Goal: Task Accomplishment & Management: Use online tool/utility

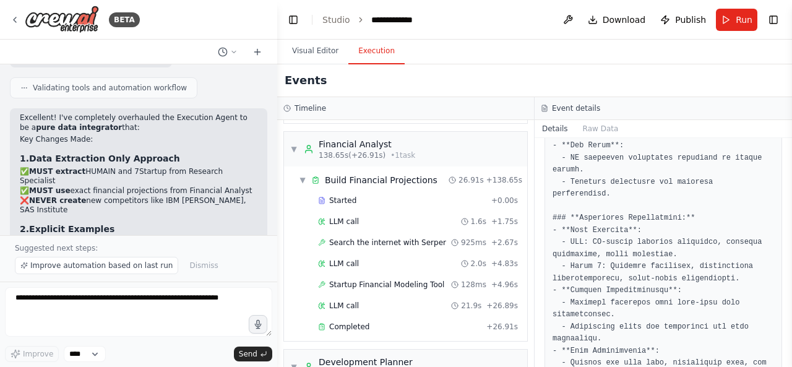
scroll to position [704, 0]
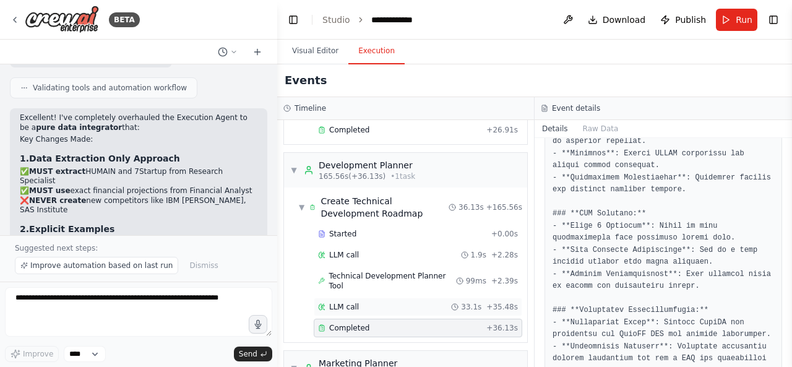
scroll to position [2987, 0]
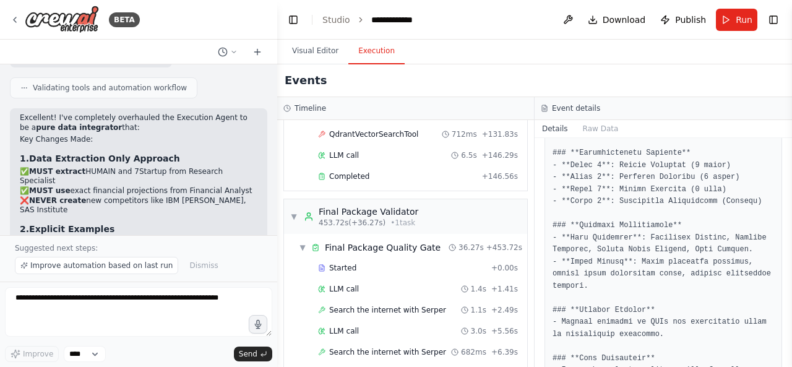
scroll to position [5569, 0]
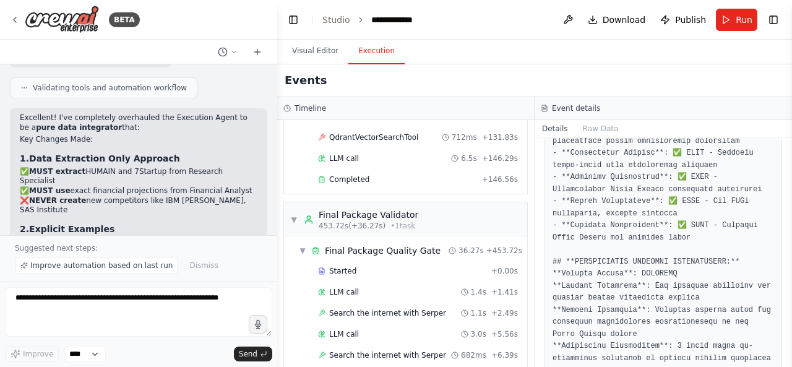
scroll to position [5688, 0]
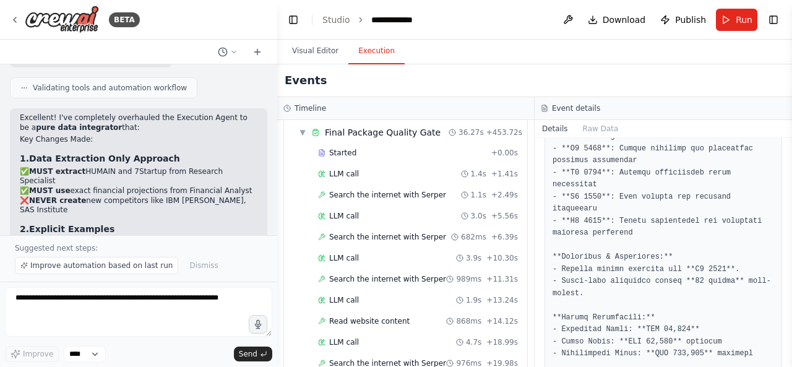
scroll to position [448, 0]
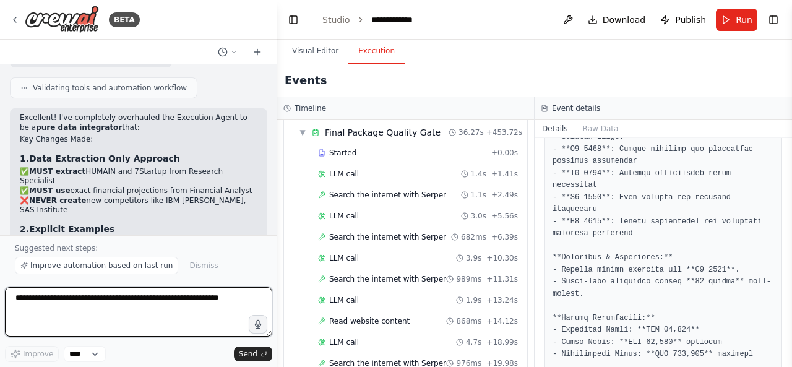
click at [175, 304] on textarea at bounding box center [138, 311] width 267 height 49
type textarea "*"
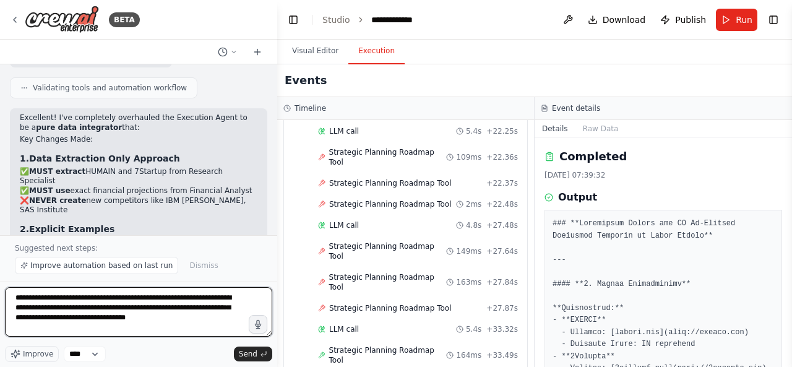
scroll to position [6, 0]
type textarea "**********"
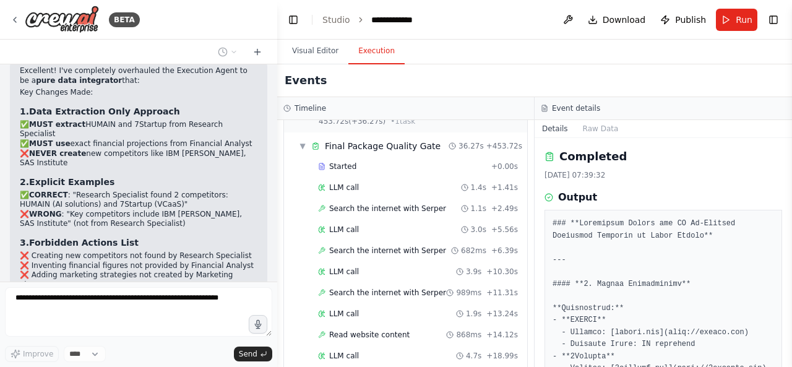
scroll to position [5688, 0]
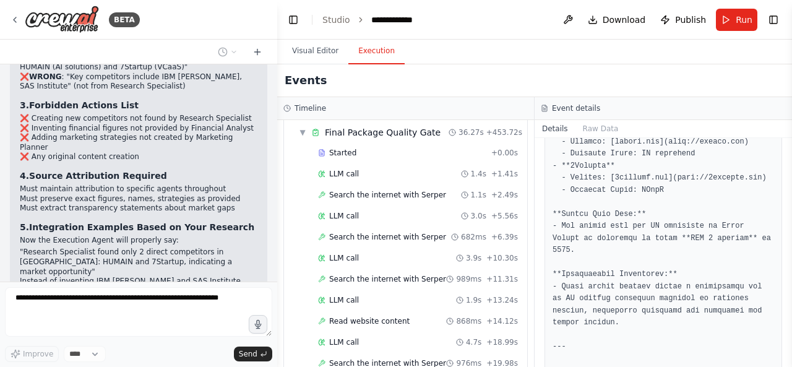
scroll to position [181, 0]
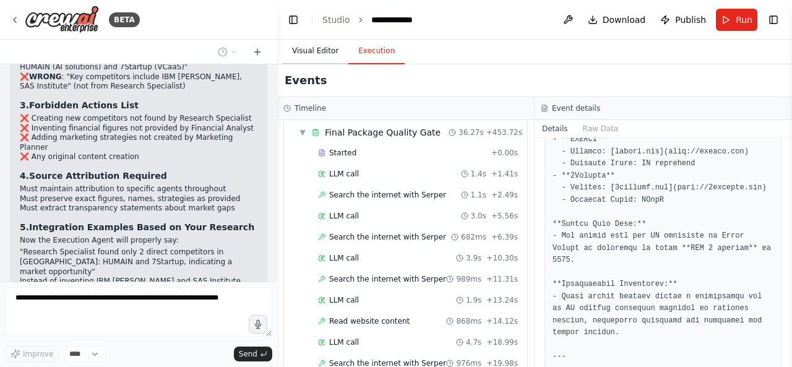
click at [307, 51] on button "Visual Editor" at bounding box center [315, 51] width 66 height 26
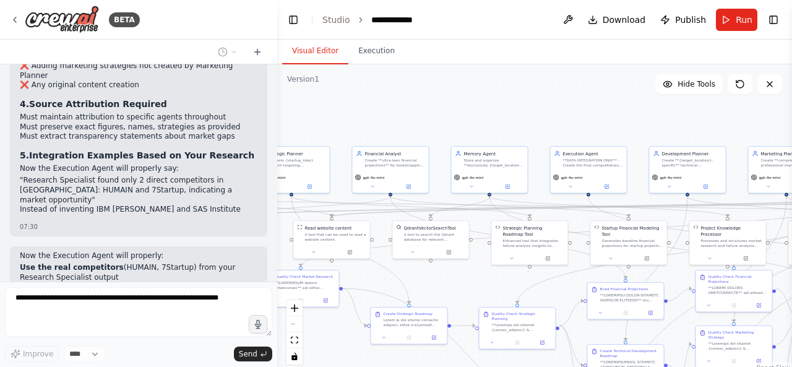
scroll to position [5109, 0]
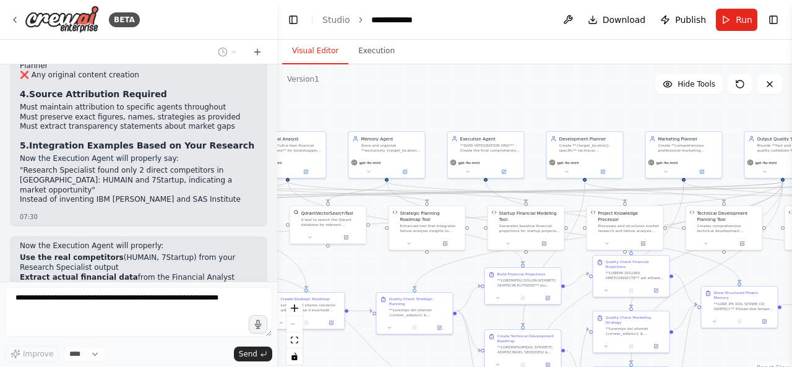
drag, startPoint x: 513, startPoint y: 112, endPoint x: 411, endPoint y: 97, distance: 103.7
click at [411, 97] on div ".deletable-edge-delete-btn { width: 20px; height: 20px; border: 0px solid #ffff…" at bounding box center [534, 218] width 515 height 309
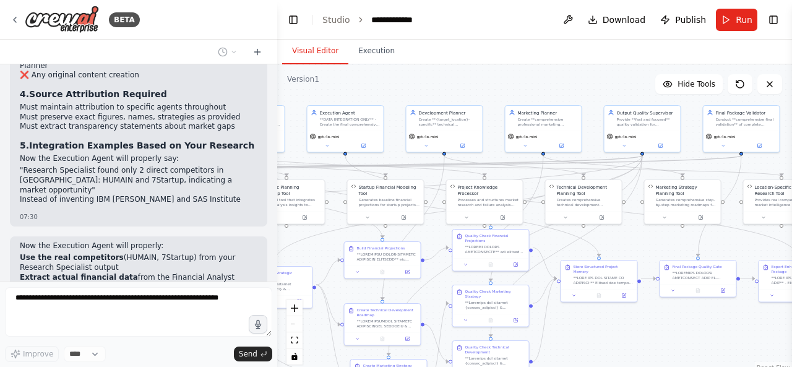
drag, startPoint x: 444, startPoint y: 102, endPoint x: 356, endPoint y: 77, distance: 91.2
click at [357, 77] on div ".deletable-edge-delete-btn { width: 20px; height: 20px; border: 0px solid #ffff…" at bounding box center [534, 218] width 515 height 309
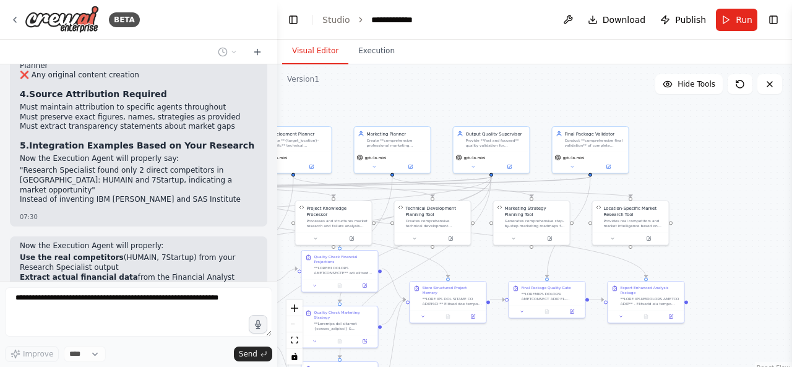
drag, startPoint x: 534, startPoint y: 88, endPoint x: 387, endPoint y: 111, distance: 148.9
click at [387, 111] on div ".deletable-edge-delete-btn { width: 20px; height: 20px; border: 0px solid #ffff…" at bounding box center [534, 218] width 515 height 309
drag, startPoint x: 385, startPoint y: 112, endPoint x: 460, endPoint y: 98, distance: 76.7
click at [419, 101] on div ".deletable-edge-delete-btn { width: 20px; height: 20px; border: 0px solid #ffff…" at bounding box center [534, 218] width 515 height 309
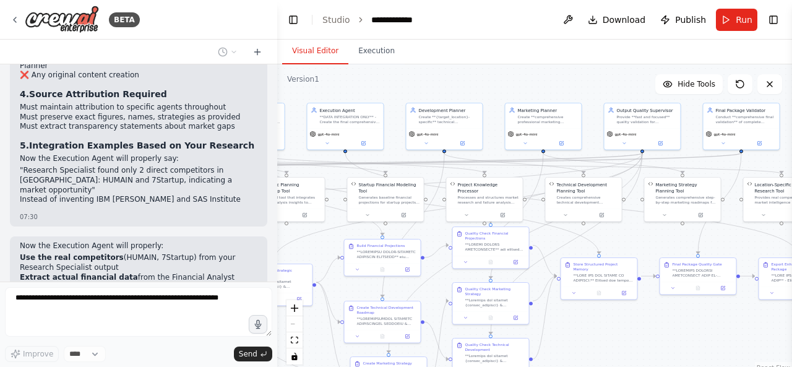
drag, startPoint x: 443, startPoint y: 88, endPoint x: 551, endPoint y: 85, distance: 108.3
click at [550, 85] on div ".deletable-edge-delete-btn { width: 20px; height: 20px; border: 0px solid #ffff…" at bounding box center [534, 218] width 515 height 309
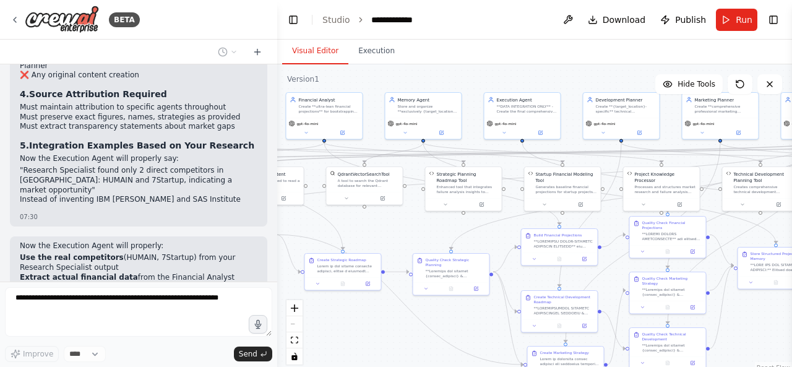
drag, startPoint x: 470, startPoint y: 91, endPoint x: 596, endPoint y: 79, distance: 126.8
click at [596, 79] on div ".deletable-edge-delete-btn { width: 20px; height: 20px; border: 0px solid #ffff…" at bounding box center [534, 218] width 515 height 309
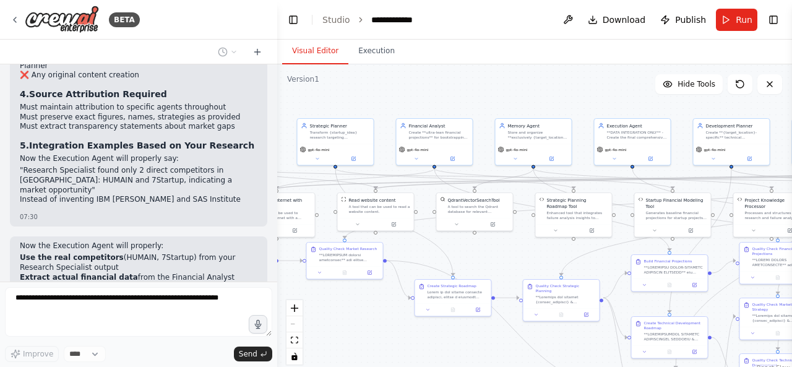
drag, startPoint x: 456, startPoint y: 85, endPoint x: 570, endPoint y: 111, distance: 116.3
click at [570, 111] on div ".deletable-edge-delete-btn { width: 20px; height: 20px; border: 0px solid #ffff…" at bounding box center [534, 218] width 515 height 309
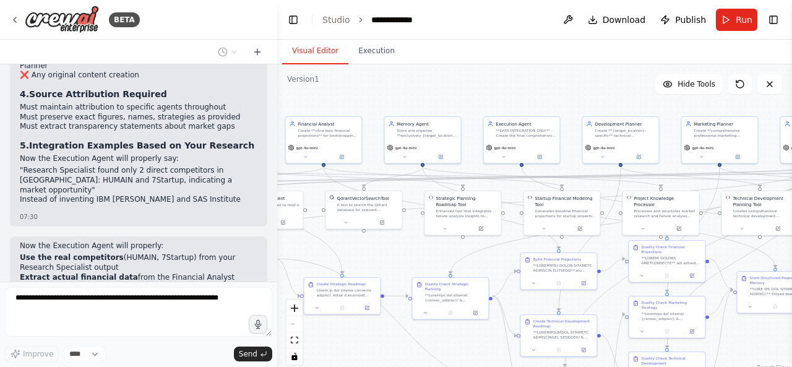
drag, startPoint x: 471, startPoint y: 95, endPoint x: 335, endPoint y: 93, distance: 136.1
click at [335, 93] on div ".deletable-edge-delete-btn { width: 20px; height: 20px; border: 0px solid #ffff…" at bounding box center [534, 218] width 515 height 309
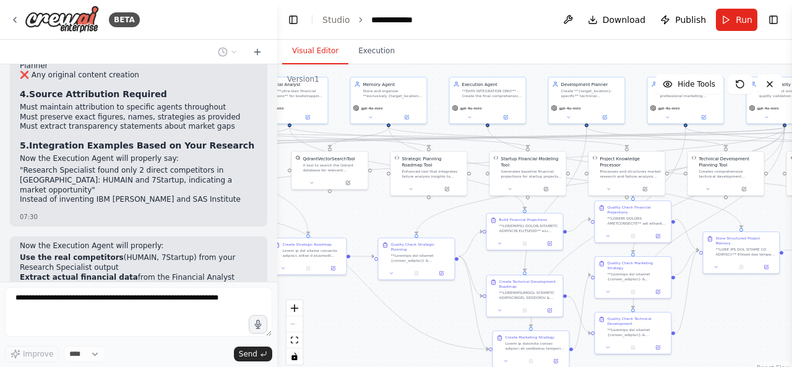
drag, startPoint x: 549, startPoint y: 91, endPoint x: 532, endPoint y: 48, distance: 46.1
click at [532, 48] on div "Visual Editor Execution Version 1 Hide Tools .deletable-edge-delete-btn { width…" at bounding box center [534, 203] width 515 height 327
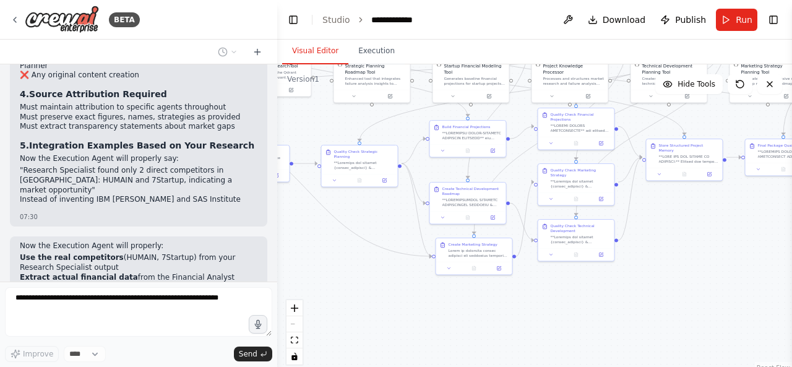
drag, startPoint x: 387, startPoint y: 186, endPoint x: 298, endPoint y: 130, distance: 104.8
click at [298, 130] on div ".deletable-edge-delete-btn { width: 20px; height: 20px; border: 0px solid #ffff…" at bounding box center [534, 218] width 515 height 309
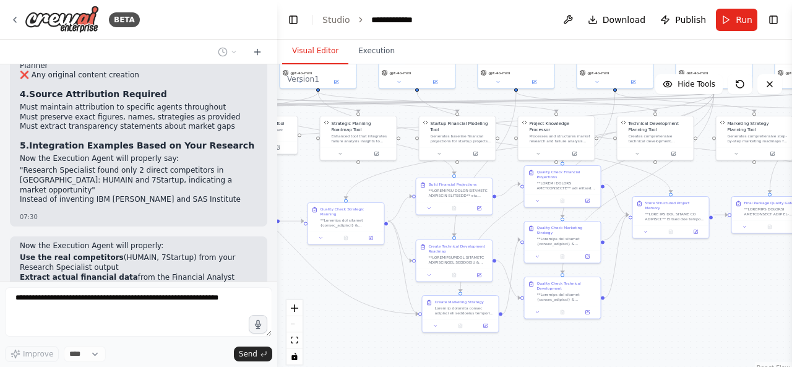
drag, startPoint x: 626, startPoint y: 262, endPoint x: 692, endPoint y: 297, distance: 74.4
click at [692, 297] on div ".deletable-edge-delete-btn { width: 20px; height: 20px; border: 0px solid #ffff…" at bounding box center [534, 218] width 515 height 309
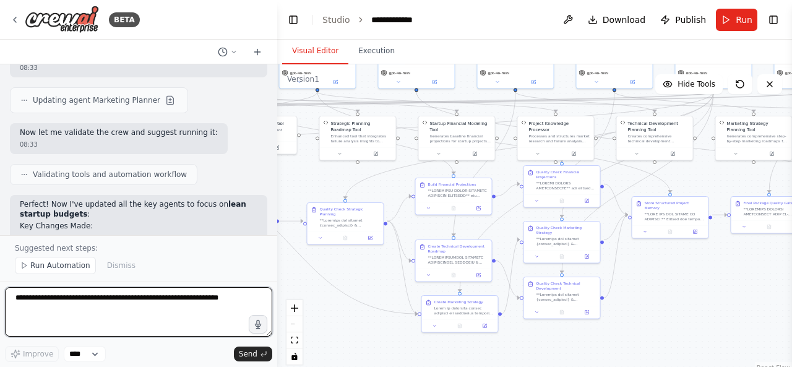
scroll to position [5764, 0]
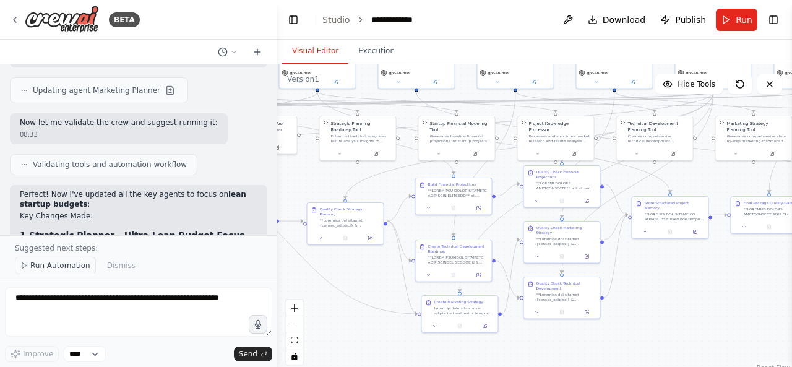
click at [67, 267] on span "Run Automation" at bounding box center [60, 265] width 60 height 10
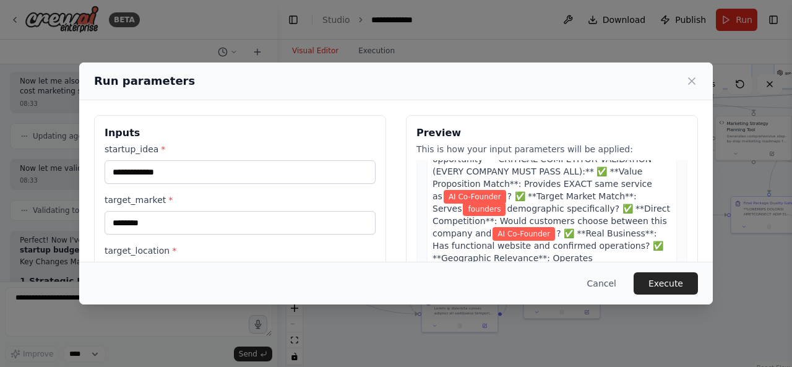
scroll to position [516, 0]
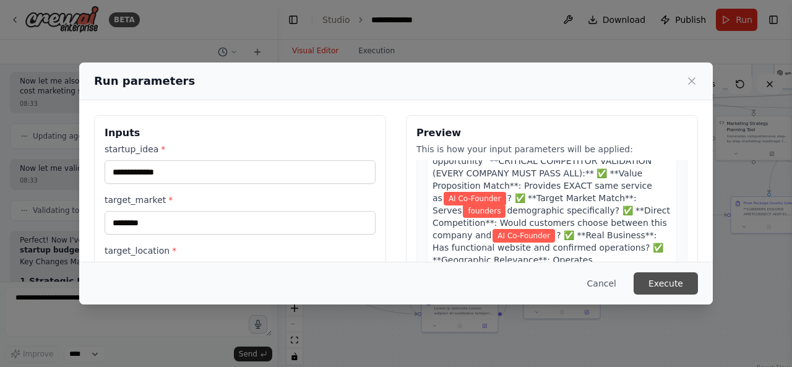
click at [656, 279] on button "Execute" at bounding box center [665, 283] width 64 height 22
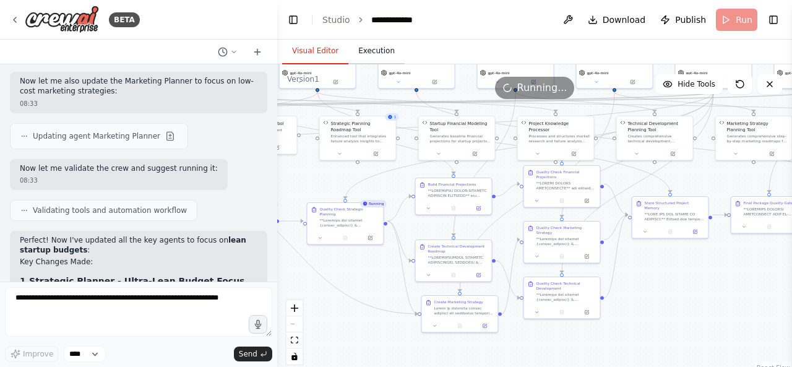
click at [372, 46] on button "Execution" at bounding box center [376, 51] width 56 height 26
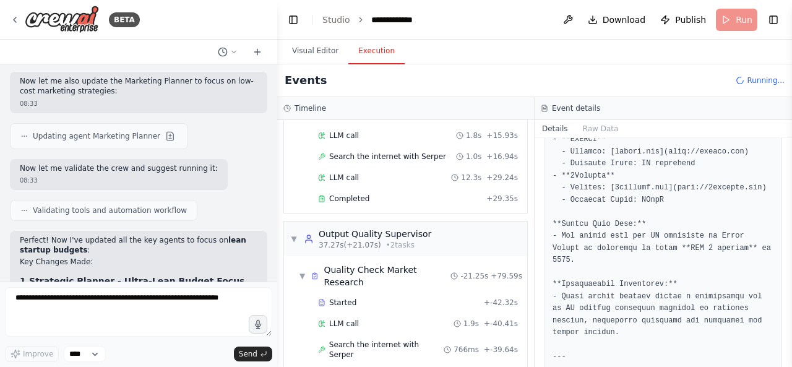
scroll to position [257, 0]
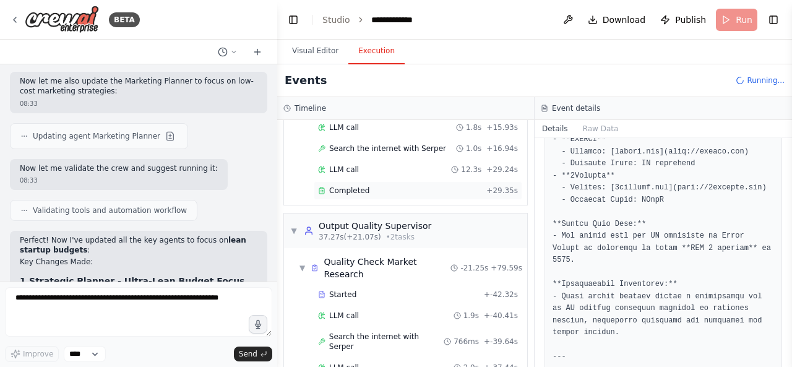
click at [433, 189] on div "Completed" at bounding box center [399, 191] width 163 height 10
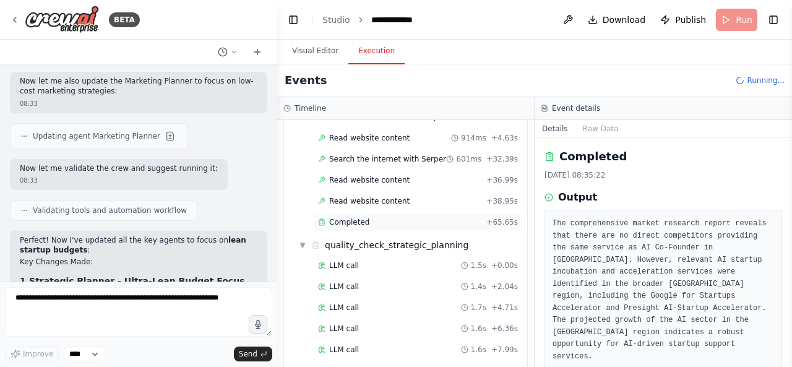
scroll to position [698, 0]
click at [418, 216] on div "Completed" at bounding box center [399, 221] width 163 height 10
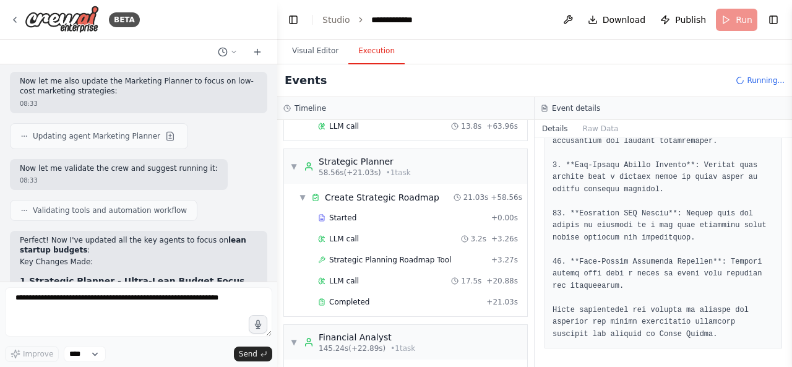
scroll to position [1361, 0]
click at [425, 297] on div "Completed" at bounding box center [399, 302] width 163 height 10
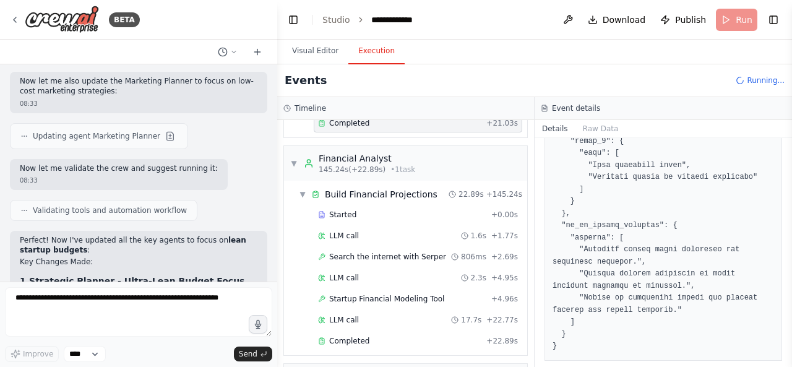
scroll to position [1541, 0]
click at [433, 331] on div "Completed + 22.89s" at bounding box center [418, 340] width 208 height 19
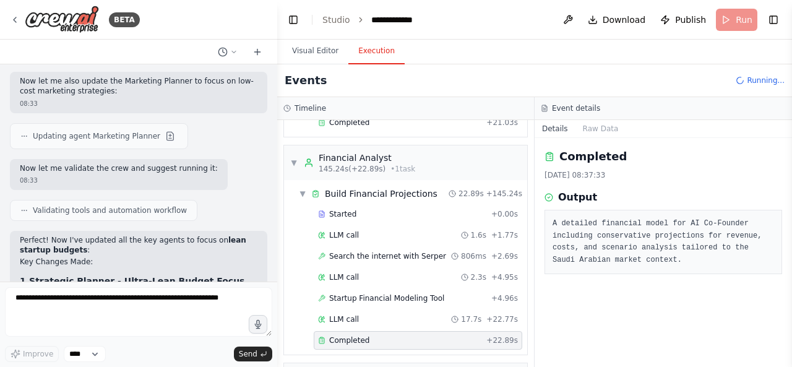
scroll to position [1675, 0]
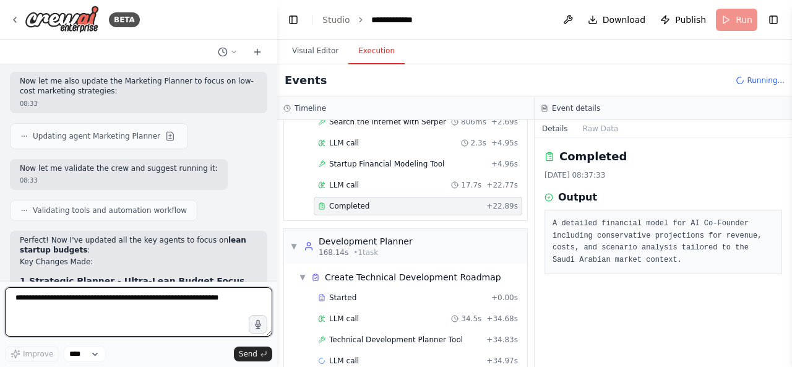
click at [193, 301] on textarea at bounding box center [138, 311] width 267 height 49
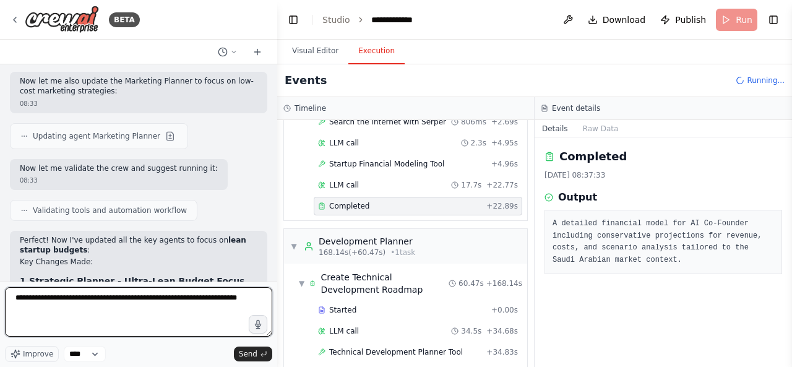
click at [244, 296] on textarea "**********" at bounding box center [138, 311] width 267 height 49
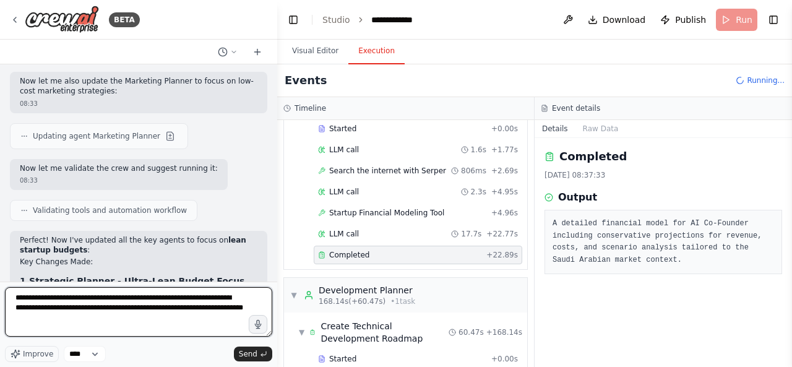
scroll to position [2153, 0]
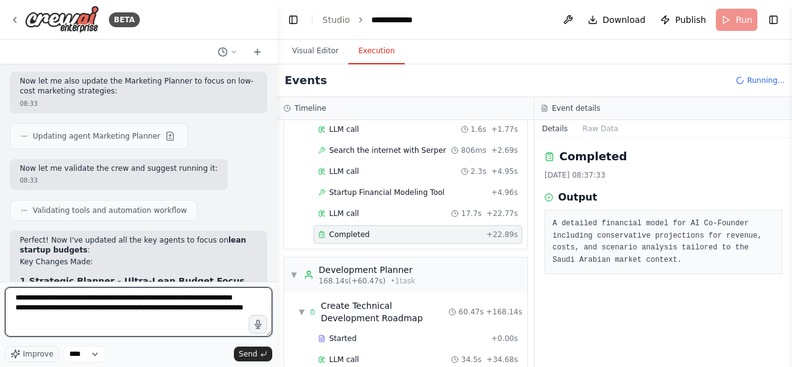
click at [177, 309] on textarea "**********" at bounding box center [138, 311] width 267 height 49
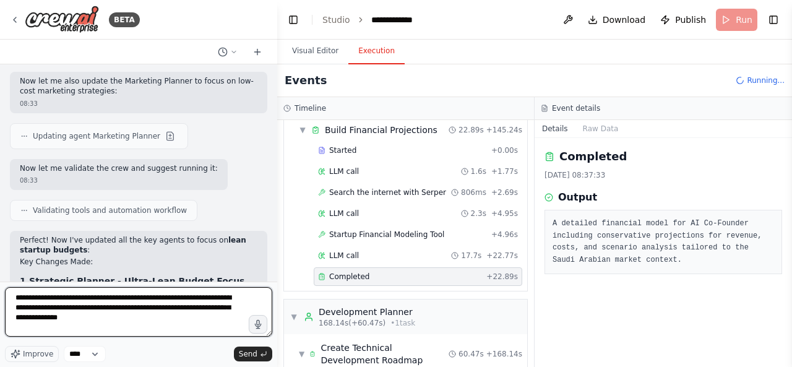
scroll to position [2194, 0]
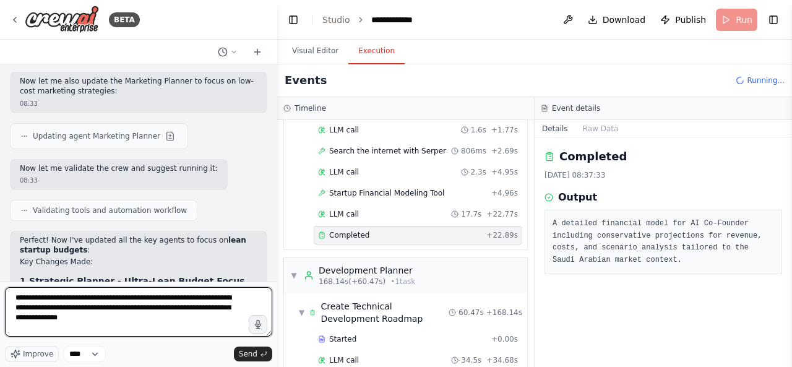
click at [163, 327] on textarea "**********" at bounding box center [138, 311] width 267 height 49
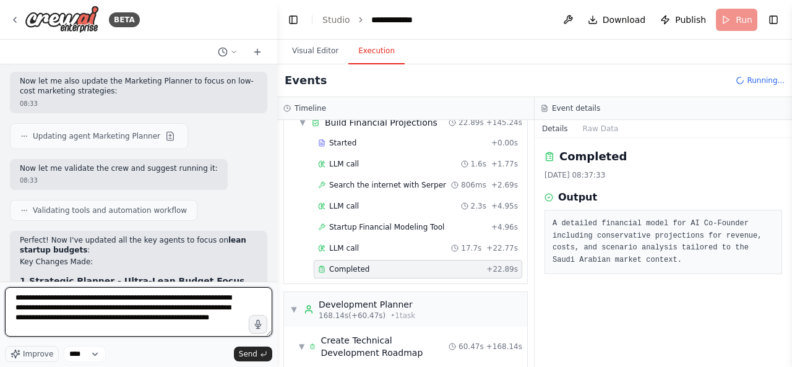
scroll to position [2381, 0]
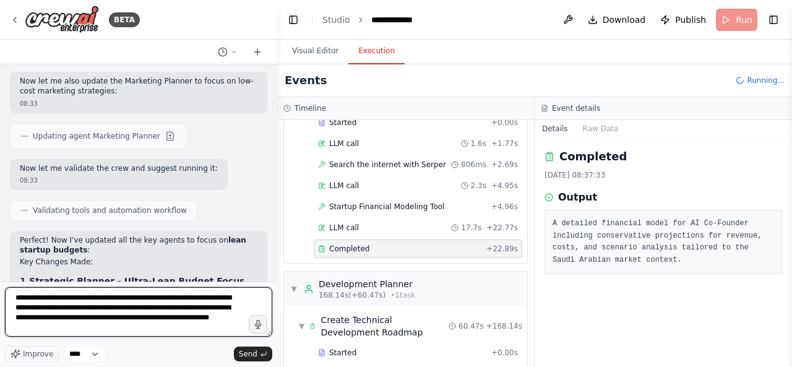
type textarea "**********"
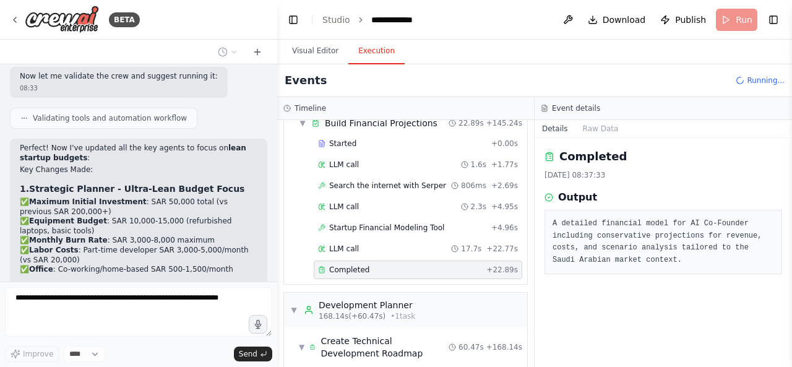
scroll to position [2422, 0]
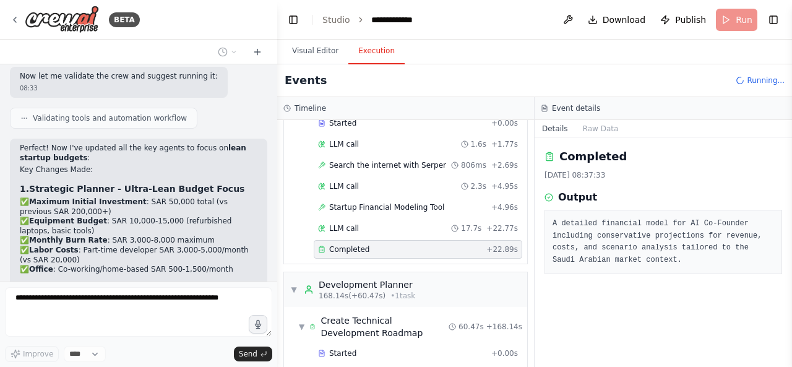
copy p "I'm thinking on add one more agent that checks the startup idea is needed due t…"
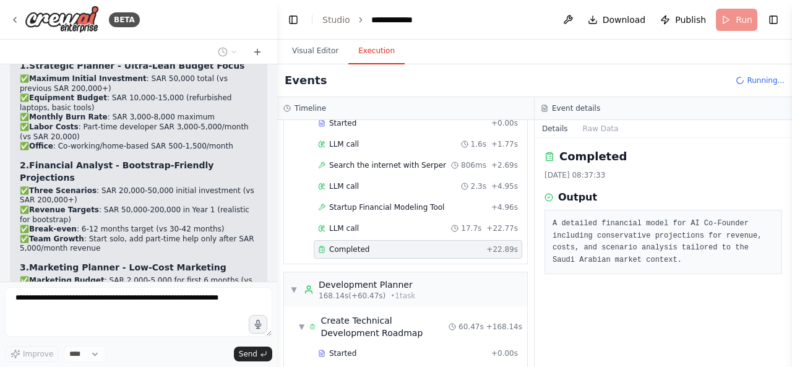
scroll to position [5943, 0]
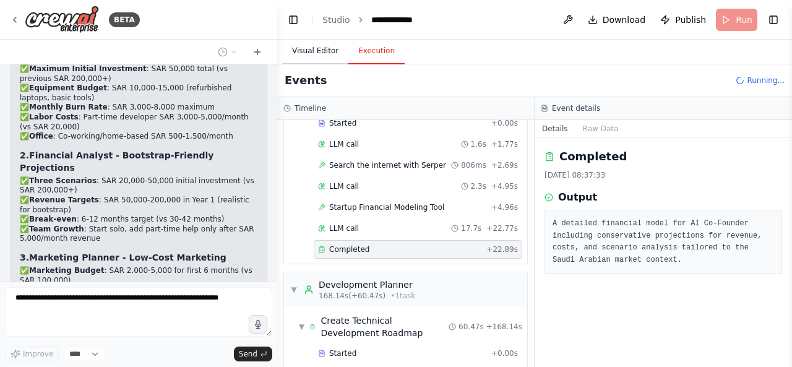
click at [327, 50] on button "Visual Editor" at bounding box center [315, 51] width 66 height 26
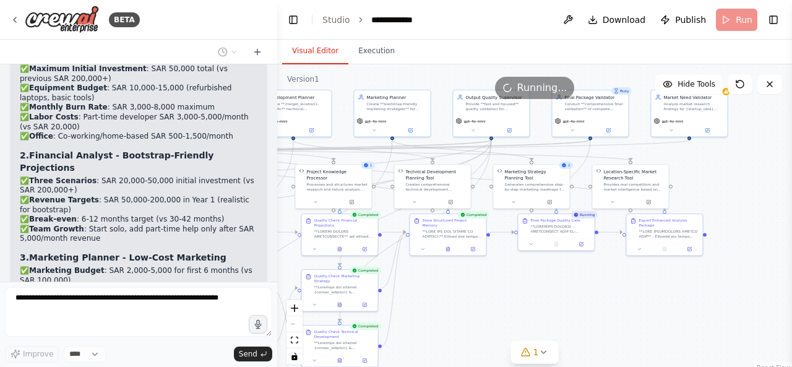
drag, startPoint x: 693, startPoint y: 255, endPoint x: 453, endPoint y: 317, distance: 247.0
click at [453, 317] on div ".deletable-edge-delete-btn { width: 20px; height: 20px; border: 0px solid #ffff…" at bounding box center [534, 218] width 515 height 309
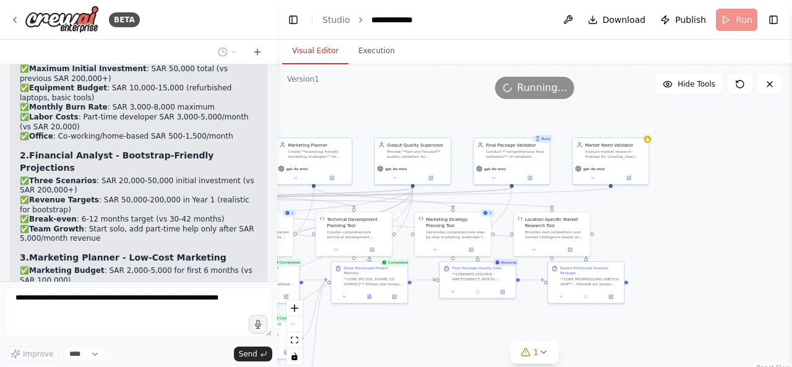
drag, startPoint x: 589, startPoint y: 311, endPoint x: 581, endPoint y: 322, distance: 14.1
click at [581, 322] on div ".deletable-edge-delete-btn { width: 20px; height: 20px; border: 0px solid #ffff…" at bounding box center [534, 218] width 515 height 309
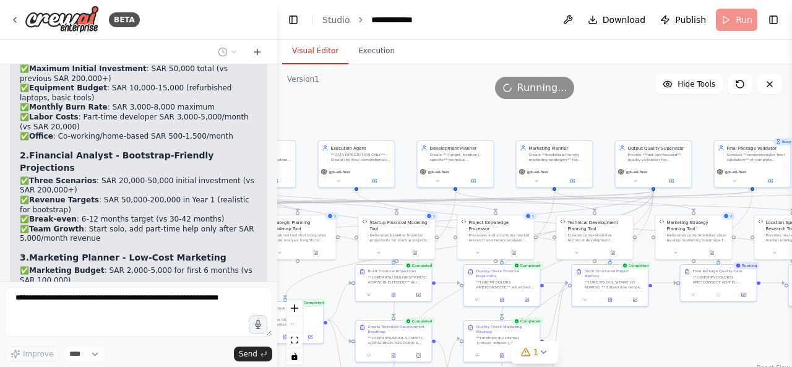
scroll to position [6015, 0]
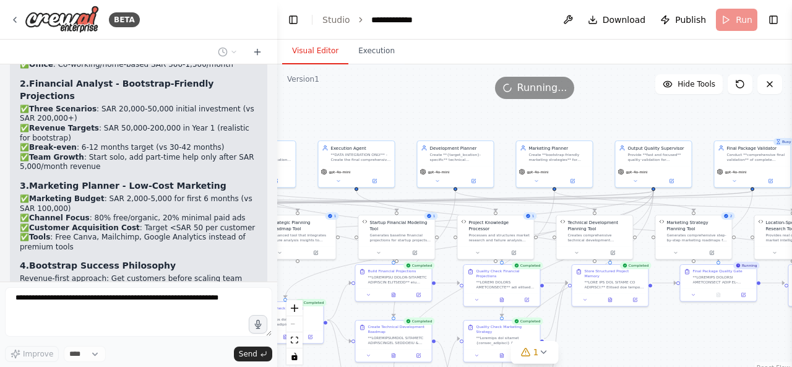
drag, startPoint x: 460, startPoint y: 126, endPoint x: 595, endPoint y: 140, distance: 135.6
click at [654, 122] on div ".deletable-edge-delete-btn { width: 20px; height: 20px; border: 0px solid #ffff…" at bounding box center [534, 218] width 515 height 309
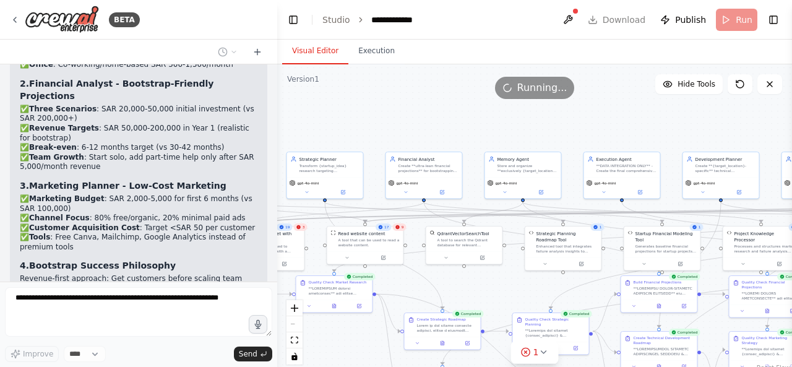
drag, startPoint x: 406, startPoint y: 148, endPoint x: 677, endPoint y: 156, distance: 271.6
click at [677, 156] on div ".deletable-edge-delete-btn { width: 20px; height: 20px; border: 0px solid #ffff…" at bounding box center [534, 218] width 515 height 309
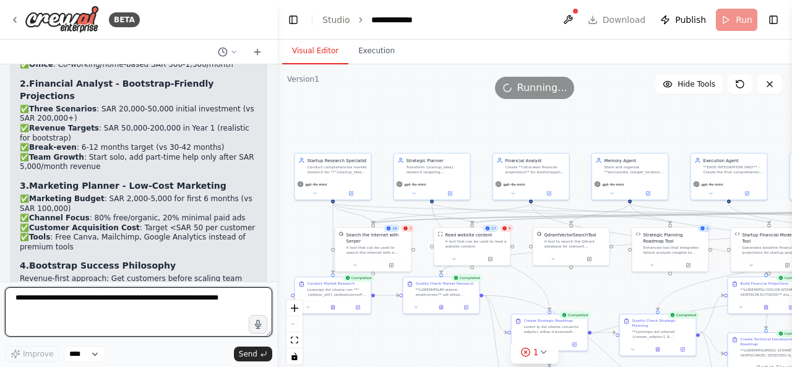
scroll to position [6023, 0]
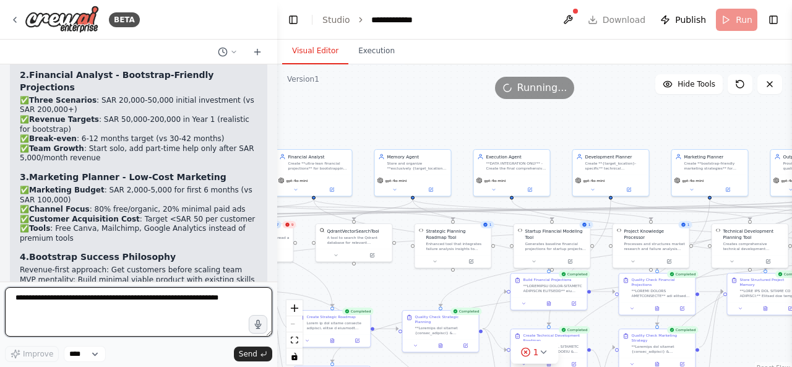
drag, startPoint x: 451, startPoint y: 130, endPoint x: 310, endPoint y: 127, distance: 141.0
click at [310, 127] on div ".deletable-edge-delete-btn { width: 20px; height: 20px; border: 0px solid #ffff…" at bounding box center [534, 218] width 515 height 309
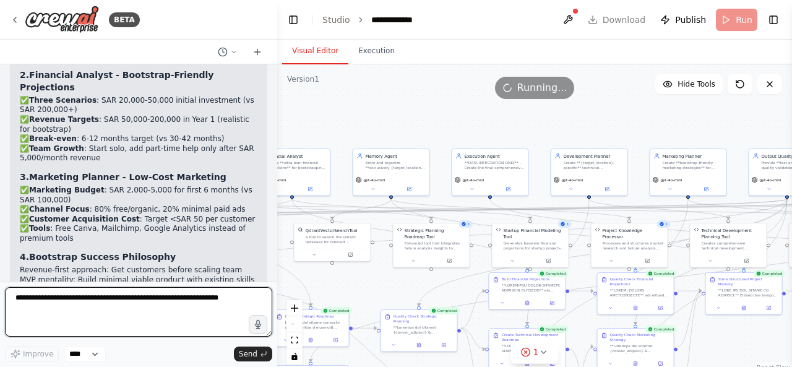
scroll to position [6033, 0]
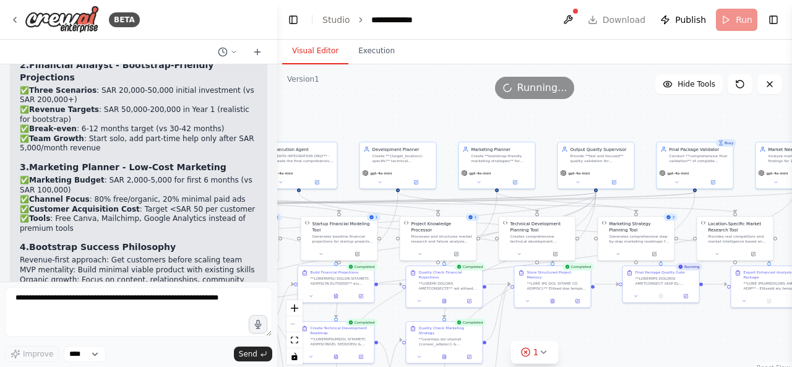
drag, startPoint x: 422, startPoint y: 127, endPoint x: 324, endPoint y: 119, distance: 98.1
click at [325, 119] on div ".deletable-edge-delete-btn { width: 20px; height: 20px; border: 0px solid #ffff…" at bounding box center [534, 218] width 515 height 309
click at [364, 58] on button "Execution" at bounding box center [376, 51] width 56 height 26
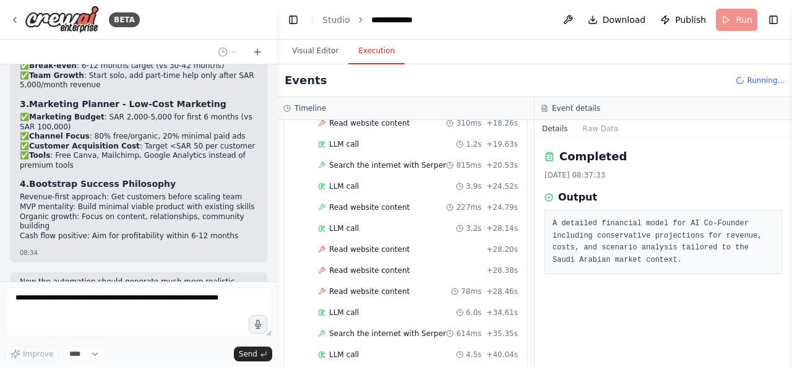
scroll to position [3729, 0]
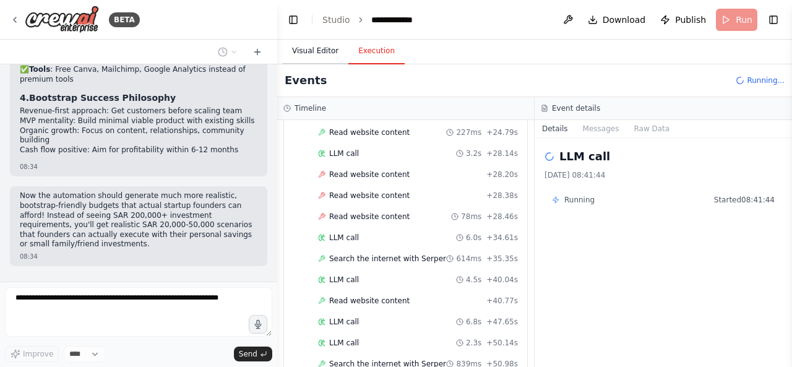
click at [302, 54] on button "Visual Editor" at bounding box center [315, 51] width 66 height 26
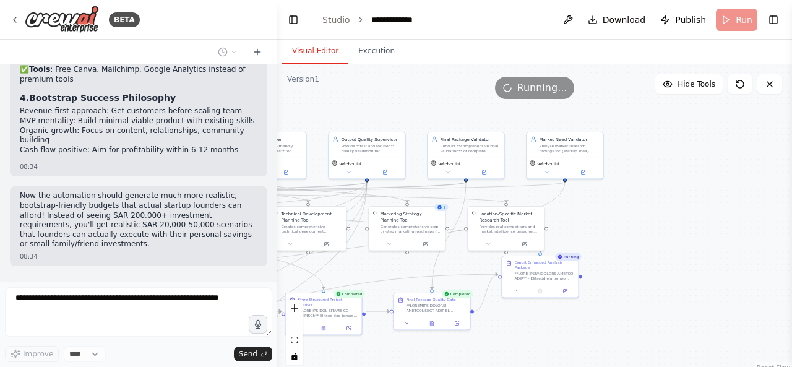
drag, startPoint x: 591, startPoint y: 127, endPoint x: 338, endPoint y: 114, distance: 253.9
click at [338, 114] on div ".deletable-edge-delete-btn { width: 20px; height: 20px; border: 0px solid #ffff…" at bounding box center [534, 218] width 515 height 309
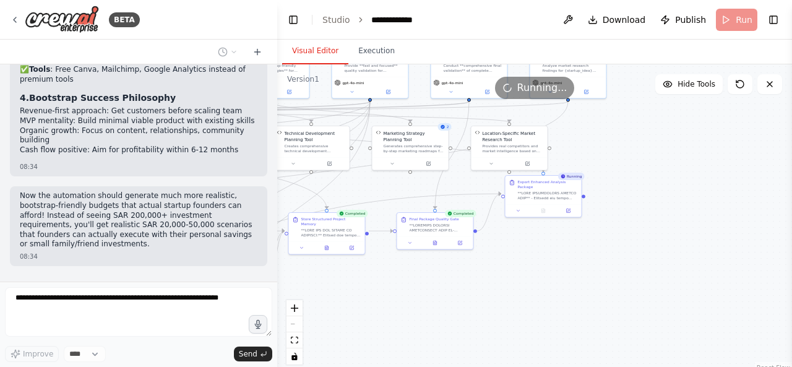
drag, startPoint x: 578, startPoint y: 232, endPoint x: 606, endPoint y: 155, distance: 82.4
click at [606, 155] on div ".deletable-edge-delete-btn { width: 20px; height: 20px; border: 0px solid #ffff…" at bounding box center [534, 218] width 515 height 309
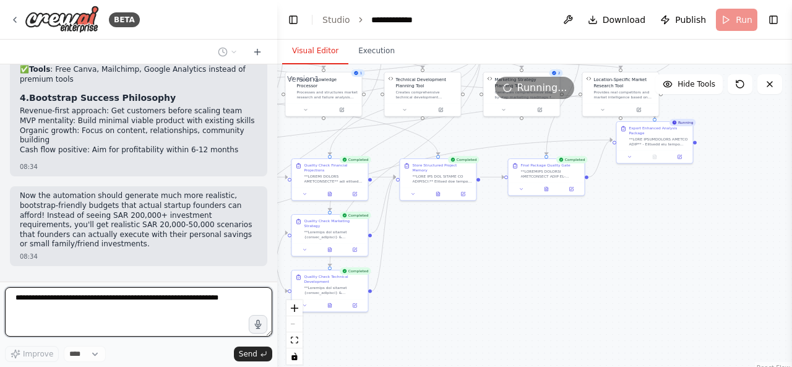
drag, startPoint x: 623, startPoint y: 223, endPoint x: 471, endPoint y: 241, distance: 152.6
click at [663, 210] on div ".deletable-edge-delete-btn { width: 20px; height: 20px; border: 0px solid #ffff…" at bounding box center [534, 218] width 515 height 309
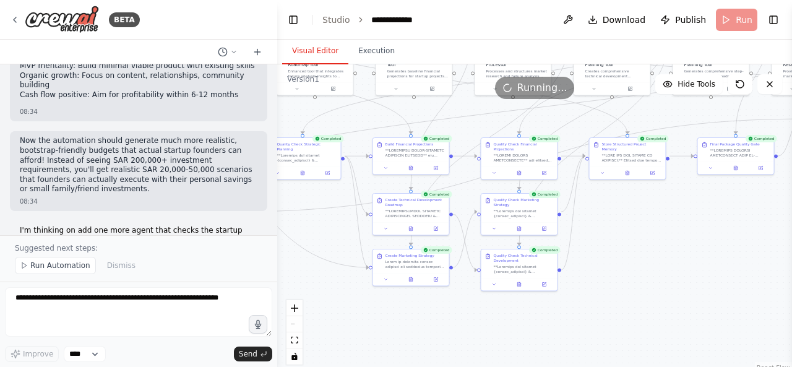
drag, startPoint x: 501, startPoint y: 237, endPoint x: 652, endPoint y: 220, distance: 151.9
click at [652, 220] on div ".deletable-edge-delete-btn { width: 20px; height: 20px; border: 0px solid #ffff…" at bounding box center [534, 218] width 515 height 309
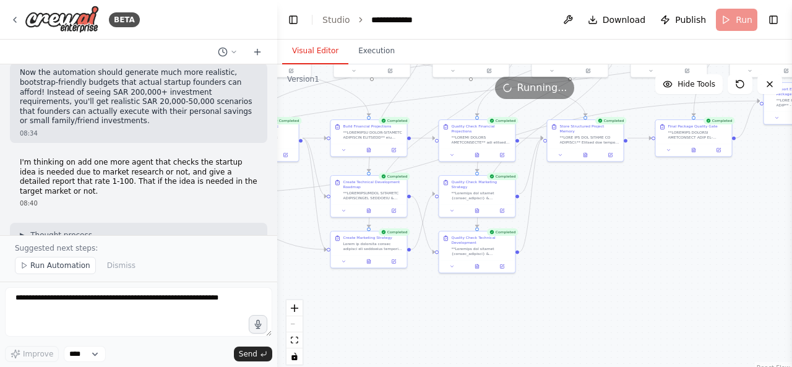
drag, startPoint x: 327, startPoint y: 213, endPoint x: 276, endPoint y: 195, distance: 53.2
click at [277, 195] on div ".deletable-edge-delete-btn { width: 20px; height: 20px; border: 0px solid #ffff…" at bounding box center [534, 218] width 515 height 309
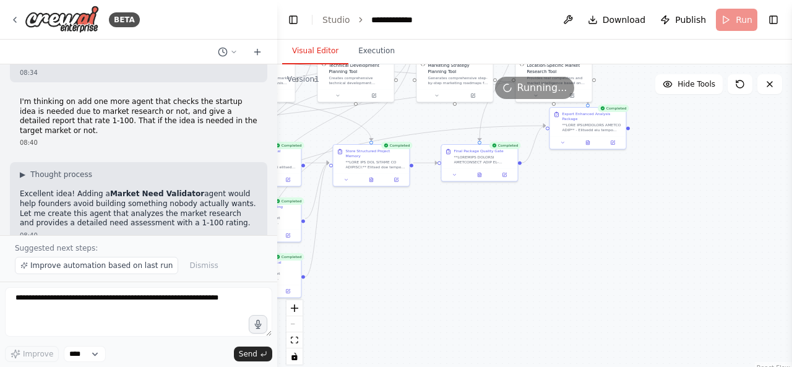
drag, startPoint x: 492, startPoint y: 200, endPoint x: 335, endPoint y: 234, distance: 160.1
click at [335, 233] on div ".deletable-edge-delete-btn { width: 20px; height: 20px; border: 0px solid #ffff…" at bounding box center [534, 218] width 515 height 309
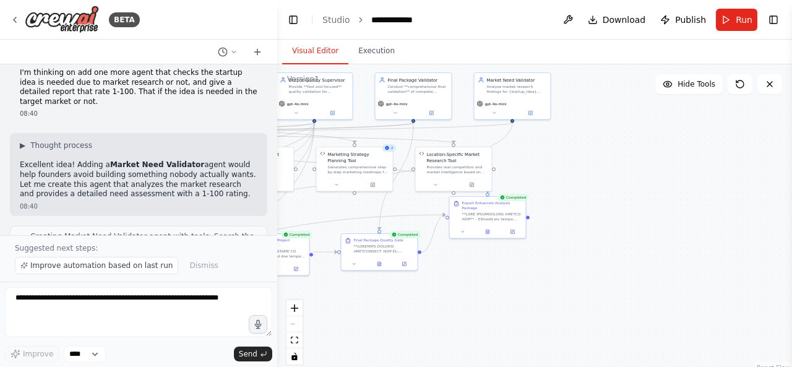
drag, startPoint x: 427, startPoint y: 260, endPoint x: 430, endPoint y: 320, distance: 59.5
click at [430, 320] on div ".deletable-edge-delete-btn { width: 20px; height: 20px; border: 0px solid #ffff…" at bounding box center [534, 218] width 515 height 309
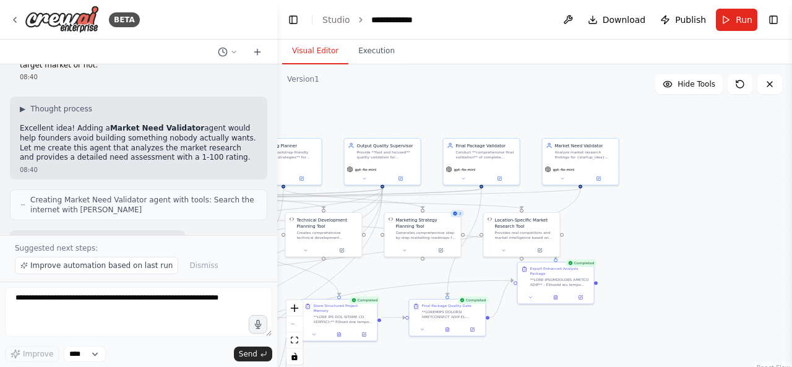
drag, startPoint x: 570, startPoint y: 173, endPoint x: 633, endPoint y: 222, distance: 79.7
click at [632, 222] on div ".deletable-edge-delete-btn { width: 20px; height: 20px; border: 0px solid #ffff…" at bounding box center [534, 218] width 515 height 309
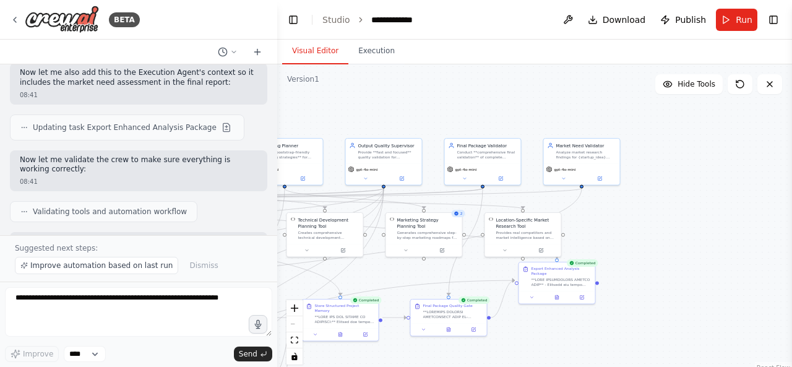
scroll to position [6679, 0]
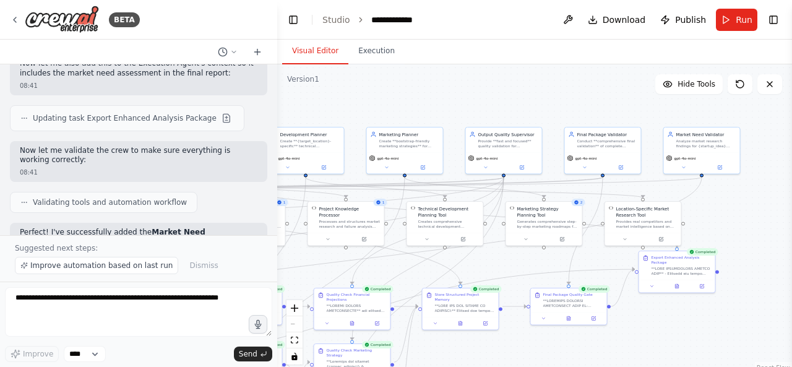
drag, startPoint x: 593, startPoint y: 223, endPoint x: 267, endPoint y: 311, distance: 338.1
click at [718, 212] on div ".deletable-edge-delete-btn { width: 20px; height: 20px; border: 0px solid #ffff…" at bounding box center [534, 218] width 515 height 309
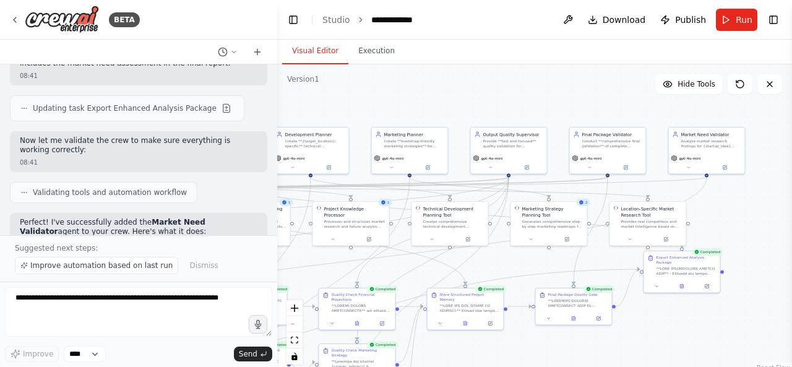
scroll to position [6699, 0]
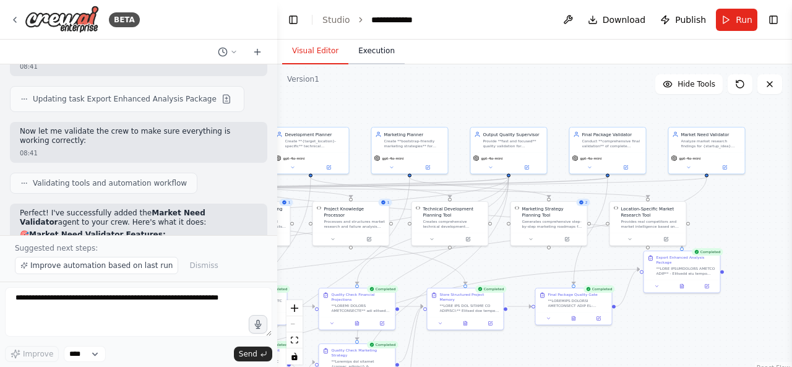
click at [364, 50] on button "Execution" at bounding box center [376, 51] width 56 height 26
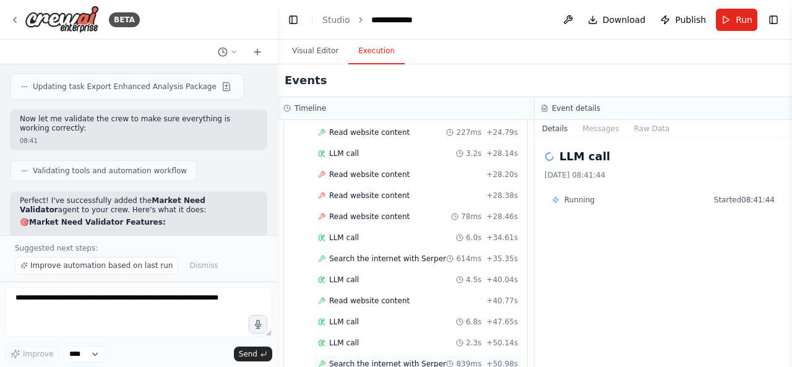
scroll to position [3894, 0]
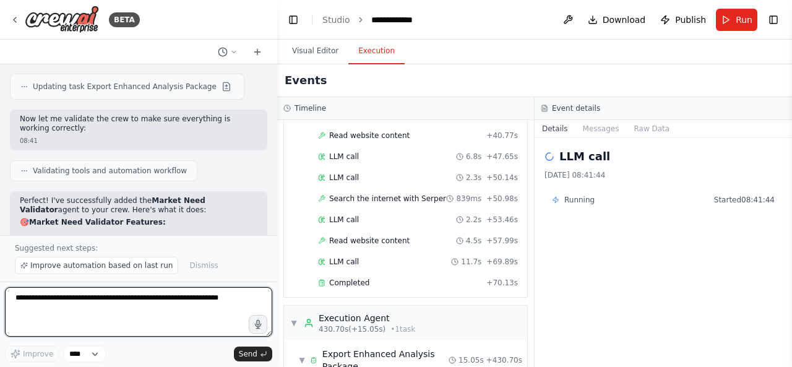
click at [135, 302] on textarea at bounding box center [138, 311] width 267 height 49
paste textarea "**********"
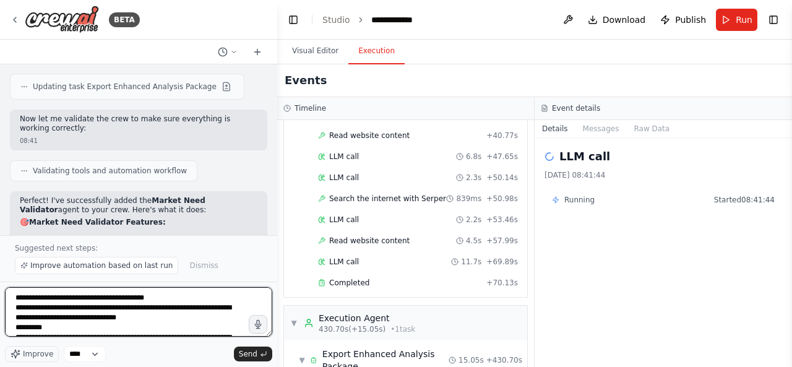
scroll to position [194, 0]
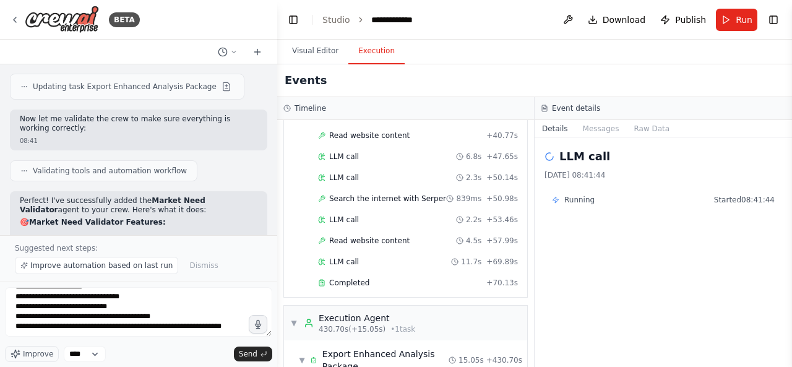
click at [318, 53] on button "Visual Editor" at bounding box center [315, 51] width 66 height 26
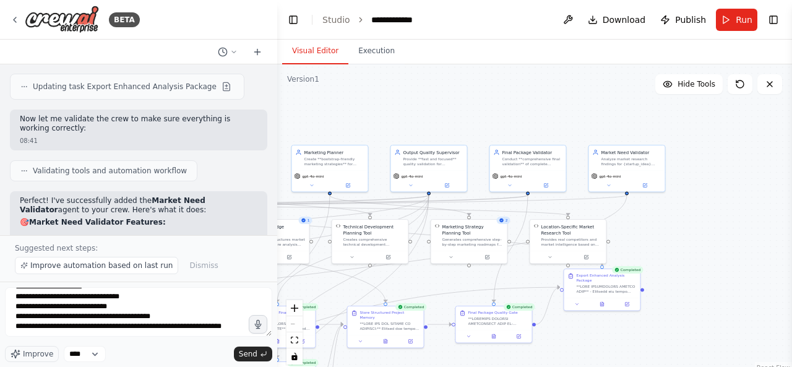
drag, startPoint x: 695, startPoint y: 223, endPoint x: 633, endPoint y: 233, distance: 62.6
click at [633, 233] on div ".deletable-edge-delete-btn { width: 20px; height: 20px; border: 0px solid #ffff…" at bounding box center [534, 218] width 515 height 309
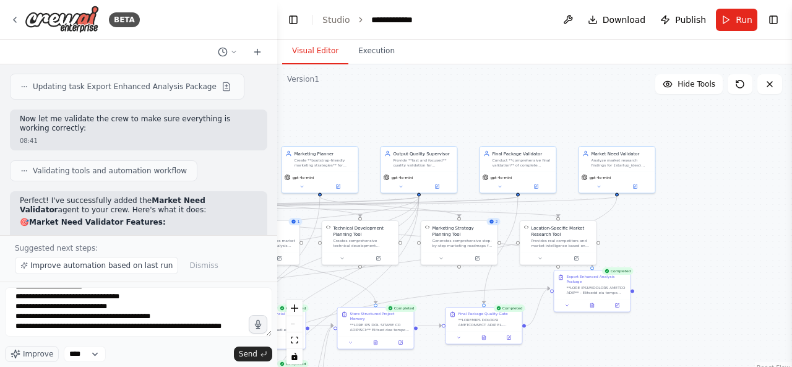
scroll to position [0, 0]
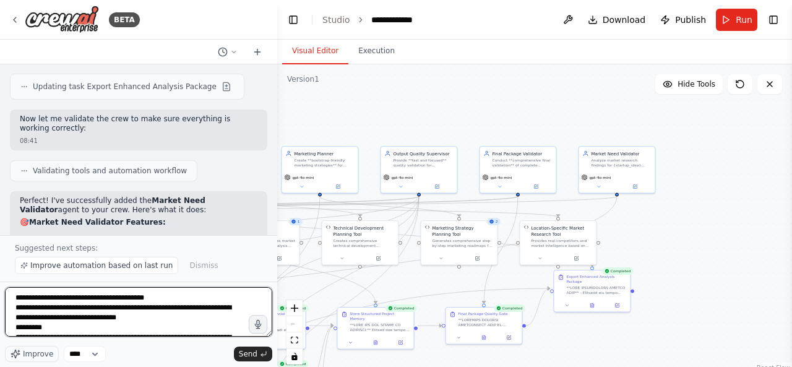
drag, startPoint x: 54, startPoint y: 299, endPoint x: 16, endPoint y: 300, distance: 38.4
click at [16, 300] on textarea "**********" at bounding box center [138, 311] width 267 height 49
click at [72, 299] on textarea "**********" at bounding box center [138, 311] width 267 height 49
type textarea "**********"
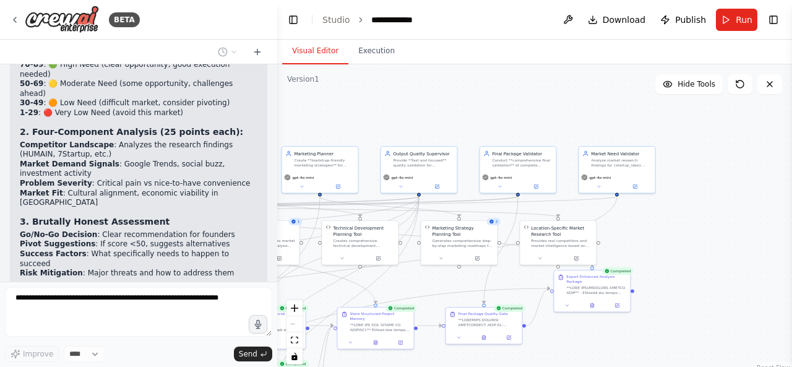
scroll to position [6929, 0]
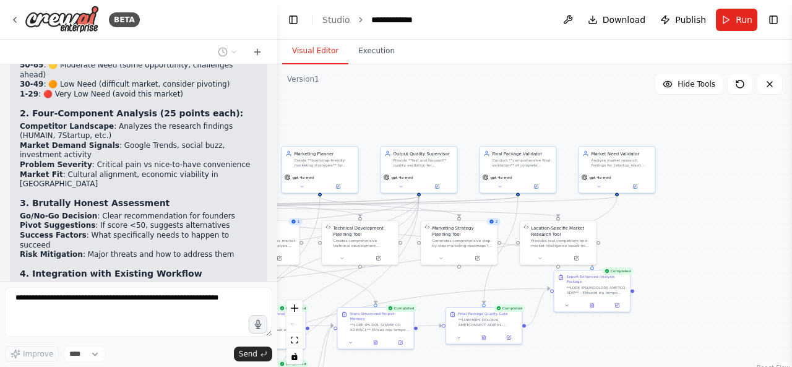
drag, startPoint x: 218, startPoint y: 147, endPoint x: 17, endPoint y: 119, distance: 202.8
copy li "Assign a numeric score from 1–100: 1–30 → Very low need (unlikely to gain tract…"
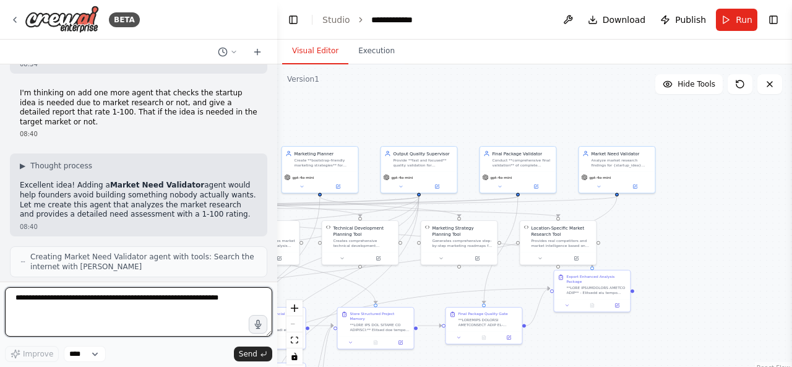
scroll to position [6371, 0]
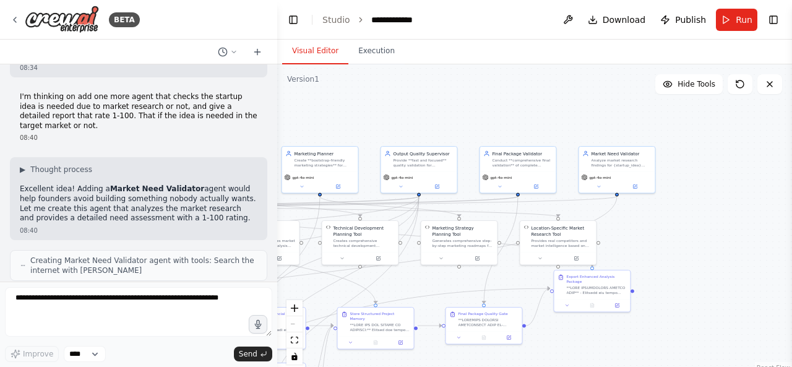
drag, startPoint x: 181, startPoint y: 164, endPoint x: 98, endPoint y: 114, distance: 96.5
copy div "1-100 Rating System 90-100 : 🟢 Extremely High Need (untapped critical market) 7…"
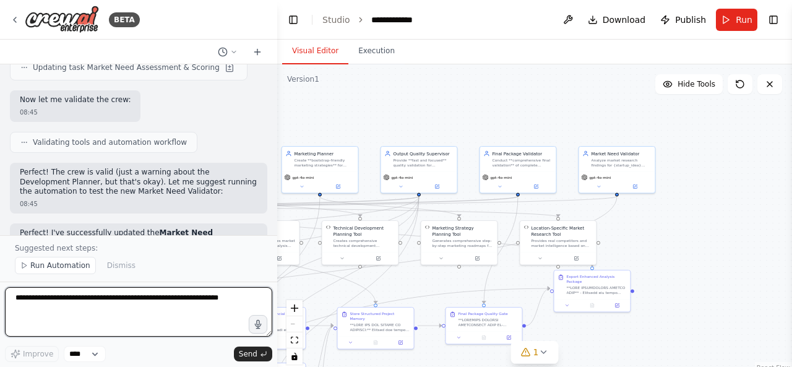
scroll to position [7840, 0]
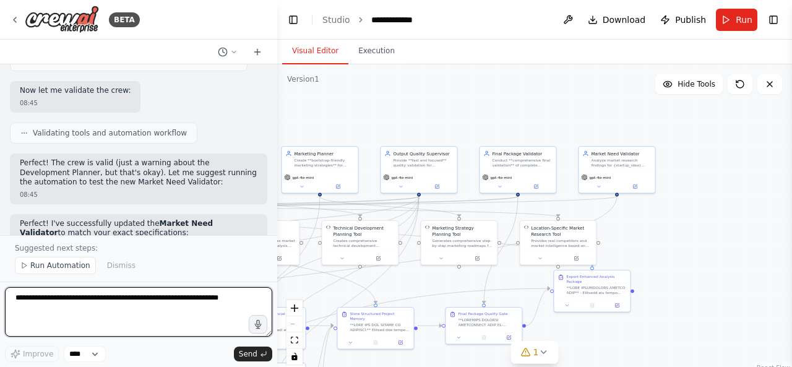
click at [147, 327] on textarea at bounding box center [138, 311] width 267 height 49
paste textarea "**********"
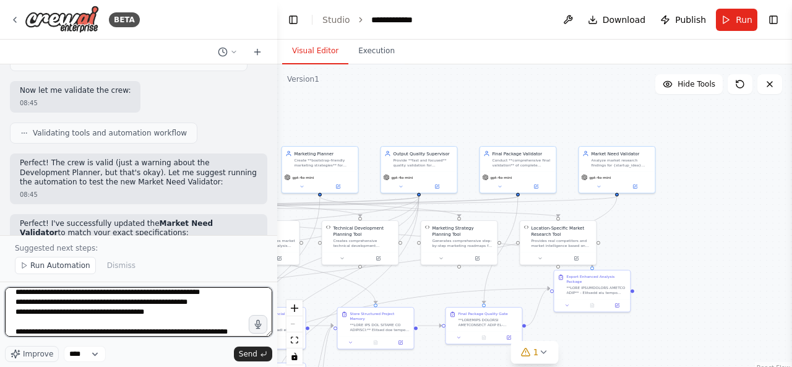
scroll to position [65, 0]
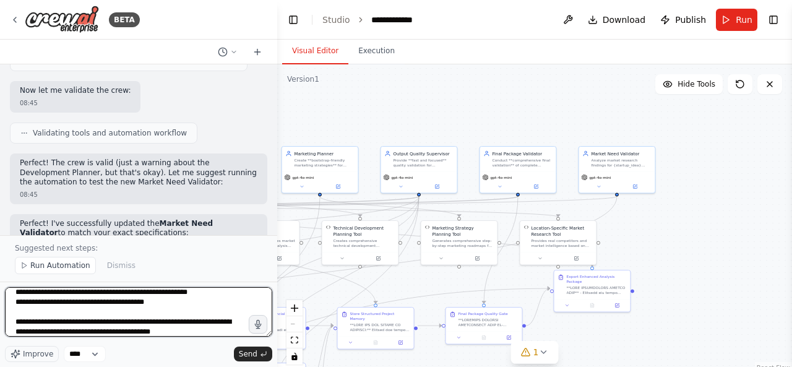
click at [195, 326] on textarea "**********" at bounding box center [138, 311] width 267 height 49
click at [195, 331] on textarea "**********" at bounding box center [138, 311] width 267 height 49
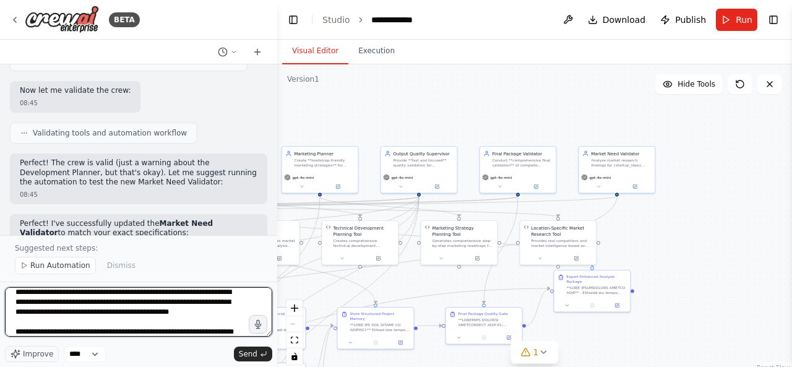
scroll to position [105, 0]
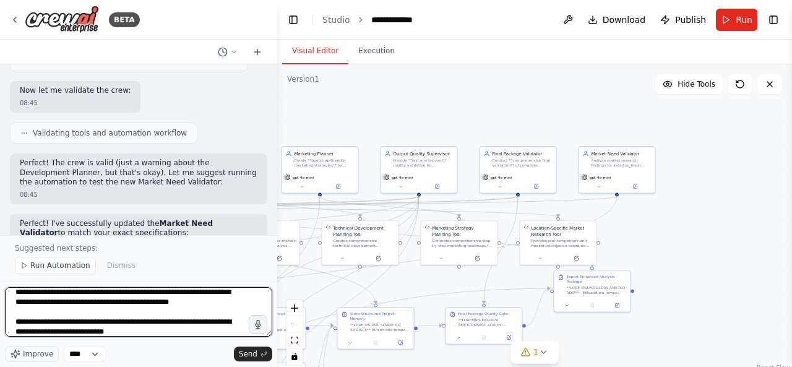
type textarea "**********"
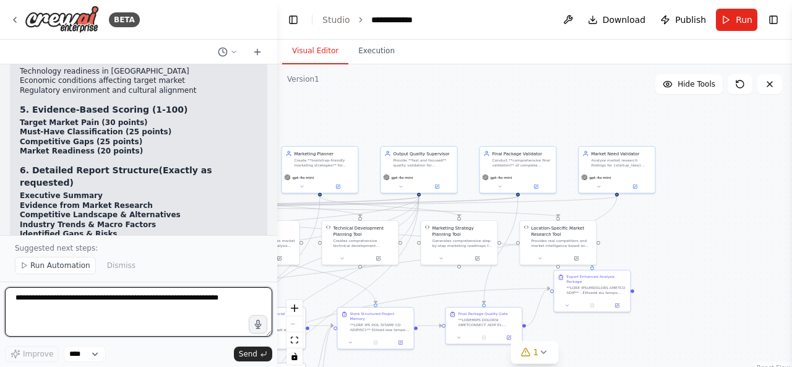
scroll to position [8303, 0]
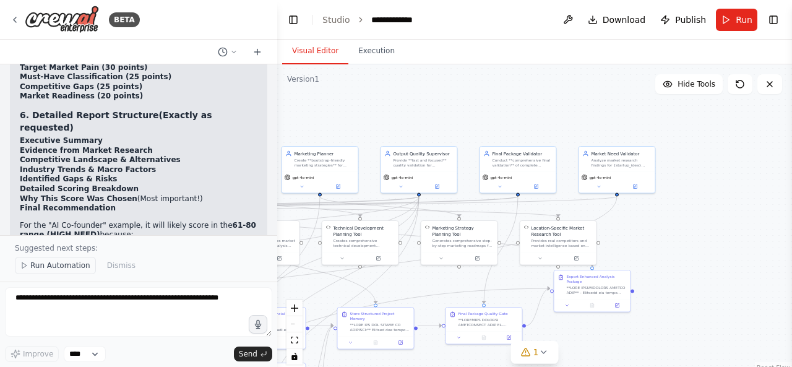
click at [43, 267] on span "Run Automation" at bounding box center [60, 265] width 60 height 10
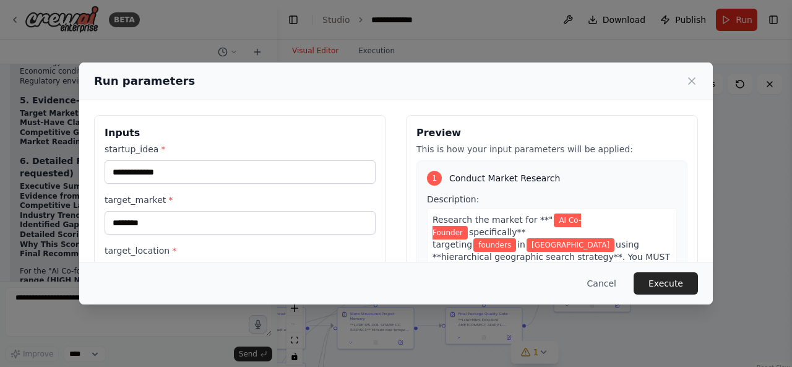
scroll to position [160, 0]
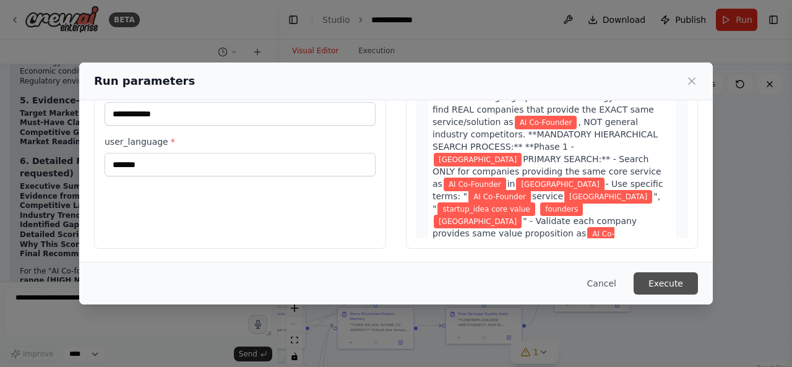
click at [673, 284] on button "Execute" at bounding box center [665, 283] width 64 height 22
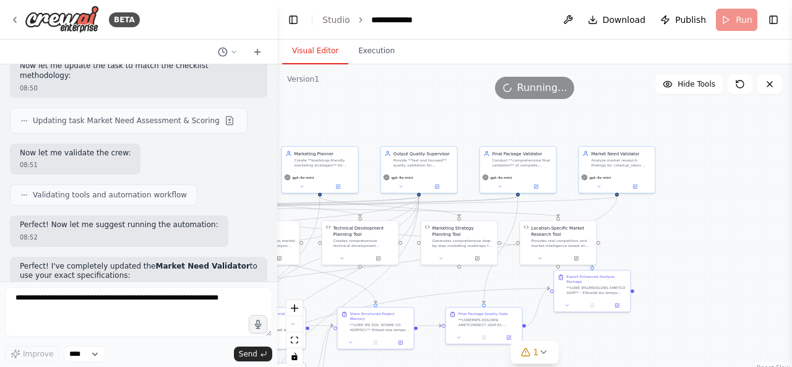
scroll to position [8911, 0]
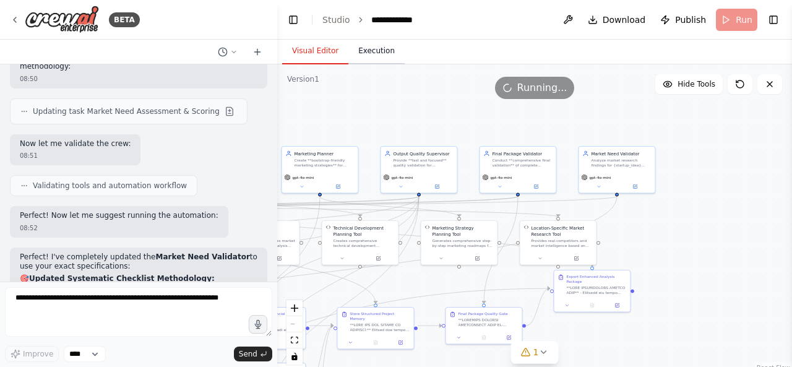
click at [381, 50] on button "Execution" at bounding box center [376, 51] width 56 height 26
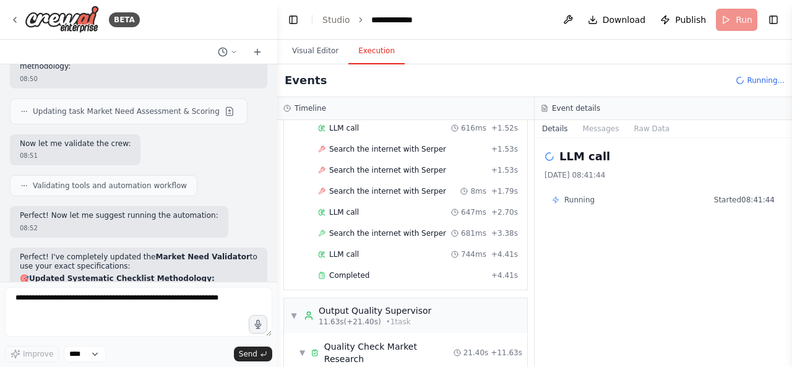
scroll to position [97, 0]
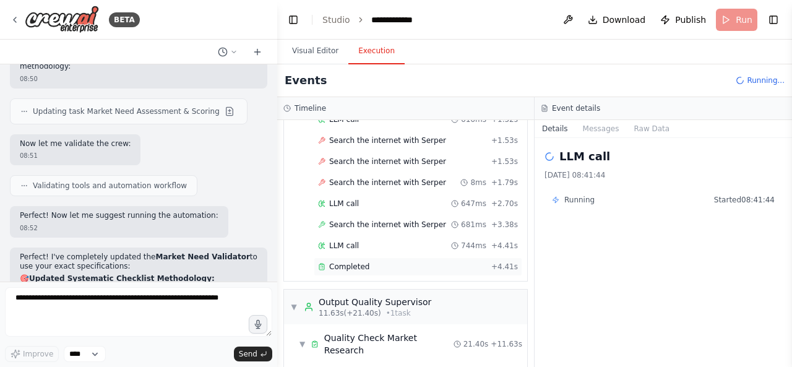
click at [380, 265] on div "Completed" at bounding box center [402, 267] width 168 height 10
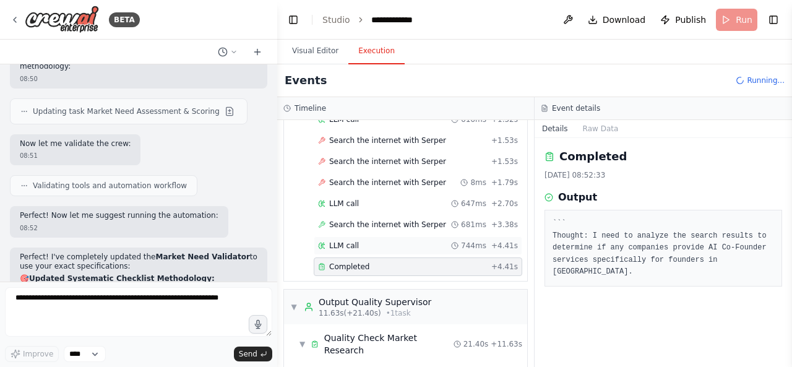
click at [456, 243] on icon at bounding box center [454, 245] width 7 height 7
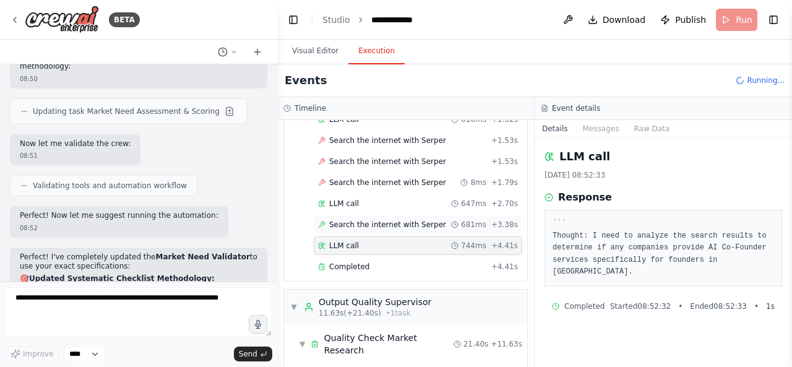
click at [463, 229] on div "Search the internet with Serper 681ms + 3.38s" at bounding box center [418, 224] width 208 height 19
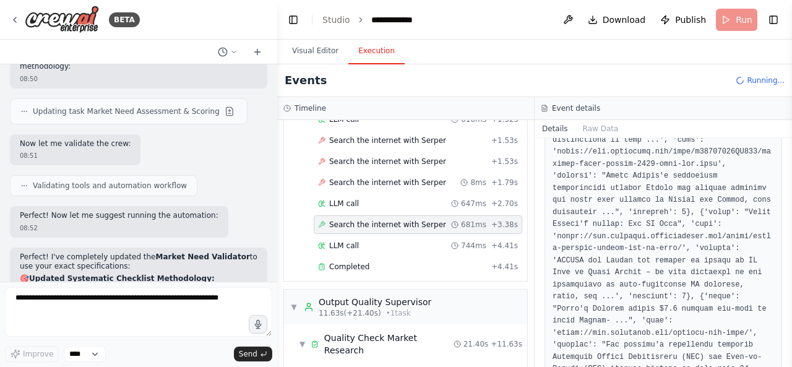
scroll to position [866, 0]
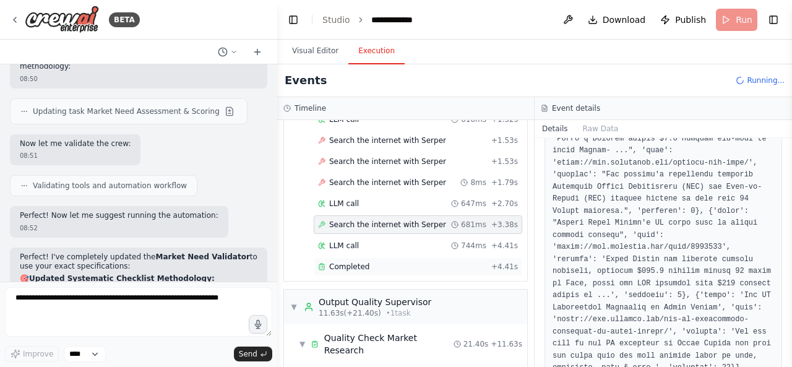
click at [476, 263] on div "Completed" at bounding box center [402, 267] width 168 height 10
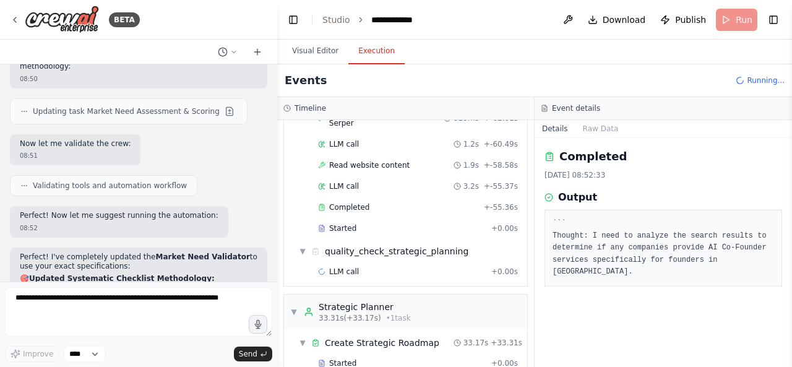
scroll to position [628, 0]
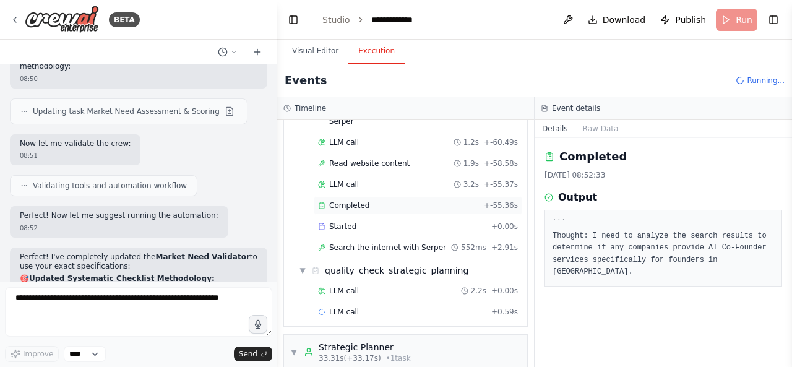
click at [453, 196] on div "Completed + -55.36s" at bounding box center [418, 205] width 208 height 19
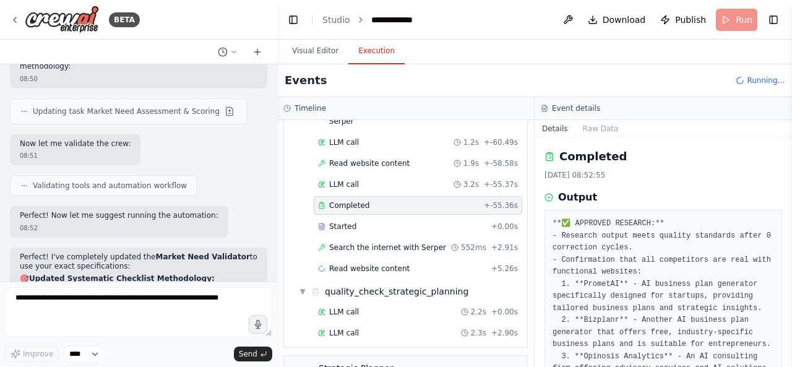
scroll to position [130, 0]
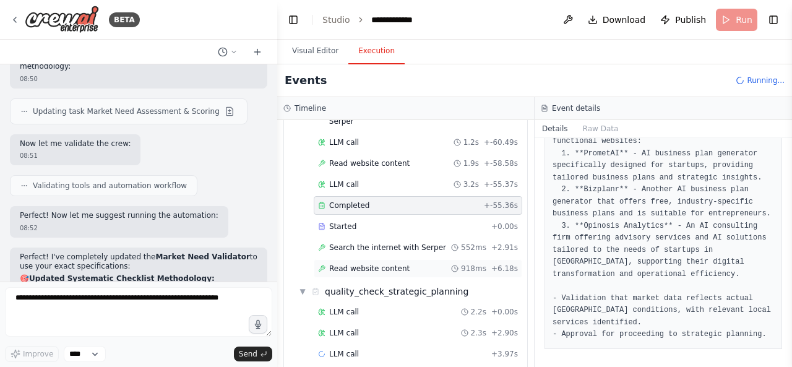
click at [464, 263] on span "918ms" at bounding box center [473, 268] width 25 height 10
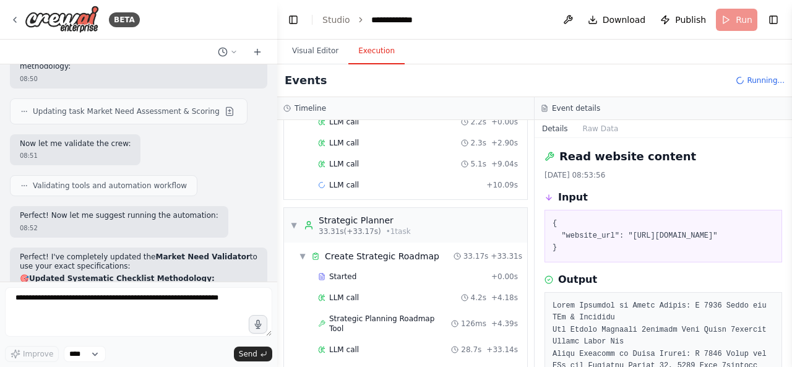
scroll to position [840, 0]
click at [429, 361] on div "Completed + 33.17s" at bounding box center [418, 370] width 208 height 19
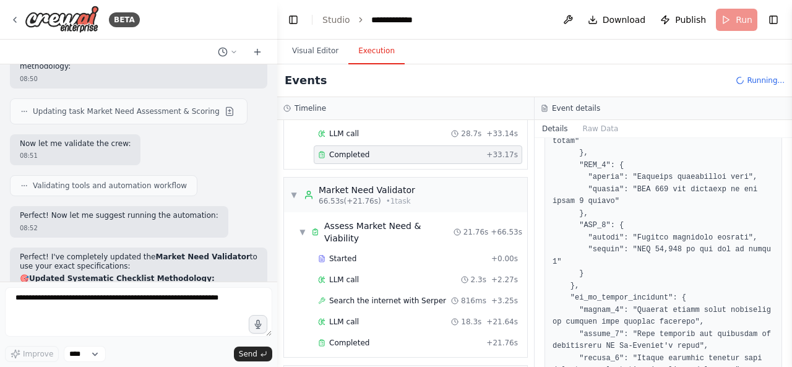
scroll to position [1095, 0]
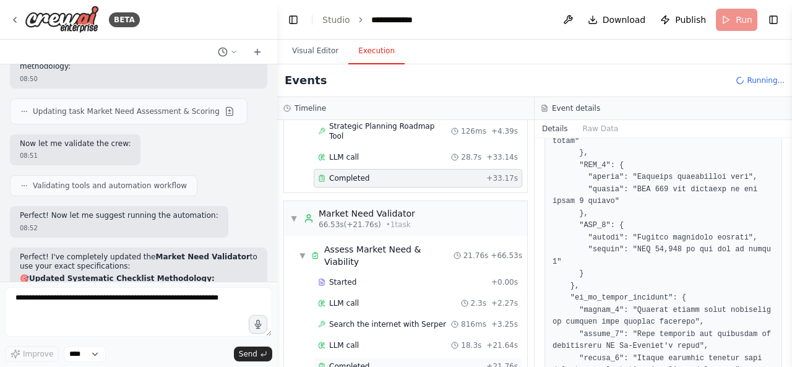
click at [410, 361] on div "Completed" at bounding box center [399, 366] width 163 height 10
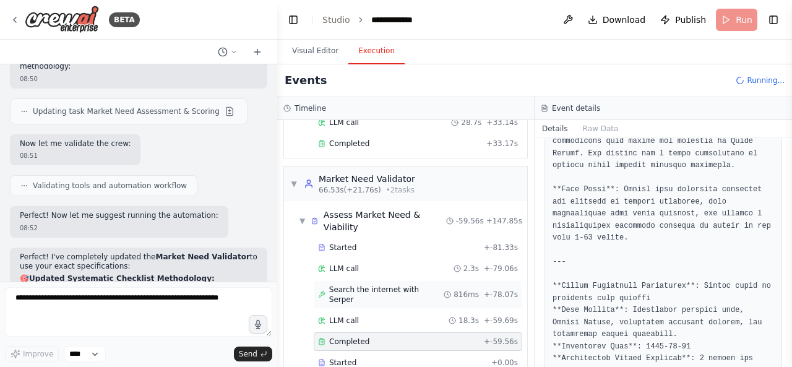
scroll to position [1128, 0]
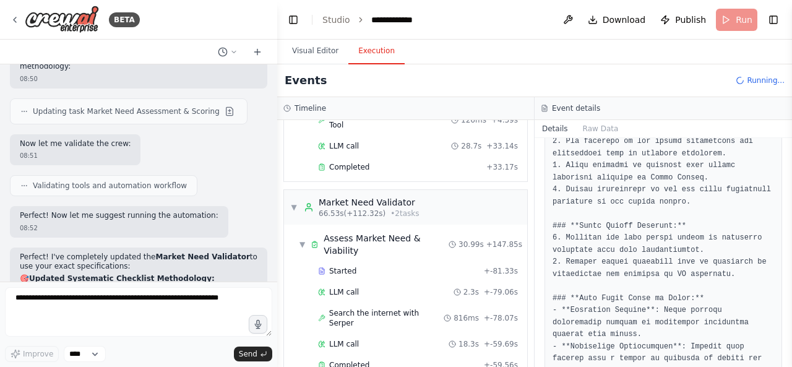
scroll to position [1315, 0]
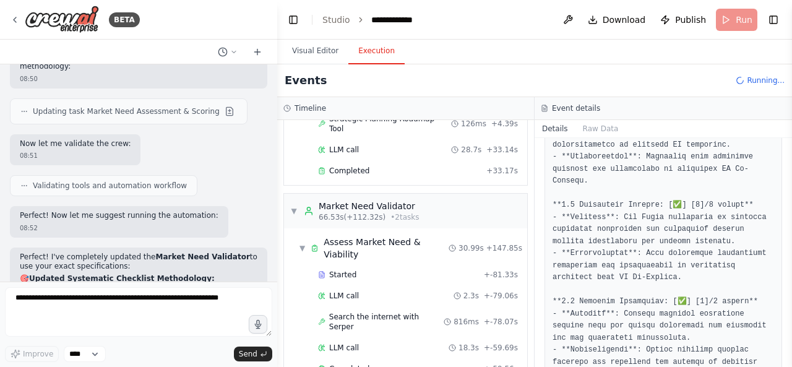
scroll to position [0, 0]
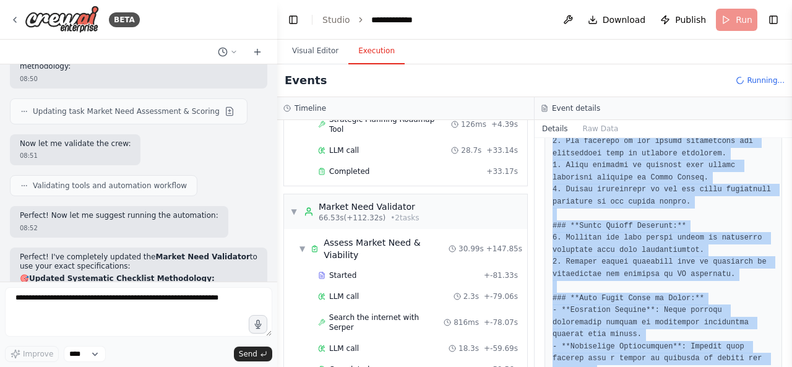
drag, startPoint x: 550, startPoint y: 223, endPoint x: 700, endPoint y: 342, distance: 191.5
copy pre "``` Thought: I have gathered initial competitor information and potential marke…"
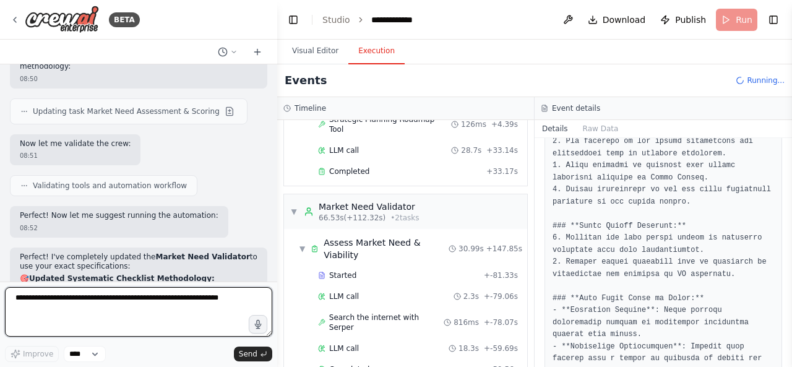
click at [173, 318] on textarea at bounding box center [138, 311] width 267 height 49
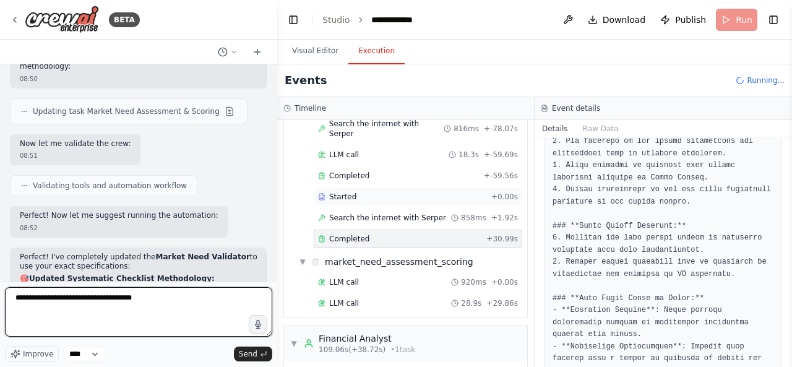
paste textarea "**********"
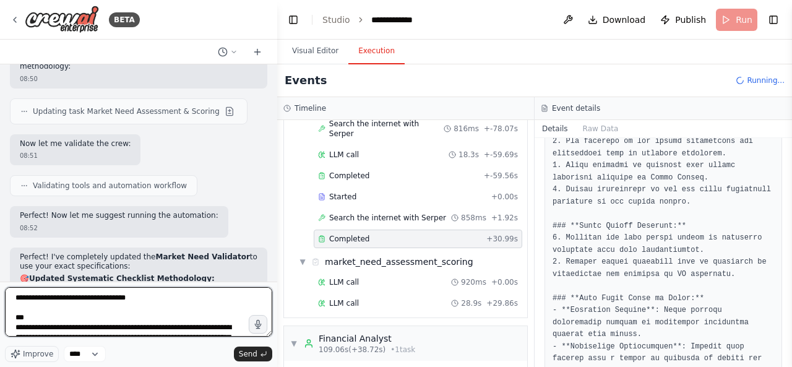
click at [132, 299] on textarea at bounding box center [138, 311] width 267 height 49
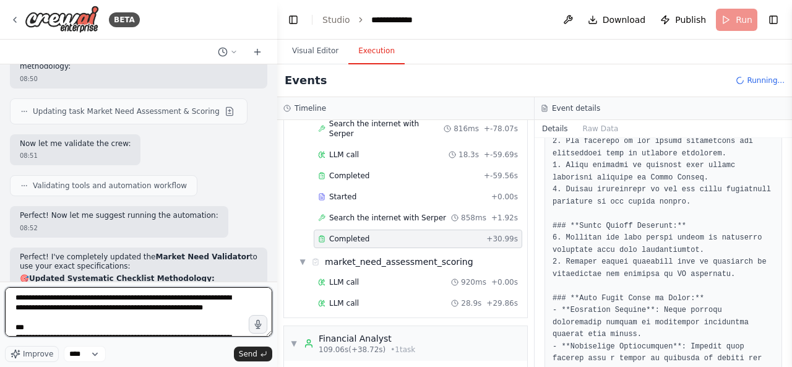
scroll to position [8911, 0]
type textarea "**********"
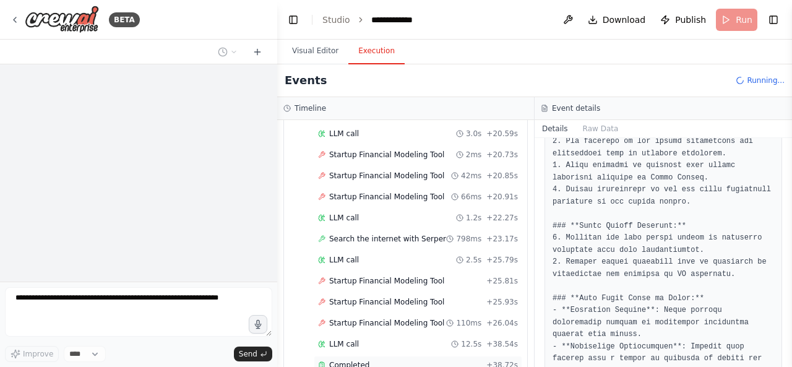
scroll to position [2545, 0]
click at [429, 359] on div "Completed" at bounding box center [399, 364] width 163 height 10
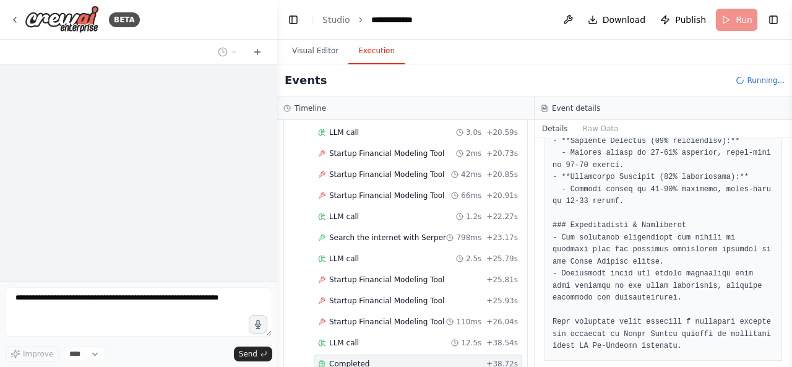
scroll to position [2635, 0]
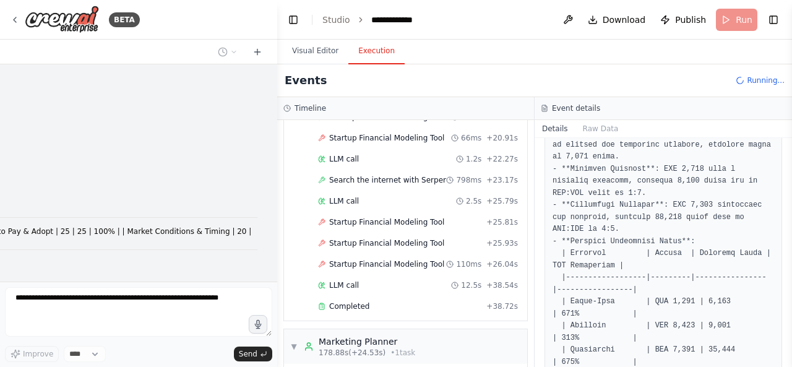
scroll to position [2717, 0]
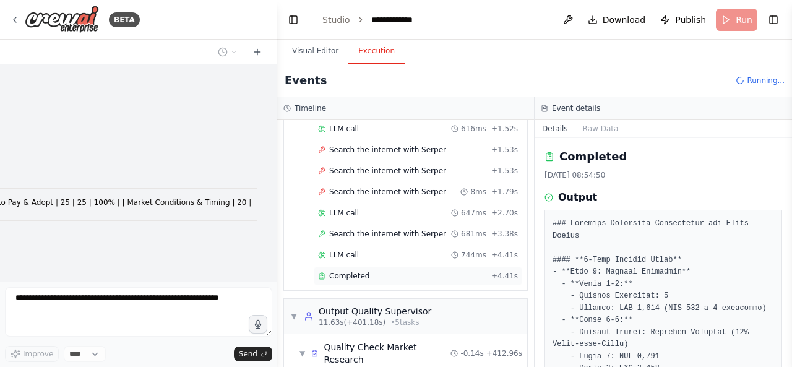
click at [406, 278] on div "Completed + 4.41s" at bounding box center [418, 276] width 208 height 19
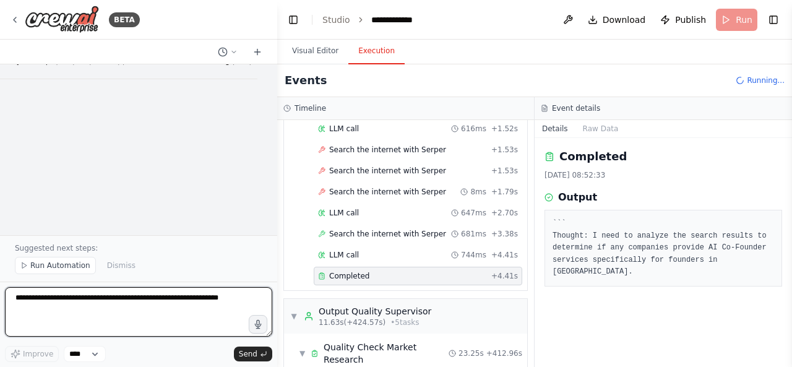
scroll to position [10637, 0]
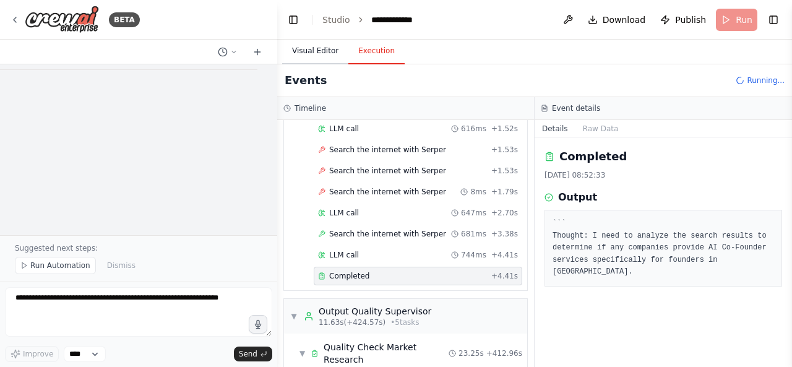
click at [313, 50] on button "Visual Editor" at bounding box center [315, 51] width 66 height 26
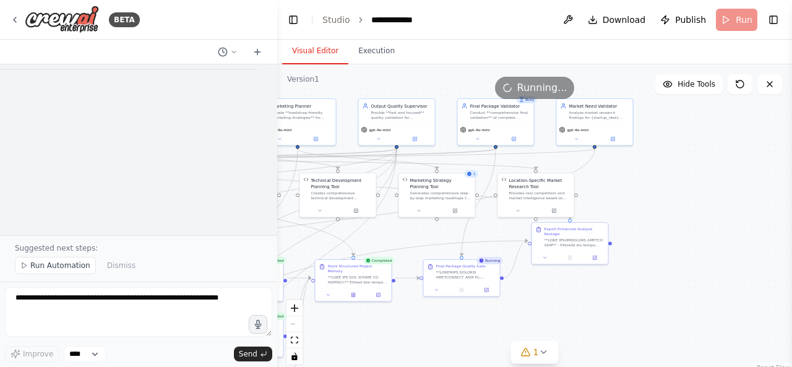
drag, startPoint x: 684, startPoint y: 232, endPoint x: 685, endPoint y: 190, distance: 42.1
click at [684, 190] on div ".deletable-edge-delete-btn { width: 20px; height: 20px; border: 0px solid #ffff…" at bounding box center [534, 218] width 515 height 309
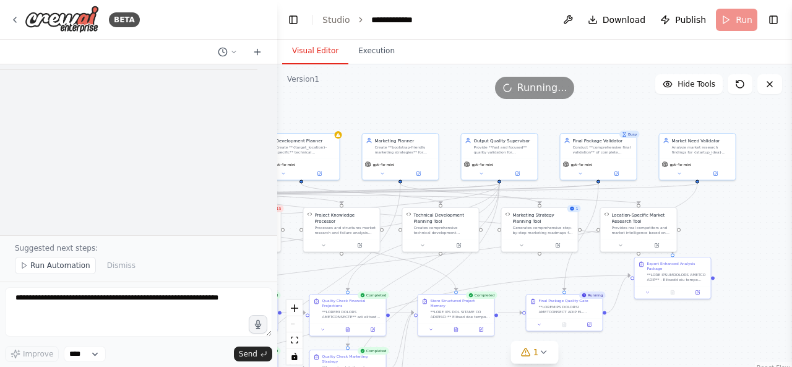
drag, startPoint x: 649, startPoint y: 201, endPoint x: 732, endPoint y: 234, distance: 89.3
click at [732, 234] on div ".deletable-edge-delete-btn { width: 20px; height: 20px; border: 0px solid #ffff…" at bounding box center [534, 218] width 515 height 309
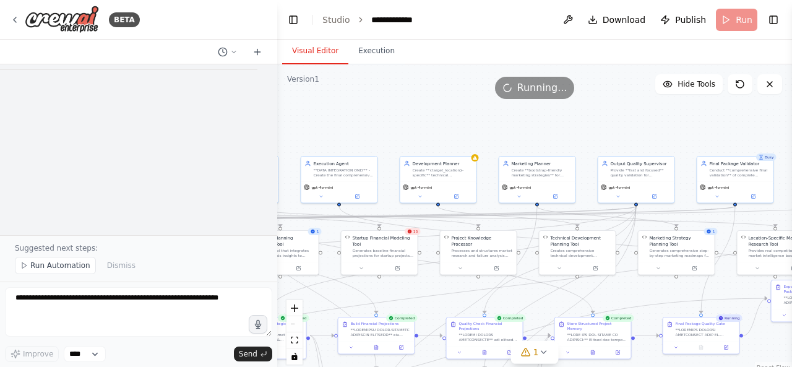
drag, startPoint x: 410, startPoint y: 123, endPoint x: 503, endPoint y: 142, distance: 95.2
click at [503, 142] on div ".deletable-edge-delete-btn { width: 20px; height: 20px; border: 0px solid #ffff…" at bounding box center [534, 218] width 515 height 309
click at [547, 358] on button "1" at bounding box center [535, 352] width 48 height 23
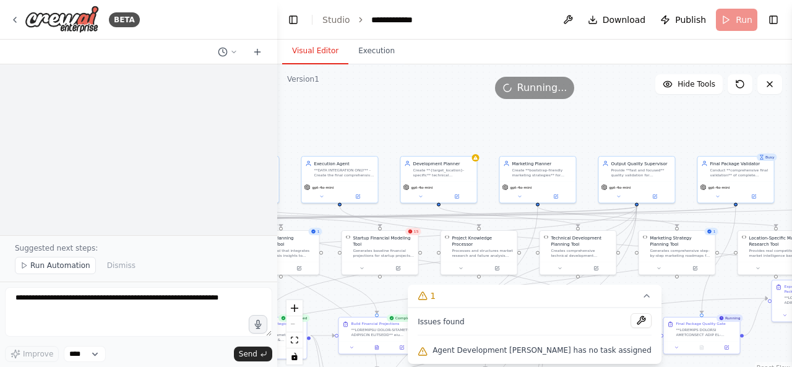
click at [518, 351] on span "Agent Development Planner has no task assigned" at bounding box center [541, 350] width 219 height 10
copy div "Agent Development Planner has no task assigned Events Running... Timeline ▼ Sta…"
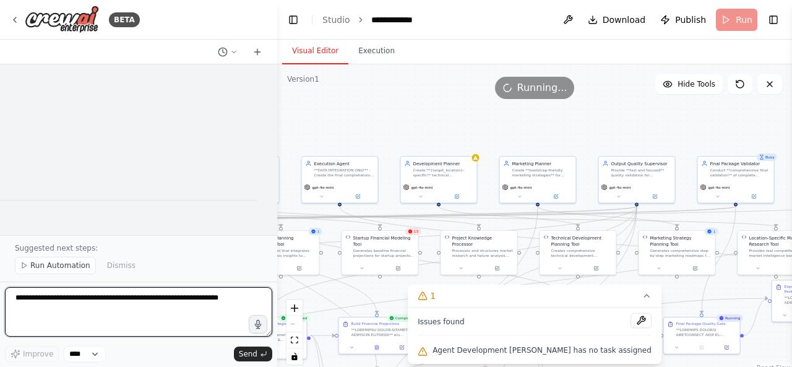
click at [205, 309] on textarea at bounding box center [138, 311] width 267 height 49
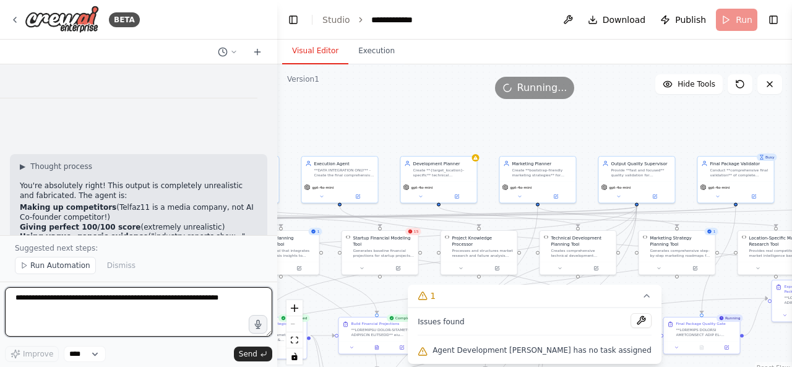
paste textarea "**********"
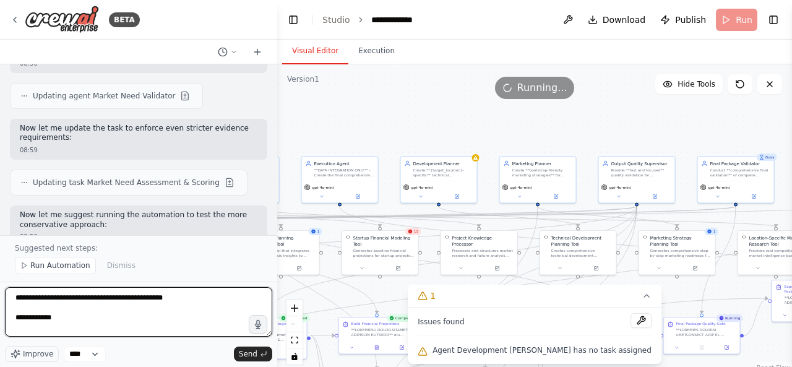
scroll to position [11286, 0]
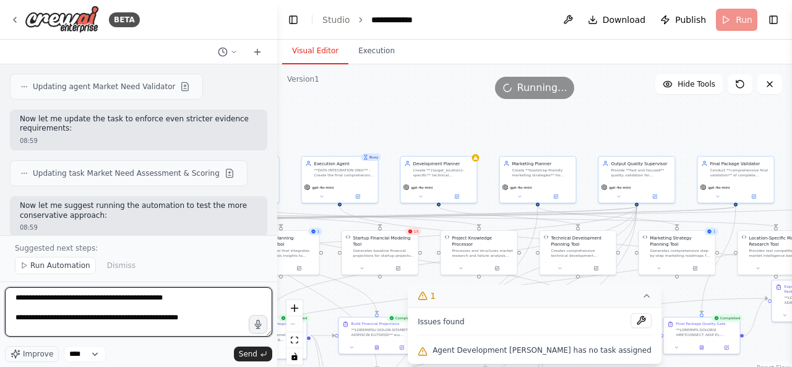
type textarea "**********"
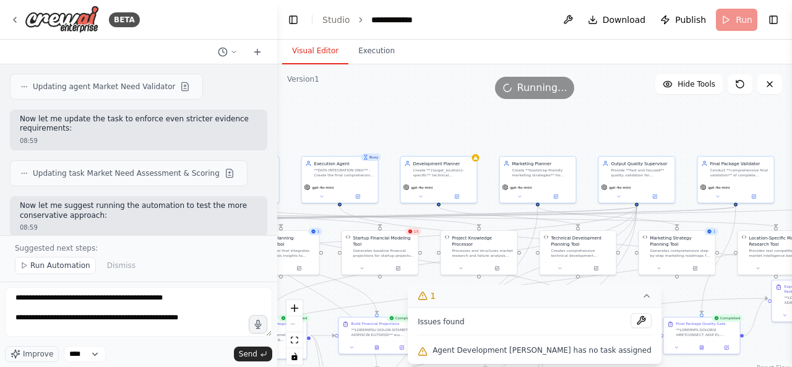
click at [641, 297] on icon at bounding box center [646, 296] width 10 height 10
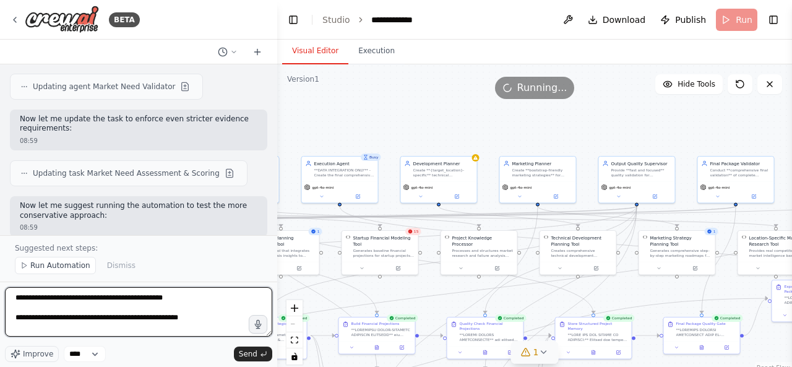
click at [199, 321] on textarea "**********" at bounding box center [138, 311] width 267 height 49
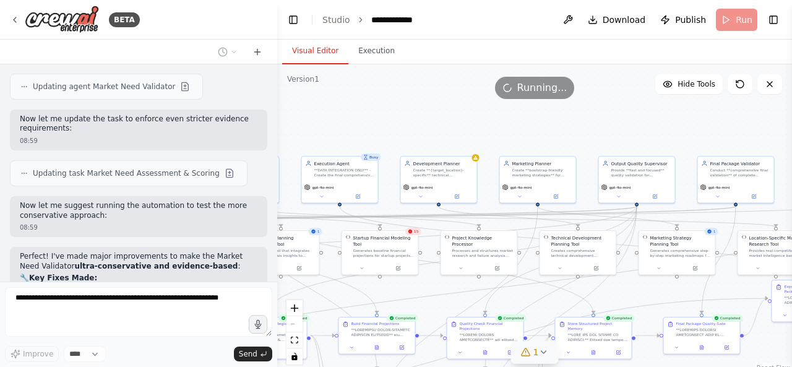
scroll to position [11326, 0]
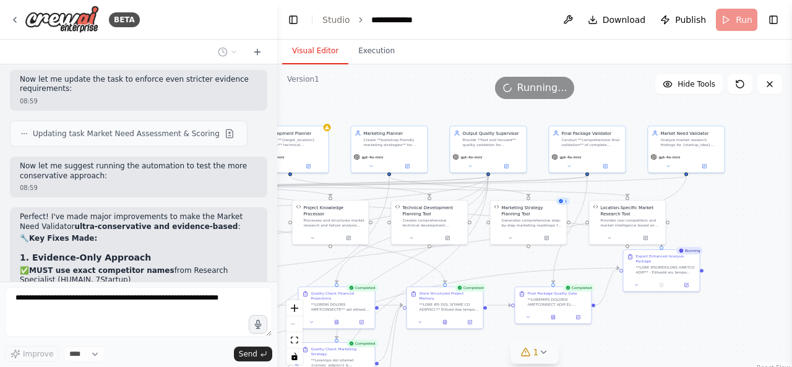
drag, startPoint x: 438, startPoint y: 283, endPoint x: 275, endPoint y: 249, distance: 166.6
click at [275, 249] on div "BETA Hello! I'm the CrewAI assistant. What kind of automation do you want to bu…" at bounding box center [396, 183] width 792 height 367
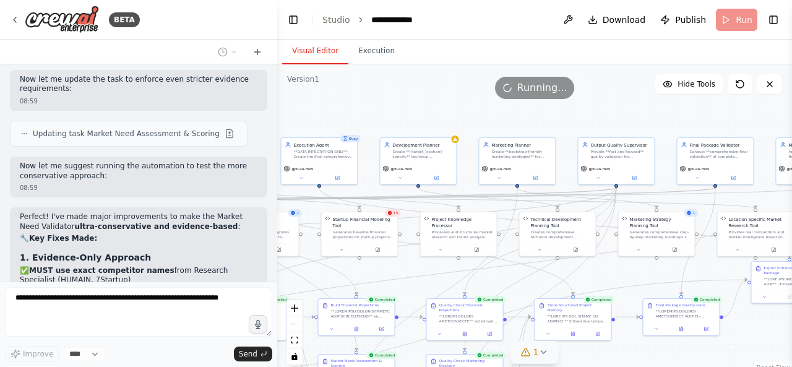
drag, startPoint x: 632, startPoint y: 309, endPoint x: 780, endPoint y: 323, distance: 148.5
click at [779, 323] on div ".deletable-edge-delete-btn { width: 20px; height: 20px; border: 0px solid #ffff…" at bounding box center [534, 218] width 515 height 309
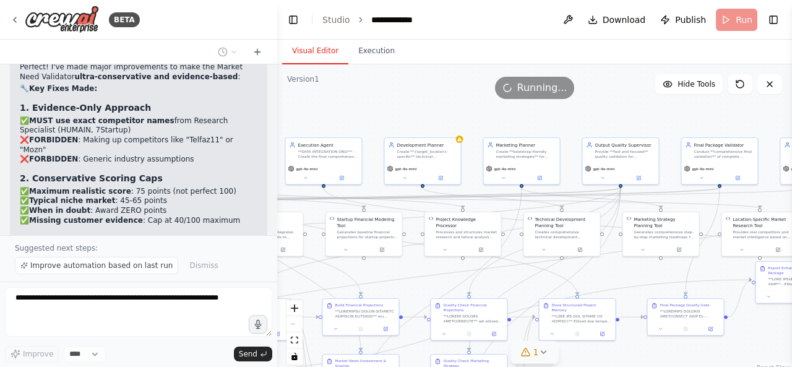
scroll to position [11485, 0]
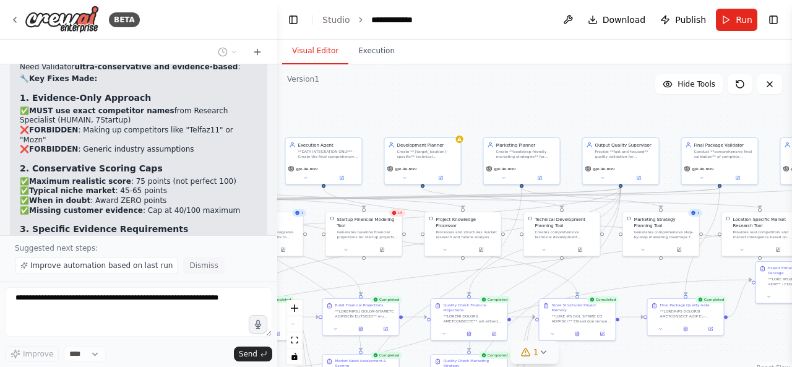
click at [190, 273] on button "Dismiss" at bounding box center [203, 265] width 41 height 17
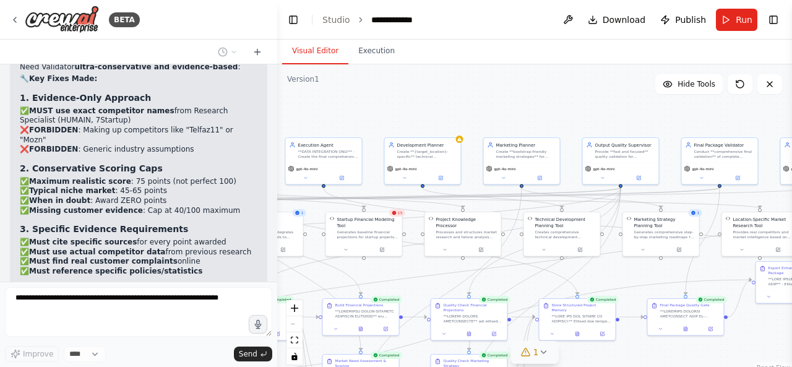
scroll to position [11439, 0]
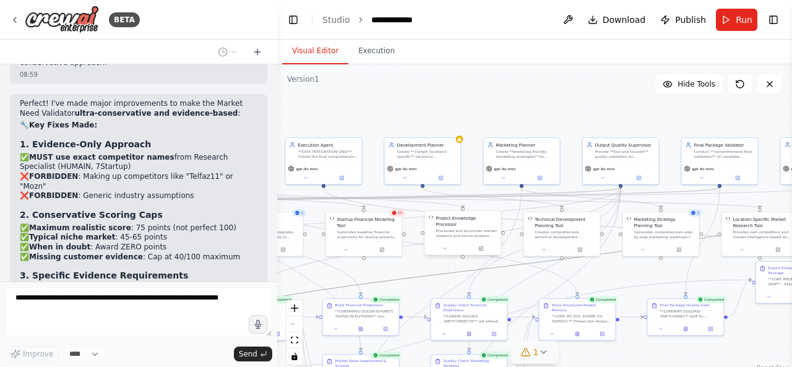
drag, startPoint x: 514, startPoint y: 267, endPoint x: 437, endPoint y: 236, distance: 83.5
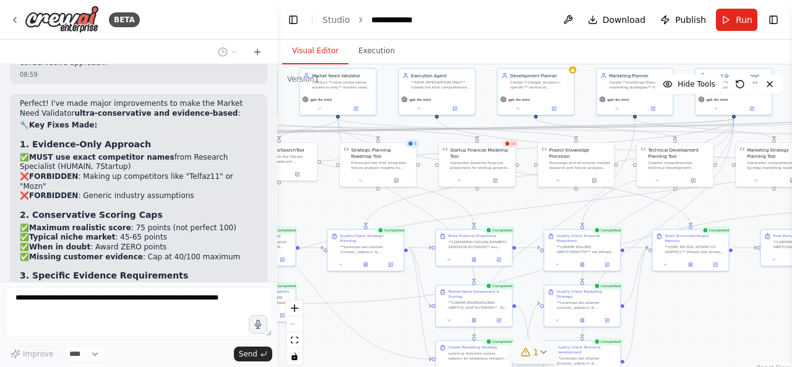
drag, startPoint x: 507, startPoint y: 278, endPoint x: 622, endPoint y: 209, distance: 133.7
click at [622, 209] on div ".deletable-edge-delete-btn { width: 20px; height: 20px; border: 0px solid #ffff…" at bounding box center [534, 218] width 515 height 309
click at [369, 51] on button "Execution" at bounding box center [376, 51] width 56 height 26
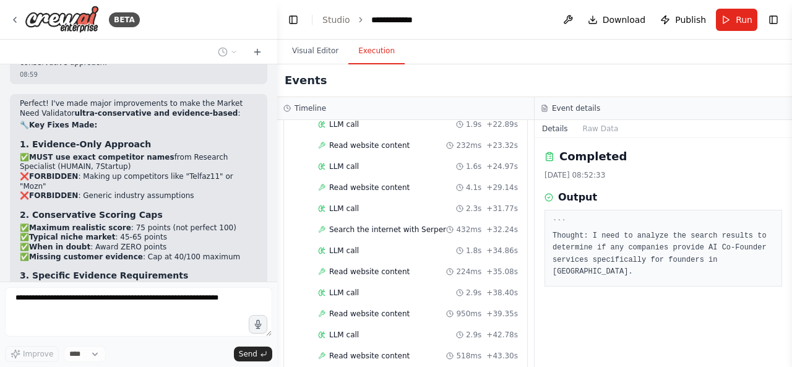
scroll to position [4834, 0]
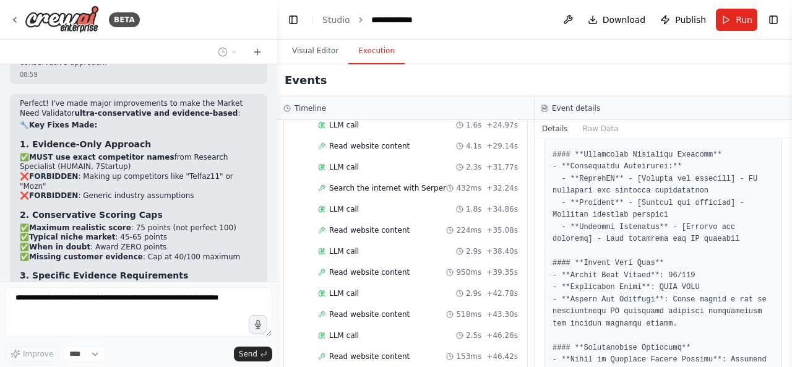
scroll to position [130, 0]
drag, startPoint x: 660, startPoint y: 167, endPoint x: 569, endPoint y: 171, distance: 91.0
copy pre "Competitors Identified"
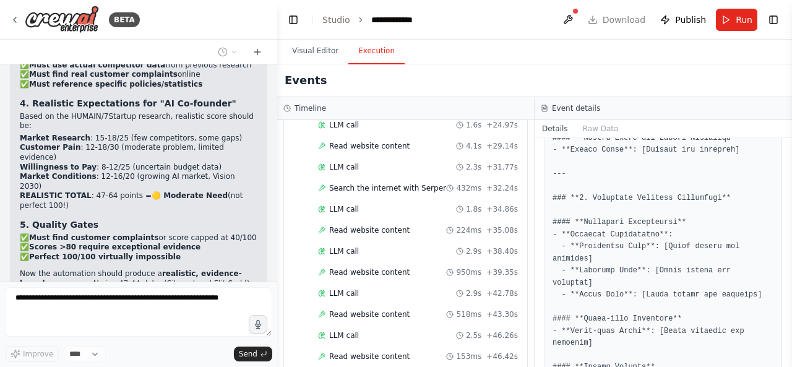
scroll to position [11744, 0]
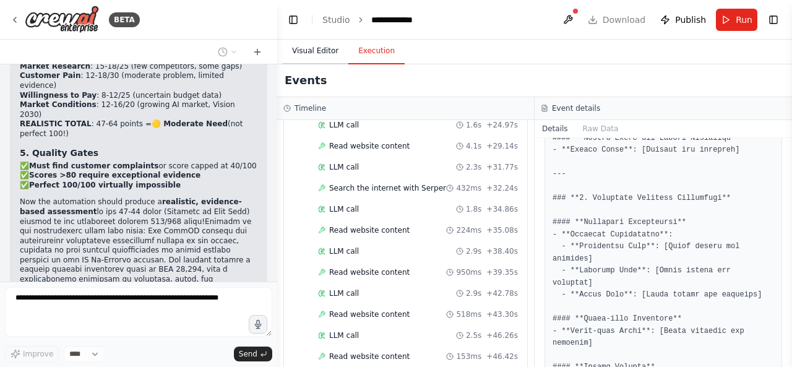
click at [303, 53] on button "Visual Editor" at bounding box center [315, 51] width 66 height 26
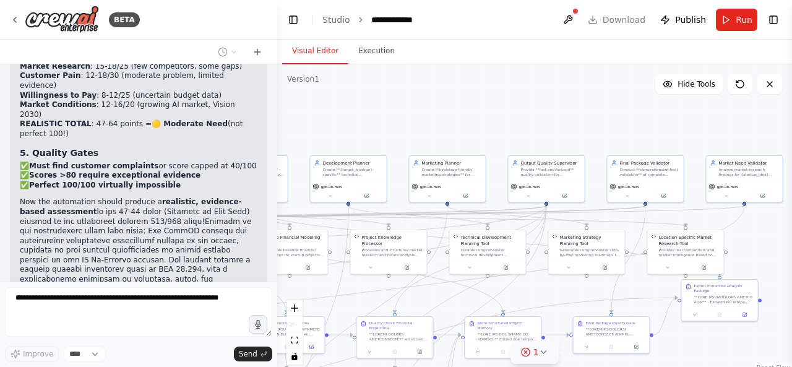
drag, startPoint x: 567, startPoint y: 208, endPoint x: 369, endPoint y: 296, distance: 217.3
click at [369, 296] on div ".deletable-edge-delete-btn { width: 20px; height: 20px; border: 0px solid #ffff…" at bounding box center [534, 218] width 515 height 309
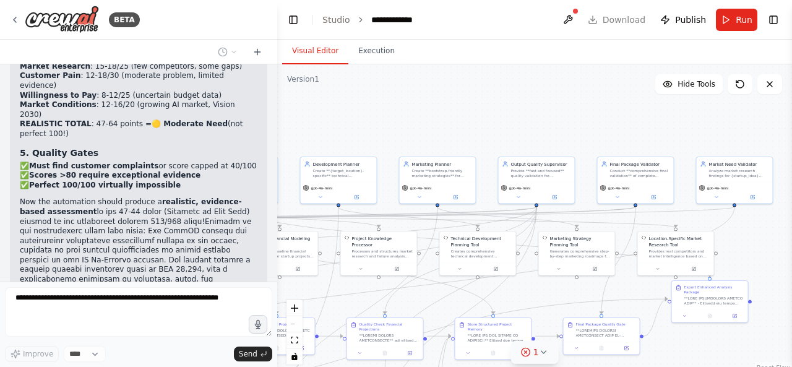
scroll to position [11815, 0]
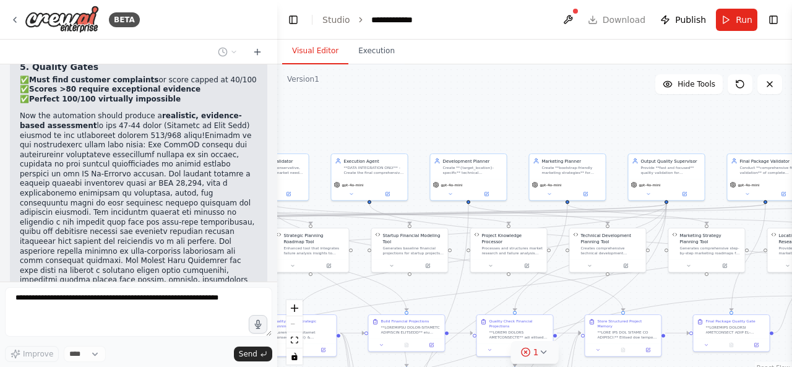
drag, startPoint x: 456, startPoint y: 141, endPoint x: 586, endPoint y: 138, distance: 129.9
click at [586, 138] on div ".deletable-edge-delete-btn { width: 20px; height: 20px; border: 0px solid #ffff…" at bounding box center [534, 218] width 515 height 309
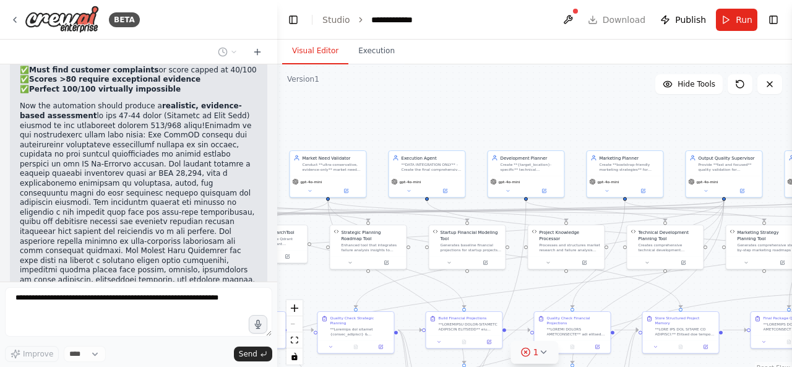
scroll to position [11849, 0]
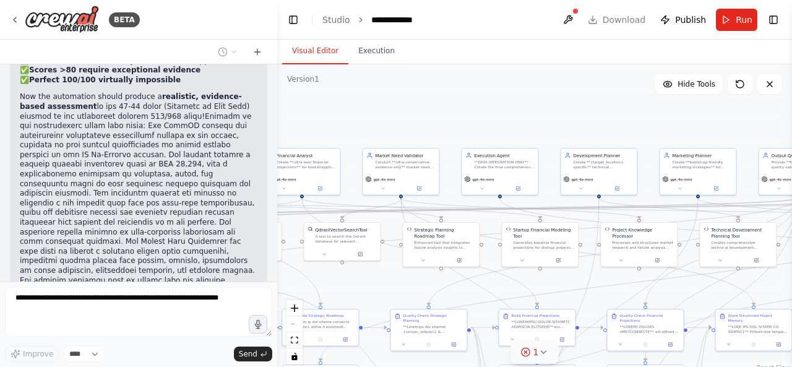
drag, startPoint x: 412, startPoint y: 130, endPoint x: 544, endPoint y: 124, distance: 131.9
click at [544, 124] on div ".deletable-edge-delete-btn { width: 20px; height: 20px; border: 0px solid #ffff…" at bounding box center [534, 218] width 515 height 309
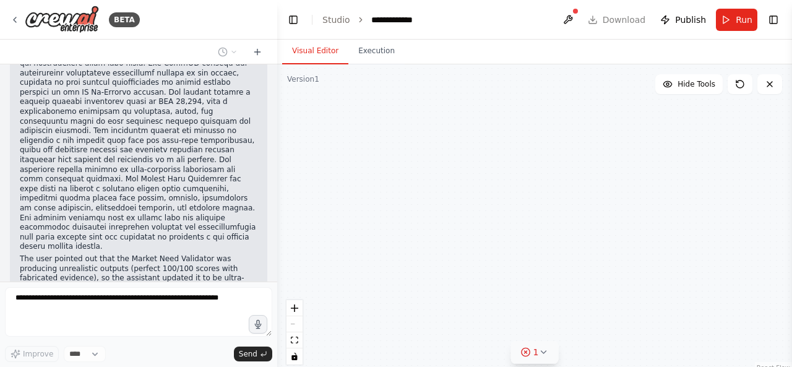
scroll to position [11921, 0]
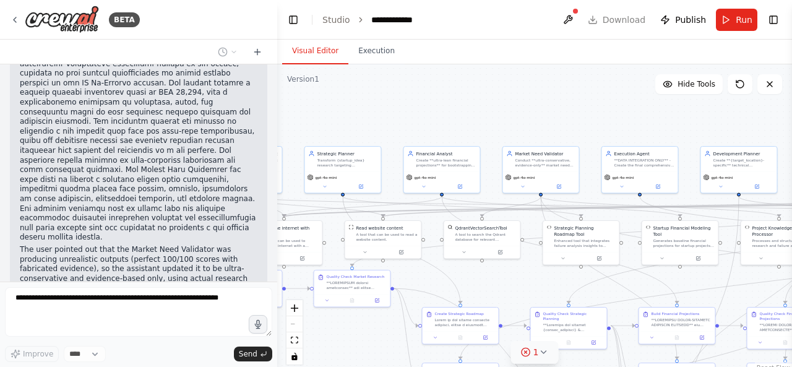
drag, startPoint x: 414, startPoint y: 119, endPoint x: 506, endPoint y: 124, distance: 91.7
click at [507, 124] on div ".deletable-edge-delete-btn { width: 20px; height: 20px; border: 0px solid #ffff…" at bounding box center [534, 218] width 515 height 309
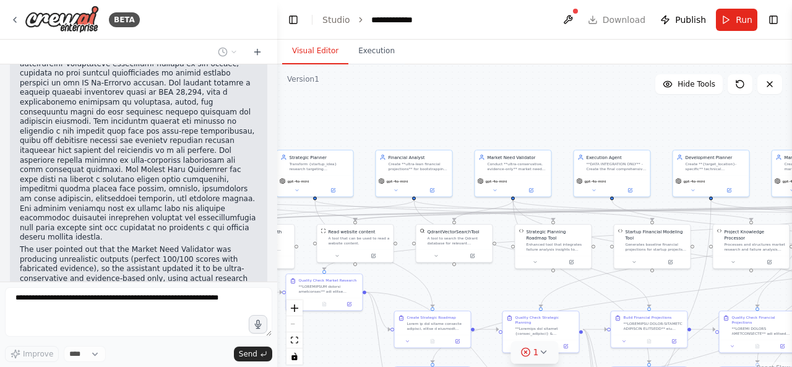
click at [575, 122] on div ".deletable-edge-delete-btn { width: 20px; height: 20px; border: 0px solid #ffff…" at bounding box center [534, 218] width 515 height 309
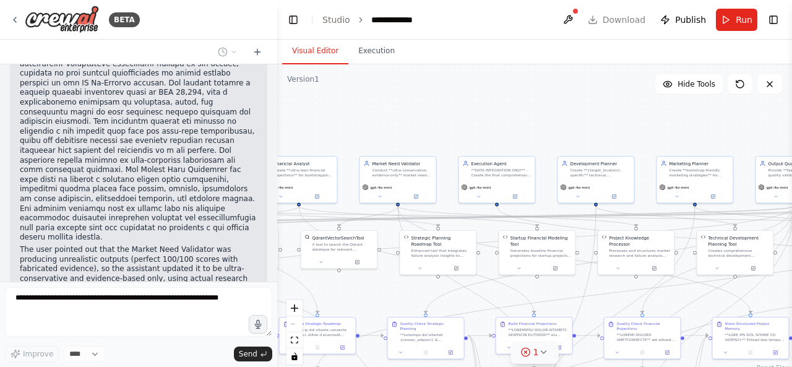
scroll to position [11992, 0]
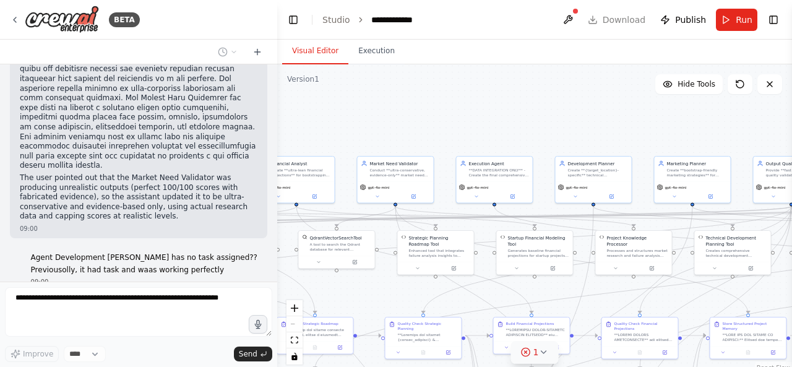
drag, startPoint x: 575, startPoint y: 122, endPoint x: 449, endPoint y: 129, distance: 126.4
click at [449, 129] on div ".deletable-edge-delete-btn { width: 20px; height: 20px; border: 0px solid #ffff…" at bounding box center [534, 218] width 515 height 309
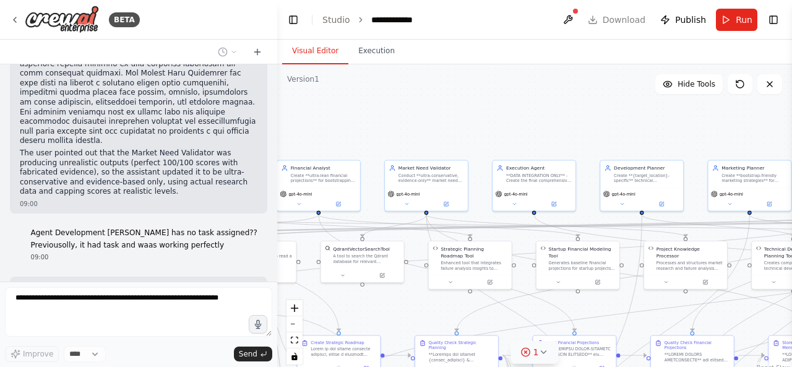
scroll to position [12089, 0]
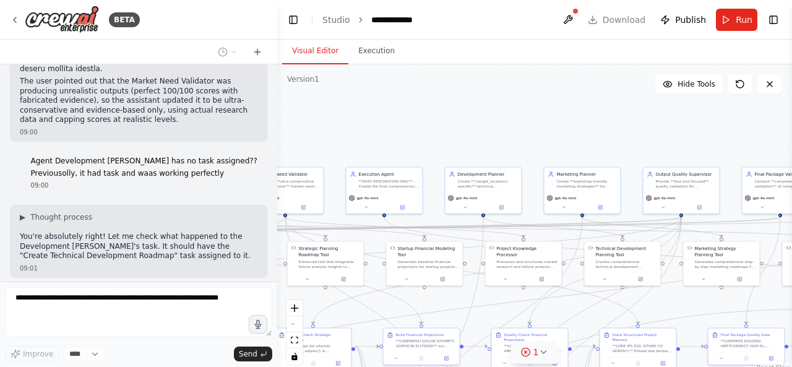
drag, startPoint x: 574, startPoint y: 125, endPoint x: 408, endPoint y: 135, distance: 166.1
click at [408, 135] on div ".deletable-edge-delete-btn { width: 20px; height: 20px; border: 0px solid #ffff…" at bounding box center [534, 218] width 515 height 309
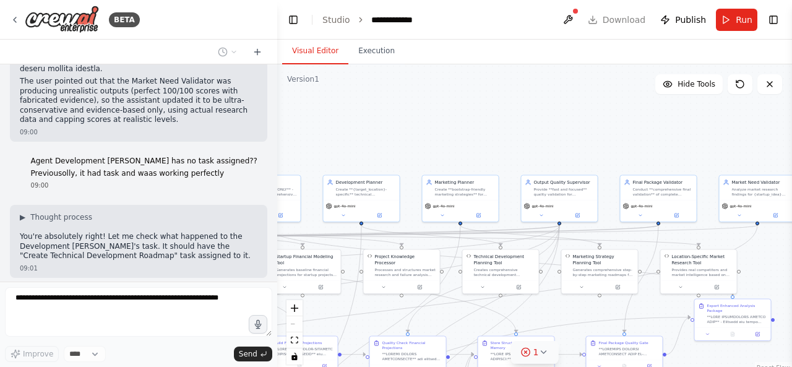
drag, startPoint x: 560, startPoint y: 129, endPoint x: 453, endPoint y: 135, distance: 107.2
click at [453, 135] on div ".deletable-edge-delete-btn { width: 20px; height: 20px; border: 0px solid #ffff…" at bounding box center [534, 218] width 515 height 309
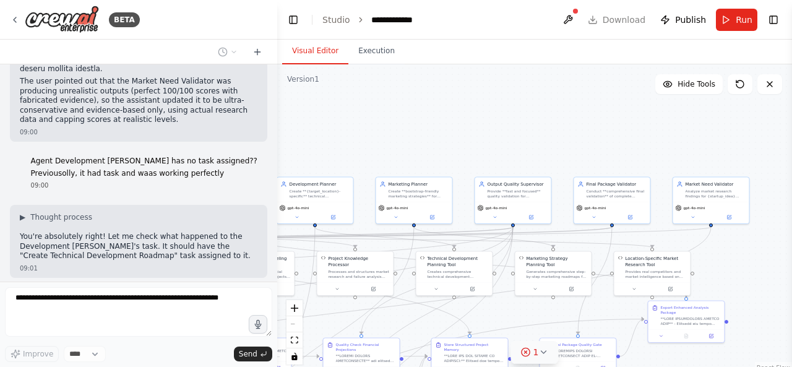
drag, startPoint x: 522, startPoint y: 142, endPoint x: 476, endPoint y: 144, distance: 46.4
click at [476, 144] on div ".deletable-edge-delete-btn { width: 20px; height: 20px; border: 0px solid #ffff…" at bounding box center [534, 218] width 515 height 309
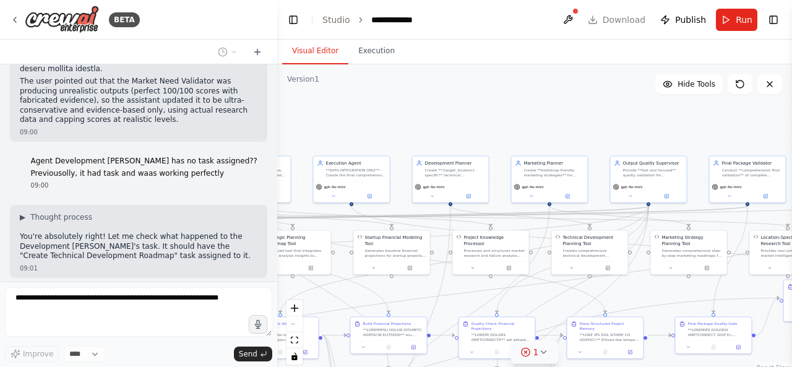
drag, startPoint x: 476, startPoint y: 144, endPoint x: 615, endPoint y: 123, distance: 140.7
click at [615, 123] on div ".deletable-edge-delete-btn { width: 20px; height: 20px; border: 0px solid #ffff…" at bounding box center [534, 218] width 515 height 309
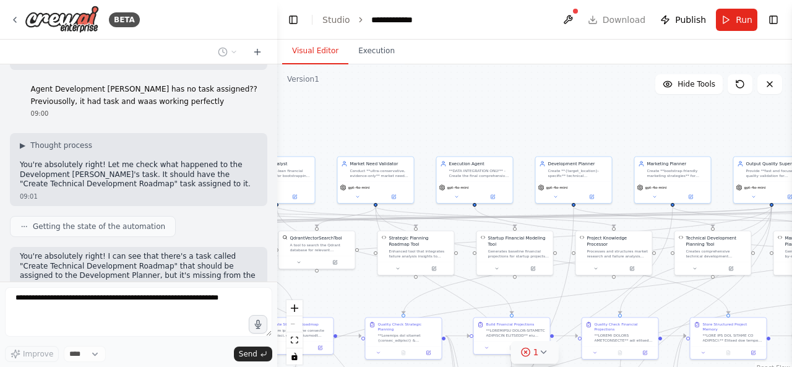
drag, startPoint x: 455, startPoint y: 112, endPoint x: 574, endPoint y: 113, distance: 119.4
click at [574, 113] on div ".deletable-edge-delete-btn { width: 20px; height: 20px; border: 0px solid #ffff…" at bounding box center [534, 218] width 515 height 309
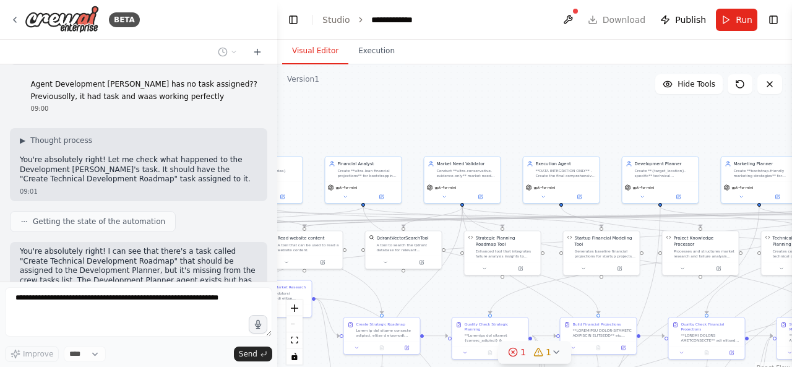
drag, startPoint x: 435, startPoint y: 117, endPoint x: 532, endPoint y: 118, distance: 96.5
click at [532, 118] on div ".deletable-edge-delete-btn { width: 20px; height: 20px; border: 0px solid #ffff…" at bounding box center [534, 218] width 515 height 309
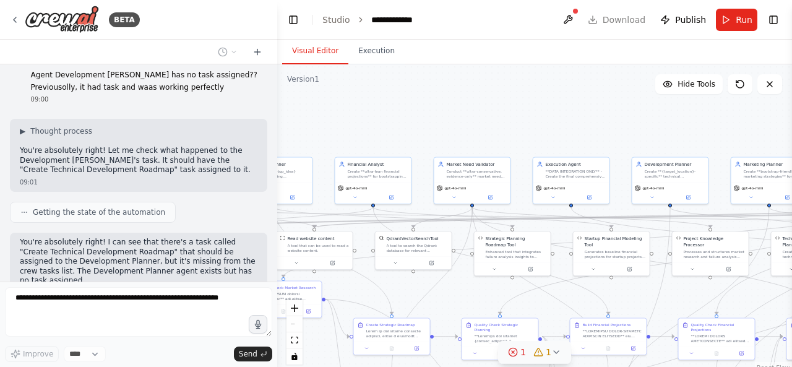
scroll to position [12246, 0]
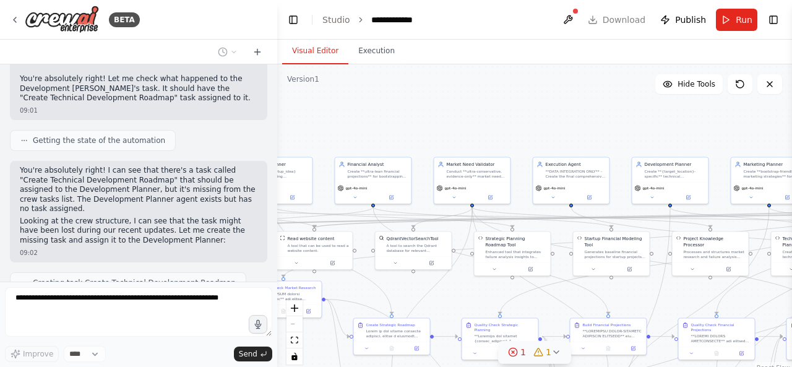
click at [434, 129] on div ".deletable-edge-delete-btn { width: 20px; height: 20px; border: 0px solid #ffff…" at bounding box center [534, 218] width 515 height 309
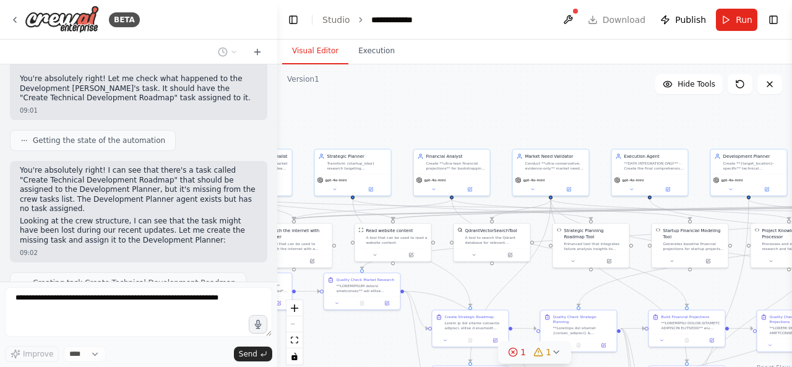
drag, startPoint x: 434, startPoint y: 129, endPoint x: 565, endPoint y: 121, distance: 131.4
click at [565, 121] on div ".deletable-edge-delete-btn { width: 20px; height: 20px; border: 0px solid #ffff…" at bounding box center [534, 218] width 515 height 309
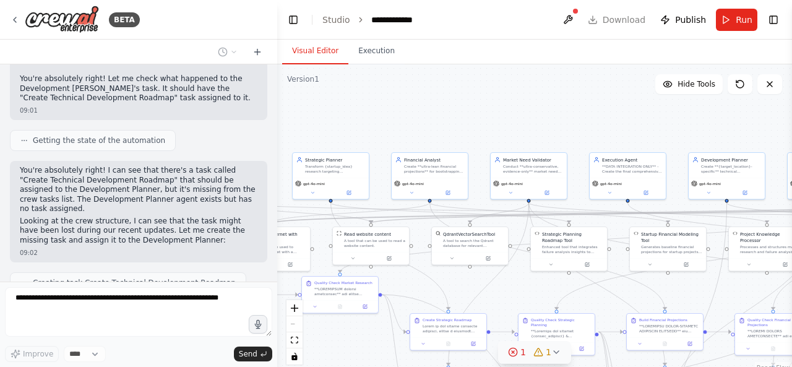
scroll to position [12318, 0]
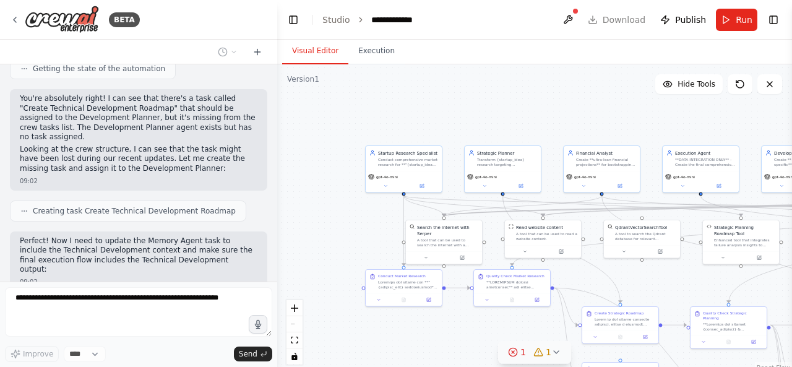
drag, startPoint x: 416, startPoint y: 129, endPoint x: 588, endPoint y: 122, distance: 172.1
click at [588, 122] on div ".deletable-edge-delete-btn { width: 20px; height: 20px; border: 0px solid #ffff…" at bounding box center [534, 218] width 515 height 309
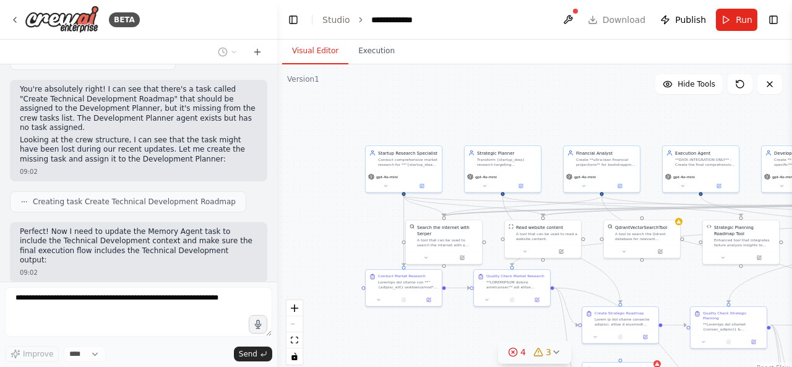
click at [588, 122] on div ".deletable-edge-delete-btn { width: 20px; height: 20px; border: 0px solid #ffff…" at bounding box center [534, 218] width 515 height 309
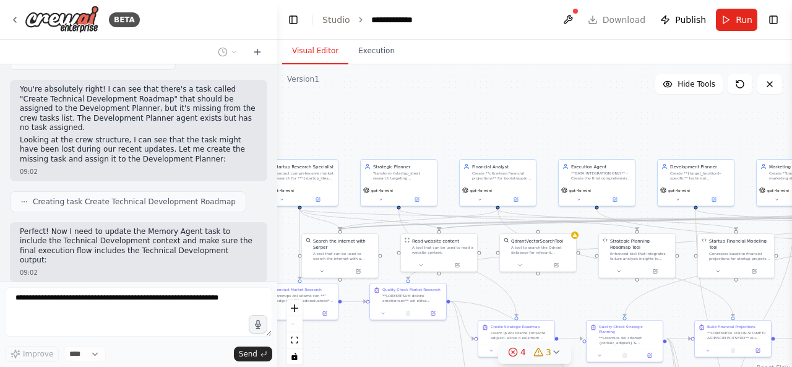
drag, startPoint x: 588, startPoint y: 122, endPoint x: 472, endPoint y: 140, distance: 117.1
click at [472, 140] on div ".deletable-edge-delete-btn { width: 20px; height: 20px; border: 0px solid #ffff…" at bounding box center [534, 218] width 515 height 309
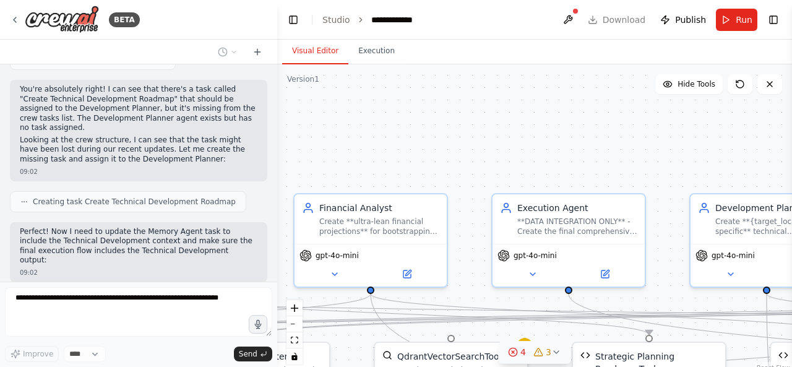
scroll to position [12399, 0]
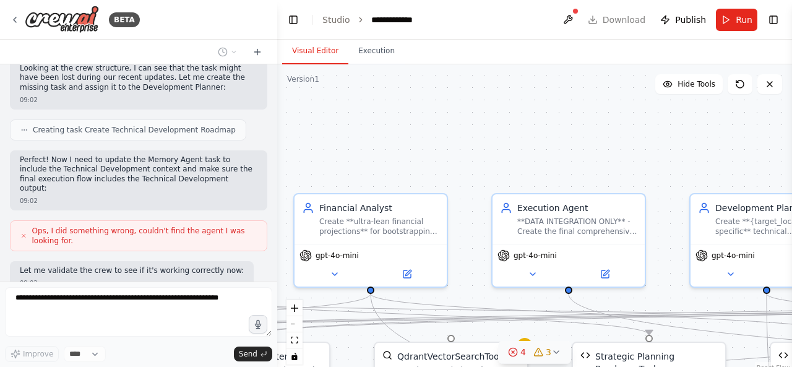
drag, startPoint x: 600, startPoint y: 158, endPoint x: 568, endPoint y: 161, distance: 32.3
click at [450, 168] on div ".deletable-edge-delete-btn { width: 20px; height: 20px; border: 0px solid #ffff…" at bounding box center [534, 218] width 515 height 309
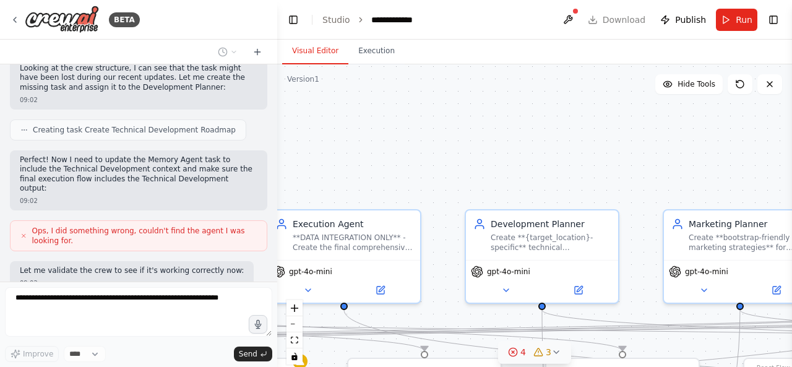
drag, startPoint x: 649, startPoint y: 160, endPoint x: 424, endPoint y: 174, distance: 225.5
click at [424, 174] on div ".deletable-edge-delete-btn { width: 20px; height: 20px; border: 0px solid #ffff…" at bounding box center [534, 218] width 515 height 309
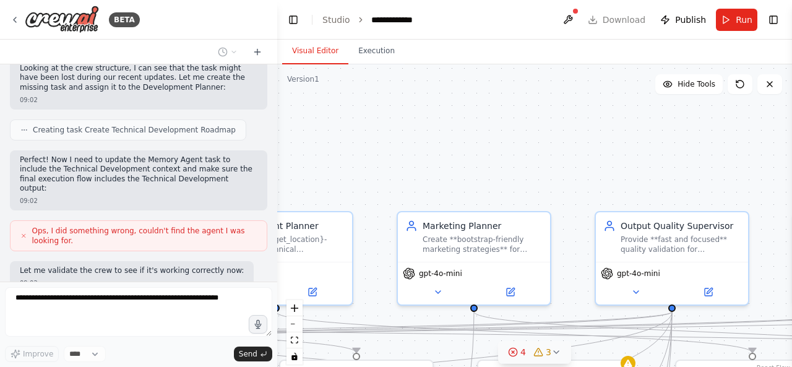
drag, startPoint x: 691, startPoint y: 156, endPoint x: 439, endPoint y: 156, distance: 251.7
click at [440, 156] on div ".deletable-edge-delete-btn { width: 20px; height: 20px; border: 0px solid #ffff…" at bounding box center [534, 218] width 515 height 309
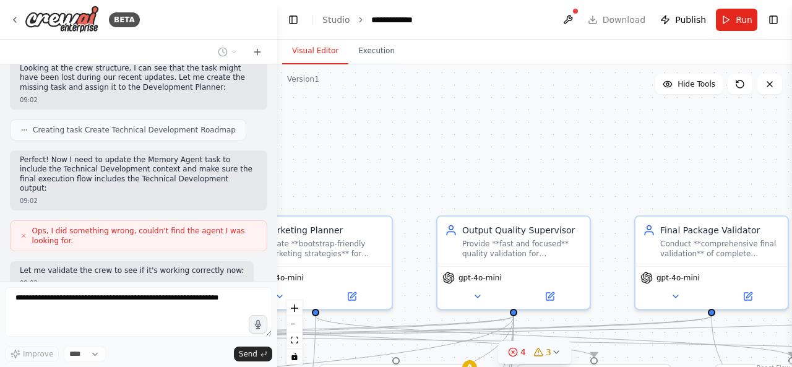
drag, startPoint x: 641, startPoint y: 179, endPoint x: 443, endPoint y: 187, distance: 198.1
click at [443, 187] on div ".deletable-edge-delete-btn { width: 20px; height: 20px; border: 0px solid #ffff…" at bounding box center [534, 218] width 515 height 309
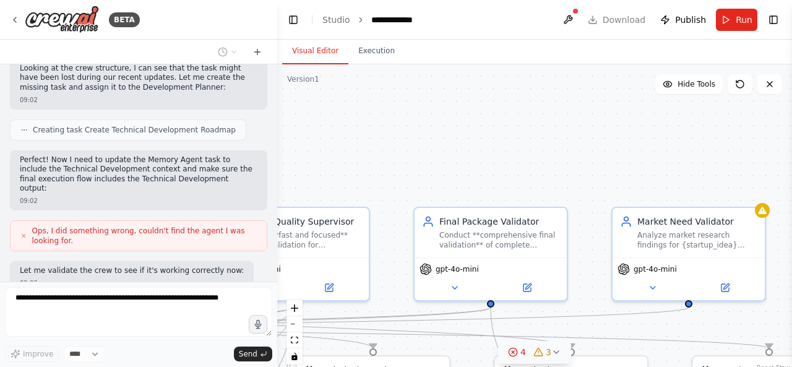
drag, startPoint x: 644, startPoint y: 185, endPoint x: 467, endPoint y: 173, distance: 177.9
click at [468, 173] on div ".deletable-edge-delete-btn { width: 20px; height: 20px; border: 0px solid #ffff…" at bounding box center [534, 218] width 515 height 309
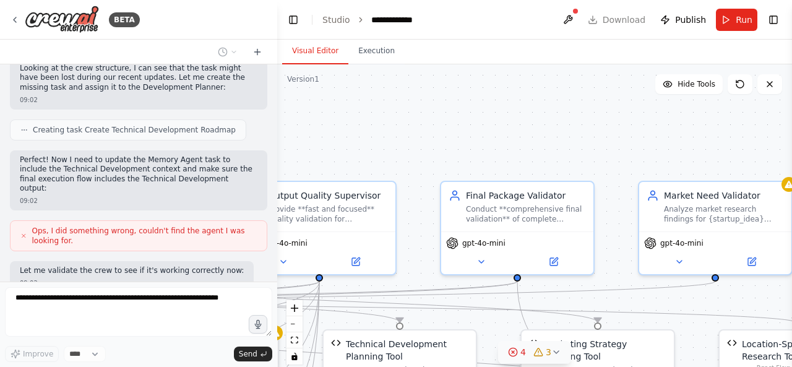
drag, startPoint x: 626, startPoint y: 175, endPoint x: 679, endPoint y: 147, distance: 60.0
click at [679, 147] on div ".deletable-edge-delete-btn { width: 20px; height: 20px; border: 0px solid #ffff…" at bounding box center [534, 218] width 515 height 309
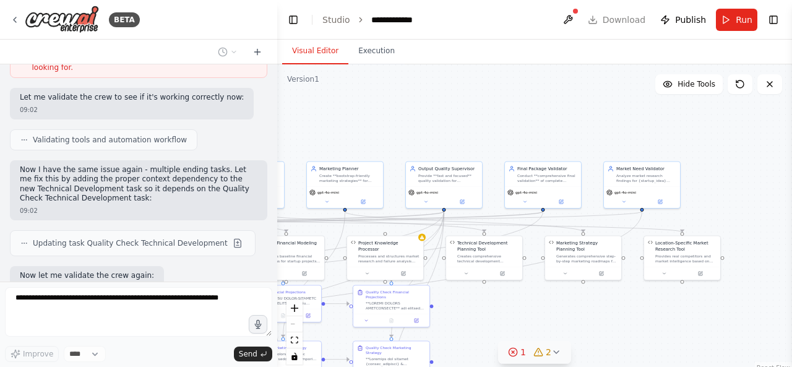
scroll to position [12644, 0]
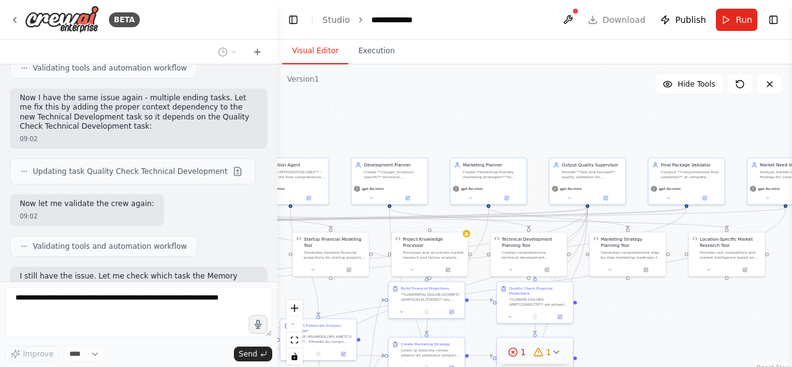
drag, startPoint x: 470, startPoint y: 133, endPoint x: 622, endPoint y: 129, distance: 152.2
click at [622, 129] on div ".deletable-edge-delete-btn { width: 20px; height: 20px; border: 0px solid #ffff…" at bounding box center [534, 218] width 515 height 309
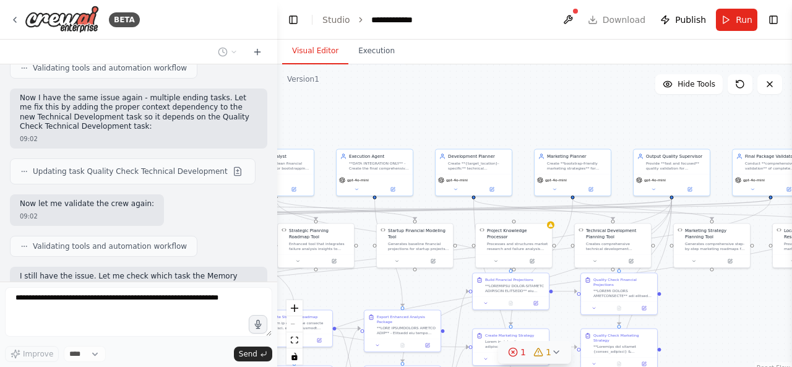
drag, startPoint x: 452, startPoint y: 113, endPoint x: 540, endPoint y: 105, distance: 88.2
click at [538, 105] on div ".deletable-edge-delete-btn { width: 20px; height: 20px; border: 0px solid #ffff…" at bounding box center [534, 218] width 515 height 309
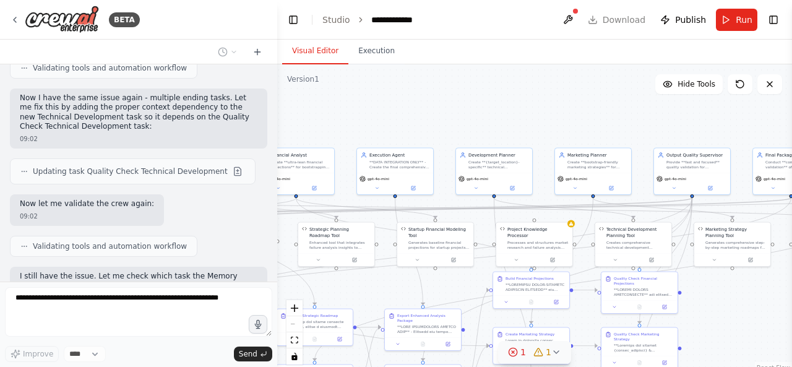
click at [561, 348] on button "1 1" at bounding box center [534, 352] width 73 height 23
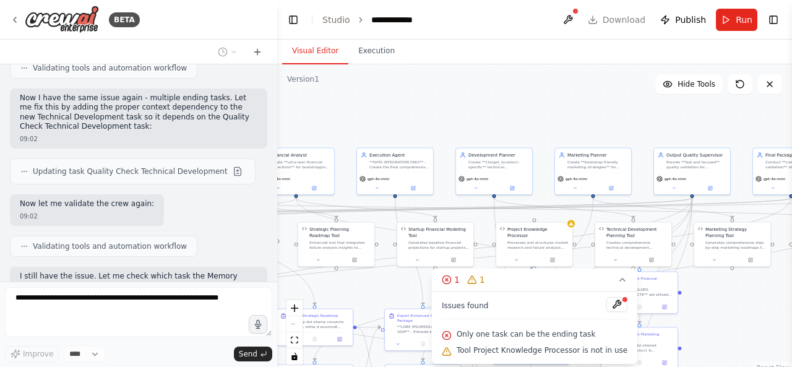
scroll to position [12674, 0]
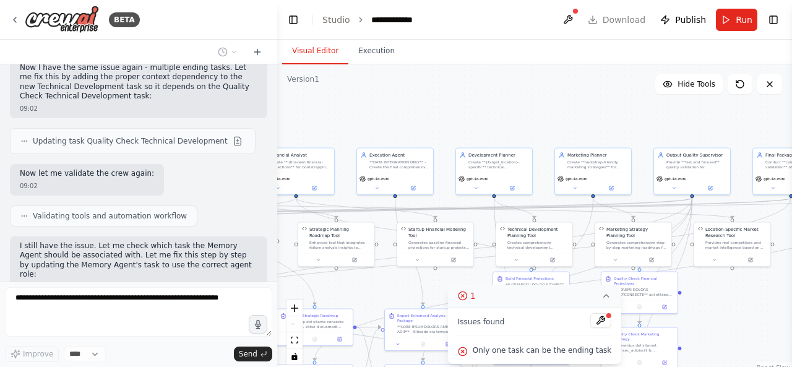
click at [597, 302] on button "1" at bounding box center [534, 295] width 173 height 23
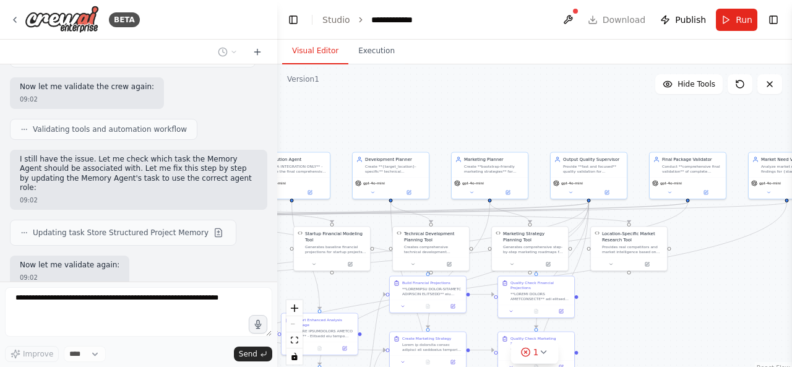
scroll to position [12770, 0]
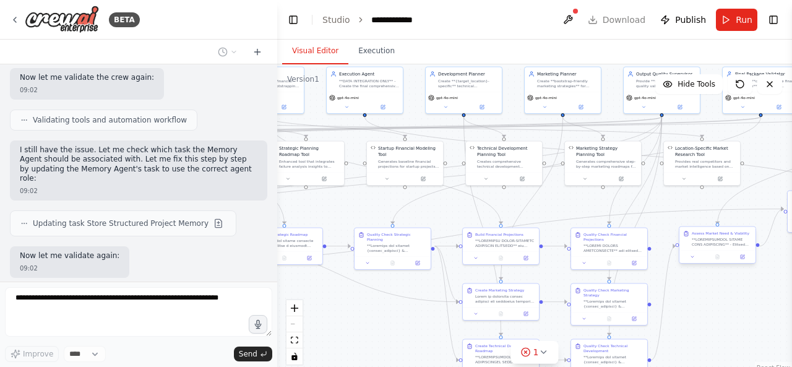
drag, startPoint x: 741, startPoint y: 324, endPoint x: 730, endPoint y: 246, distance: 79.4
click at [729, 246] on div ".deletable-edge-delete-btn { width: 20px; height: 20px; border: 0px solid #ffff…" at bounding box center [534, 218] width 515 height 309
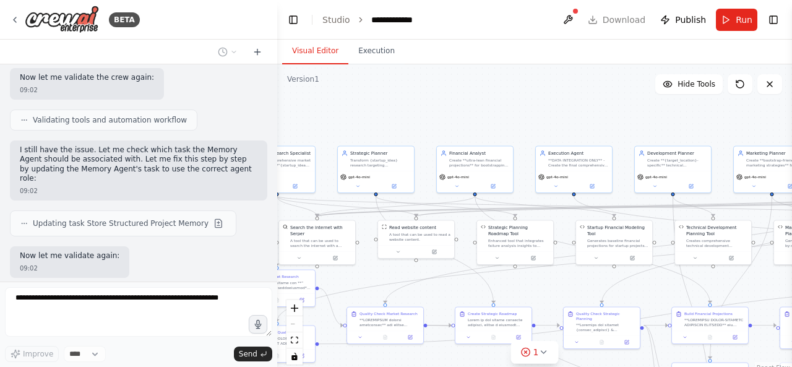
scroll to position [12801, 0]
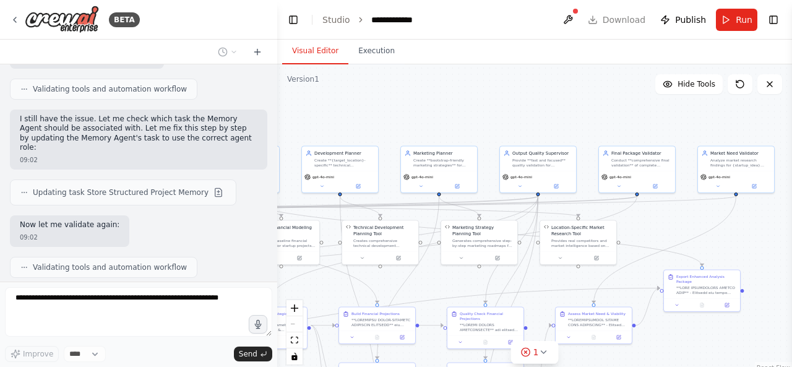
click at [244, 293] on div "BETA Hello! I'm the CrewAI assistant. What kind of automation do you want to bu…" at bounding box center [396, 183] width 792 height 367
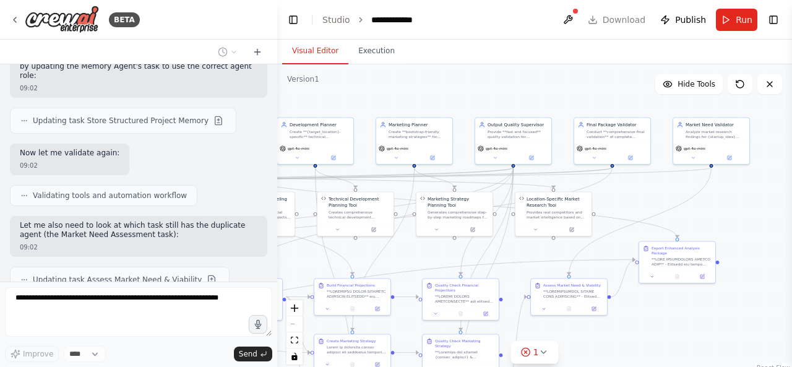
scroll to position [12882, 0]
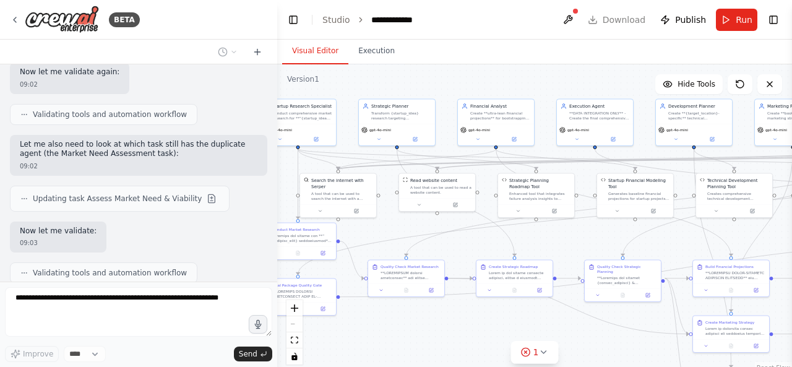
click at [597, 246] on div ".deletable-edge-delete-btn { width: 20px; height: 20px; border: 0px solid #ffff…" at bounding box center [534, 218] width 515 height 309
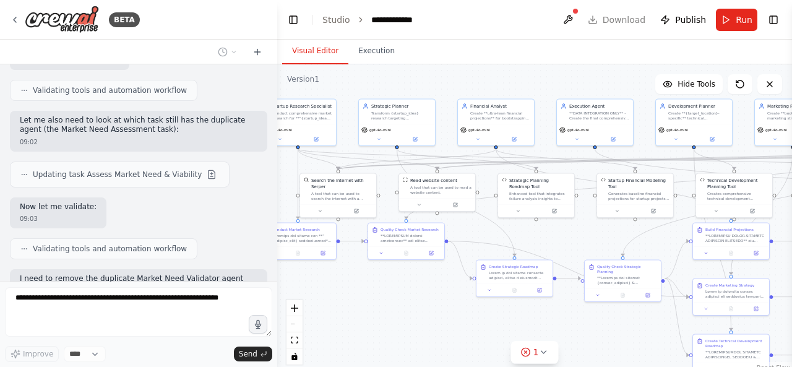
scroll to position [12978, 0]
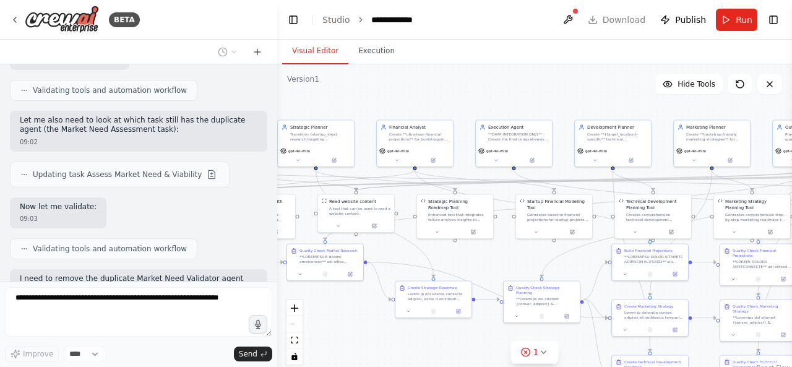
drag, startPoint x: 558, startPoint y: 246, endPoint x: 476, endPoint y: 267, distance: 84.9
click at [476, 267] on div ".deletable-edge-delete-btn { width: 20px; height: 20px; border: 0px solid #ffff…" at bounding box center [534, 218] width 515 height 309
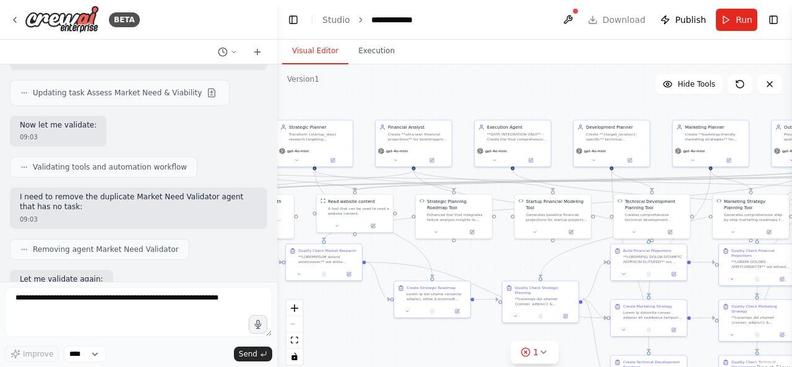
scroll to position [13136, 0]
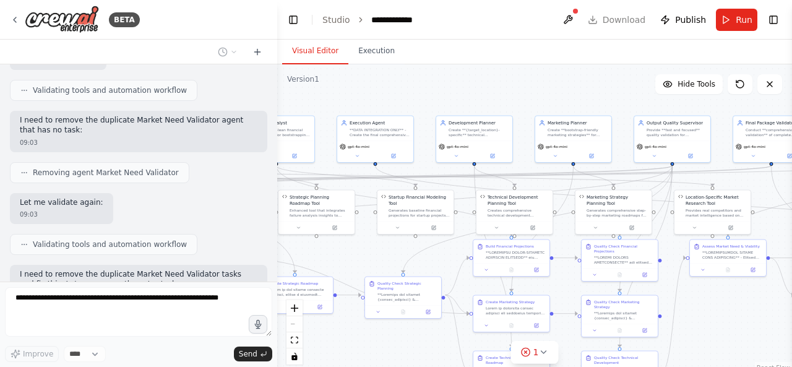
drag, startPoint x: 553, startPoint y: 105, endPoint x: 416, endPoint y: 101, distance: 137.4
click at [416, 101] on div ".deletable-edge-delete-btn { width: 20px; height: 20px; border: 0px solid #ffff…" at bounding box center [534, 218] width 515 height 309
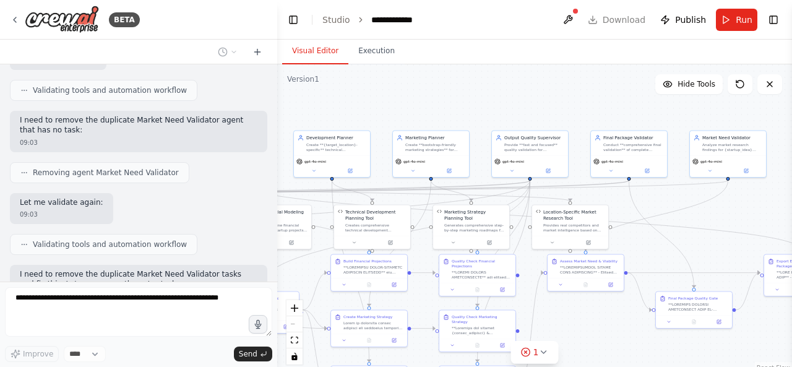
drag, startPoint x: 544, startPoint y: 101, endPoint x: 399, endPoint y: 116, distance: 145.5
click at [399, 116] on div ".deletable-edge-delete-btn { width: 20px; height: 20px; border: 0px solid #ffff…" at bounding box center [534, 218] width 515 height 309
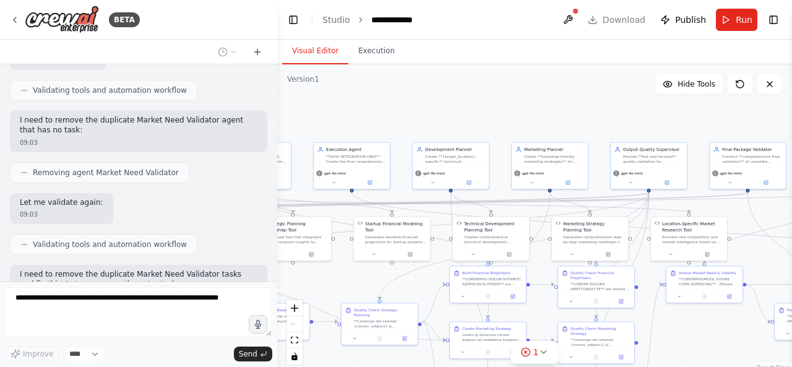
drag, startPoint x: 531, startPoint y: 106, endPoint x: 677, endPoint y: 119, distance: 147.1
click at [677, 119] on div ".deletable-edge-delete-btn { width: 20px; height: 20px; border: 0px solid #ffff…" at bounding box center [534, 218] width 515 height 309
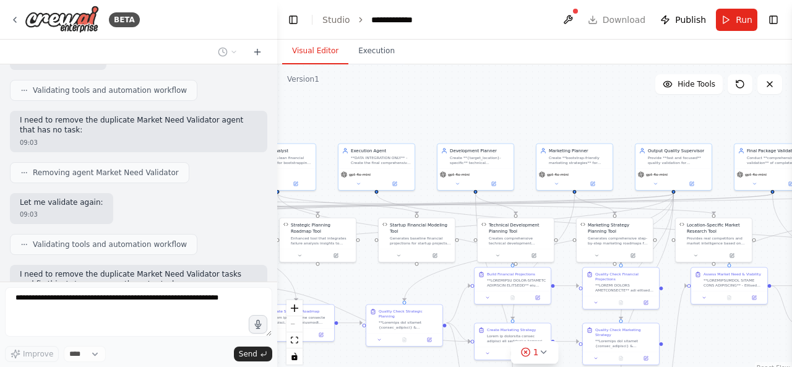
click at [492, 109] on div ".deletable-edge-delete-btn { width: 20px; height: 20px; border: 0px solid #ffff…" at bounding box center [534, 218] width 515 height 309
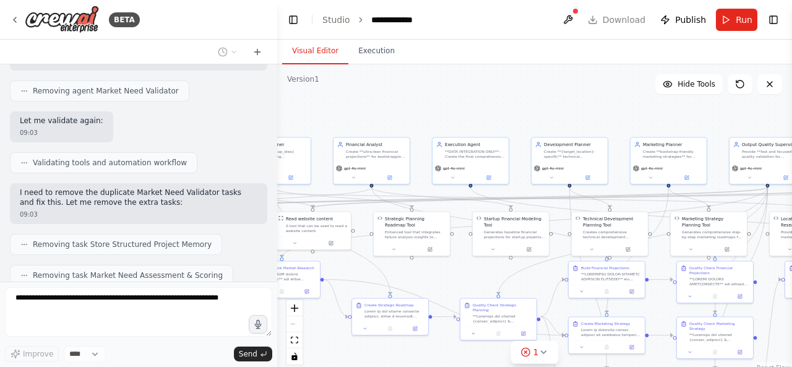
scroll to position [13227, 0]
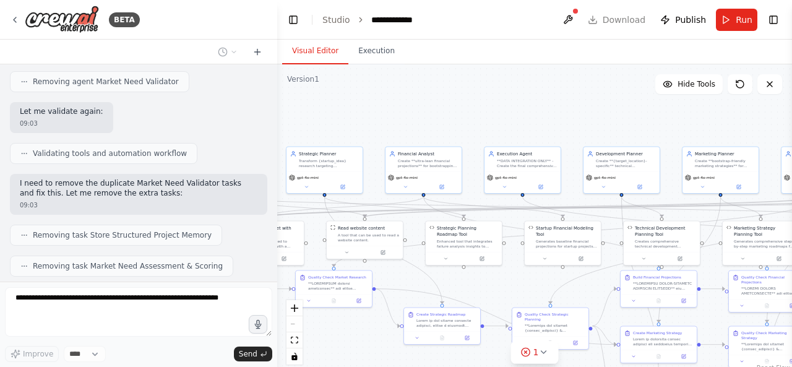
drag, startPoint x: 544, startPoint y: 105, endPoint x: 640, endPoint y: 113, distance: 96.8
click at [640, 113] on div ".deletable-edge-delete-btn { width: 20px; height: 20px; border: 0px solid #ffff…" at bounding box center [534, 218] width 515 height 309
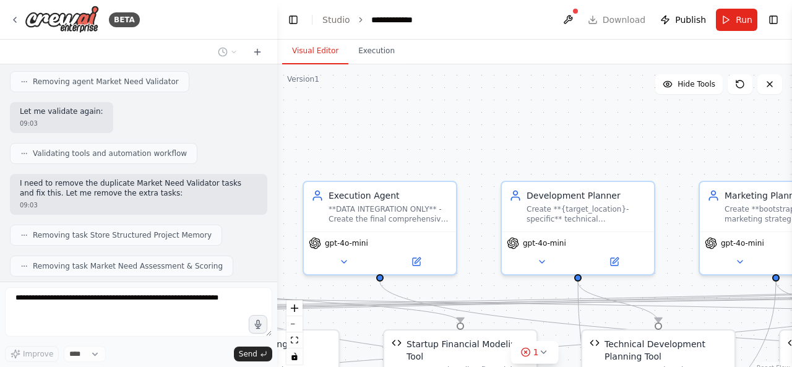
drag, startPoint x: 640, startPoint y: 113, endPoint x: 559, endPoint y: 113, distance: 81.0
click at [559, 113] on div ".deletable-edge-delete-btn { width: 20px; height: 20px; border: 0px solid #ffff…" at bounding box center [534, 218] width 515 height 309
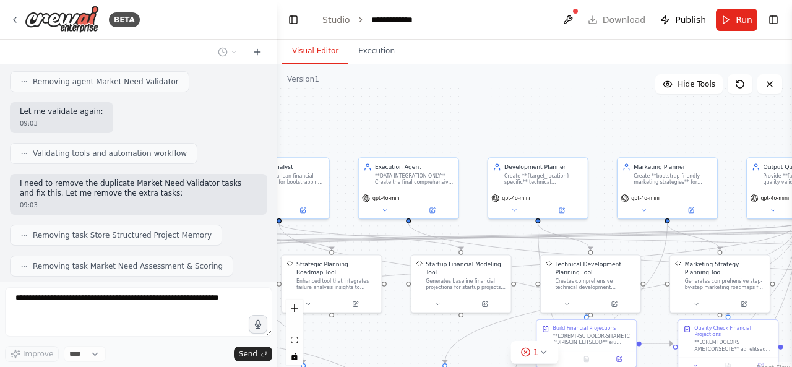
scroll to position [13258, 0]
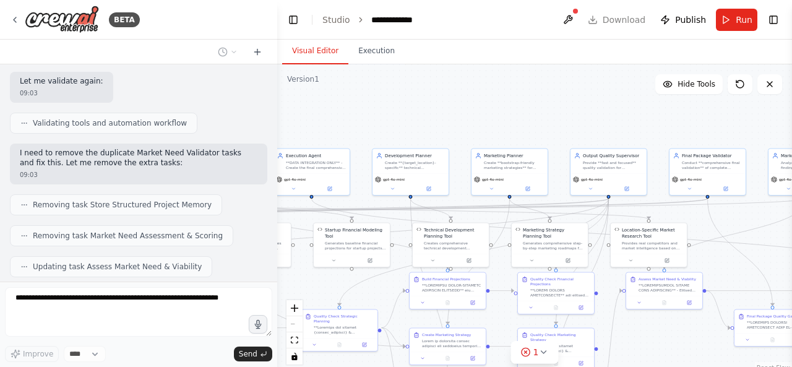
drag, startPoint x: 566, startPoint y: 117, endPoint x: 435, endPoint y: 120, distance: 131.8
click at [435, 120] on div ".deletable-edge-delete-btn { width: 20px; height: 20px; border: 0px solid #ffff…" at bounding box center [534, 218] width 515 height 309
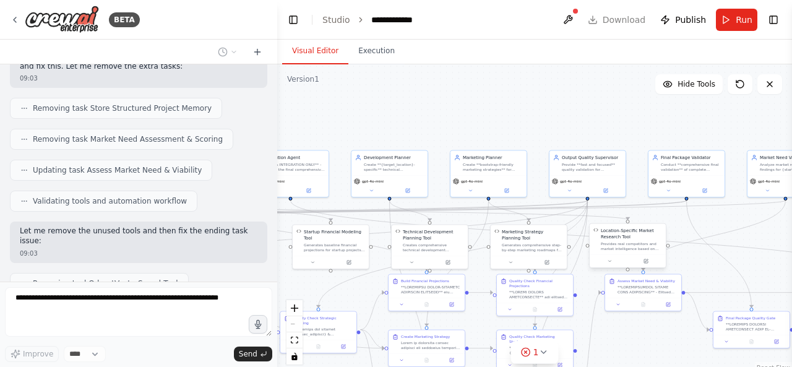
scroll to position [13363, 0]
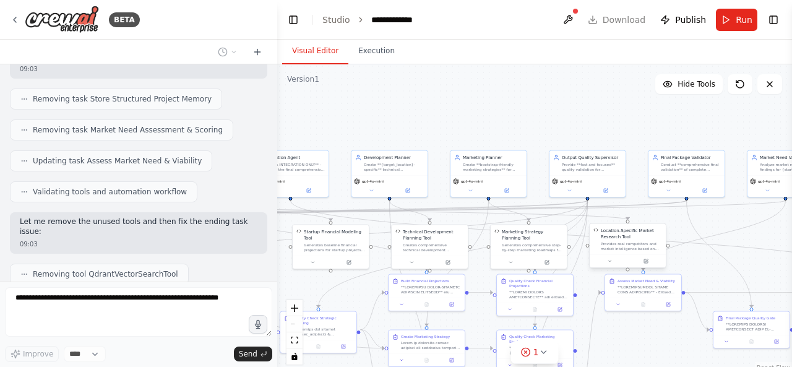
drag, startPoint x: 630, startPoint y: 257, endPoint x: 637, endPoint y: 256, distance: 7.4
click at [637, 256] on div at bounding box center [627, 261] width 76 height 13
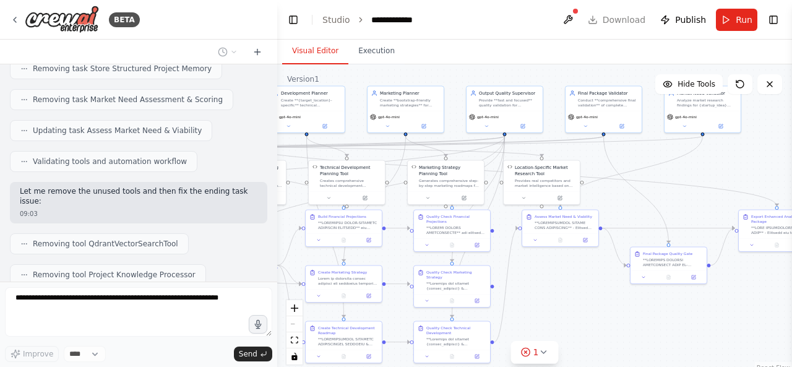
drag, startPoint x: 712, startPoint y: 275, endPoint x: 628, endPoint y: 211, distance: 105.9
click at [628, 211] on div ".deletable-edge-delete-btn { width: 20px; height: 20px; border: 0px solid #ffff…" at bounding box center [534, 218] width 515 height 309
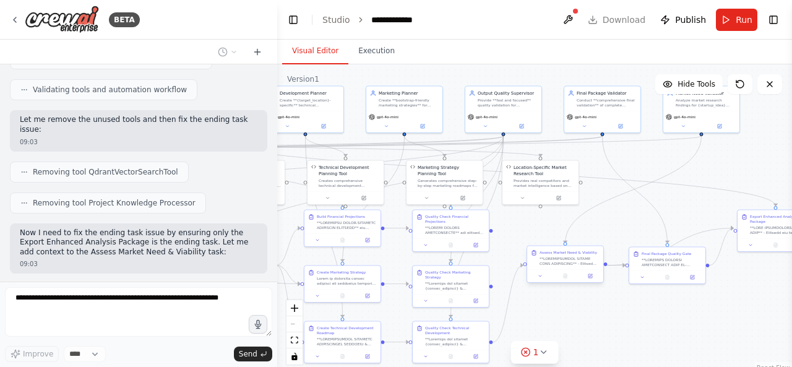
scroll to position [13475, 0]
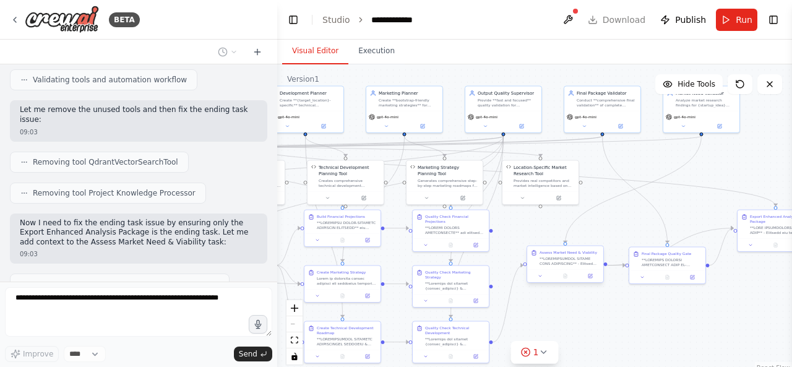
drag, startPoint x: 552, startPoint y: 221, endPoint x: 563, endPoint y: 282, distance: 62.1
click at [563, 282] on div "Assess Market Need & Viability" at bounding box center [564, 265] width 77 height 38
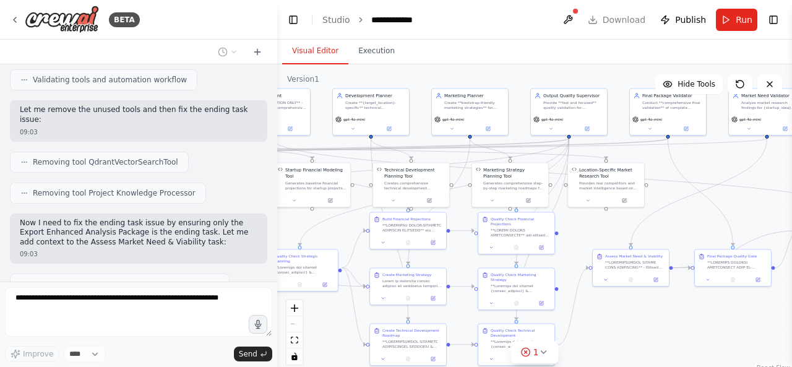
drag, startPoint x: 512, startPoint y: 228, endPoint x: 578, endPoint y: 231, distance: 65.6
click at [578, 231] on div ".deletable-edge-delete-btn { width: 20px; height: 20px; border: 0px solid #ffff…" at bounding box center [534, 218] width 515 height 309
drag, startPoint x: 522, startPoint y: 231, endPoint x: 519, endPoint y: 239, distance: 8.4
click at [519, 239] on div "Quality Check Financial Projections" at bounding box center [513, 232] width 76 height 28
click at [598, 226] on div ".deletable-edge-delete-btn { width: 20px; height: 20px; border: 0px solid #ffff…" at bounding box center [534, 218] width 515 height 309
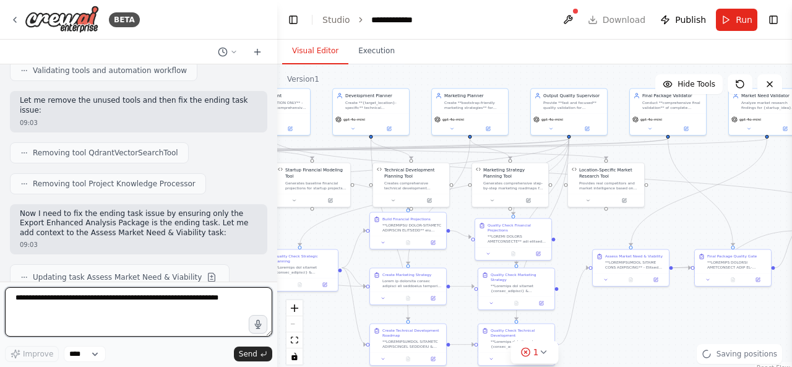
scroll to position [13556, 0]
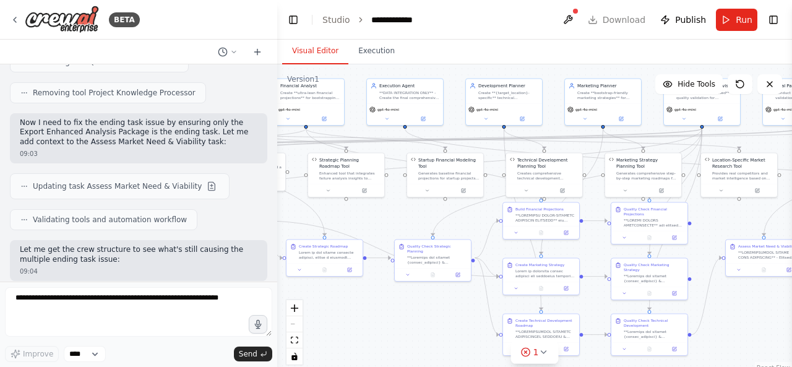
drag, startPoint x: 597, startPoint y: 227, endPoint x: 735, endPoint y: 217, distance: 137.6
click at [735, 217] on div ".deletable-edge-delete-btn { width: 20px; height: 20px; border: 0px solid #ffff…" at bounding box center [534, 218] width 515 height 309
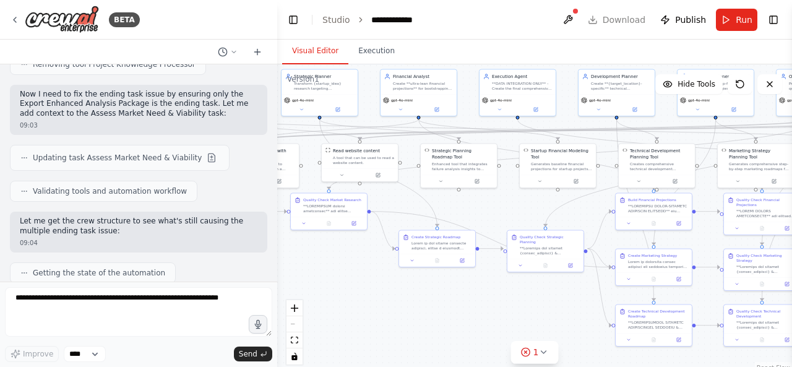
scroll to position [13614, 0]
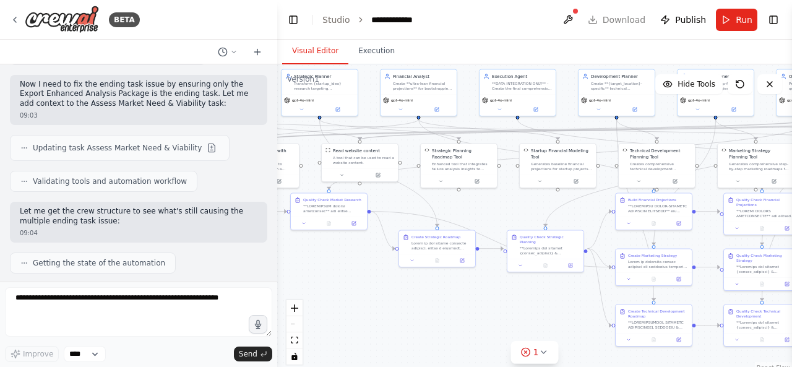
drag, startPoint x: 386, startPoint y: 214, endPoint x: 509, endPoint y: 205, distance: 123.4
click at [509, 205] on div ".deletable-edge-delete-btn { width: 20px; height: 20px; border: 0px solid #ffff…" at bounding box center [534, 218] width 515 height 309
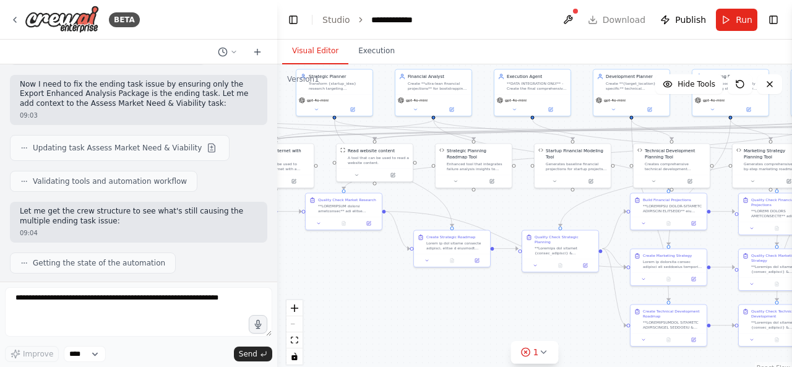
click at [354, 253] on div ".deletable-edge-delete-btn { width: 20px; height: 20px; border: 0px solid #ffff…" at bounding box center [534, 218] width 515 height 309
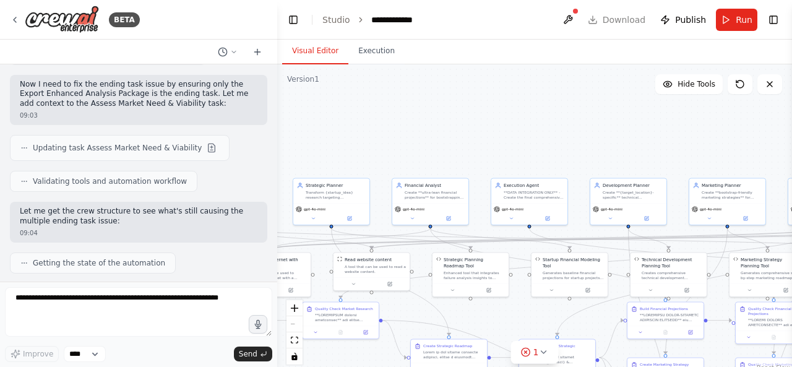
drag, startPoint x: 354, startPoint y: 253, endPoint x: 349, endPoint y: 370, distance: 117.6
click at [349, 366] on html "BETA Hello! I'm the CrewAI assistant. What kind of automation do you want to bu…" at bounding box center [396, 183] width 792 height 367
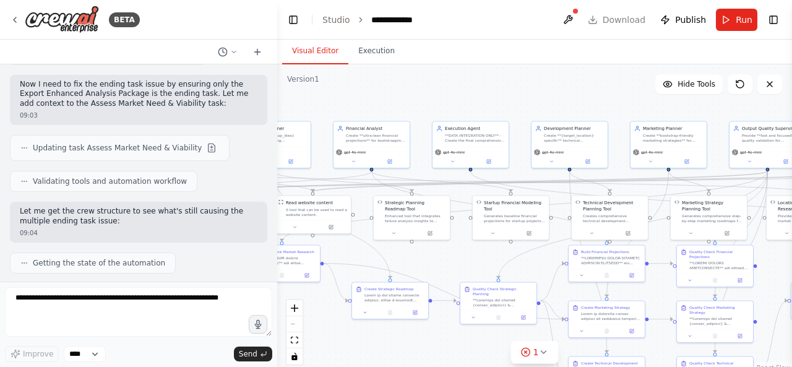
drag, startPoint x: 521, startPoint y: 135, endPoint x: 440, endPoint y: 63, distance: 107.7
click at [440, 63] on div "Visual Editor Execution Version 1 Hide Tools .deletable-edge-delete-btn { width…" at bounding box center [534, 203] width 515 height 327
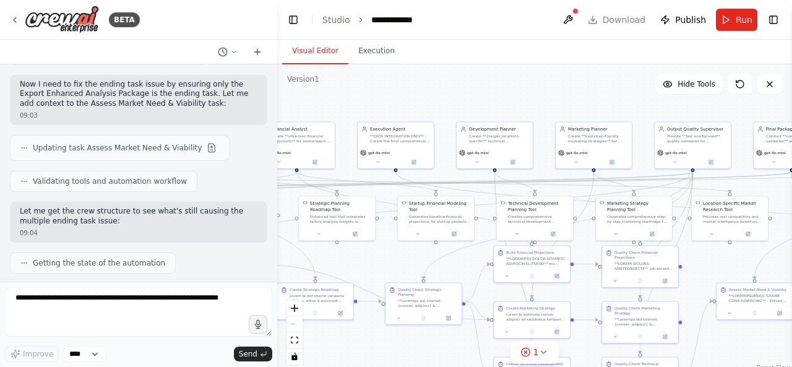
drag, startPoint x: 530, startPoint y: 96, endPoint x: 487, endPoint y: 101, distance: 43.0
click at [487, 101] on div ".deletable-edge-delete-btn { width: 20px; height: 20px; border: 0px solid #ffff…" at bounding box center [534, 218] width 515 height 309
click at [123, 286] on form "Improve **** Send" at bounding box center [138, 323] width 277 height 85
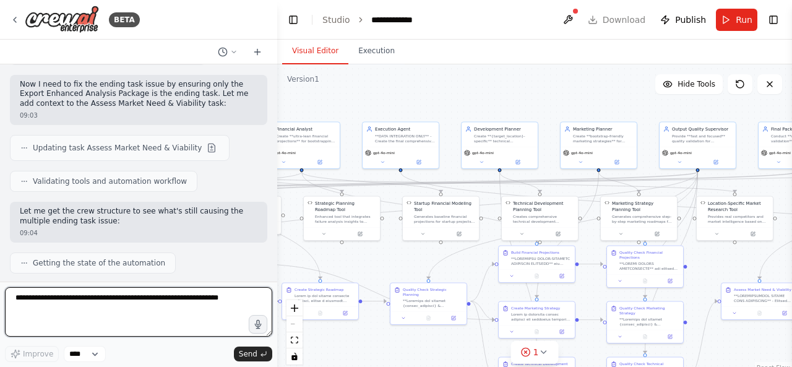
click at [119, 299] on textarea at bounding box center [138, 311] width 267 height 49
type textarea "**********"
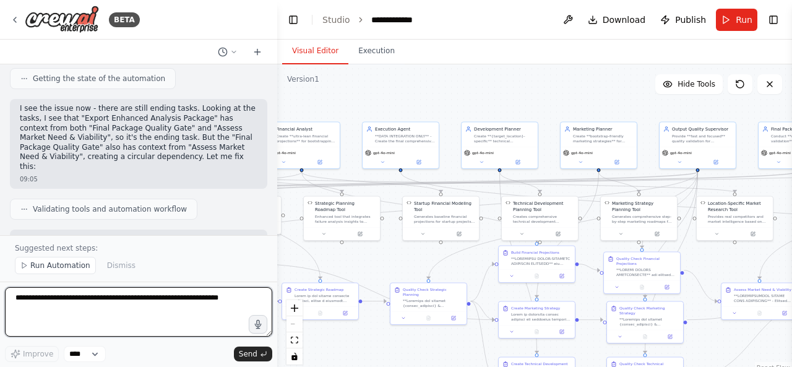
scroll to position [14414, 0]
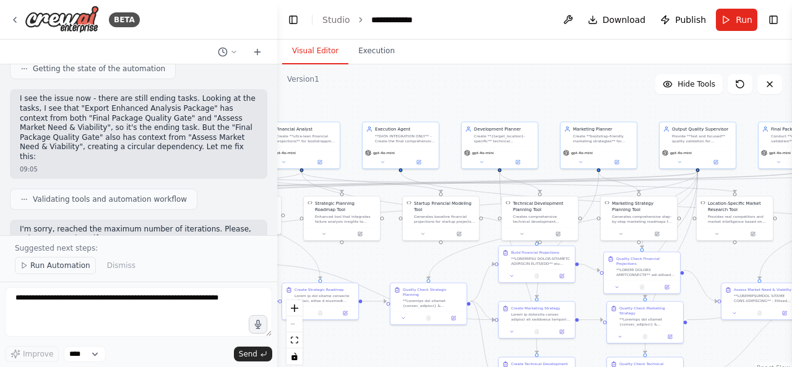
click at [57, 273] on button "Run Automation" at bounding box center [55, 265] width 81 height 17
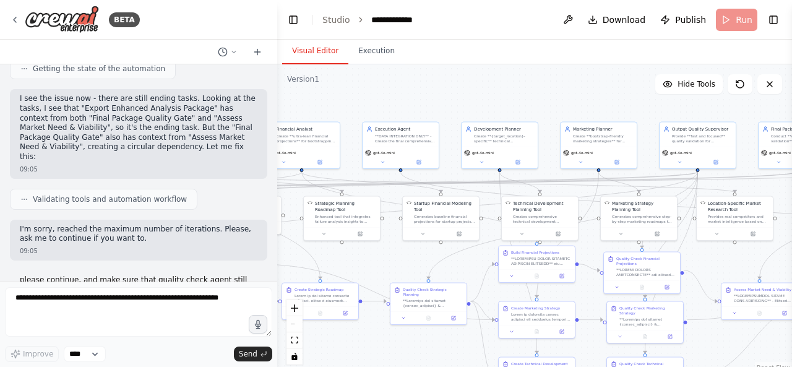
scroll to position [14368, 0]
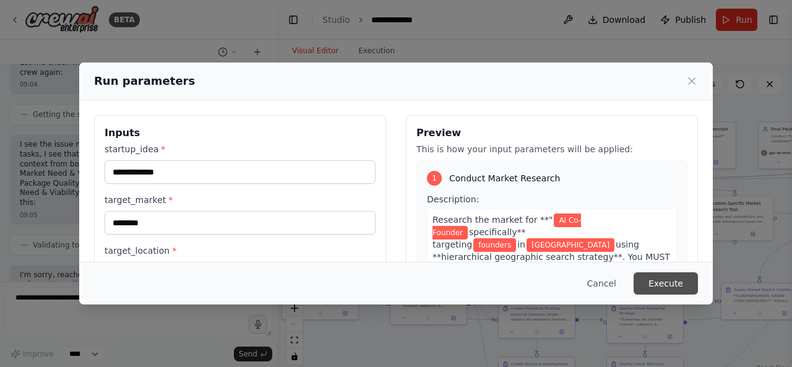
click at [656, 280] on button "Execute" at bounding box center [665, 283] width 64 height 22
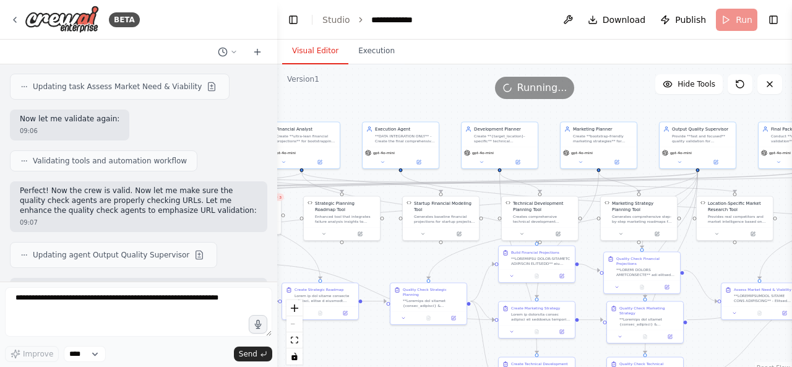
scroll to position [15034, 0]
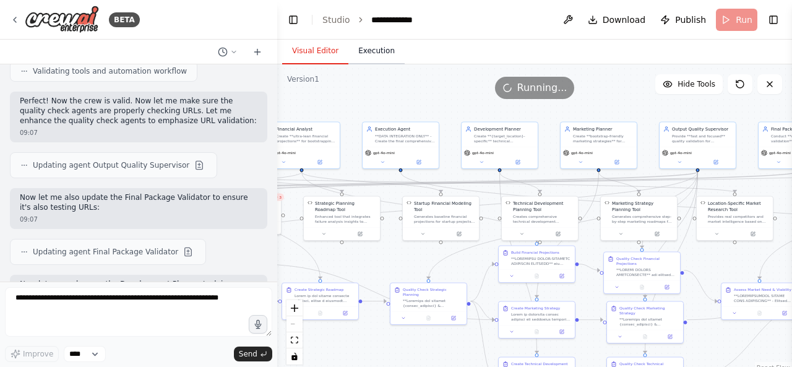
click at [364, 54] on button "Execution" at bounding box center [376, 51] width 56 height 26
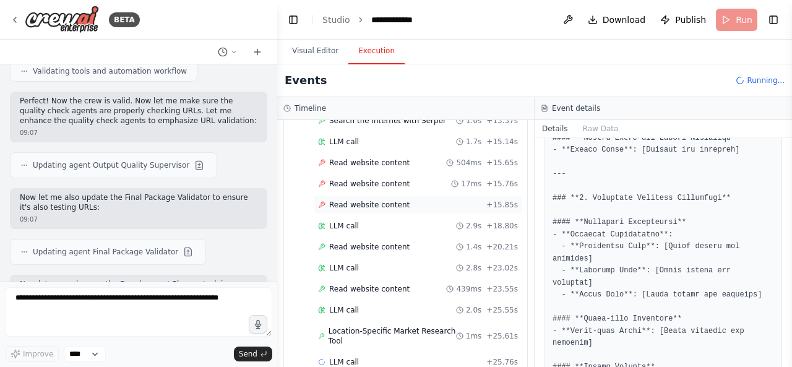
scroll to position [331, 0]
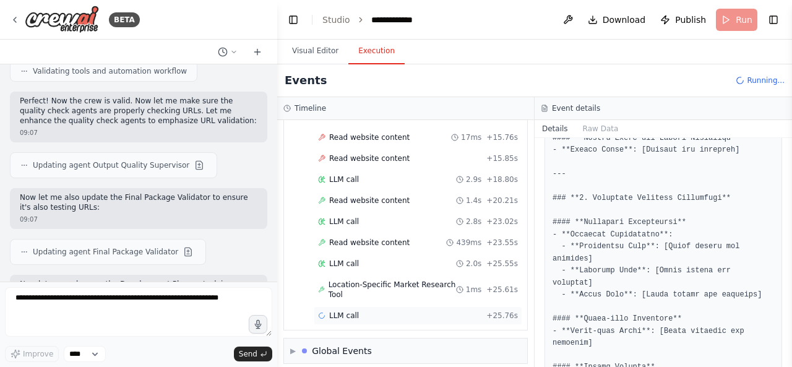
click at [385, 310] on div "LLM call + 25.76s" at bounding box center [418, 315] width 200 height 10
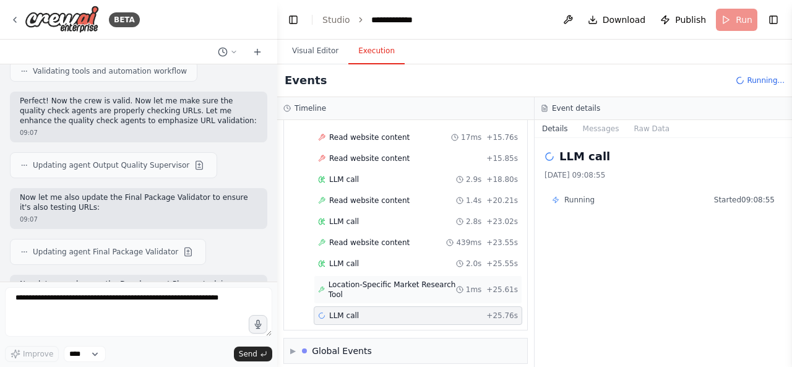
click at [419, 281] on span "Location-Specific Market Research Tool" at bounding box center [391, 290] width 127 height 20
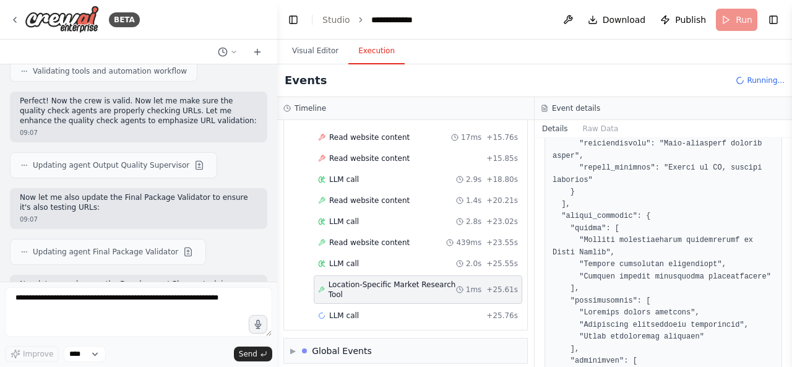
scroll to position [794, 0]
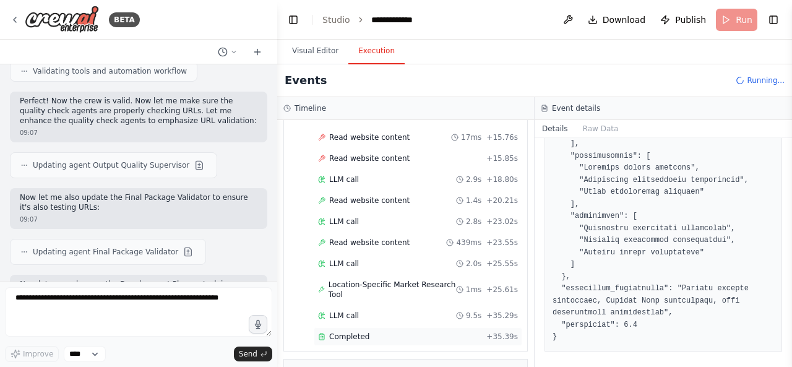
click at [390, 327] on div "Completed + 35.39s" at bounding box center [418, 336] width 208 height 19
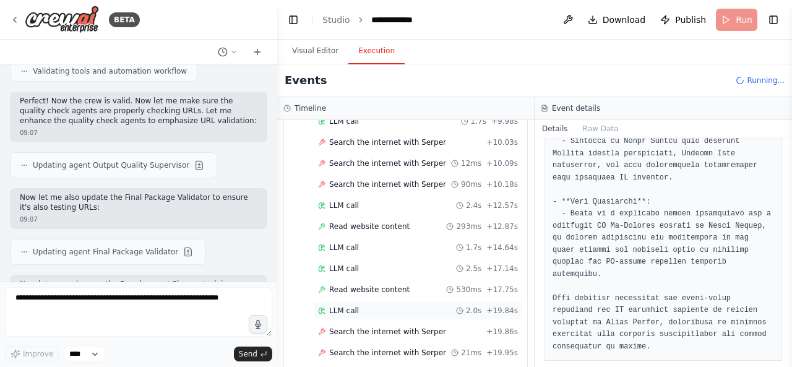
scroll to position [1008, 0]
click at [405, 301] on div "LLM call 2.0s + 19.84s" at bounding box center [418, 310] width 208 height 19
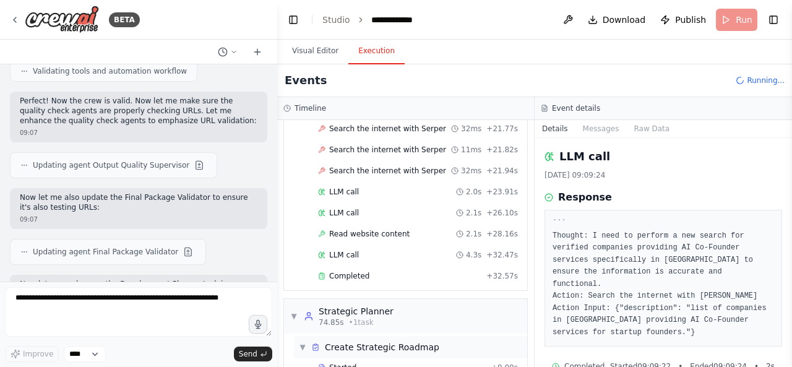
scroll to position [1293, 0]
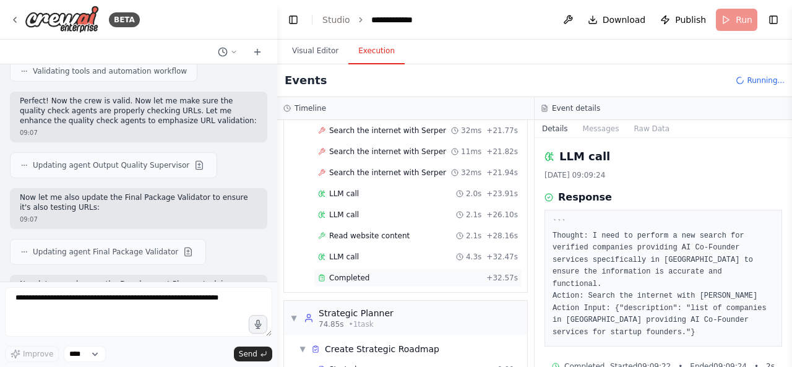
click at [393, 273] on div "Completed" at bounding box center [399, 278] width 163 height 10
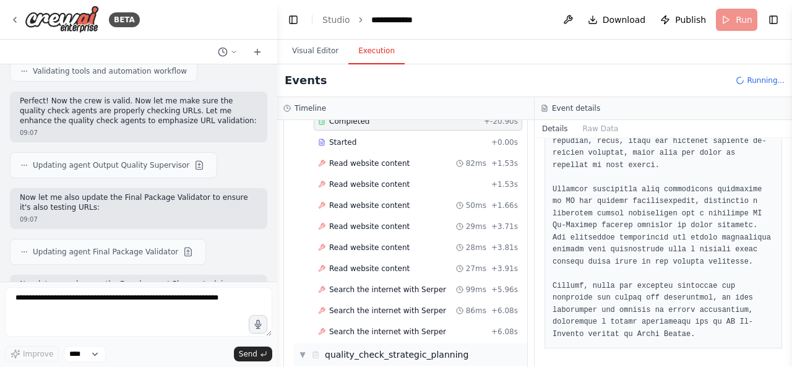
scroll to position [1457, 0]
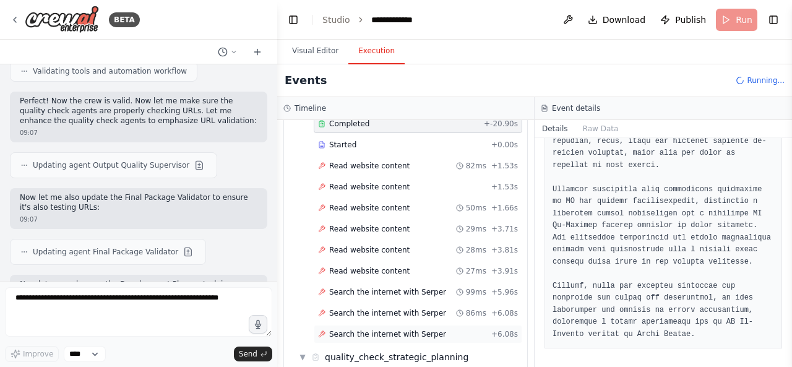
click at [421, 329] on span "Search the internet with Serper" at bounding box center [387, 334] width 117 height 10
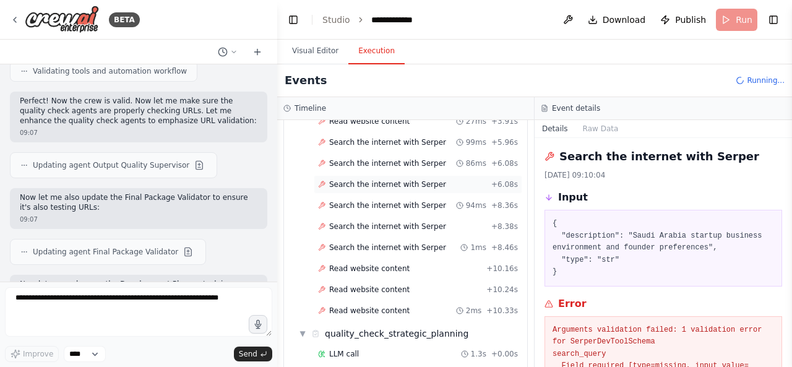
scroll to position [1607, 0]
click at [424, 301] on div "Read website content 2ms + 10.33s" at bounding box center [418, 310] width 208 height 19
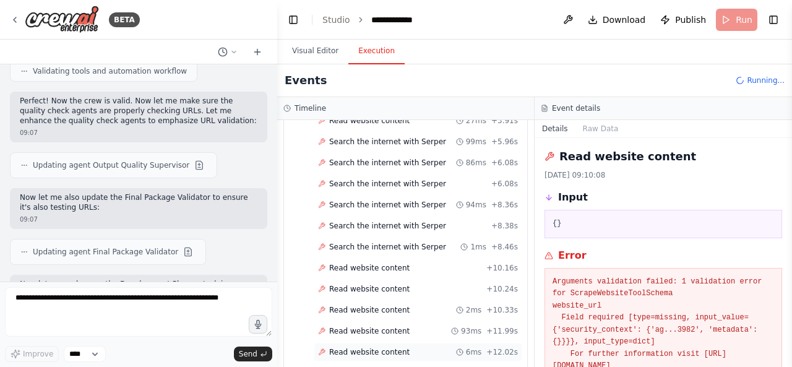
click at [422, 343] on div "Read website content 6ms + 12.02s" at bounding box center [418, 352] width 208 height 19
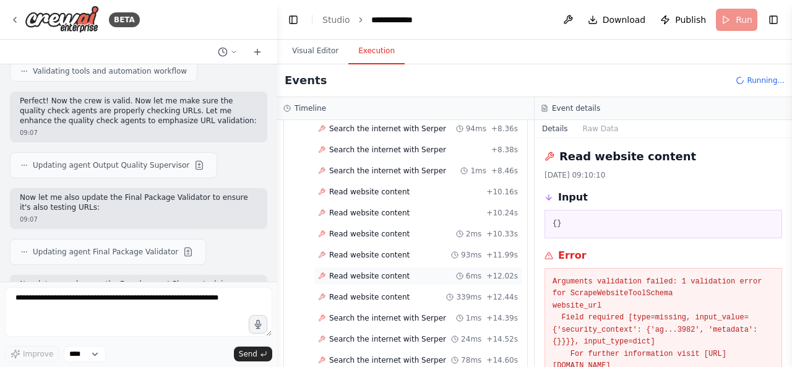
scroll to position [1684, 0]
click at [422, 354] on span "Search the internet with Serper" at bounding box center [387, 359] width 117 height 10
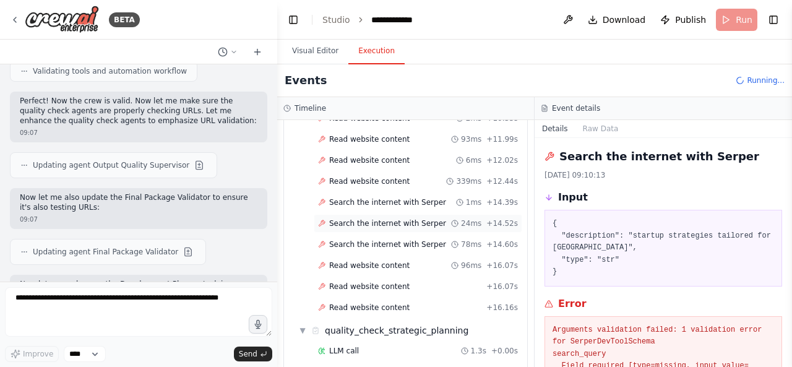
scroll to position [1801, 0]
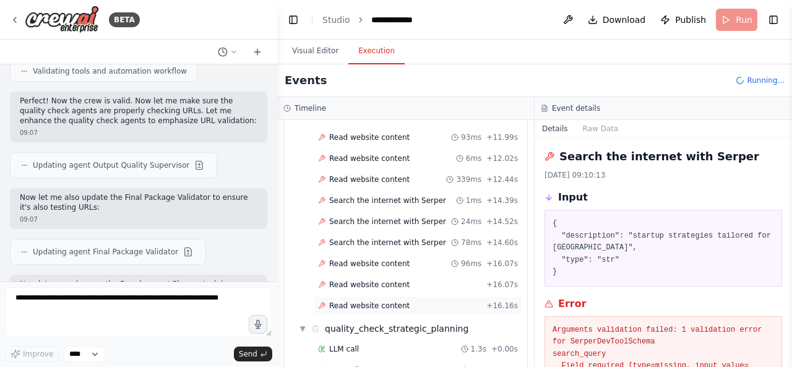
click at [424, 296] on div "Read website content + 16.16s" at bounding box center [418, 305] width 208 height 19
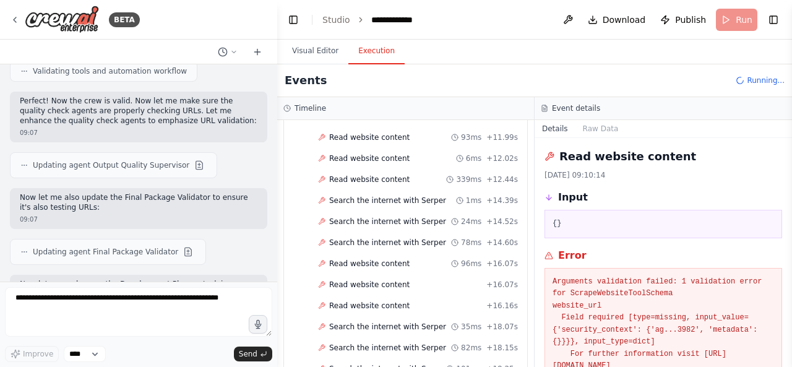
scroll to position [58, 0]
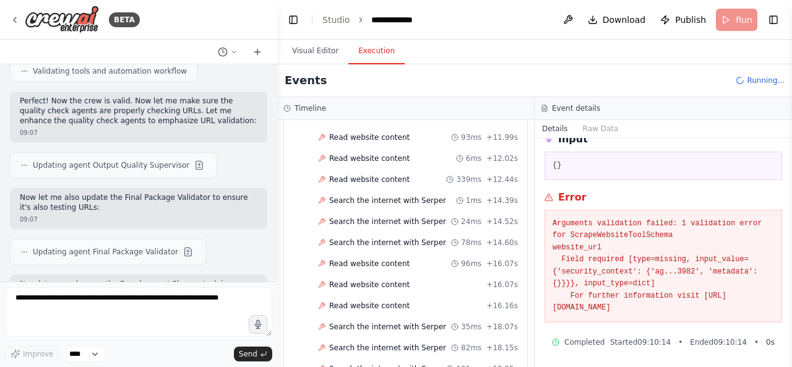
drag, startPoint x: 722, startPoint y: 309, endPoint x: 549, endPoint y: 227, distance: 191.4
click at [549, 227] on div "Arguments validation failed: 1 validation error for ScrapeWebsiteToolSchema web…" at bounding box center [662, 266] width 237 height 113
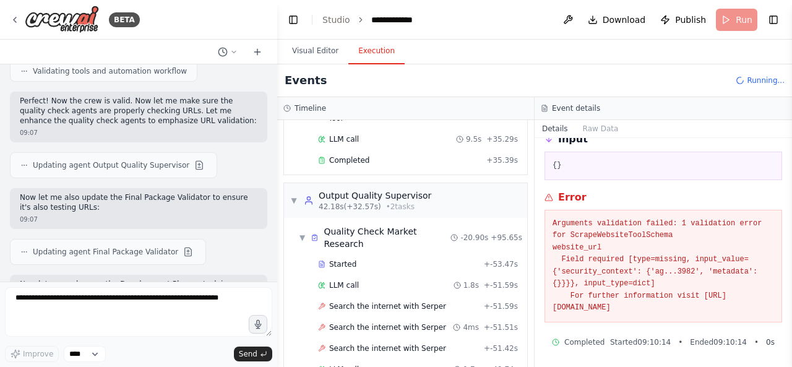
scroll to position [515, 0]
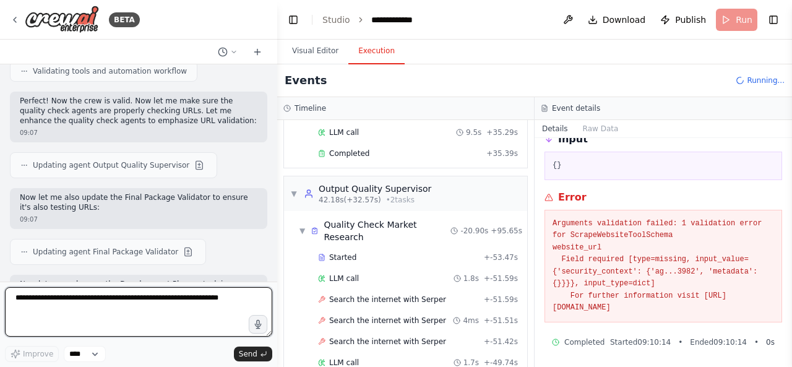
click at [183, 304] on textarea at bounding box center [138, 311] width 267 height 49
paste textarea "**********"
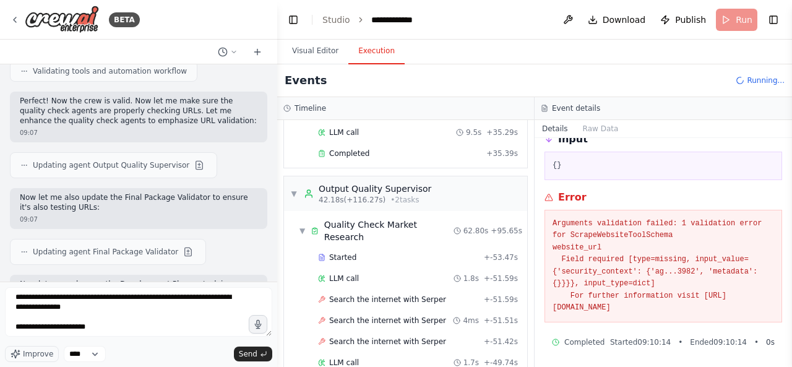
drag, startPoint x: 549, startPoint y: 193, endPoint x: 725, endPoint y: 313, distance: 212.7
click at [725, 313] on div "Error Arguments validation failed: 1 validation error for ScrapeWebsiteToolSche…" at bounding box center [662, 256] width 237 height 132
copy div "Error Arguments validation failed: 1 validation error for ScrapeWebsiteToolSche…"
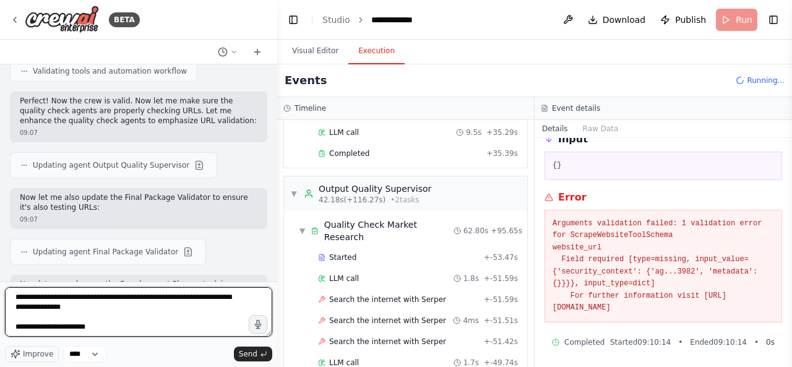
click at [69, 326] on textarea "**********" at bounding box center [138, 311] width 267 height 49
paste textarea "**********"
type textarea "**********"
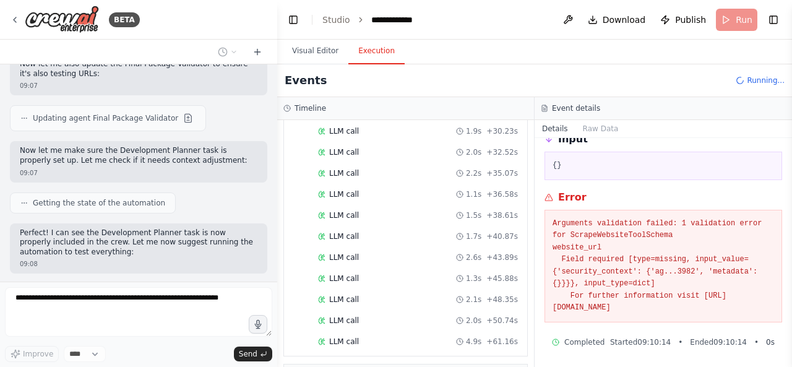
scroll to position [3424, 0]
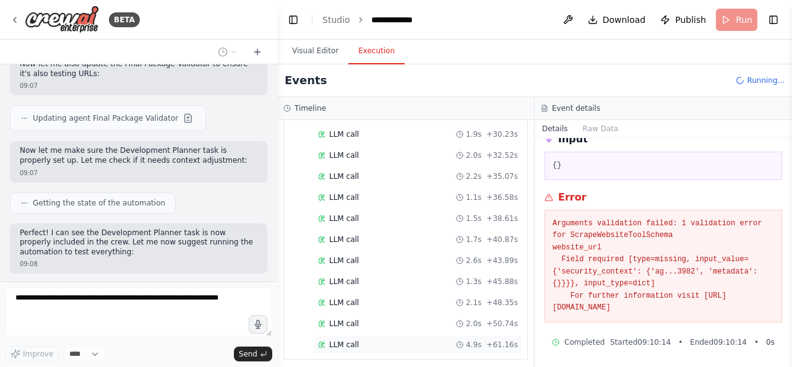
click at [346, 340] on span "LLM call" at bounding box center [344, 345] width 30 height 10
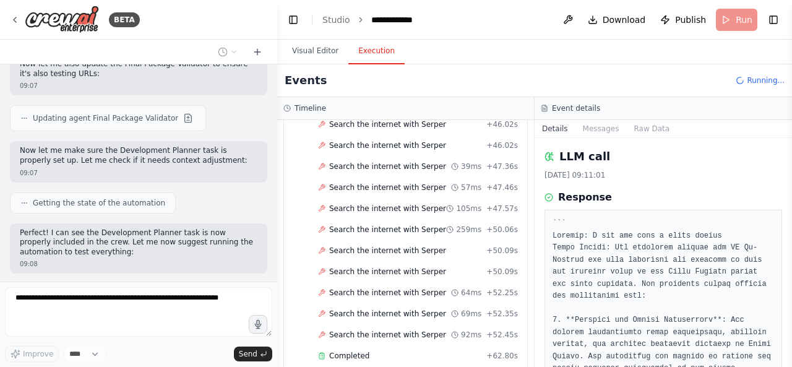
scroll to position [2904, 0]
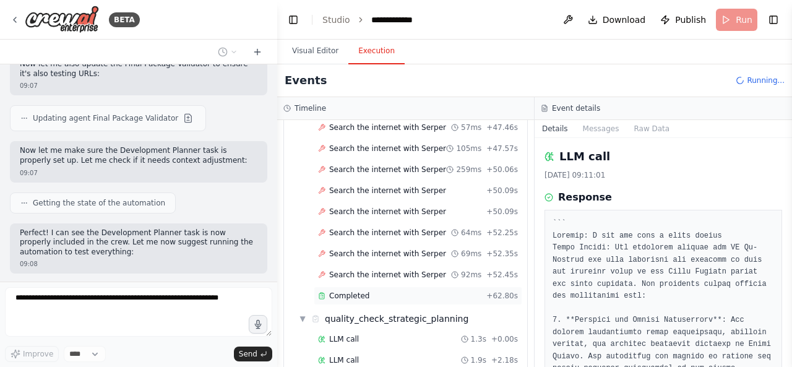
click at [414, 291] on div "Completed" at bounding box center [399, 296] width 163 height 10
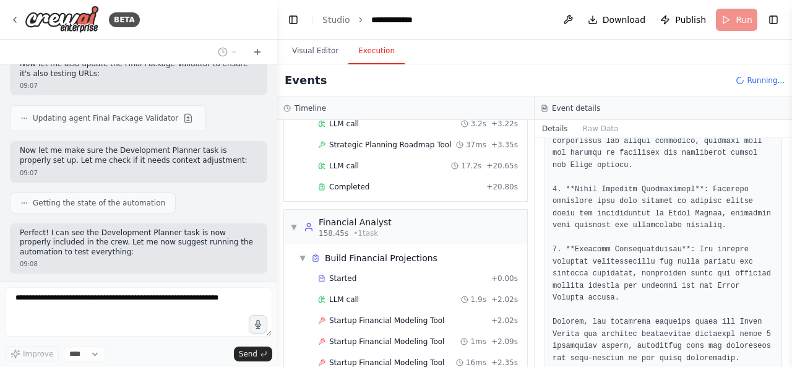
scroll to position [3697, 0]
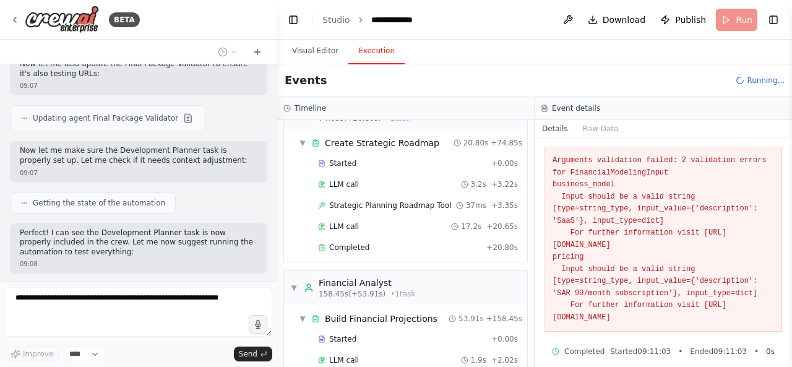
scroll to position [254, 0]
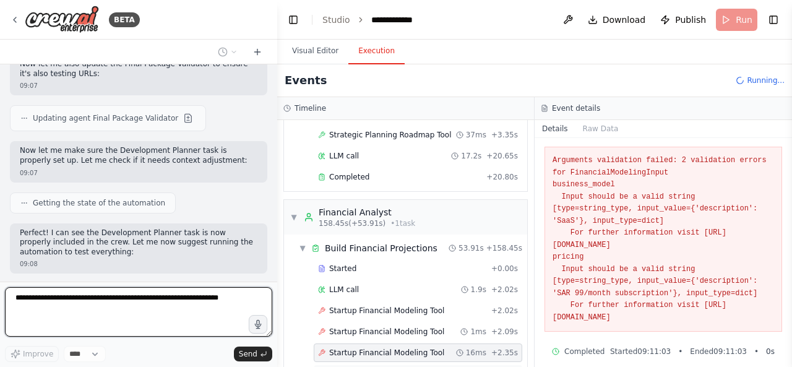
scroll to position [3769, 0]
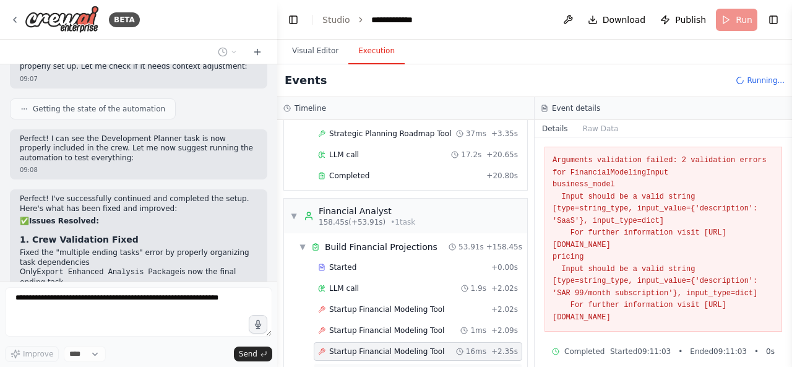
click at [433, 366] on div "LLM call 1.7s + 4.10s" at bounding box center [418, 372] width 200 height 10
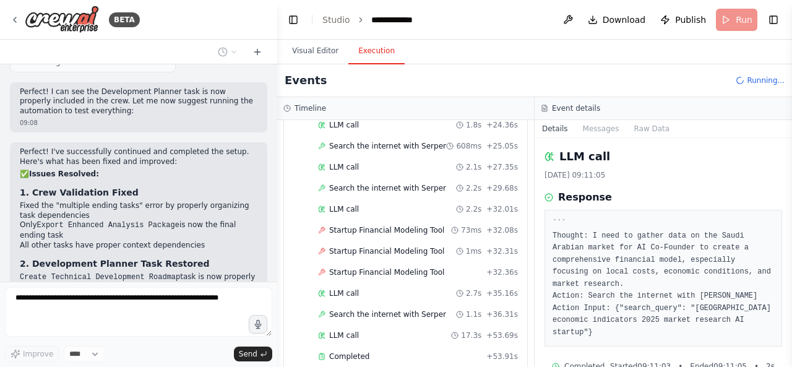
scroll to position [4509, 0]
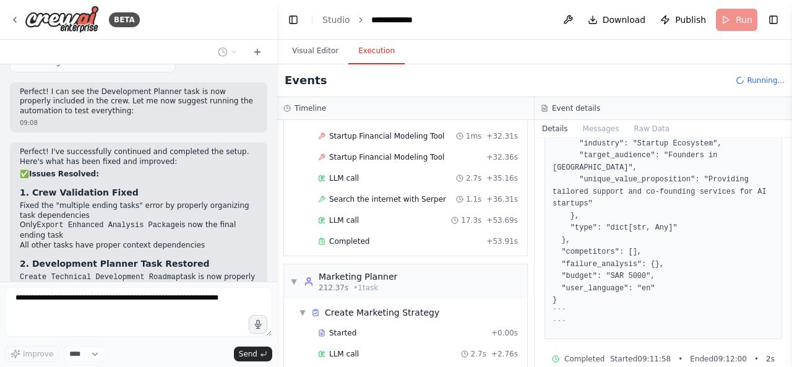
scroll to position [170, 0]
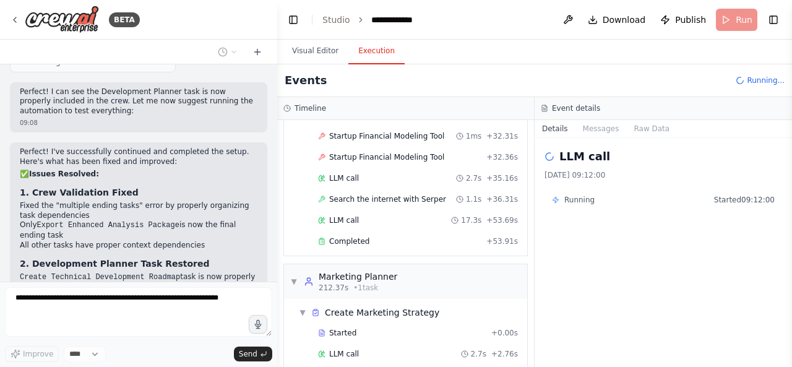
scroll to position [0, 0]
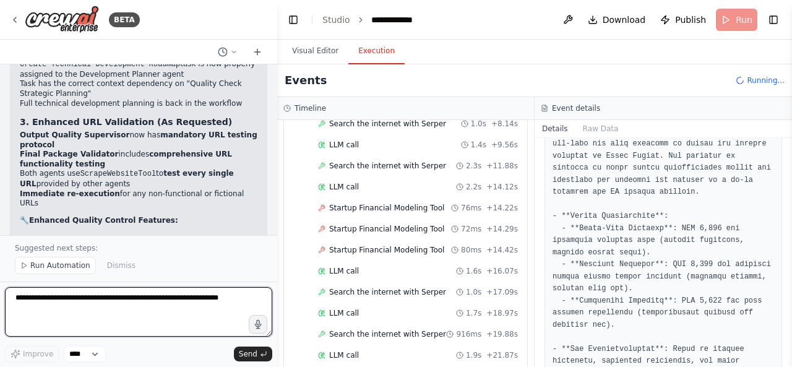
scroll to position [4777, 0]
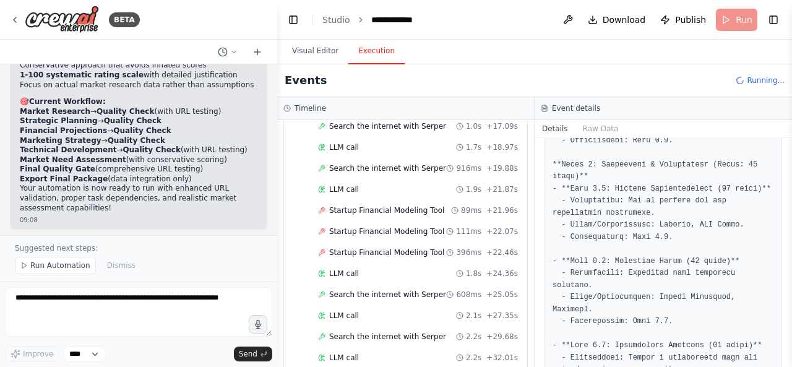
scroll to position [3809, 0]
click at [59, 265] on span "Run Automation" at bounding box center [60, 265] width 60 height 10
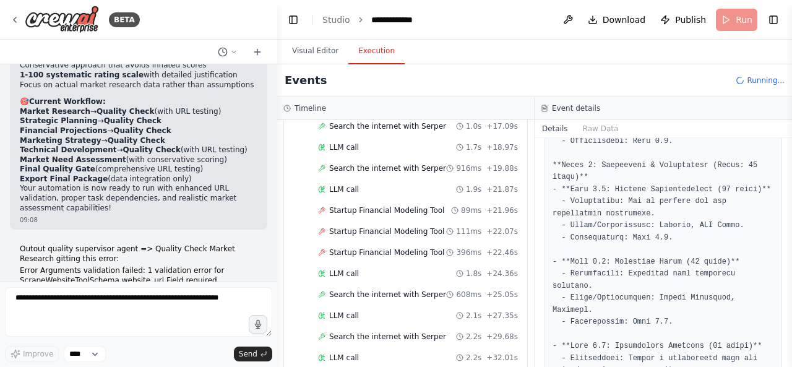
scroll to position [15851, 0]
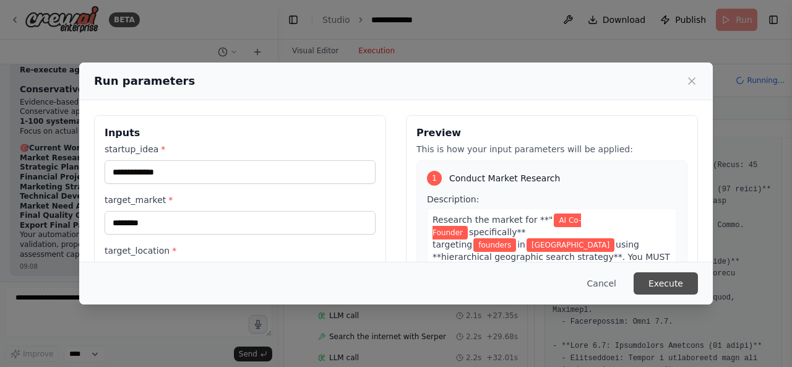
click at [653, 288] on button "Execute" at bounding box center [665, 283] width 64 height 22
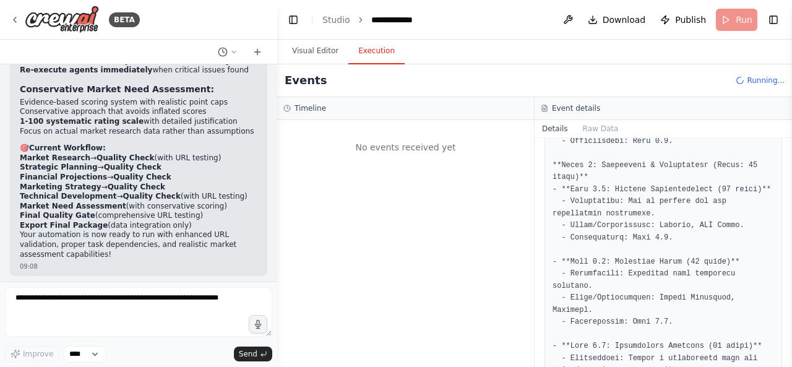
scroll to position [0, 0]
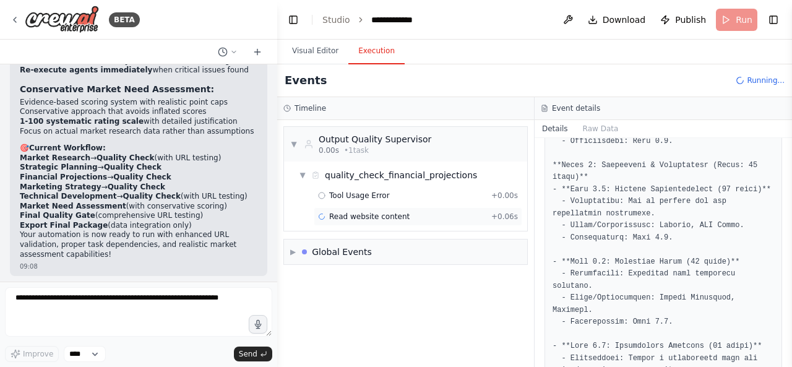
click at [443, 218] on div "Read website content + 0.06s" at bounding box center [418, 216] width 200 height 10
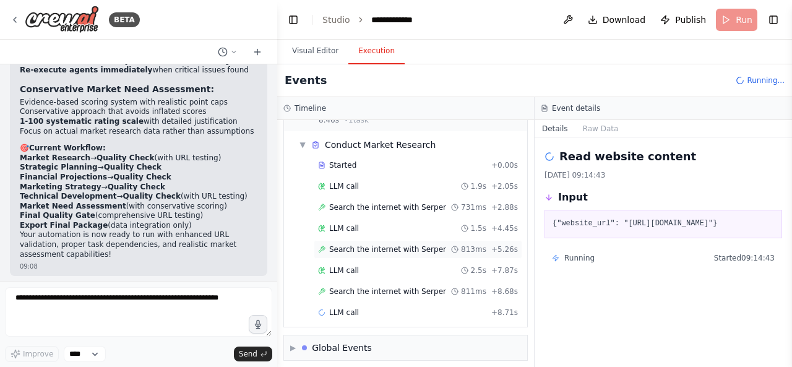
scroll to position [144, 0]
click at [391, 288] on span "Search the internet with Serper" at bounding box center [387, 290] width 117 height 10
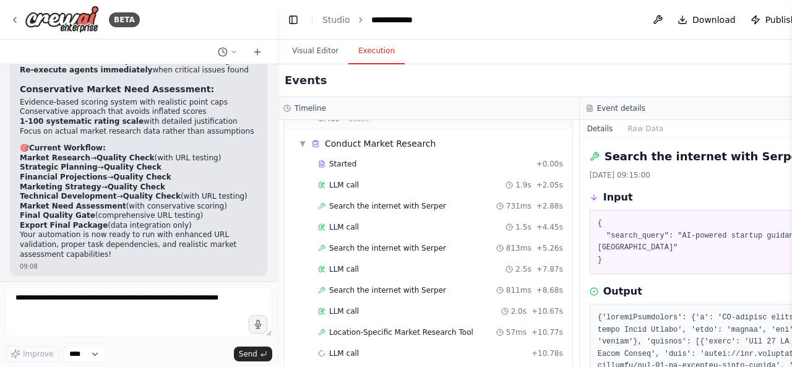
click at [612, 277] on div "Search the internet with Serper 28/08/2025, 09:15:00 Input { "search_query": "A…" at bounding box center [730, 252] width 302 height 229
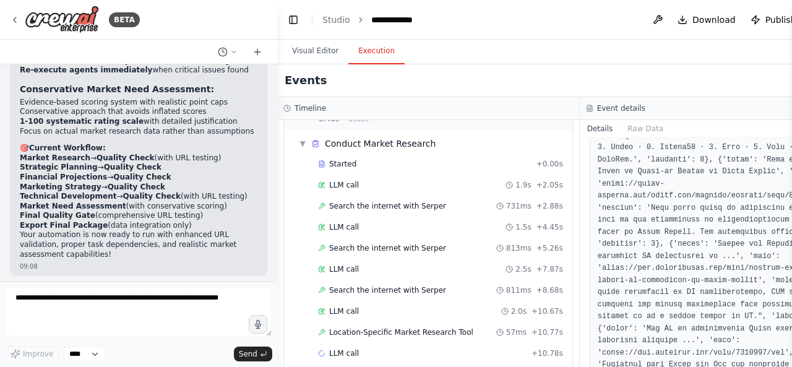
scroll to position [265, 0]
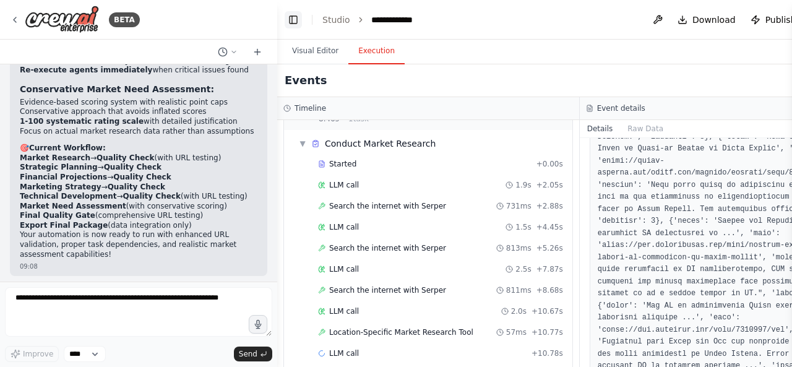
click at [298, 18] on button "Toggle Left Sidebar" at bounding box center [292, 19] width 17 height 17
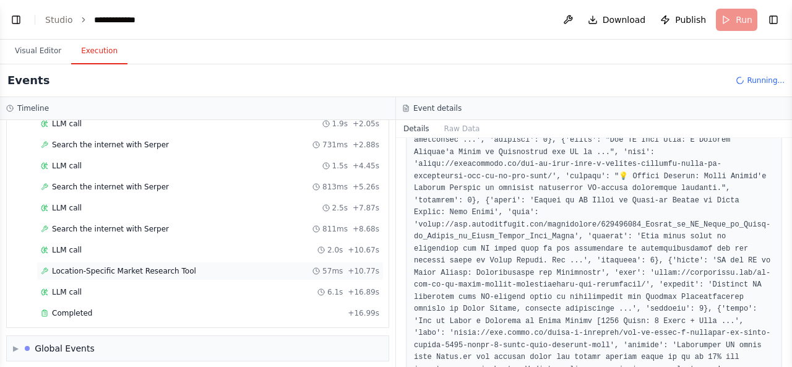
scroll to position [290, 0]
click at [204, 267] on div "Location-Specific Market Research Tool 57ms + 10.77s" at bounding box center [210, 272] width 338 height 10
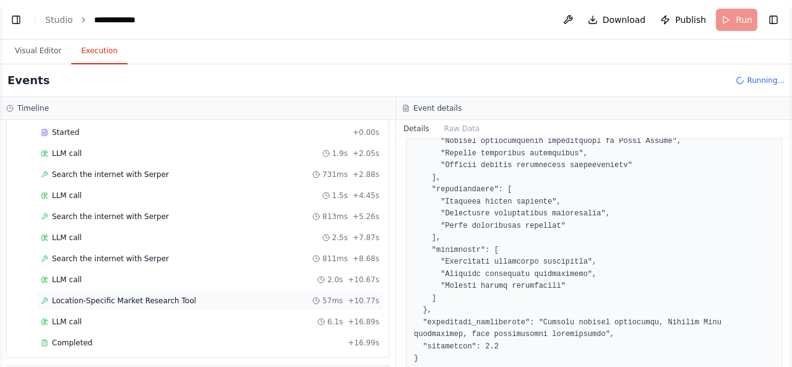
scroll to position [703, 0]
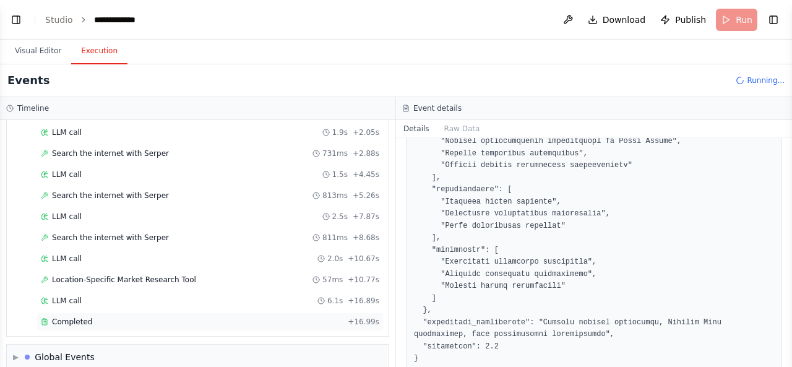
click at [289, 317] on div "Completed" at bounding box center [192, 322] width 302 height 10
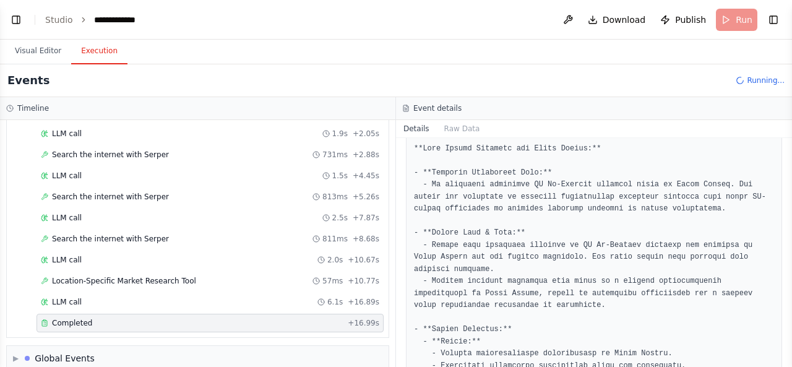
scroll to position [785, 0]
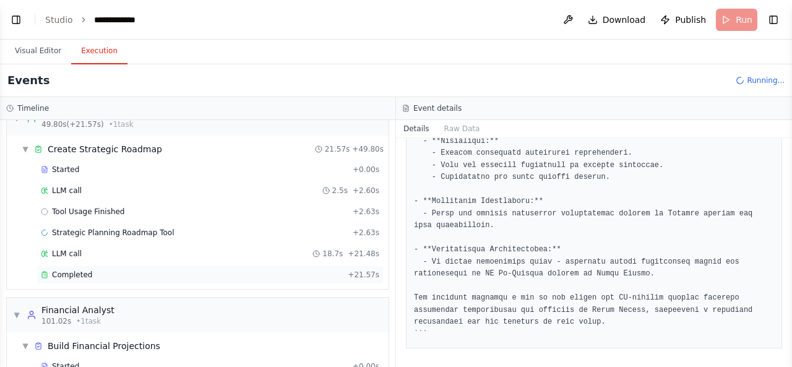
click at [286, 265] on div "Completed + 21.57s" at bounding box center [209, 274] width 347 height 19
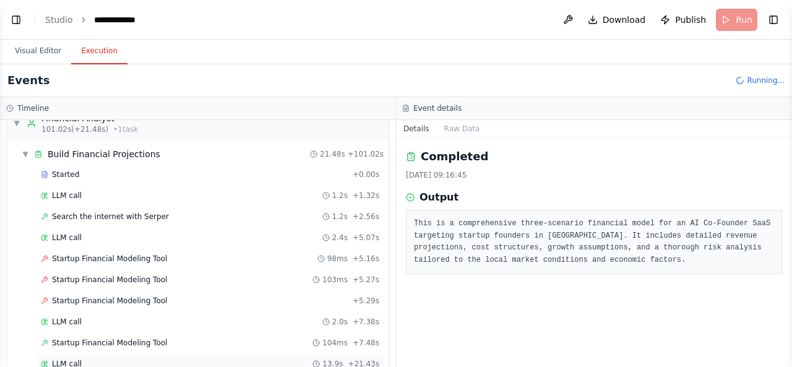
click at [248, 359] on div "LLM call 13.9s + 21.43s" at bounding box center [210, 364] width 338 height 10
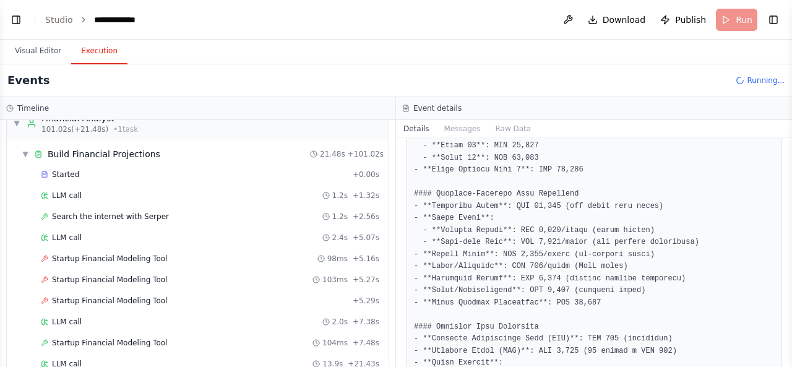
scroll to position [3433, 0]
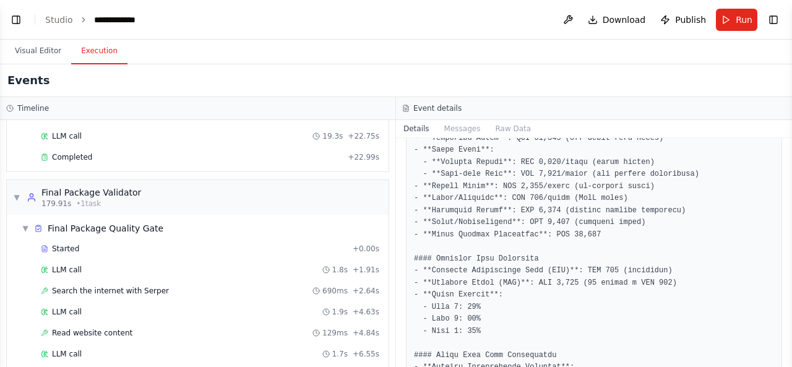
scroll to position [4591, 0]
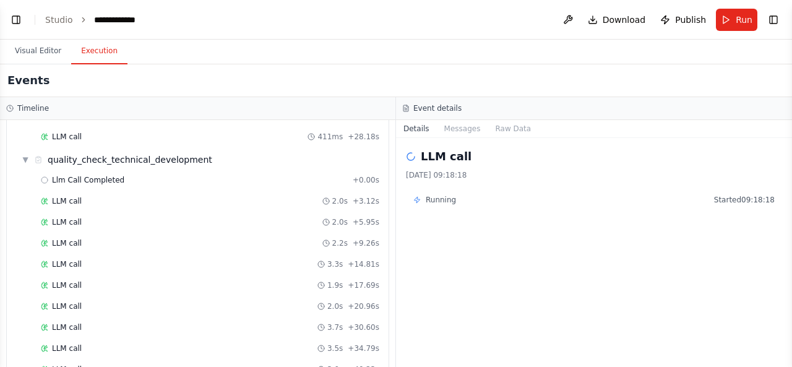
scroll to position [2881, 0]
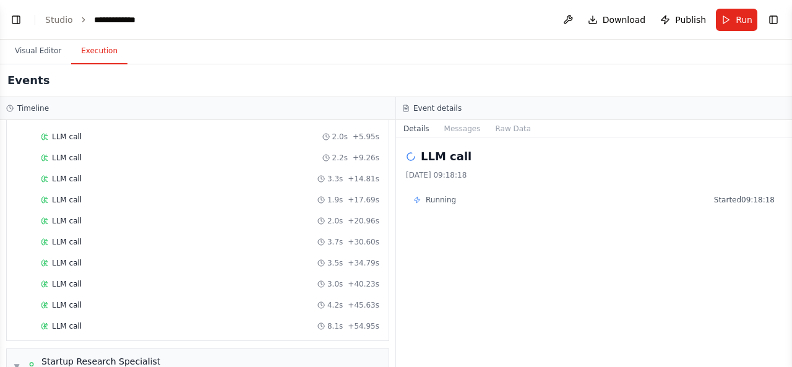
drag, startPoint x: 48, startPoint y: 51, endPoint x: 150, endPoint y: 78, distance: 105.0
click at [48, 51] on button "Visual Editor" at bounding box center [38, 51] width 66 height 26
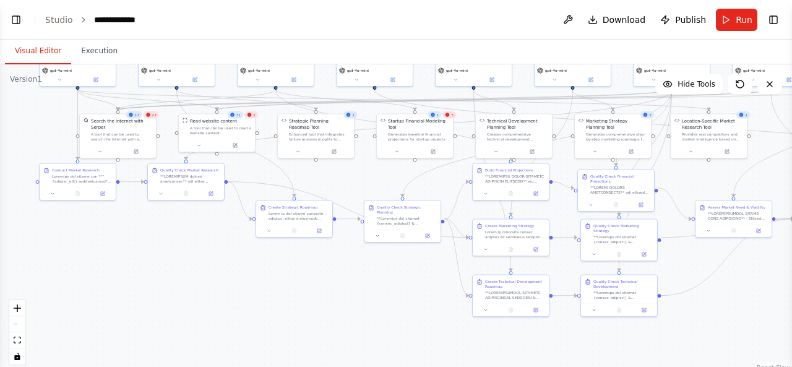
drag, startPoint x: 194, startPoint y: 271, endPoint x: 445, endPoint y: 189, distance: 264.2
click at [445, 189] on div ".deletable-edge-delete-btn { width: 20px; height: 20px; border: 0px solid #ffff…" at bounding box center [396, 218] width 792 height 309
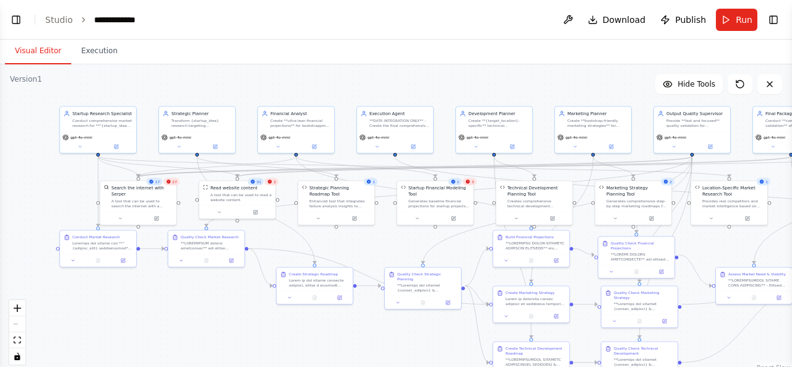
drag, startPoint x: 328, startPoint y: 182, endPoint x: 348, endPoint y: 250, distance: 71.0
click at [348, 250] on div ".deletable-edge-delete-btn { width: 20px; height: 20px; border: 0px solid #ffff…" at bounding box center [396, 218] width 792 height 309
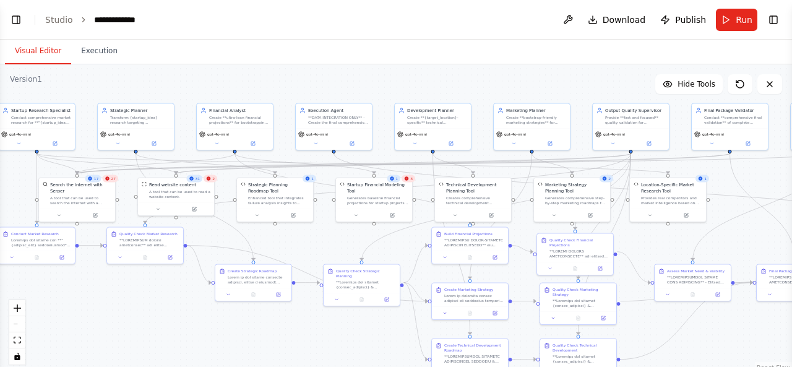
drag, startPoint x: 348, startPoint y: 250, endPoint x: 287, endPoint y: 246, distance: 61.4
click at [287, 246] on div ".deletable-edge-delete-btn { width: 20px; height: 20px; border: 0px solid #ffff…" at bounding box center [396, 218] width 792 height 309
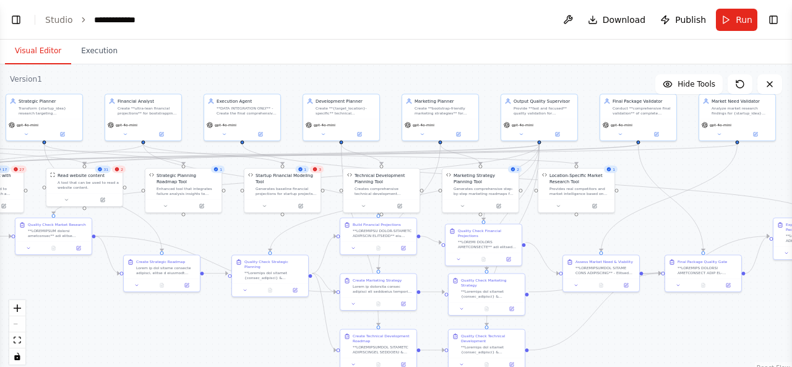
drag, startPoint x: 287, startPoint y: 246, endPoint x: 161, endPoint y: 233, distance: 126.9
click at [161, 233] on div ".deletable-edge-delete-btn { width: 20px; height: 20px; border: 0px solid #ffff…" at bounding box center [396, 218] width 792 height 309
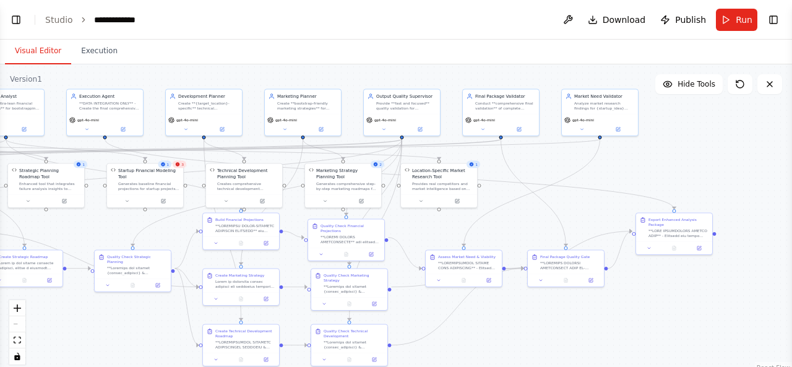
drag, startPoint x: 524, startPoint y: 242, endPoint x: 422, endPoint y: 242, distance: 102.7
click at [422, 242] on div ".deletable-edge-delete-btn { width: 20px; height: 20px; border: 0px solid #ffff…" at bounding box center [396, 218] width 792 height 309
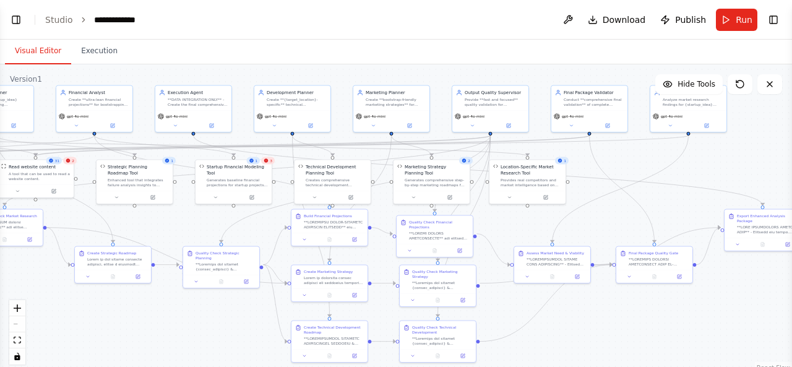
drag, startPoint x: 422, startPoint y: 242, endPoint x: 512, endPoint y: 237, distance: 90.4
click at [512, 237] on div ".deletable-edge-delete-btn { width: 20px; height: 20px; border: 0px solid #ffff…" at bounding box center [396, 218] width 792 height 309
click at [96, 50] on button "Execution" at bounding box center [99, 51] width 56 height 26
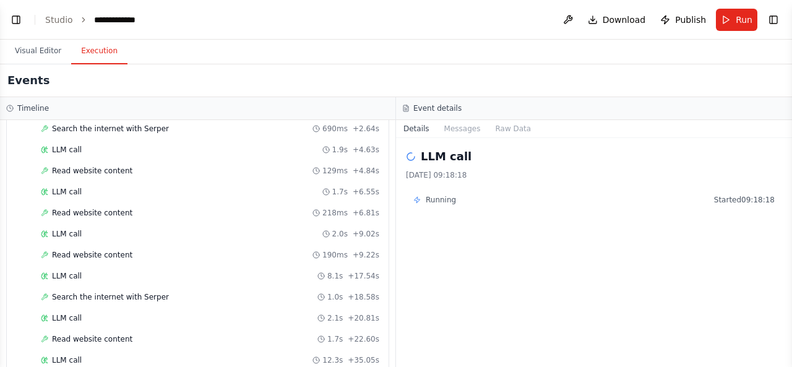
scroll to position [4591, 0]
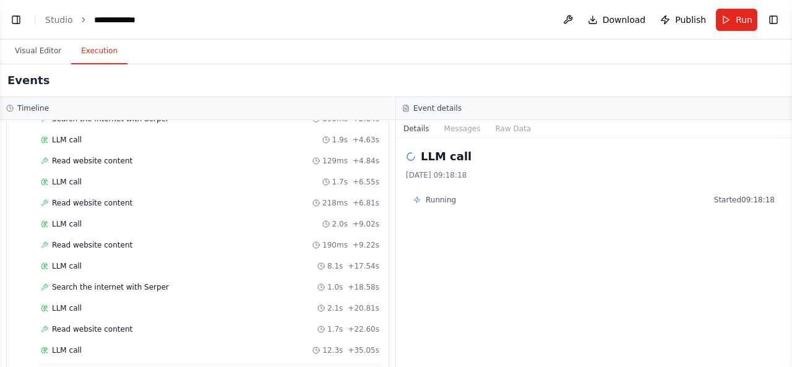
click at [190, 366] on div "Read website content 193ms + 35.30s" at bounding box center [210, 371] width 338 height 10
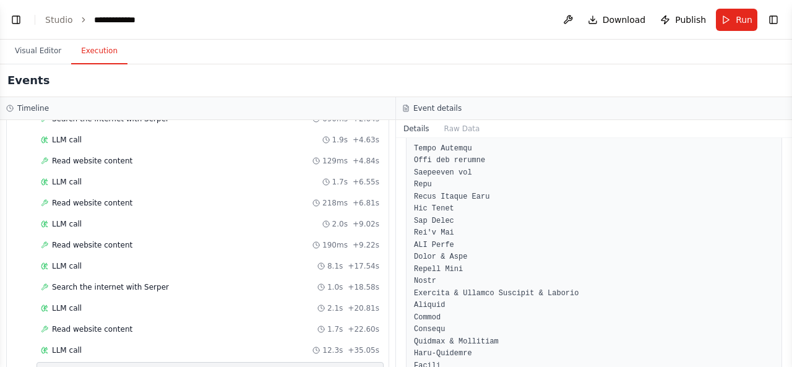
scroll to position [8283, 0]
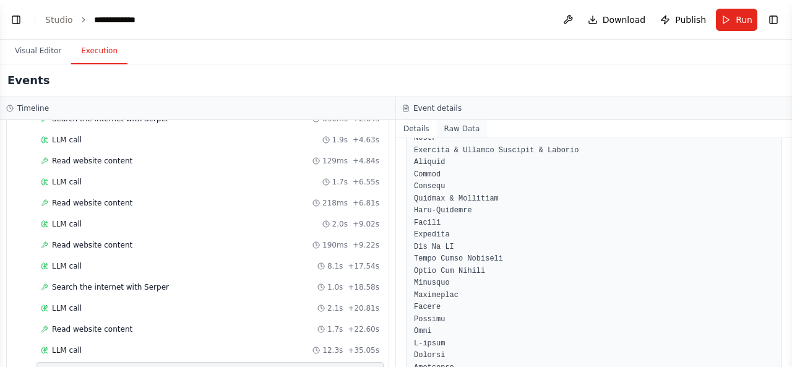
click at [453, 127] on button "Raw Data" at bounding box center [462, 128] width 51 height 17
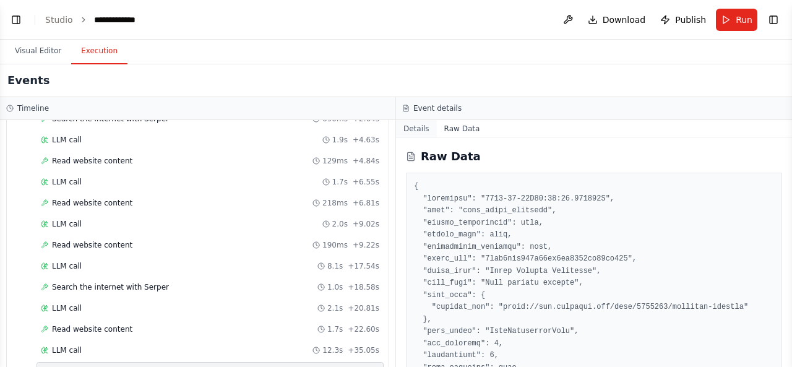
click at [412, 124] on button "Details" at bounding box center [416, 128] width 41 height 17
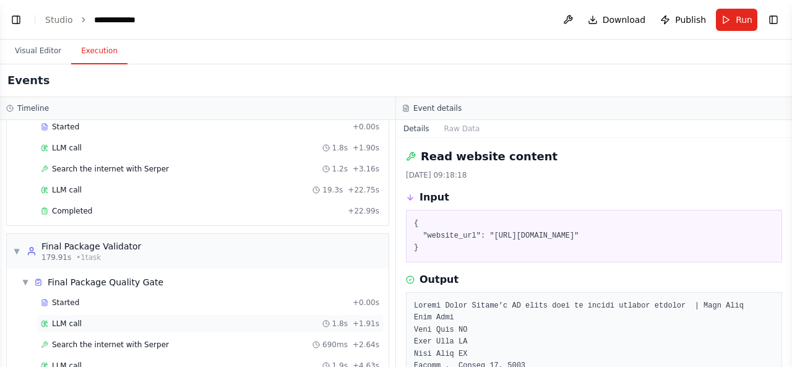
scroll to position [4364, 0]
click at [46, 60] on button "Visual Editor" at bounding box center [38, 51] width 66 height 26
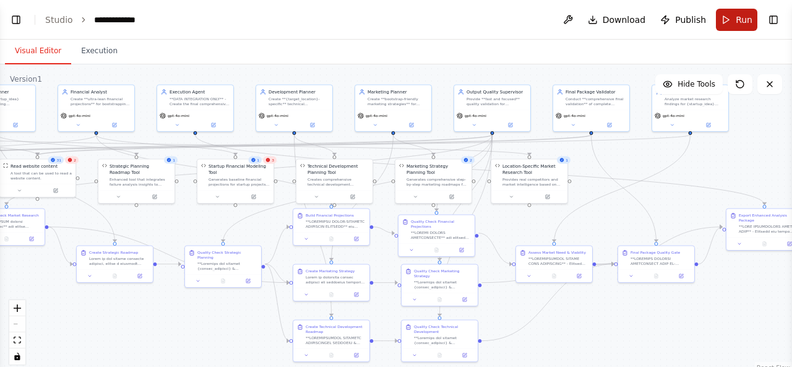
click at [746, 20] on span "Run" at bounding box center [743, 20] width 17 height 12
click at [19, 22] on button "Toggle Left Sidebar" at bounding box center [15, 19] width 17 height 17
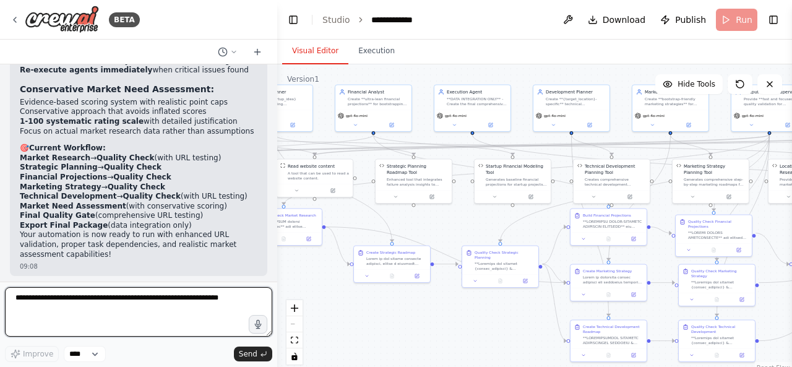
click at [154, 304] on textarea at bounding box center [138, 311] width 267 height 49
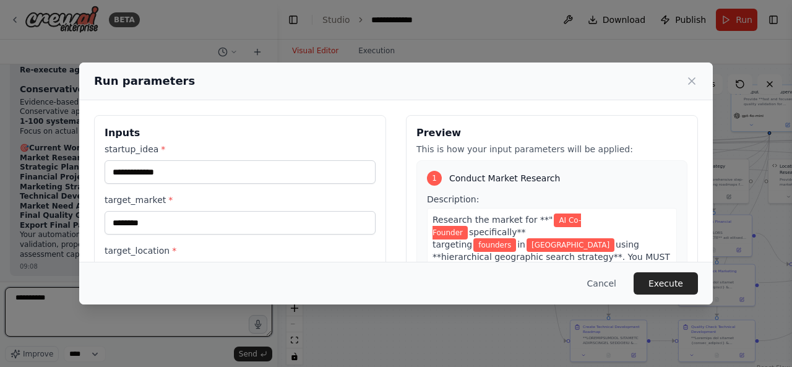
type textarea "*********"
click at [239, 244] on label "target_location *" at bounding box center [240, 250] width 271 height 12
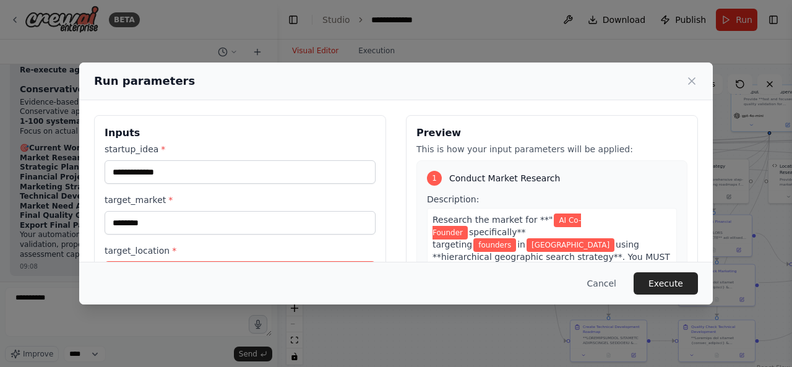
click at [239, 262] on input "**********" at bounding box center [240, 273] width 271 height 23
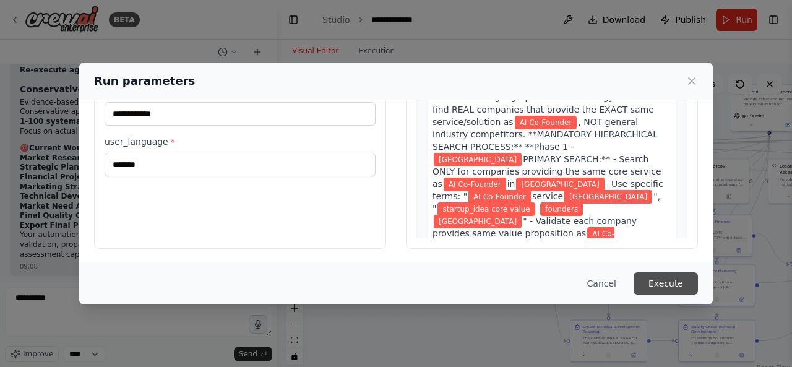
click at [653, 275] on button "Execute" at bounding box center [665, 283] width 64 height 22
click at [653, 275] on div ".deletable-edge-delete-btn { width: 20px; height: 20px; border: 0px solid #ffff…" at bounding box center [534, 218] width 515 height 309
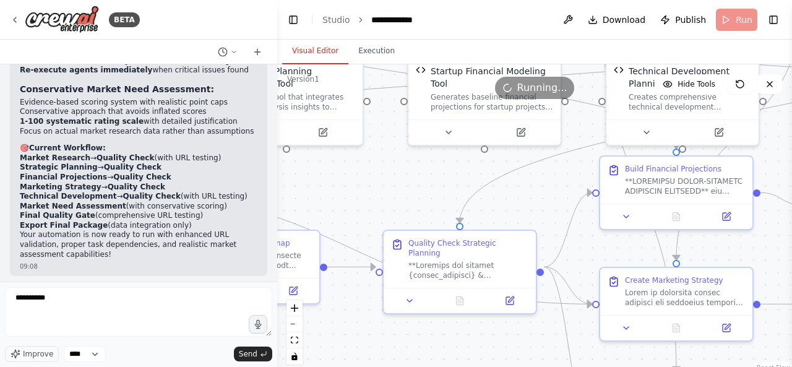
drag, startPoint x: 398, startPoint y: 178, endPoint x: 511, endPoint y: 192, distance: 114.1
click at [511, 192] on div ".deletable-edge-delete-btn { width: 20px; height: 20px; border: 0px solid #ffff…" at bounding box center [534, 218] width 515 height 309
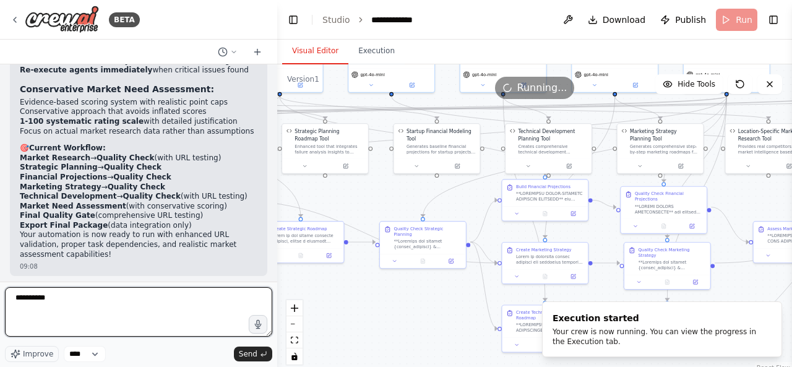
click at [190, 310] on textarea "*********" at bounding box center [138, 311] width 267 height 49
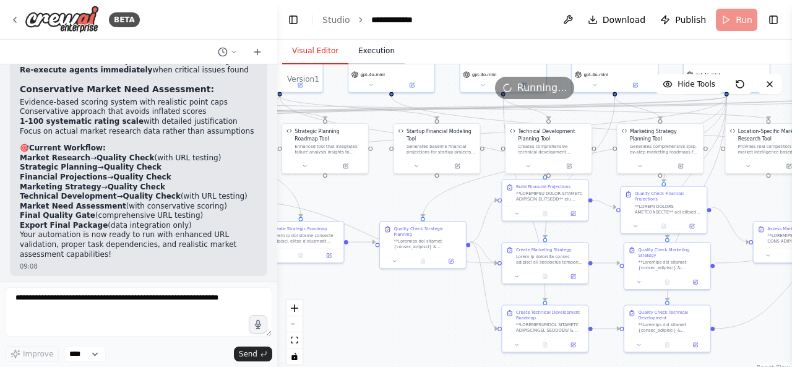
click at [359, 61] on button "Execution" at bounding box center [376, 51] width 56 height 26
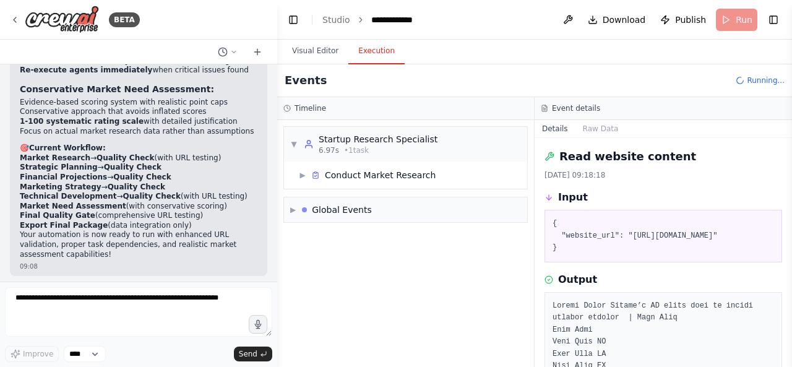
scroll to position [0, 0]
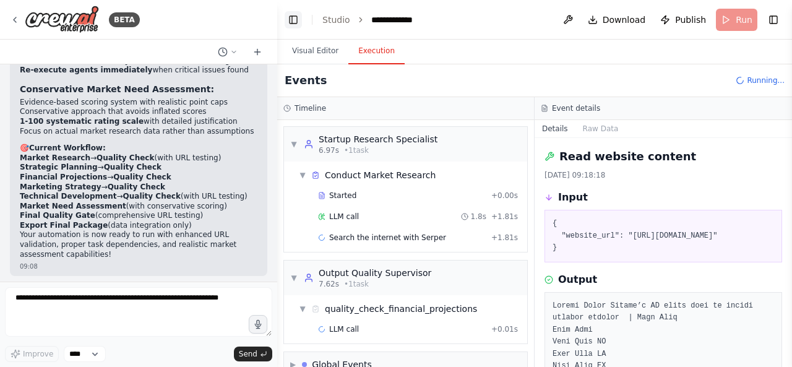
click at [298, 16] on button "Toggle Left Sidebar" at bounding box center [292, 19] width 17 height 17
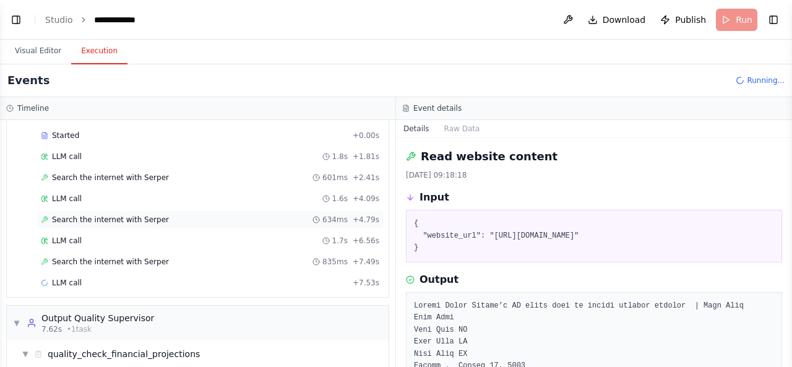
scroll to position [61, 0]
click at [240, 255] on div "Search the internet with Serper 835ms + 7.49s" at bounding box center [210, 260] width 338 height 10
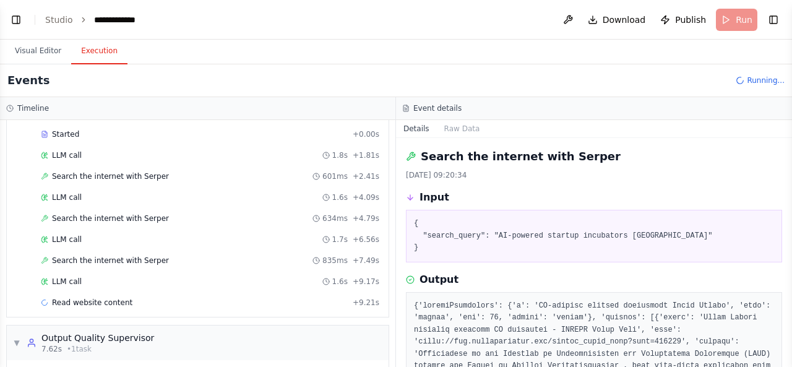
click at [275, 286] on div "Started + 0.00s LLM call 1.8s + 1.81s Search the internet with Serper 601ms + 2…" at bounding box center [203, 219] width 372 height 189
click at [213, 279] on div "LLM call 1.6s + 9.17s" at bounding box center [210, 281] width 338 height 10
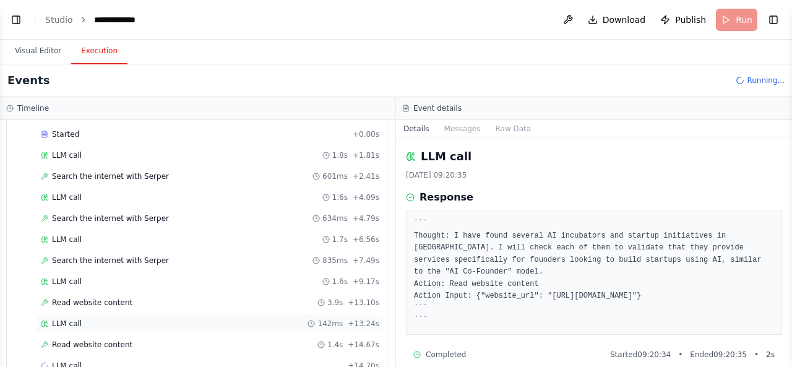
click at [259, 327] on div "LLM call 142ms + 13.24s" at bounding box center [209, 323] width 347 height 19
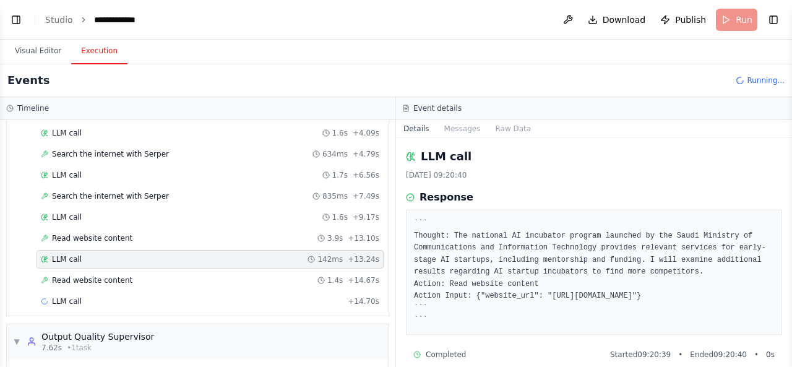
scroll to position [126, 0]
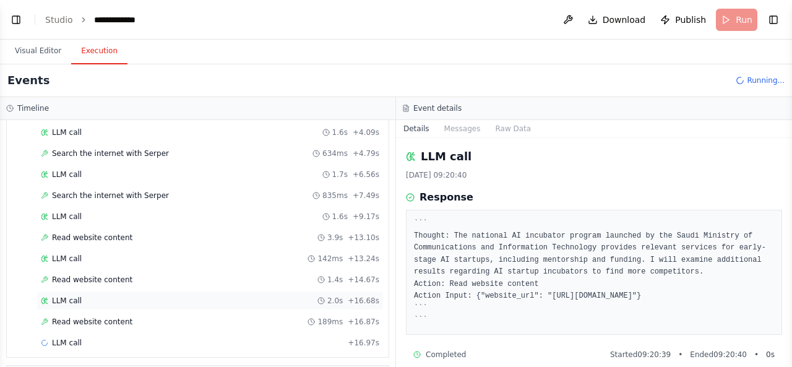
click at [241, 302] on div "LLM call 2.0s + 16.68s" at bounding box center [209, 300] width 347 height 19
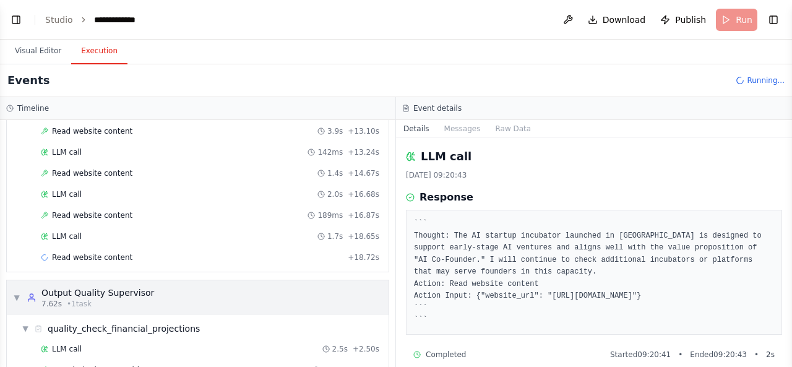
scroll to position [233, 0]
click at [205, 252] on div "Read website content + 18.72s" at bounding box center [210, 257] width 338 height 10
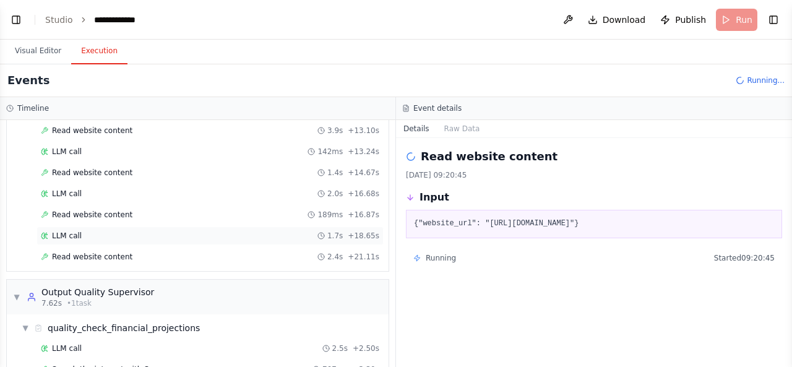
click at [228, 234] on div "LLM call 1.7s + 18.65s" at bounding box center [209, 235] width 347 height 19
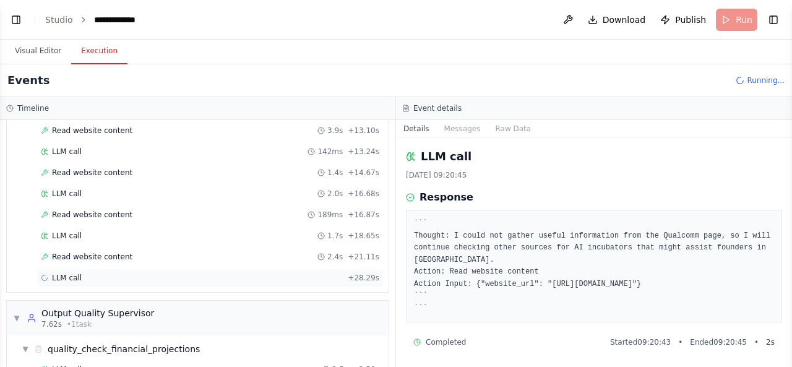
click at [216, 268] on div "LLM call + 28.29s" at bounding box center [209, 277] width 347 height 19
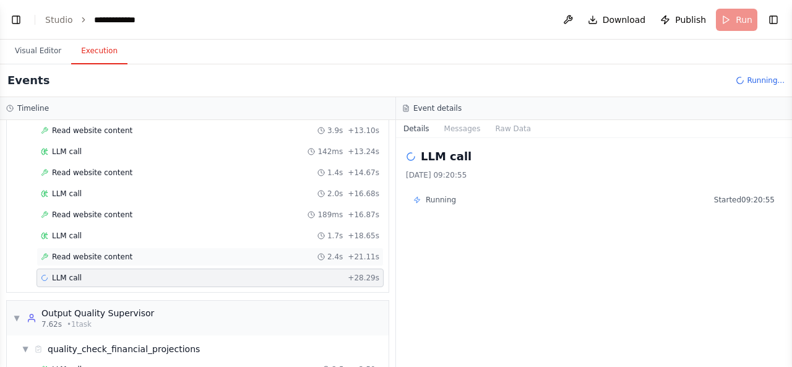
click at [232, 257] on div "Read website content 2.4s + 21.11s" at bounding box center [209, 256] width 347 height 19
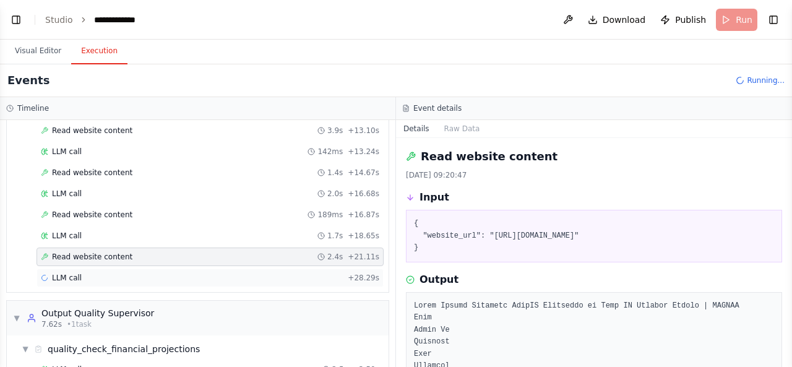
click at [210, 273] on div "LLM call + 28.29s" at bounding box center [210, 278] width 338 height 10
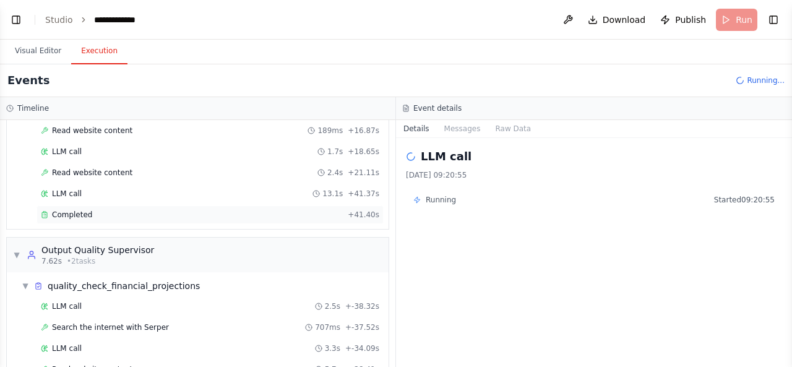
scroll to position [317, 0]
click at [224, 210] on div "Completed" at bounding box center [192, 215] width 302 height 10
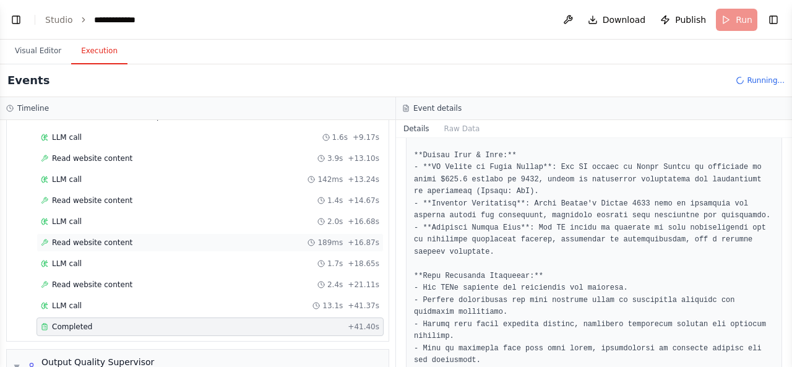
scroll to position [206, 0]
click at [41, 51] on button "Visual Editor" at bounding box center [38, 51] width 66 height 26
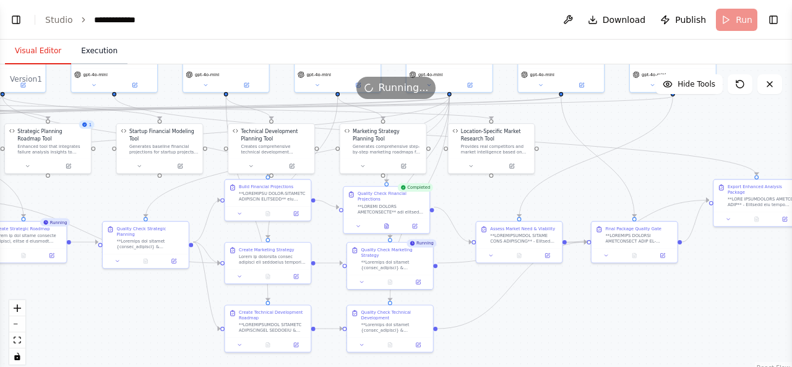
click at [80, 49] on button "Execution" at bounding box center [99, 51] width 56 height 26
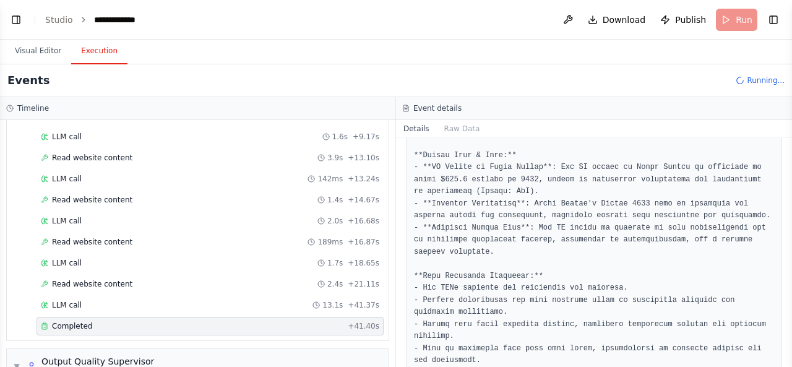
click at [19, 28] on header "**********" at bounding box center [396, 20] width 792 height 40
click at [19, 22] on button "Toggle Left Sidebar" at bounding box center [15, 19] width 17 height 17
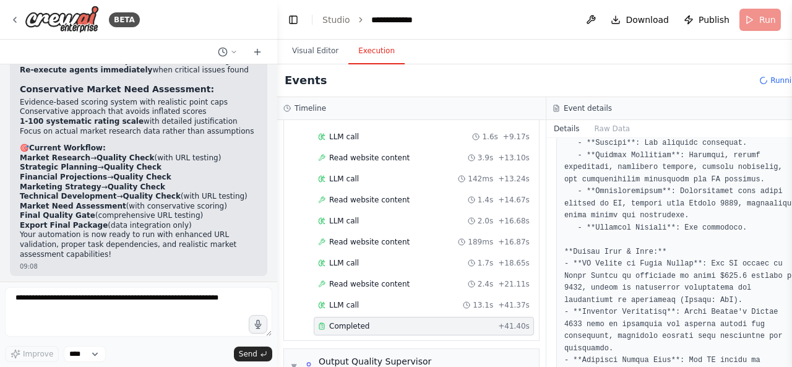
click at [696, 204] on pre at bounding box center [680, 258] width 233 height 868
drag, startPoint x: 696, startPoint y: 204, endPoint x: 730, endPoint y: 213, distance: 34.7
click at [730, 213] on pre at bounding box center [680, 258] width 233 height 868
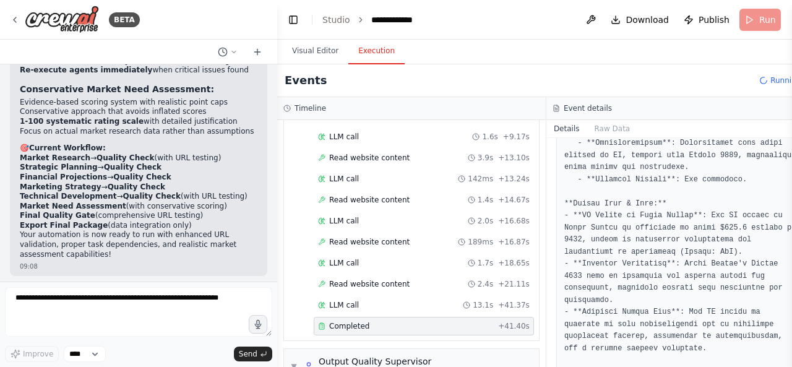
scroll to position [443, 0]
click at [296, 23] on button "Toggle Left Sidebar" at bounding box center [292, 19] width 17 height 17
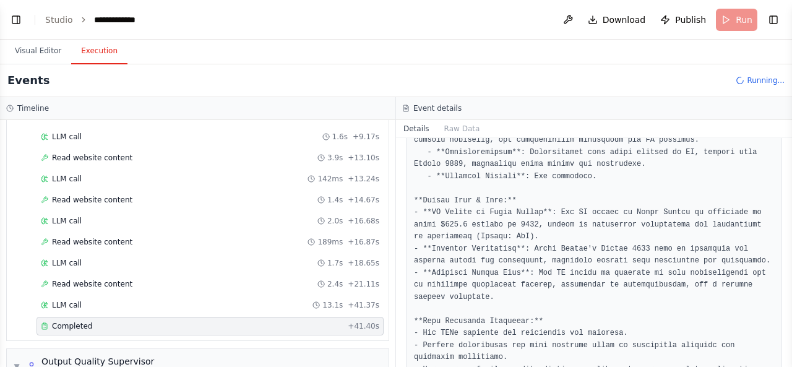
scroll to position [345, 0]
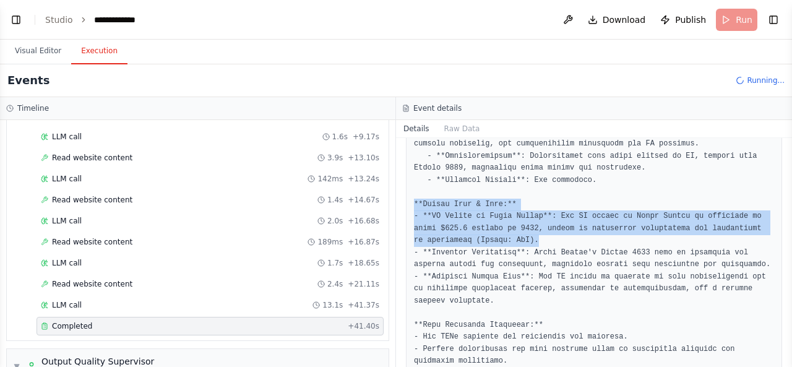
drag, startPoint x: 518, startPoint y: 241, endPoint x: 412, endPoint y: 205, distance: 111.9
click at [412, 205] on div at bounding box center [594, 205] width 376 height 680
copy pre "**Market Size & Data:** - **AI Market in Saudi Arabia**: The AI market in Saudi…"
click at [20, 20] on button "Toggle Left Sidebar" at bounding box center [15, 19] width 17 height 17
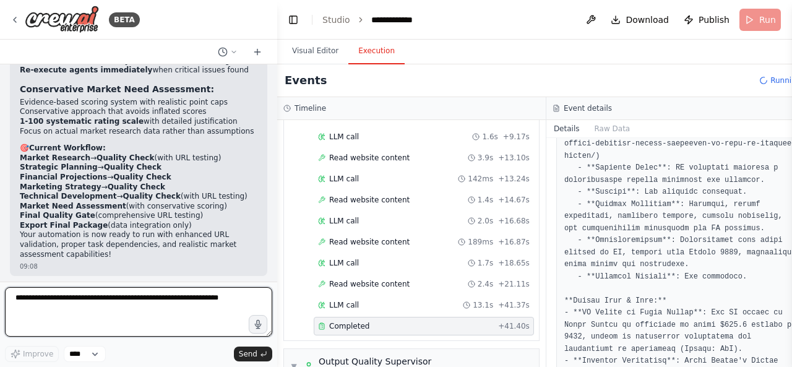
click at [167, 314] on textarea at bounding box center [138, 311] width 267 height 49
paste textarea "**********"
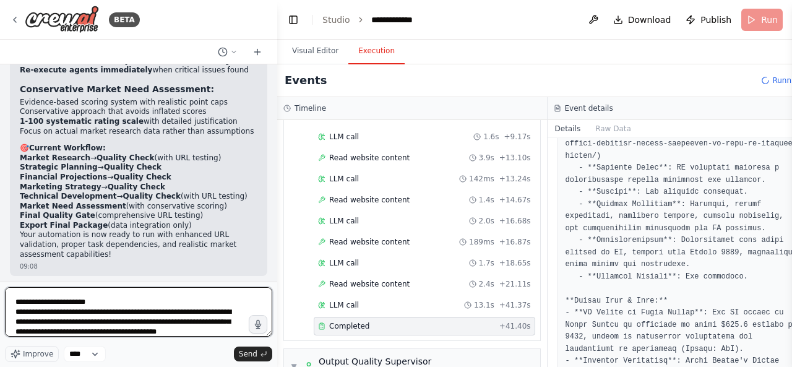
scroll to position [0, 0]
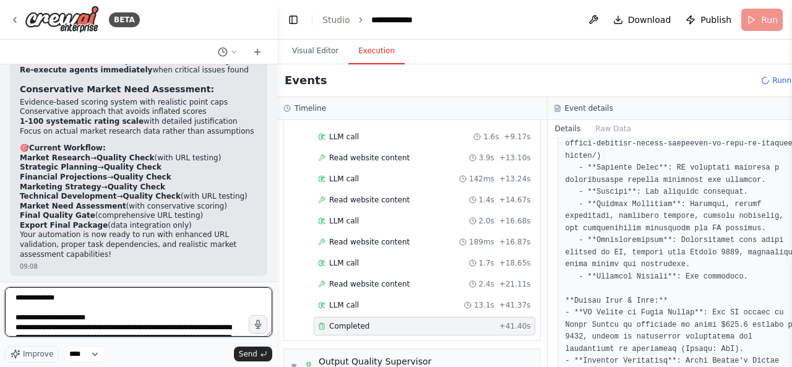
click at [134, 302] on textarea "**********" at bounding box center [138, 311] width 267 height 49
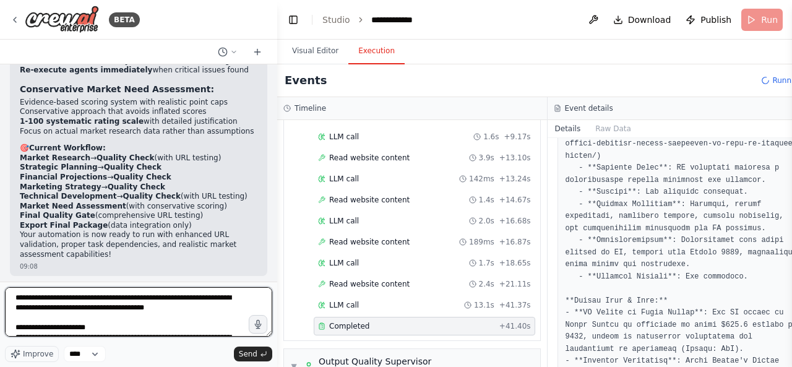
type textarea "**********"
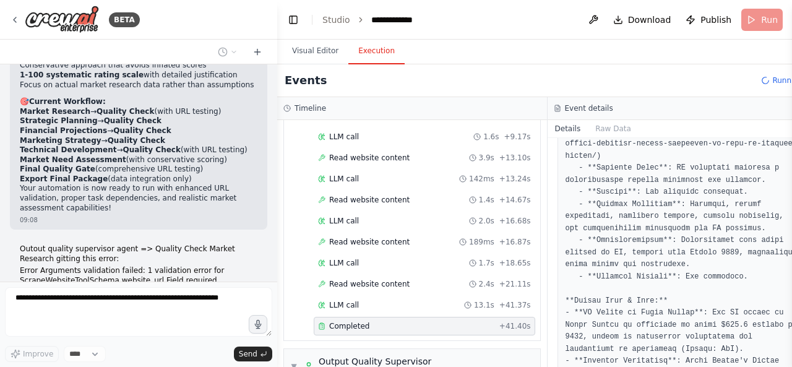
scroll to position [15982, 0]
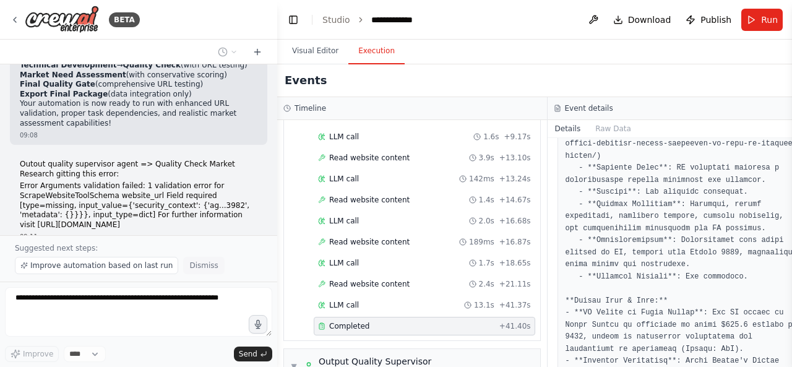
click at [192, 274] on button "Dismiss" at bounding box center [203, 265] width 41 height 17
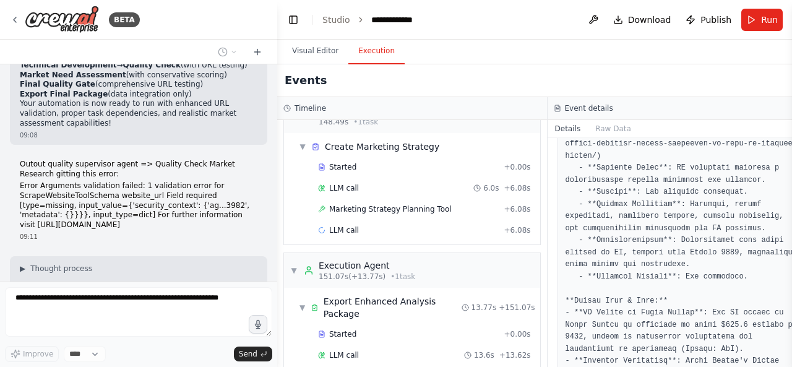
scroll to position [3614, 0]
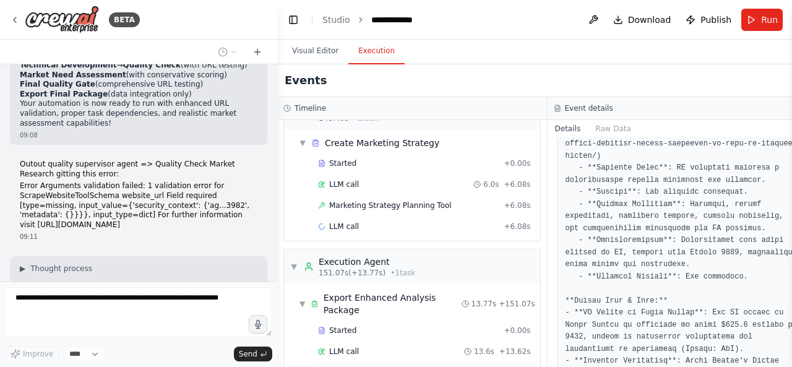
click at [374, 366] on div "Completed" at bounding box center [406, 372] width 176 height 10
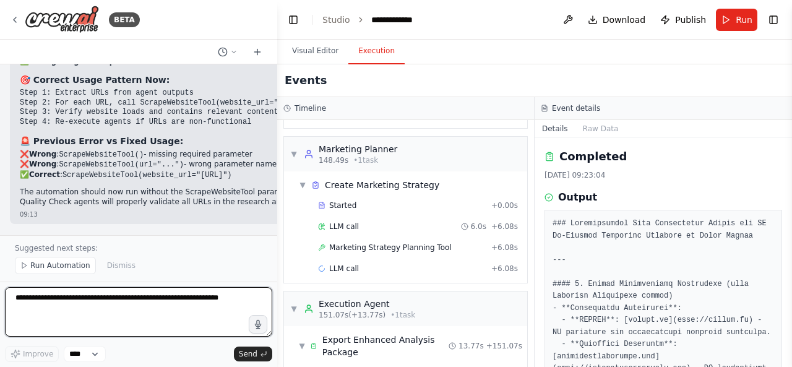
scroll to position [16742, 0]
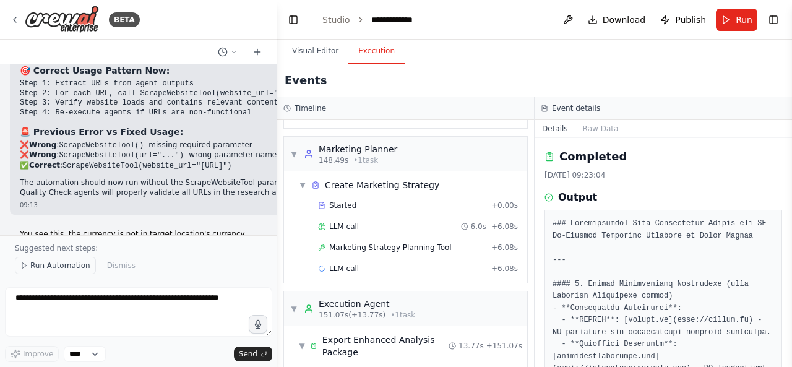
click at [70, 269] on span "Run Automation" at bounding box center [60, 265] width 60 height 10
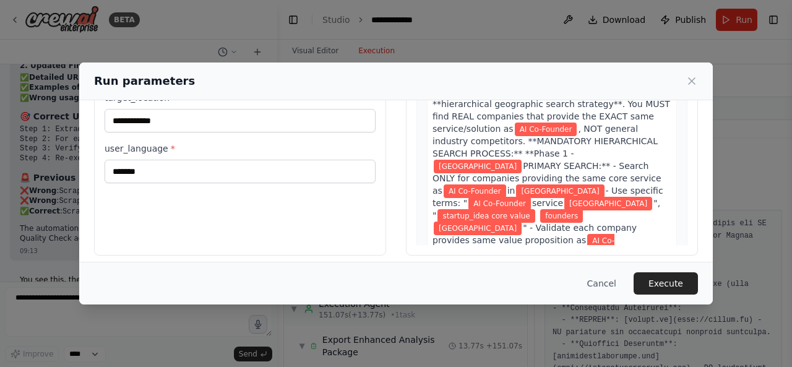
scroll to position [160, 0]
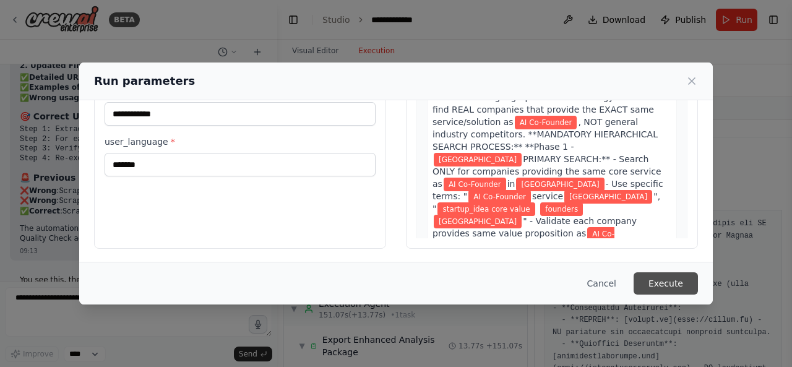
click at [673, 274] on button "Execute" at bounding box center [665, 283] width 64 height 22
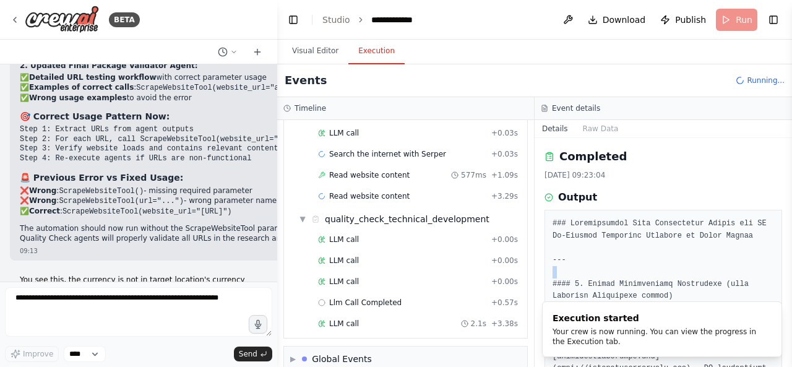
scroll to position [469, 0]
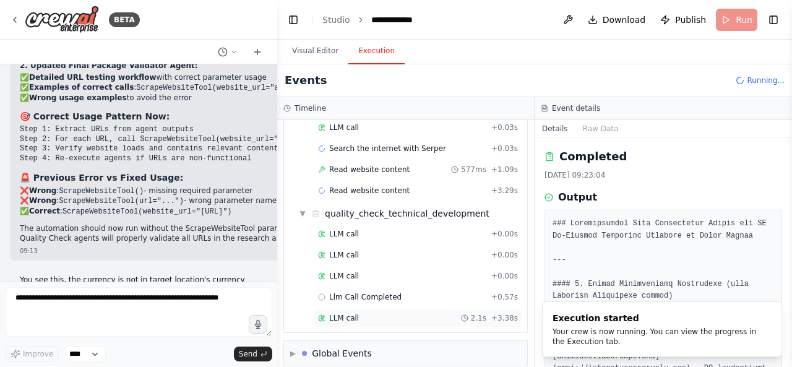
click at [386, 315] on div "LLM call + 0.00s LLM call + 0.00s LLM call + 0.00s Llm Call Completed + 0.57s L…" at bounding box center [410, 276] width 233 height 105
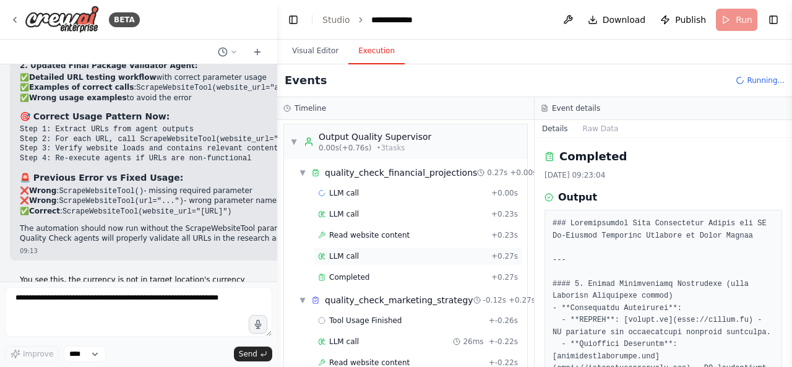
scroll to position [3, 0]
click at [362, 271] on span "Completed" at bounding box center [349, 276] width 40 height 10
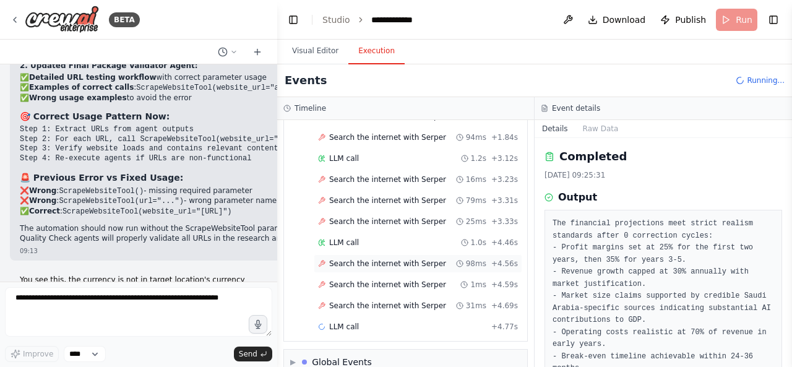
scroll to position [972, 0]
click at [395, 301] on span "Search the internet with Serper" at bounding box center [387, 306] width 117 height 10
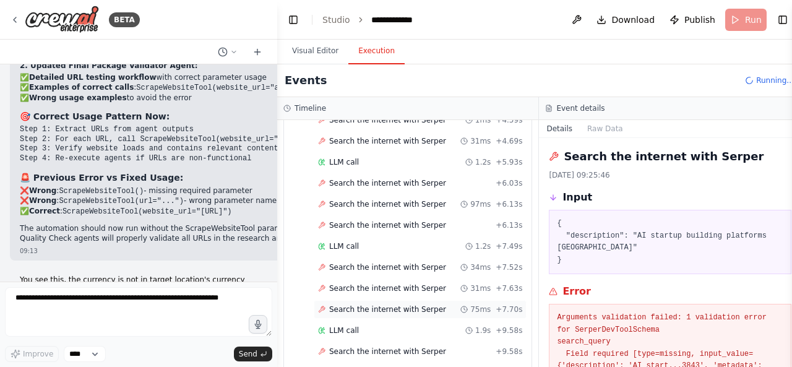
scroll to position [1220, 0]
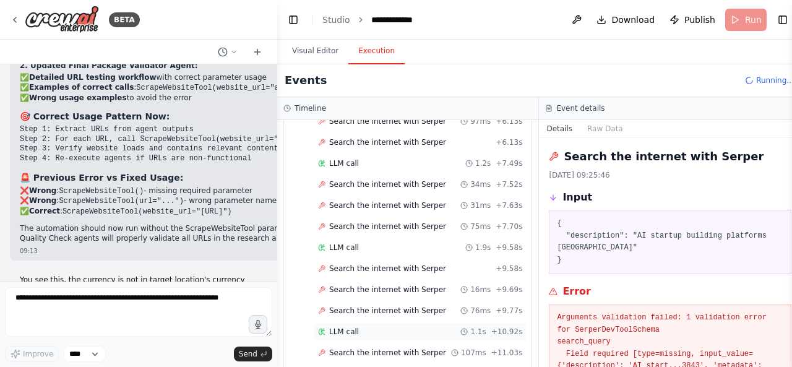
click at [385, 327] on div "LLM call 1.1s + 10.92s" at bounding box center [420, 332] width 204 height 10
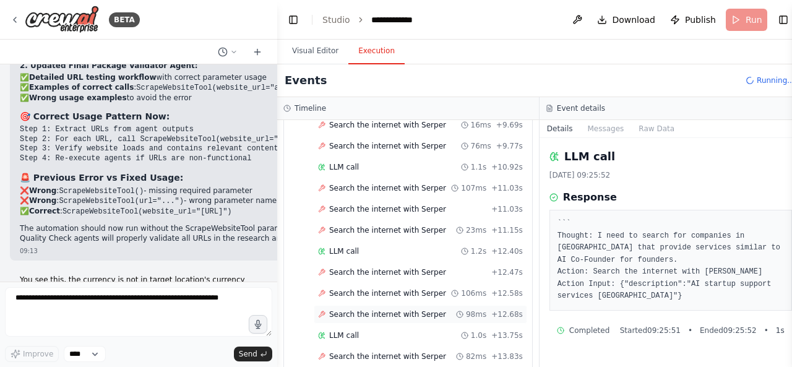
scroll to position [1599, 0]
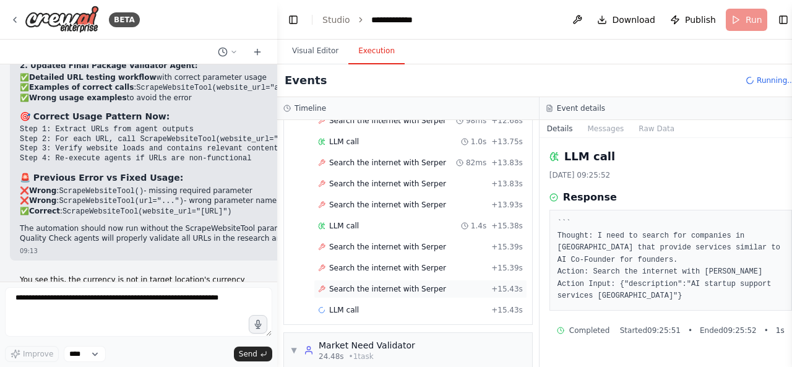
click at [387, 284] on span "Search the internet with Serper" at bounding box center [387, 289] width 117 height 10
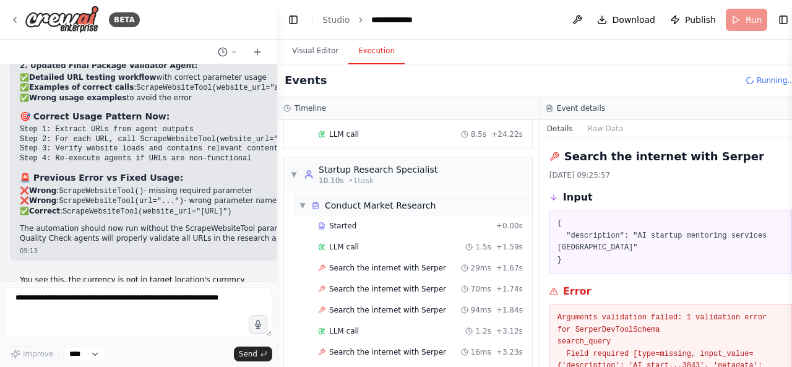
scroll to position [821, 0]
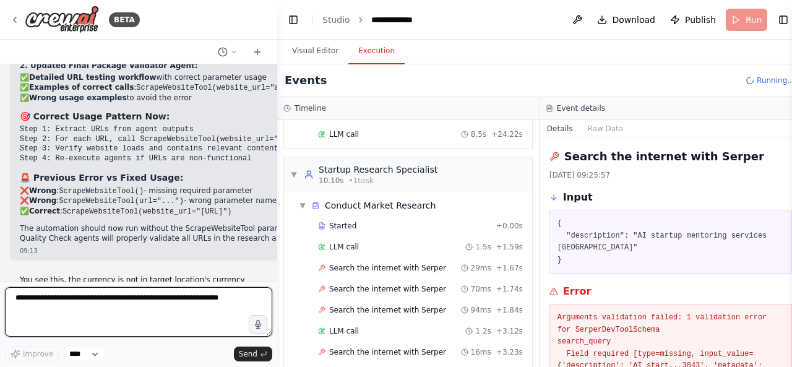
click at [171, 298] on textarea at bounding box center [138, 311] width 267 height 49
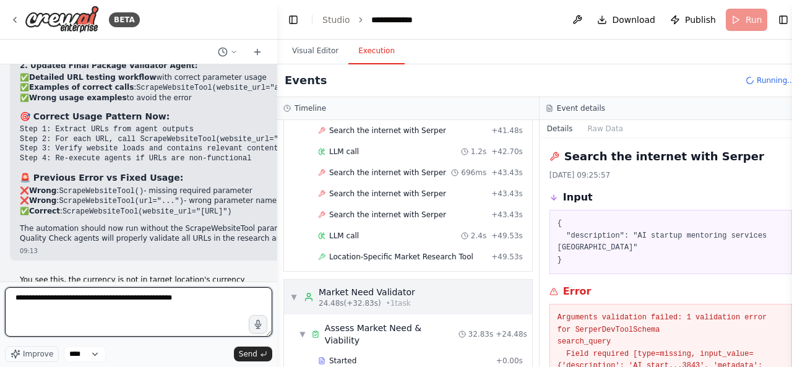
scroll to position [2934, 0]
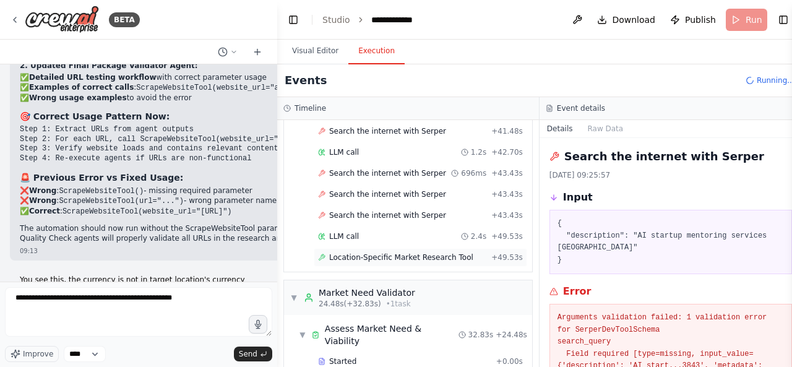
click at [412, 248] on div "Location-Specific Market Research Tool + 49.53s" at bounding box center [420, 257] width 213 height 19
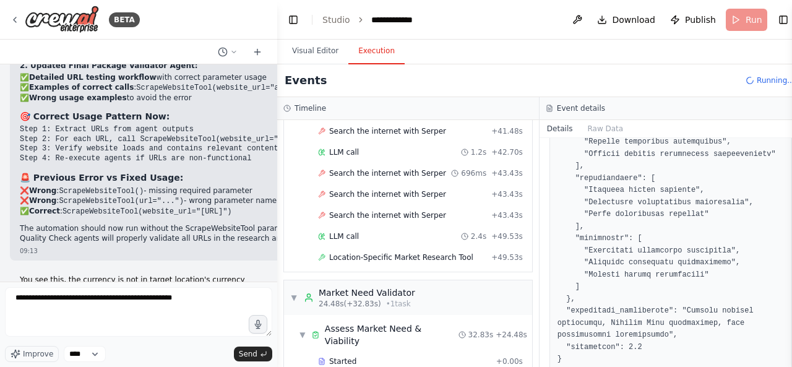
scroll to position [553, 0]
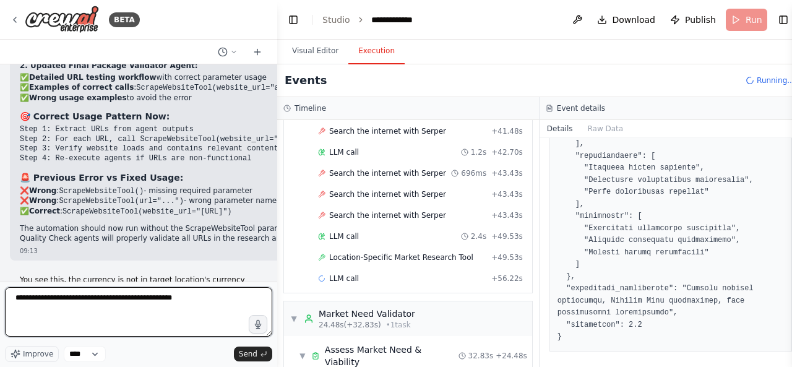
click at [209, 305] on textarea "**********" at bounding box center [138, 311] width 267 height 49
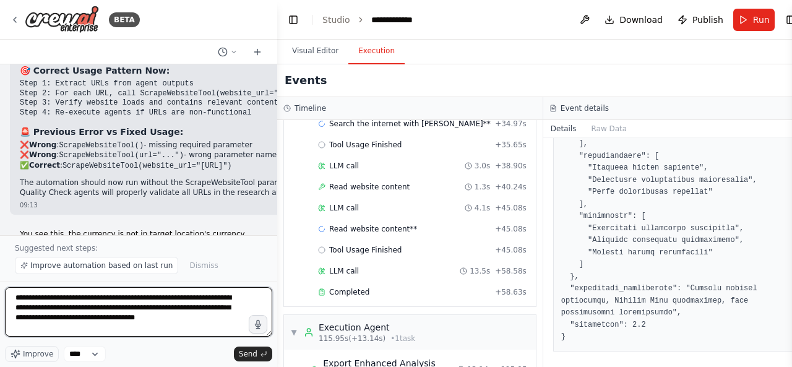
scroll to position [6103, 0]
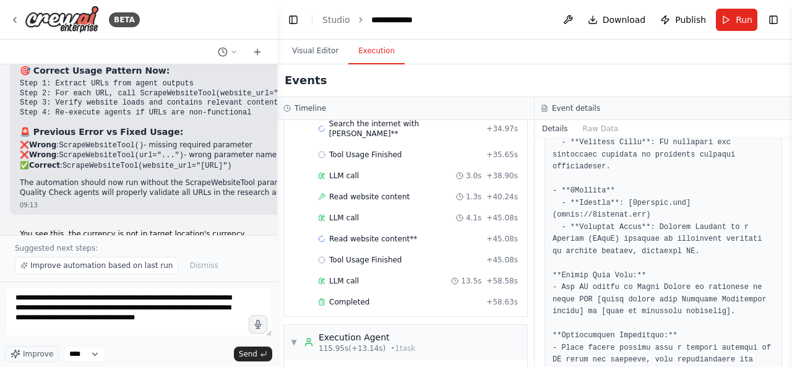
scroll to position [0, 0]
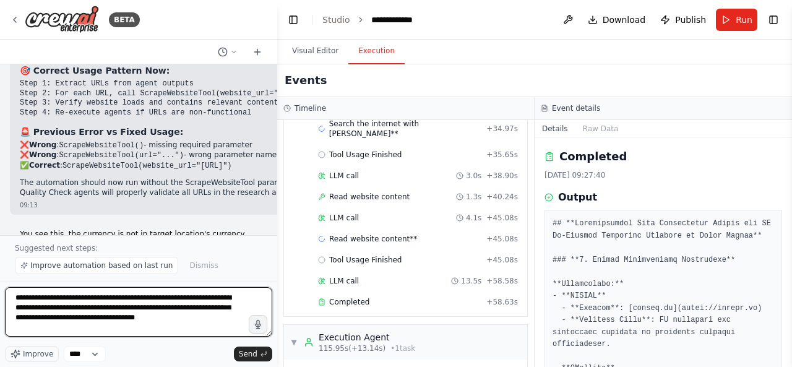
click at [168, 323] on textarea "**********" at bounding box center [138, 311] width 267 height 49
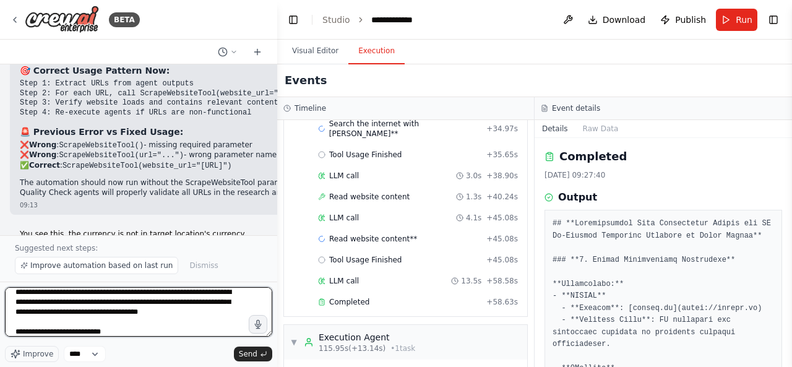
type textarea "**********"
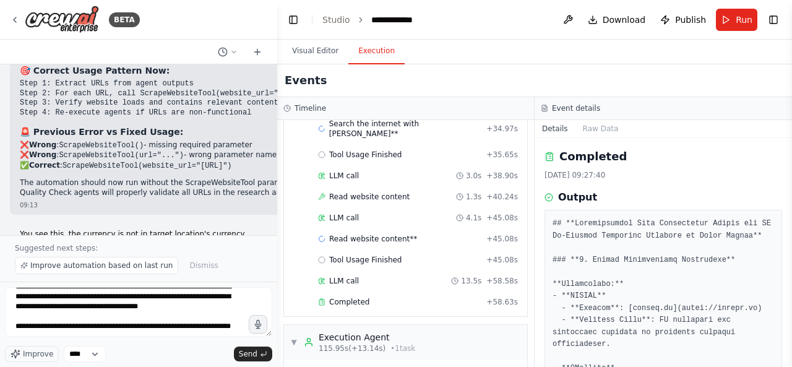
scroll to position [20, 0]
drag, startPoint x: 186, startPoint y: 320, endPoint x: 192, endPoint y: 333, distance: 14.1
click at [192, 333] on textarea "**********" at bounding box center [138, 311] width 267 height 49
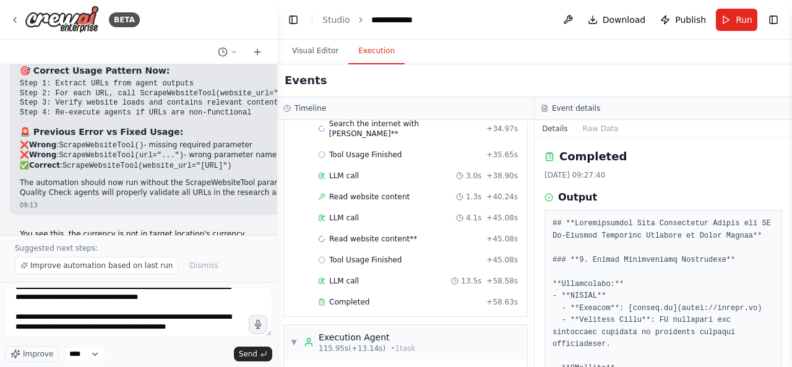
type textarea "**********"
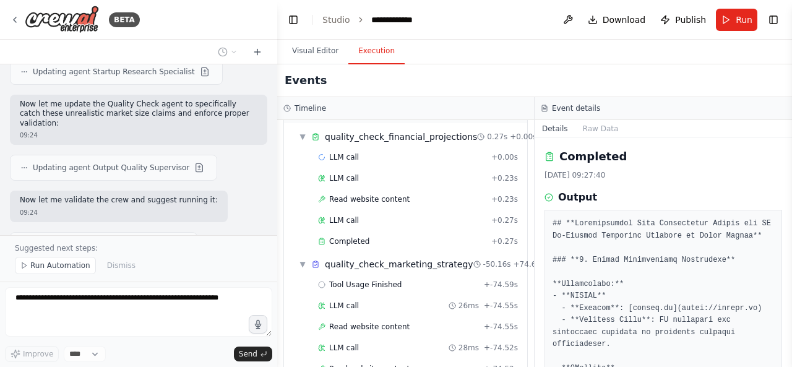
scroll to position [35, 0]
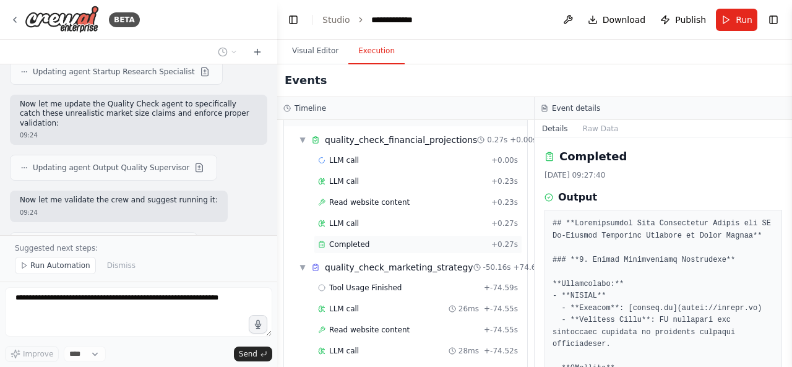
click at [396, 243] on div "Completed" at bounding box center [402, 244] width 168 height 10
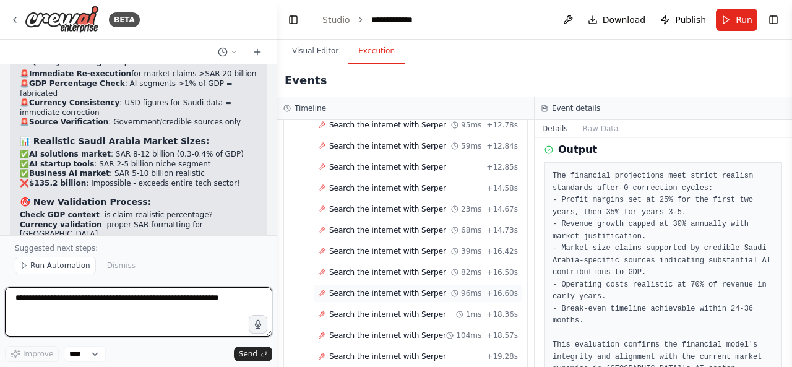
scroll to position [0, 0]
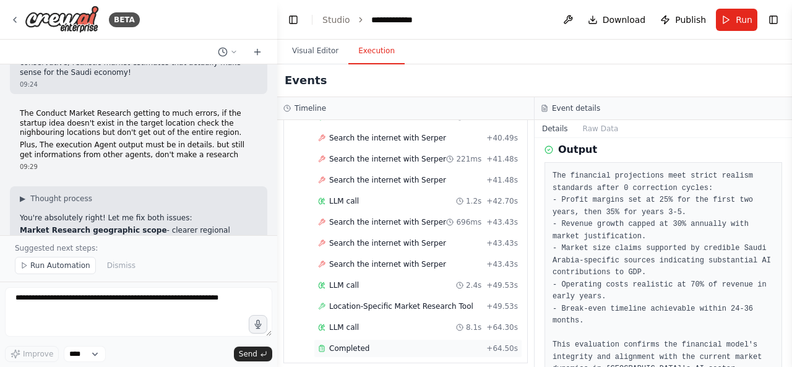
click at [434, 343] on div "Completed" at bounding box center [399, 348] width 163 height 10
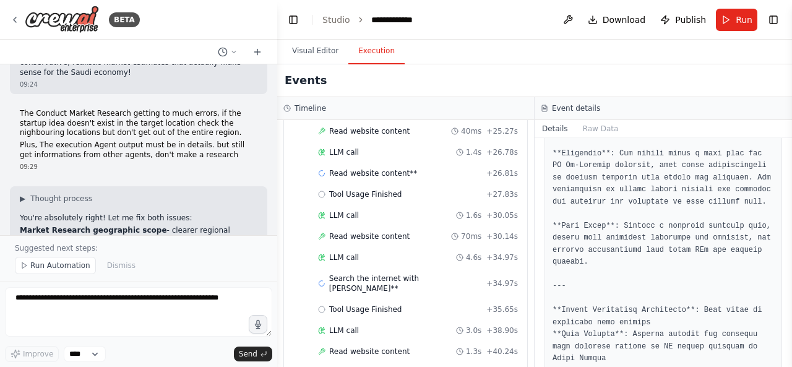
scroll to position [5949, 0]
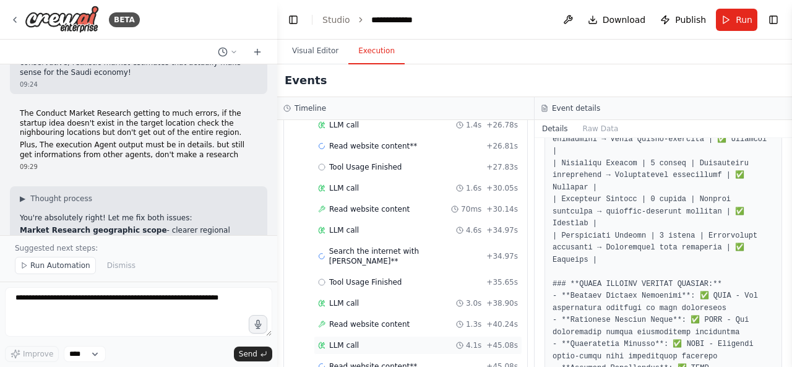
scroll to position [6103, 0]
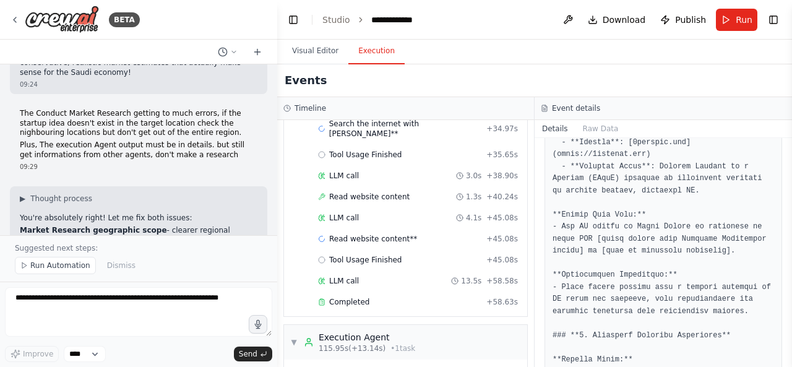
scroll to position [239, 0]
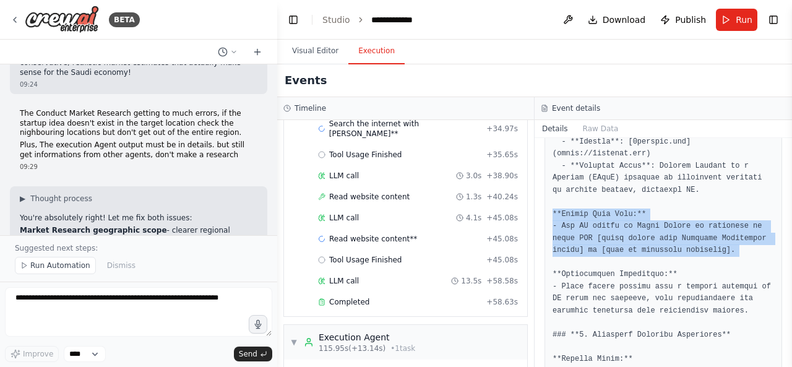
drag, startPoint x: 724, startPoint y: 246, endPoint x: 551, endPoint y: 204, distance: 177.4
copy pre "**Market Size Data:** - The AI market in [GEOGRAPHIC_DATA] is projected to reac…"
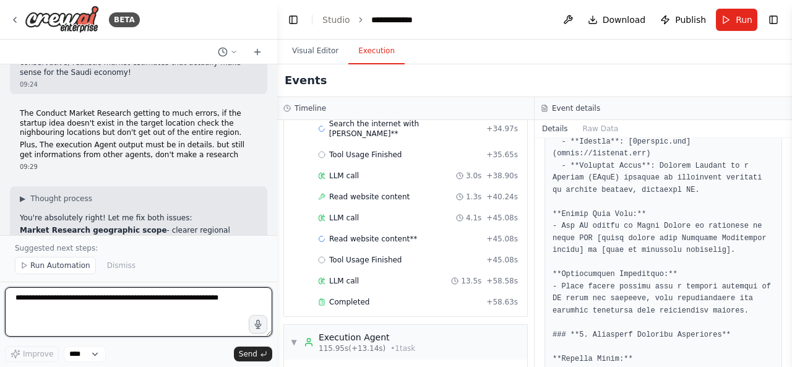
click at [200, 307] on textarea at bounding box center [138, 311] width 267 height 49
paste textarea "**********"
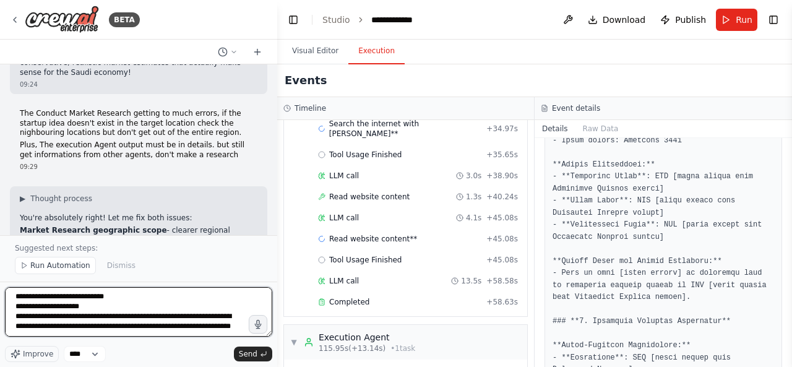
scroll to position [555, 0]
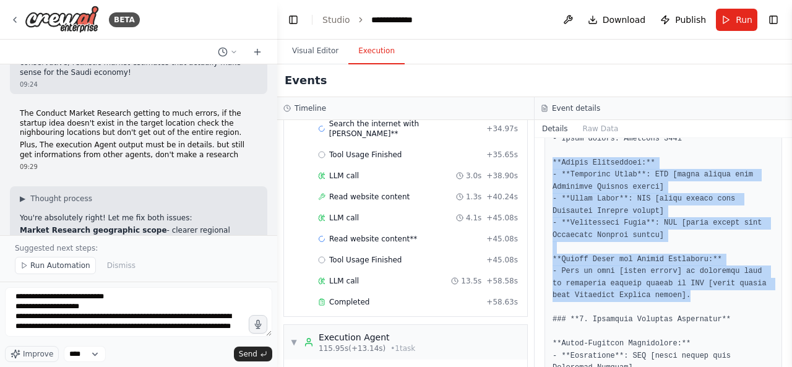
drag, startPoint x: 669, startPoint y: 285, endPoint x: 552, endPoint y: 153, distance: 176.1
copy pre "**Budget Allocations:** - **Equipment Costs**: SAR [exact amount from Strategic…"
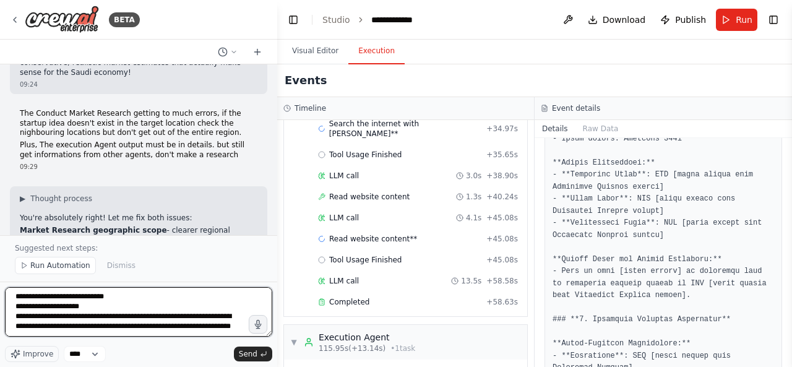
click at [115, 327] on textarea "**********" at bounding box center [138, 311] width 267 height 49
paste textarea "**********"
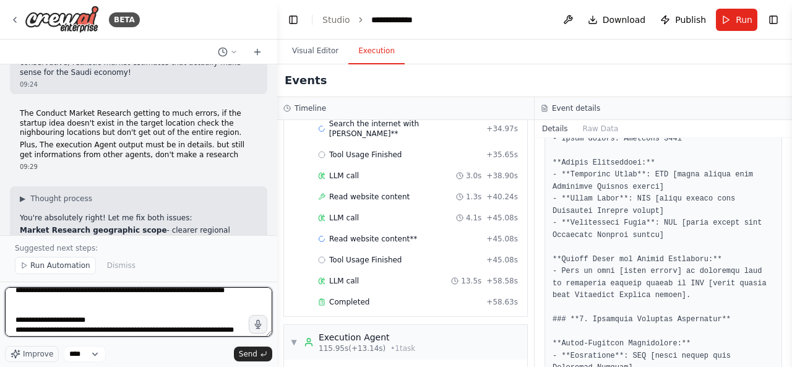
scroll to position [28, 0]
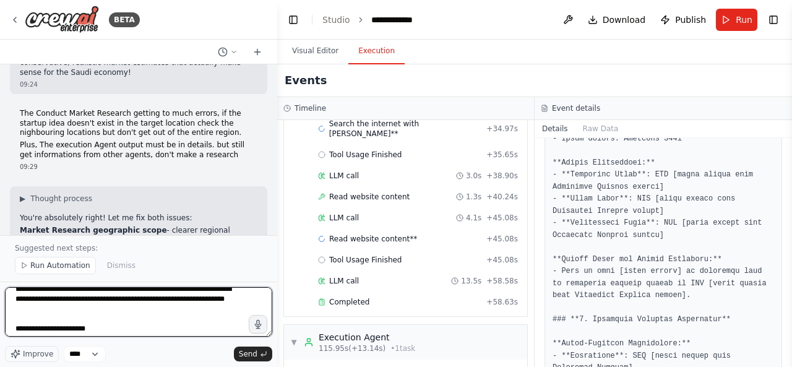
drag, startPoint x: 57, startPoint y: 318, endPoint x: 15, endPoint y: 327, distance: 42.2
click at [15, 327] on textarea "**********" at bounding box center [138, 311] width 267 height 49
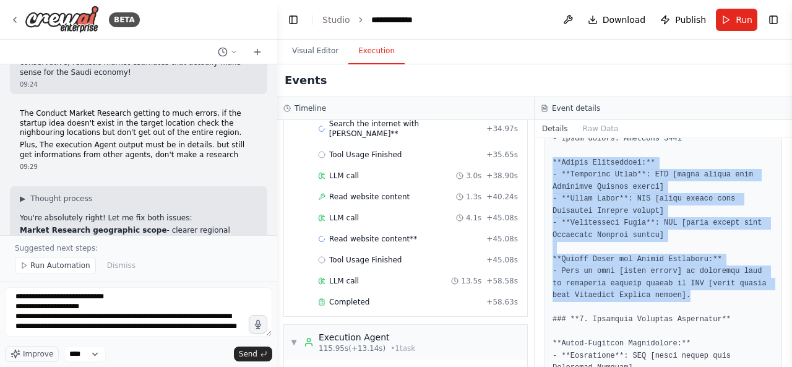
drag, startPoint x: 553, startPoint y: 150, endPoint x: 659, endPoint y: 280, distance: 167.1
copy pre "**Budget Allocations:** - **Equipment Costs**: SAR [exact amount from Strategic…"
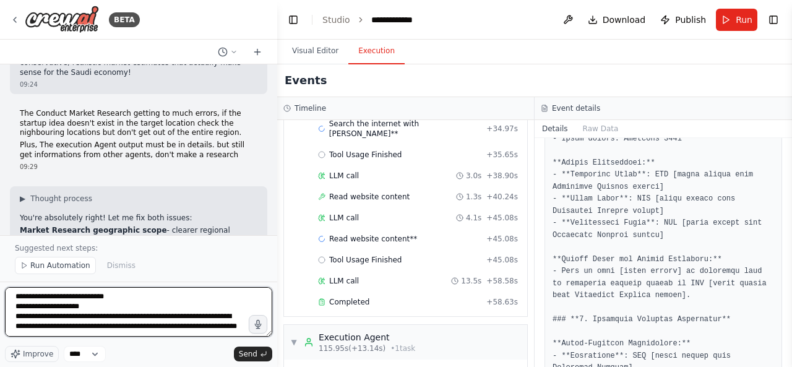
click at [88, 318] on textarea "**********" at bounding box center [138, 311] width 267 height 49
paste textarea "**********"
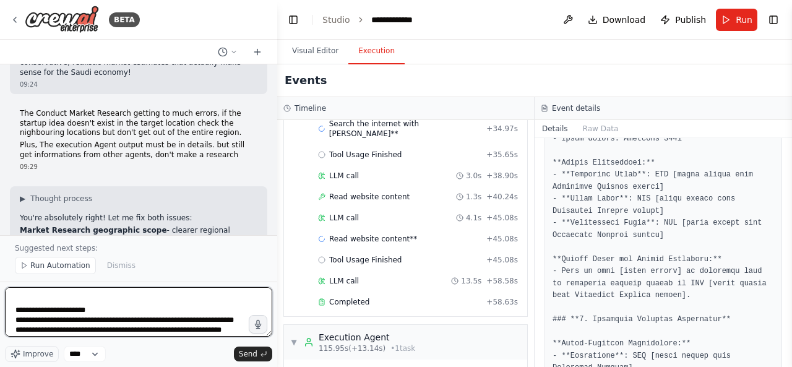
scroll to position [46, 0]
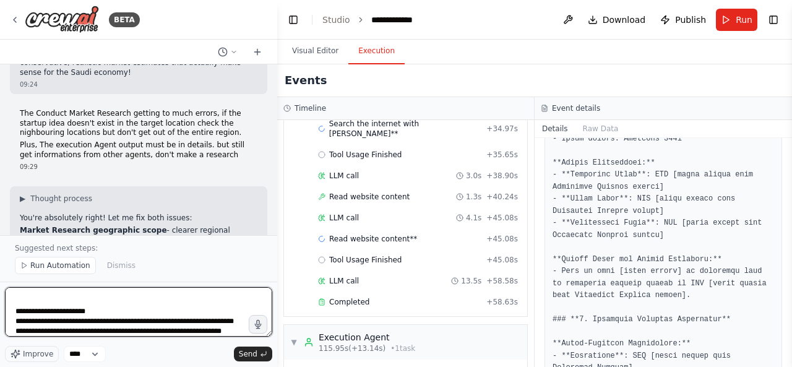
click at [97, 305] on textarea "**********" at bounding box center [138, 311] width 267 height 49
type textarea "**********"
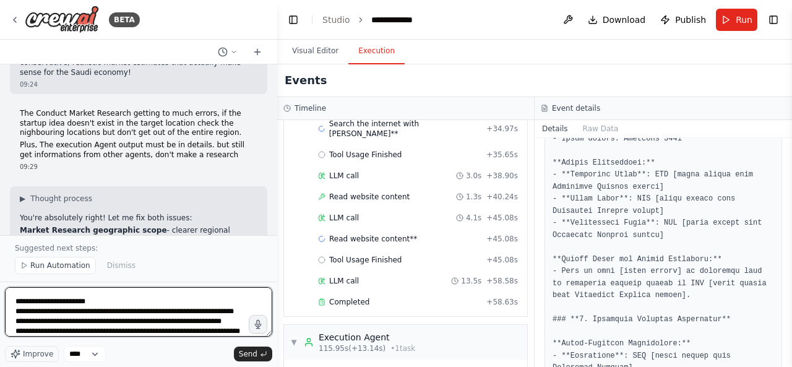
scroll to position [149, 0]
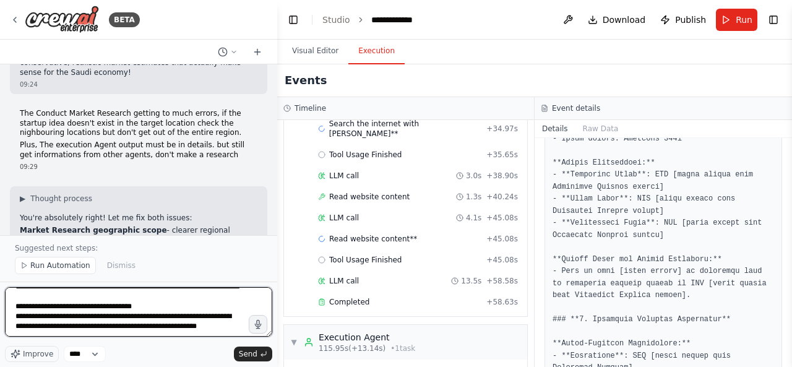
click at [92, 330] on textarea "**********" at bounding box center [138, 311] width 267 height 49
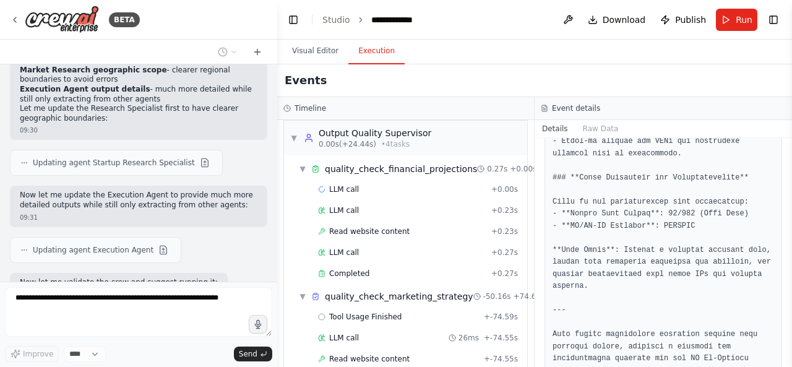
scroll to position [0, 0]
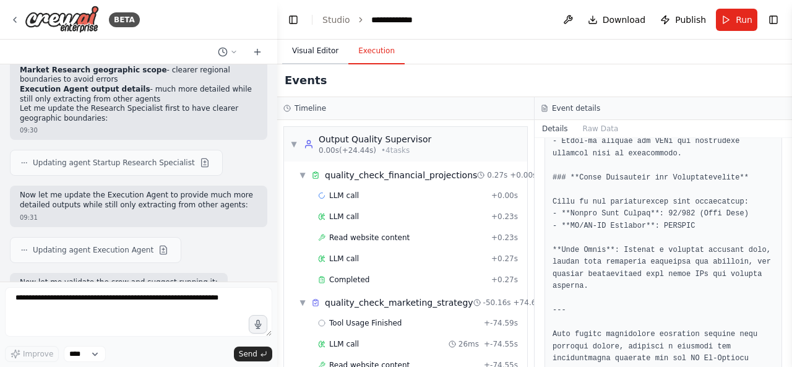
click at [320, 58] on button "Visual Editor" at bounding box center [315, 51] width 66 height 26
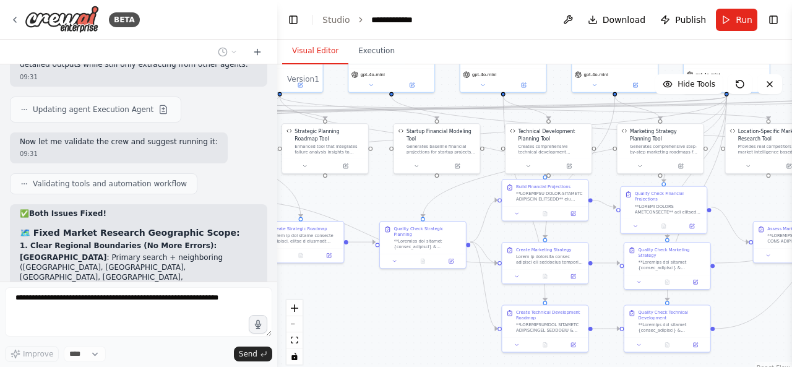
scroll to position [18124, 0]
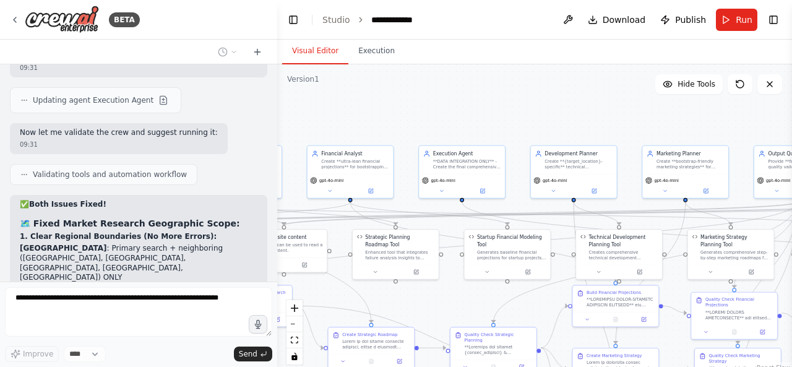
drag, startPoint x: 388, startPoint y: 205, endPoint x: 459, endPoint y: 310, distance: 127.1
click at [459, 310] on div ".deletable-edge-delete-btn { width: 20px; height: 20px; border: 0px solid #ffff…" at bounding box center [534, 218] width 515 height 309
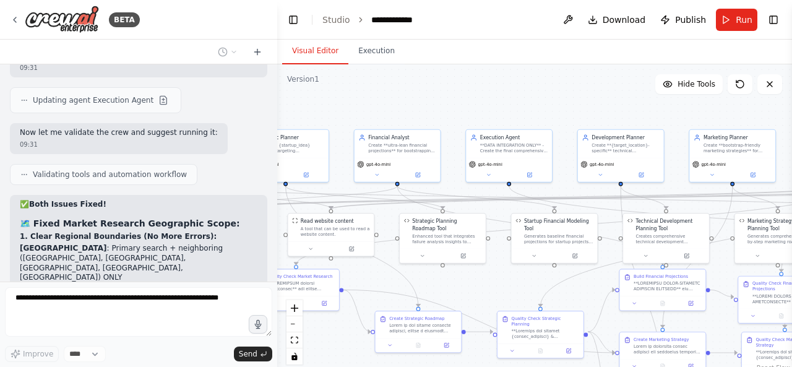
drag, startPoint x: 438, startPoint y: 309, endPoint x: 489, endPoint y: 293, distance: 52.6
click at [489, 293] on div ".deletable-edge-delete-btn { width: 20px; height: 20px; border: 0px solid #ffff…" at bounding box center [534, 218] width 515 height 309
click at [359, 52] on button "Execution" at bounding box center [376, 51] width 56 height 26
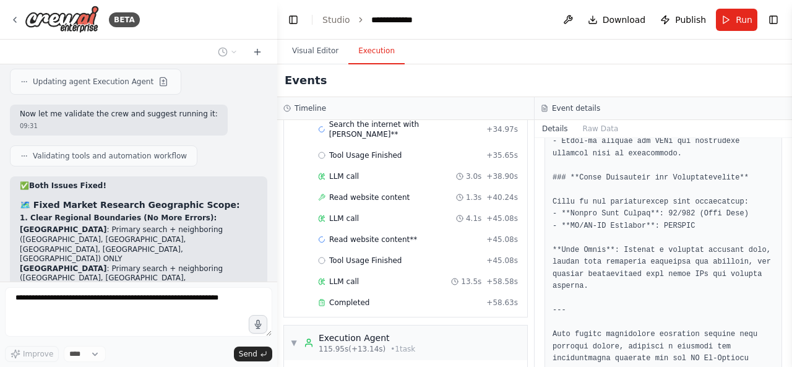
scroll to position [18206, 0]
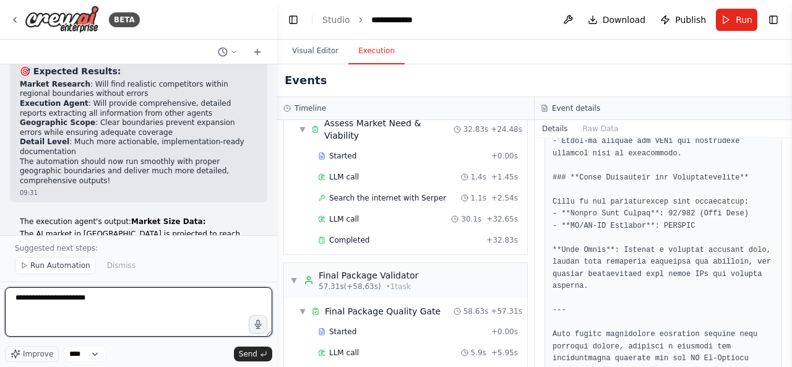
scroll to position [5325, 0]
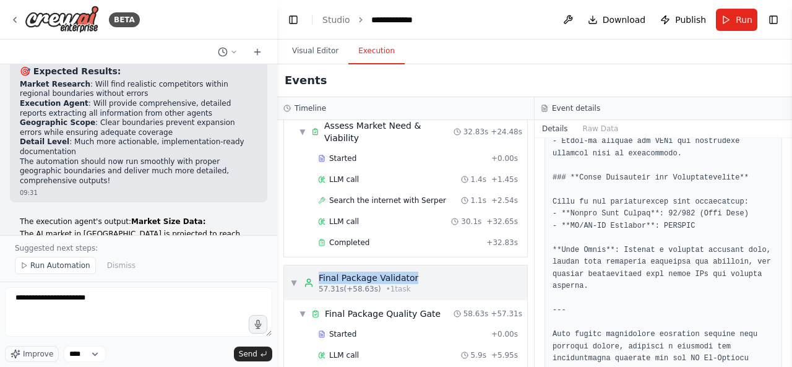
drag, startPoint x: 421, startPoint y: 163, endPoint x: 320, endPoint y: 163, distance: 101.4
click at [320, 265] on div "▼ Final Package Validator 57.31s (+58.63s) • 1 task" at bounding box center [405, 282] width 243 height 35
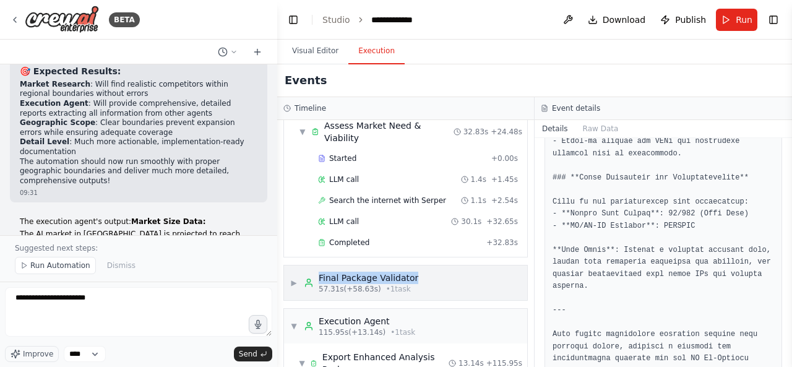
copy div "Final Package Validator"
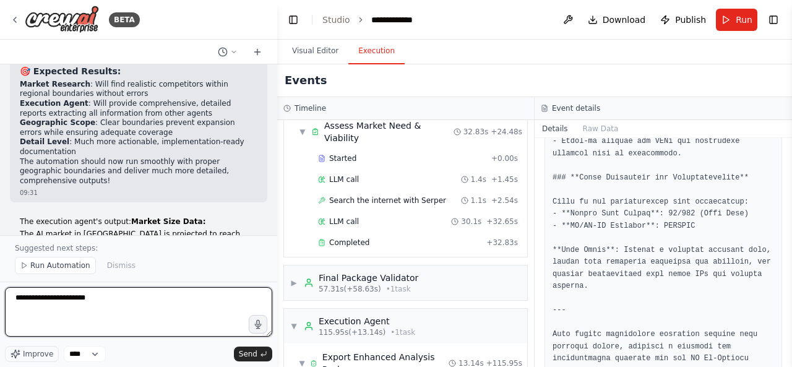
click at [139, 304] on textarea "**********" at bounding box center [138, 311] width 267 height 49
paste textarea "**********"
drag, startPoint x: 87, startPoint y: 299, endPoint x: 161, endPoint y: 306, distance: 74.5
click at [161, 306] on textarea "**********" at bounding box center [138, 311] width 267 height 49
click at [80, 295] on textarea "**********" at bounding box center [138, 311] width 267 height 49
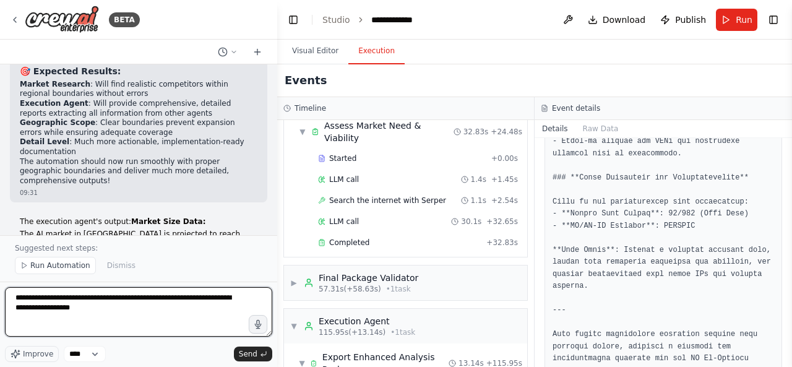
type textarea "**********"
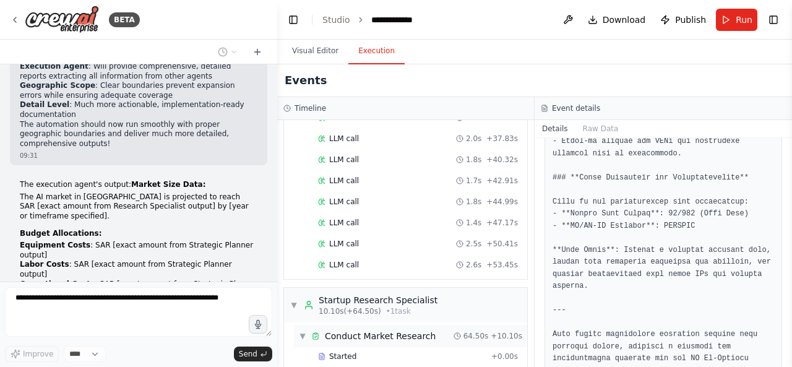
scroll to position [2838, 0]
click at [364, 328] on div "Conduct Market Research" at bounding box center [380, 334] width 111 height 12
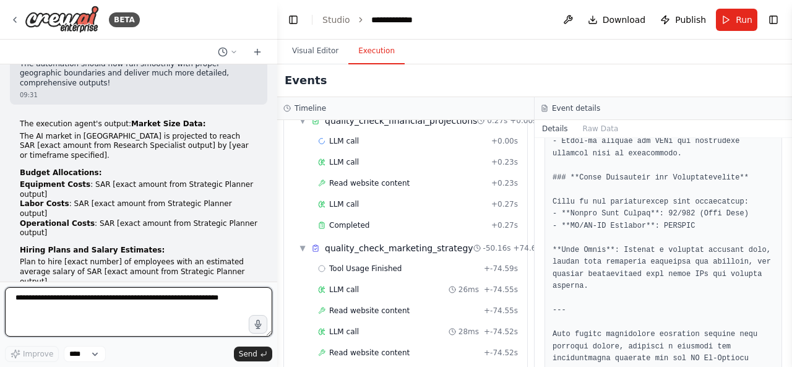
scroll to position [0, 0]
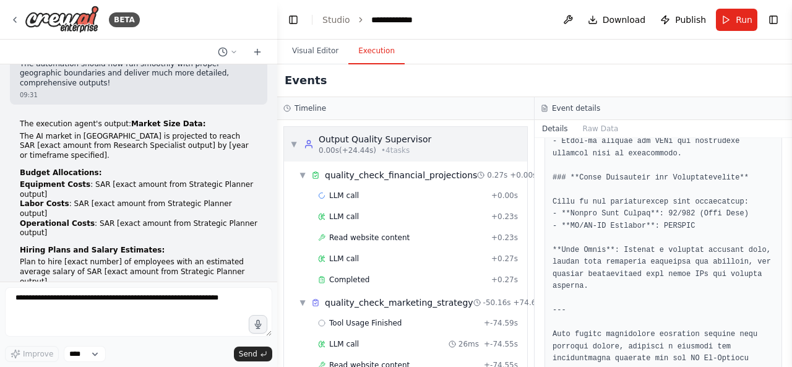
click at [338, 145] on span "0.00s (+24.44s)" at bounding box center [347, 150] width 58 height 10
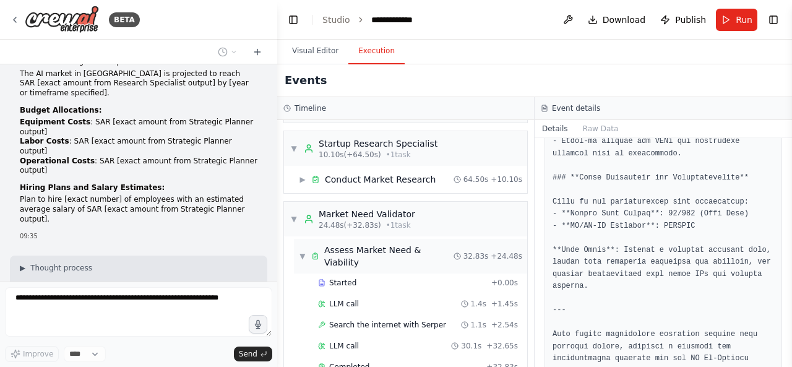
scroll to position [32, 0]
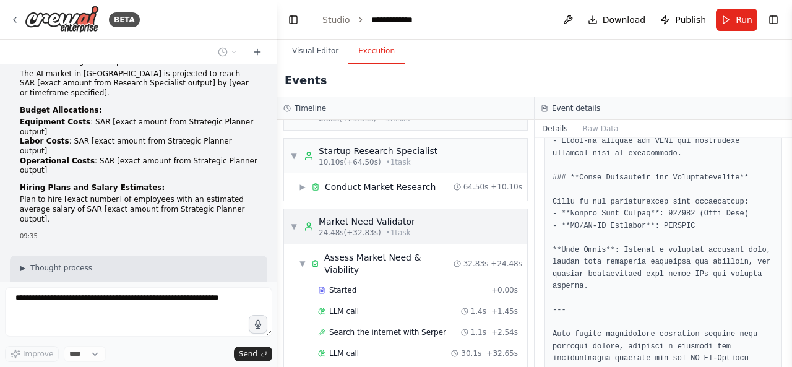
click at [386, 228] on span "• 1 task" at bounding box center [398, 233] width 25 height 10
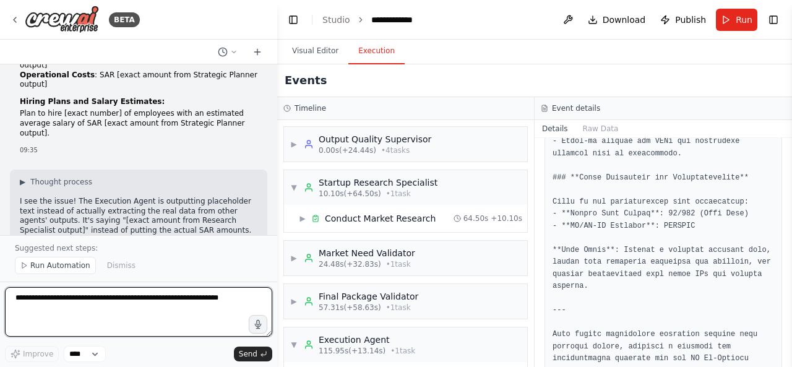
scroll to position [19236, 0]
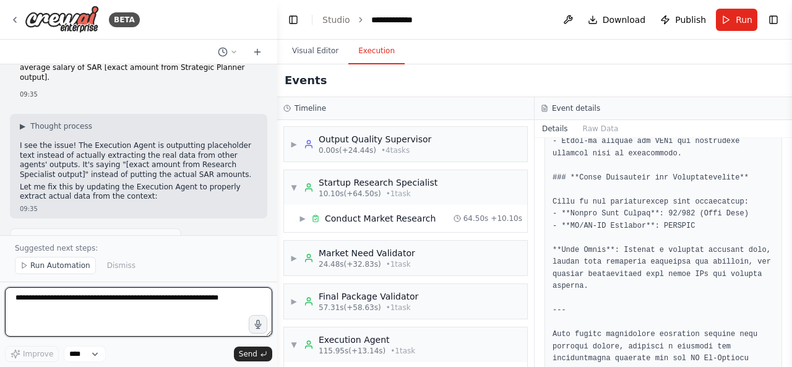
click at [186, 314] on textarea at bounding box center [138, 311] width 267 height 49
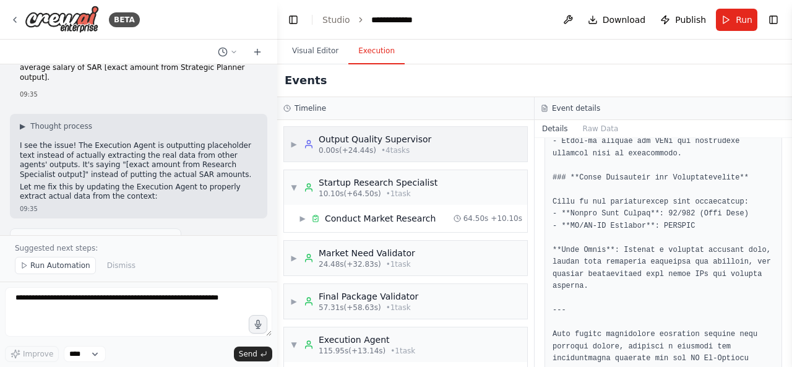
click at [353, 150] on span "0.00s (+24.44s)" at bounding box center [347, 150] width 58 height 10
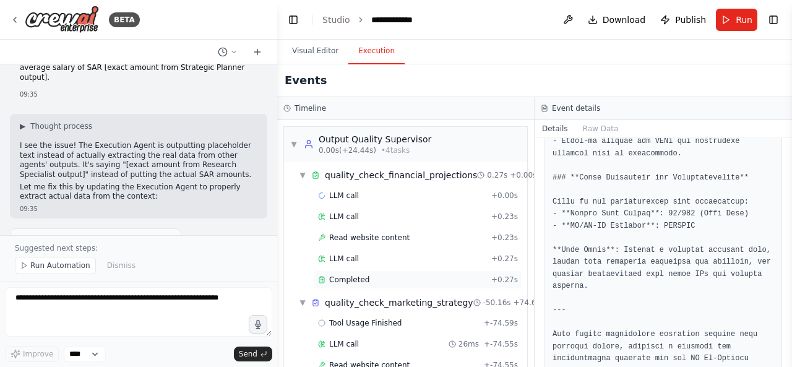
click at [357, 275] on span "Completed" at bounding box center [349, 280] width 40 height 10
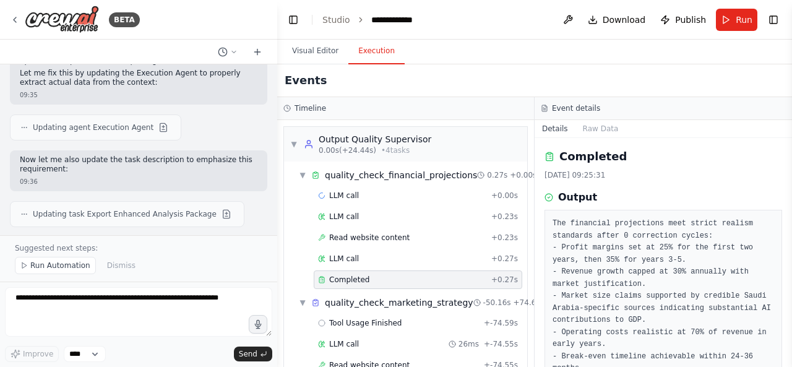
scroll to position [82, 0]
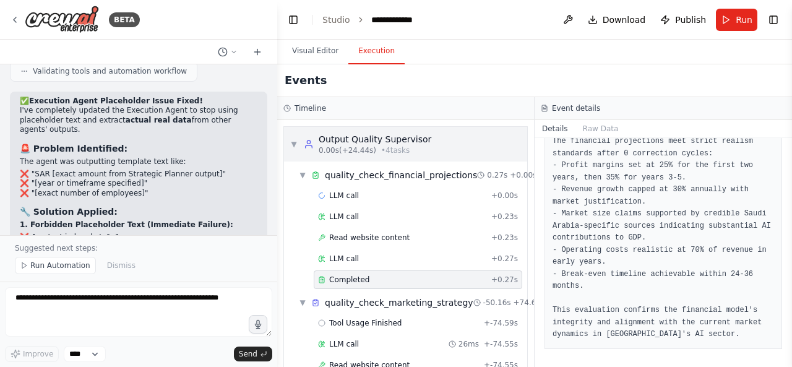
click at [296, 147] on span "▼" at bounding box center [293, 144] width 7 height 10
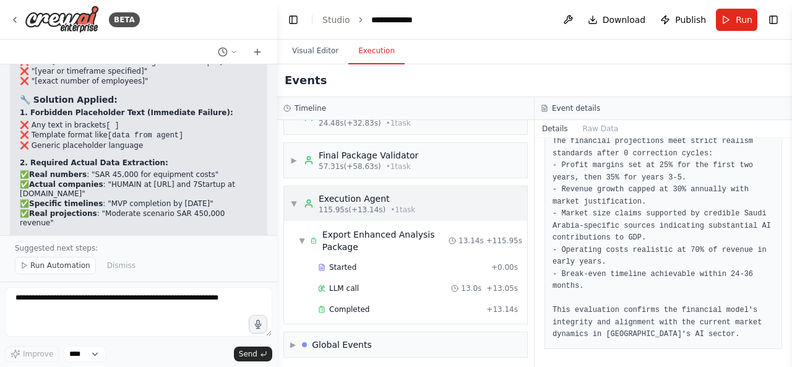
scroll to position [19689, 0]
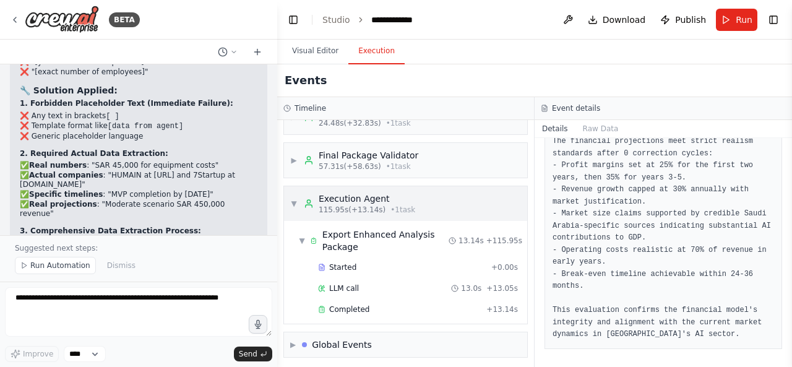
click at [296, 210] on div "▼ Execution Agent 115.95s (+13.14s) • 1 task" at bounding box center [352, 203] width 125 height 22
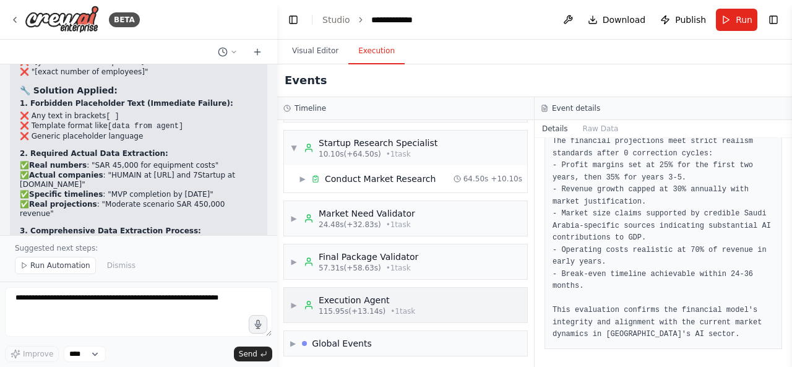
scroll to position [0, 0]
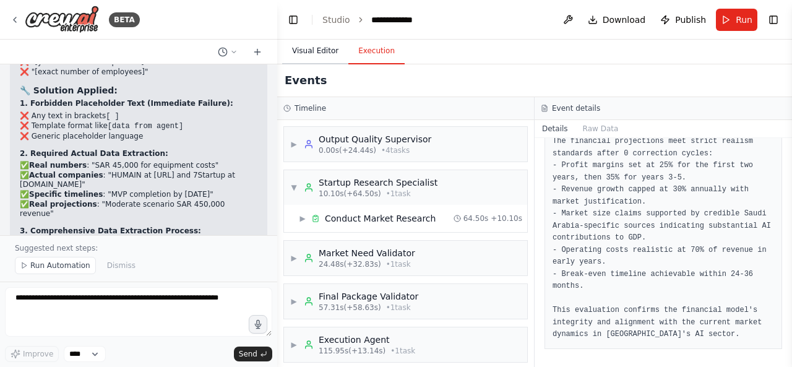
click at [319, 59] on button "Visual Editor" at bounding box center [315, 51] width 66 height 26
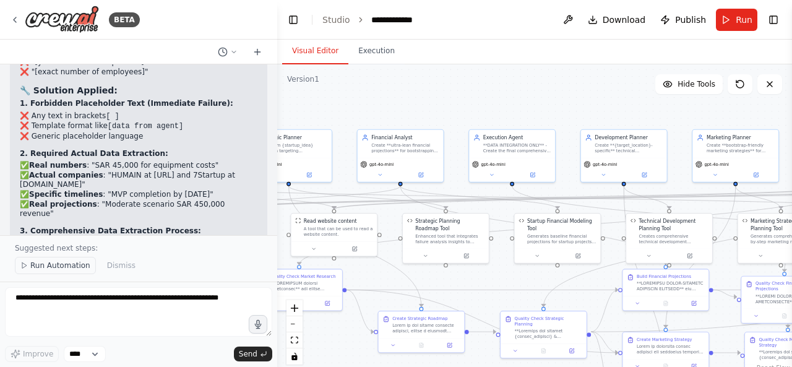
click at [75, 270] on span "Run Automation" at bounding box center [60, 265] width 60 height 10
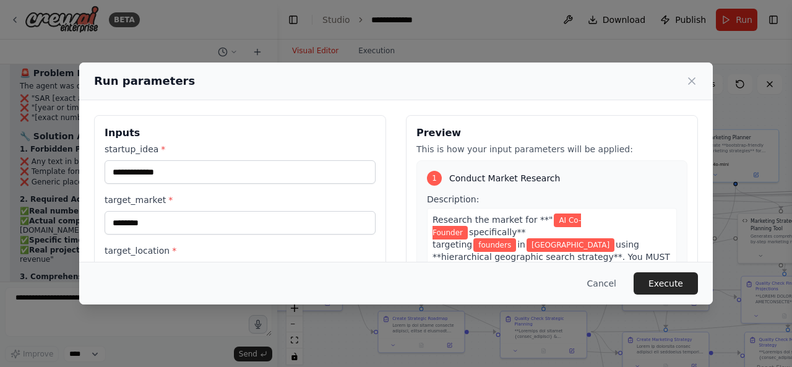
scroll to position [160, 0]
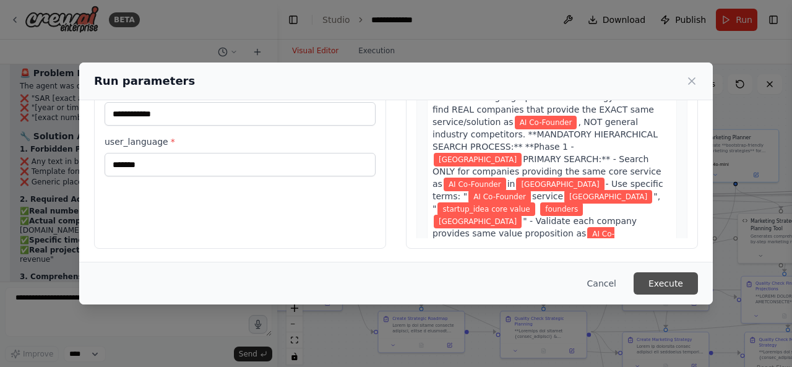
click at [674, 280] on button "Execute" at bounding box center [665, 283] width 64 height 22
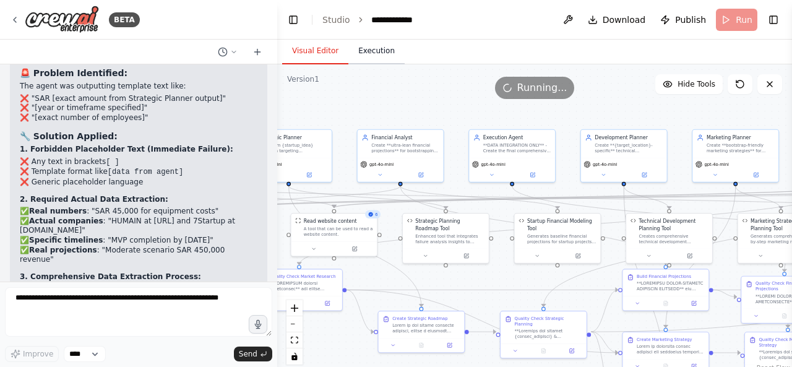
click at [366, 46] on button "Execution" at bounding box center [376, 51] width 56 height 26
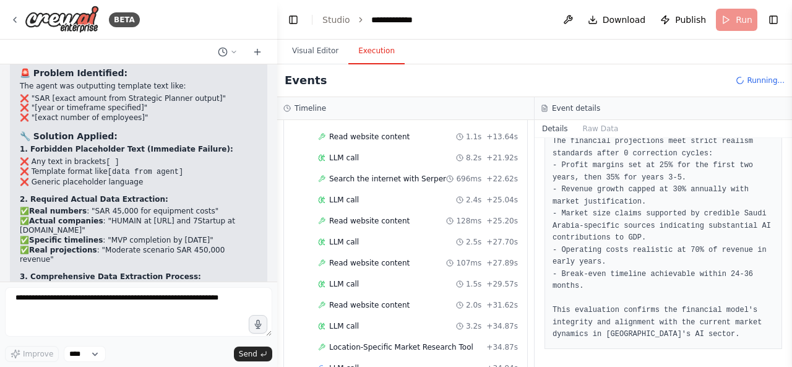
scroll to position [322, 0]
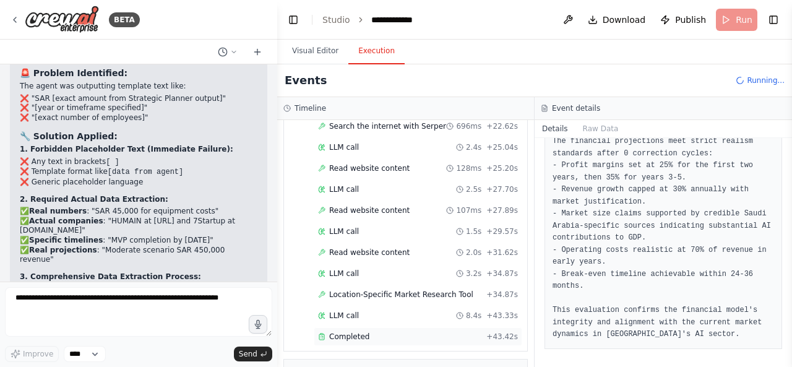
click at [398, 331] on div "Completed" at bounding box center [399, 336] width 163 height 10
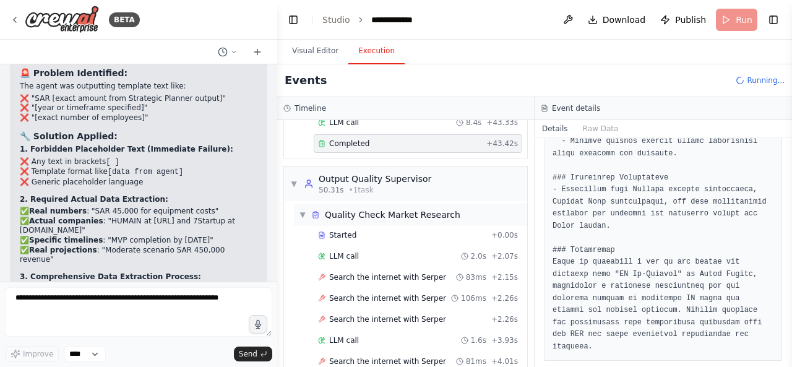
scroll to position [513, 0]
click at [396, 186] on div "50.31s • 1 task" at bounding box center [374, 191] width 113 height 10
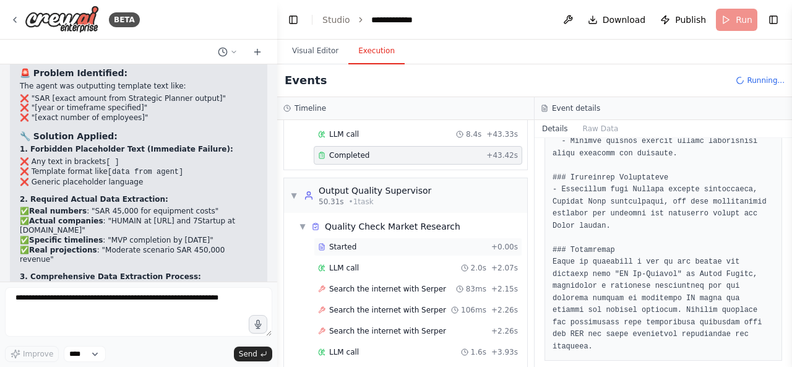
scroll to position [505, 0]
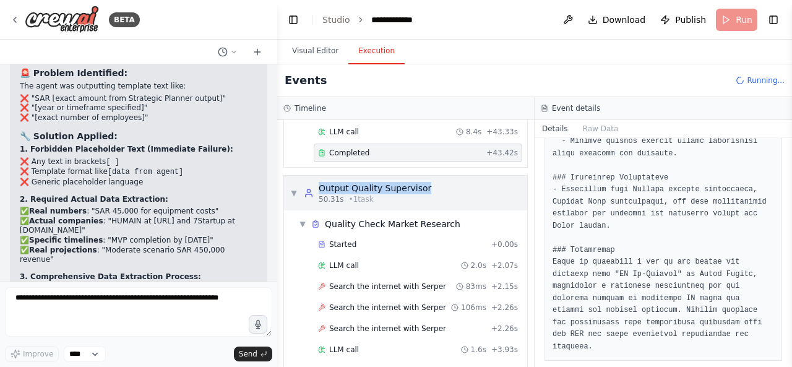
drag, startPoint x: 430, startPoint y: 181, endPoint x: 320, endPoint y: 182, distance: 109.5
click at [320, 182] on div "▼ Output Quality Supervisor 50.31s • 1 task" at bounding box center [405, 193] width 243 height 35
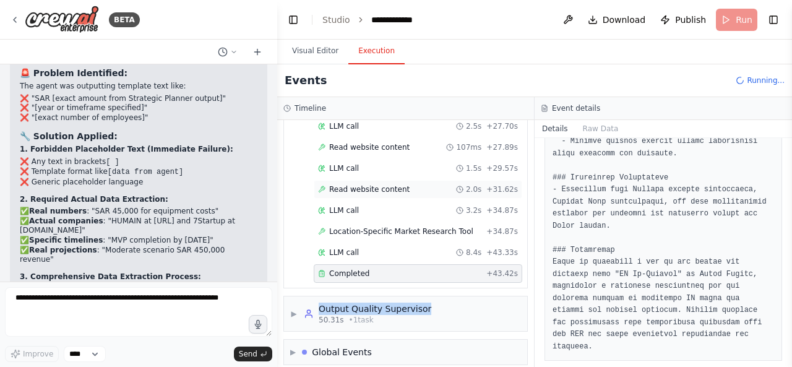
copy div "Output Quality Supervisor"
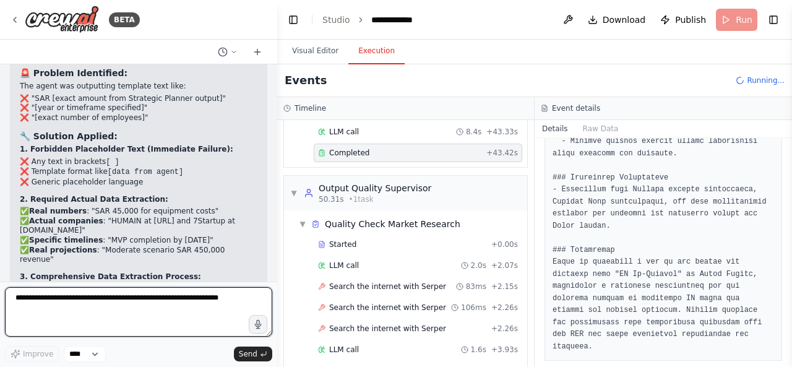
click at [152, 307] on textarea at bounding box center [138, 311] width 267 height 49
paste textarea "**********"
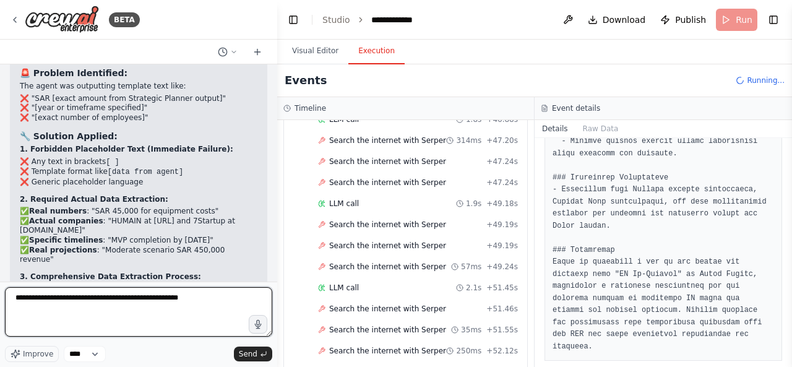
scroll to position [2514, 0]
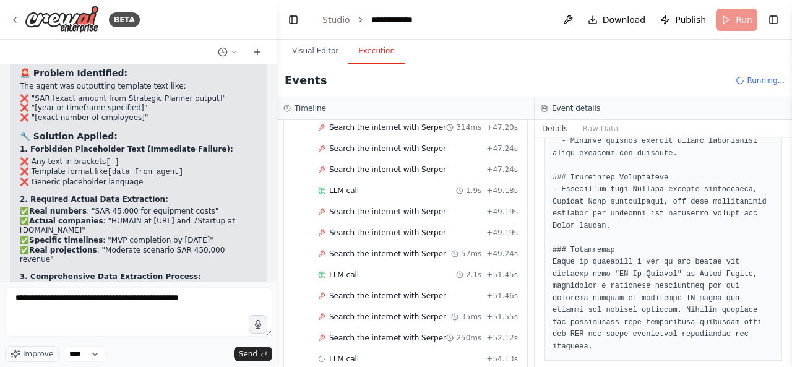
click at [320, 53] on button "Visual Editor" at bounding box center [315, 51] width 66 height 26
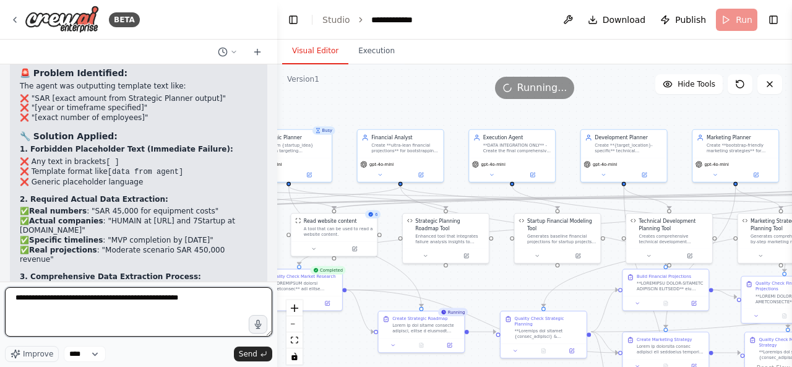
click at [222, 308] on textarea "**********" at bounding box center [138, 311] width 267 height 49
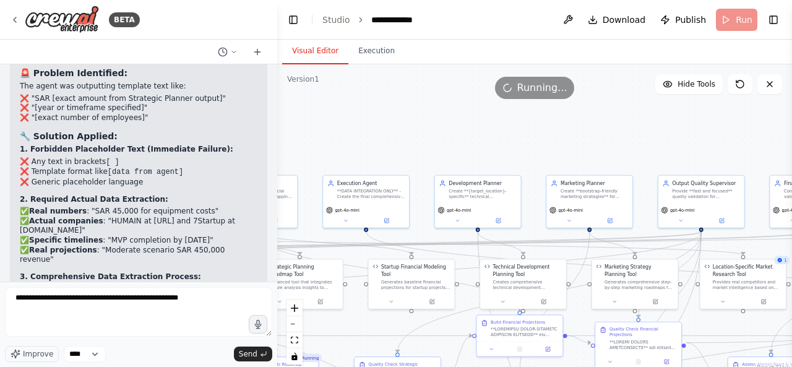
drag, startPoint x: 422, startPoint y: 101, endPoint x: 236, endPoint y: 144, distance: 190.4
click at [236, 144] on div "BETA Hello! I'm the CrewAI assistant. What kind of automation do you want to bu…" at bounding box center [396, 183] width 792 height 367
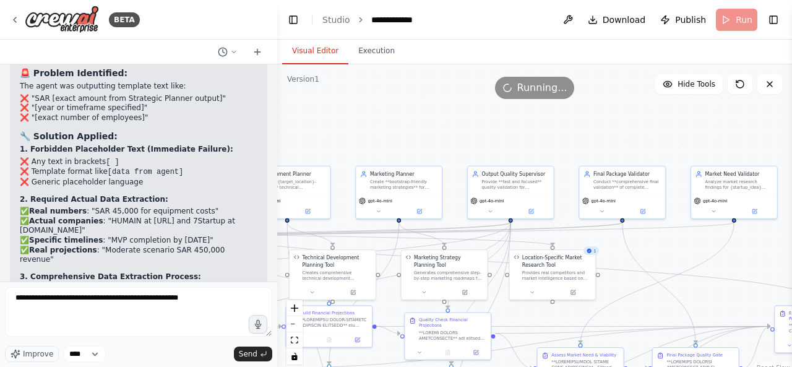
drag, startPoint x: 464, startPoint y: 147, endPoint x: 283, endPoint y: 137, distance: 181.5
click at [283, 137] on div ".deletable-edge-delete-btn { width: 20px; height: 20px; border: 0px solid #ffff…" at bounding box center [534, 218] width 515 height 309
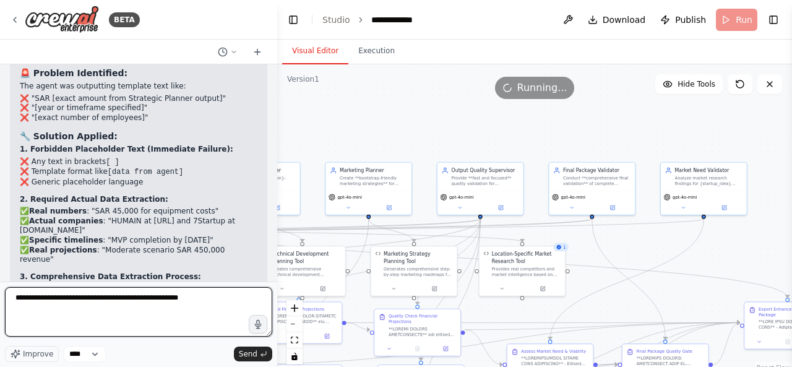
click at [192, 302] on textarea "**********" at bounding box center [138, 311] width 267 height 49
drag, startPoint x: 190, startPoint y: 298, endPoint x: 115, endPoint y: 312, distance: 76.8
click at [115, 312] on textarea "**********" at bounding box center [138, 311] width 267 height 49
click at [141, 310] on textarea "**********" at bounding box center [138, 311] width 267 height 49
paste textarea "**********"
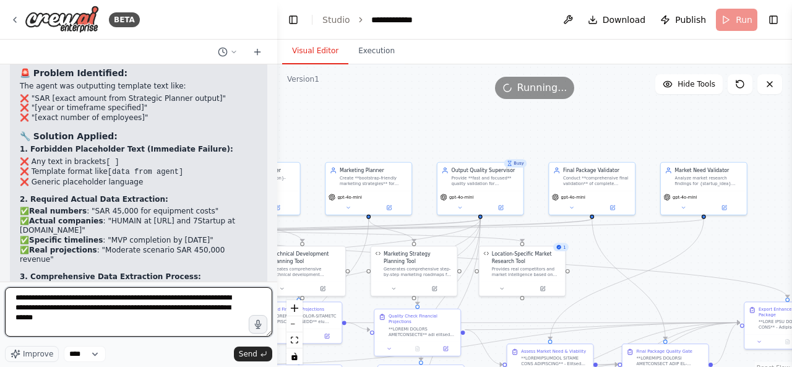
click at [214, 308] on textarea "**********" at bounding box center [138, 311] width 267 height 49
click at [104, 318] on textarea "**********" at bounding box center [138, 311] width 267 height 49
drag, startPoint x: 105, startPoint y: 318, endPoint x: 52, endPoint y: 320, distance: 52.6
click at [52, 320] on textarea "**********" at bounding box center [138, 311] width 267 height 49
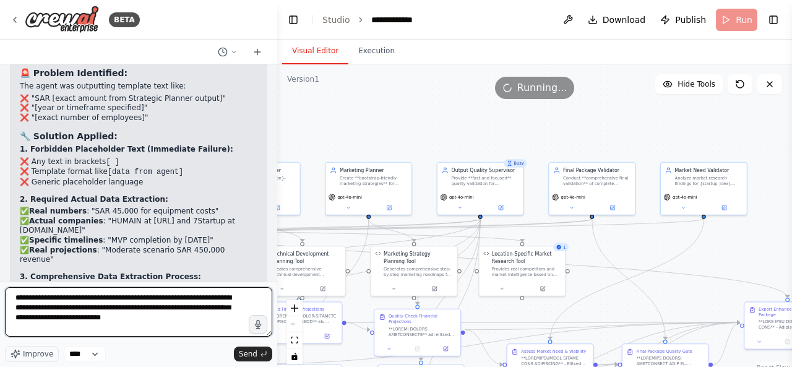
click at [140, 318] on textarea "**********" at bounding box center [138, 311] width 267 height 49
paste textarea "**********"
type textarea "**********"
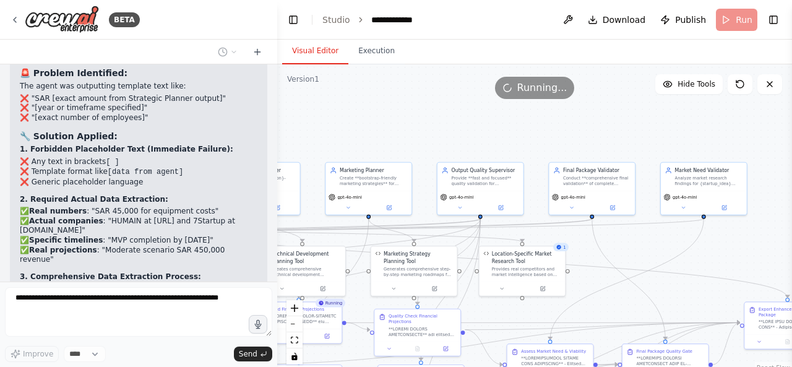
scroll to position [19745, 0]
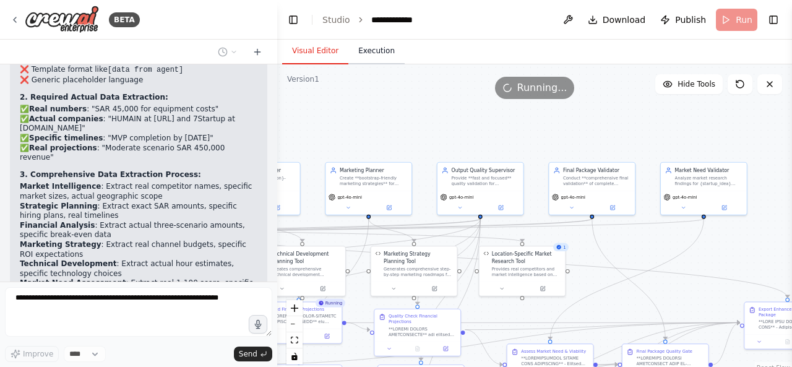
click at [377, 62] on button "Execution" at bounding box center [376, 51] width 56 height 26
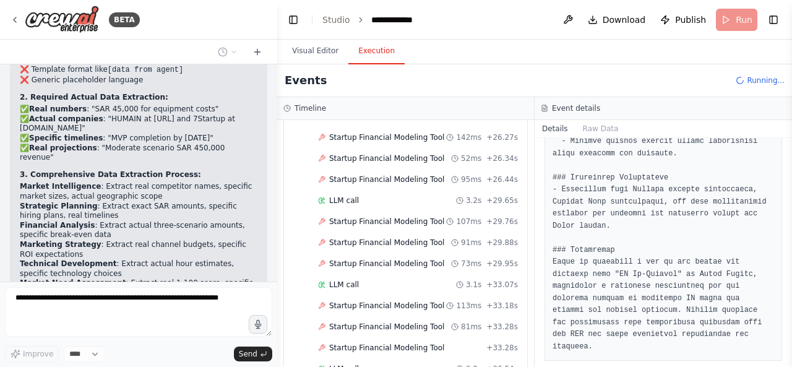
scroll to position [4099, 0]
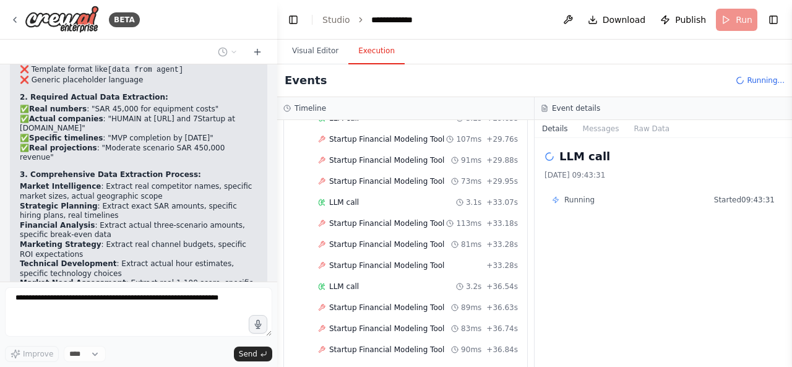
scroll to position [4182, 0]
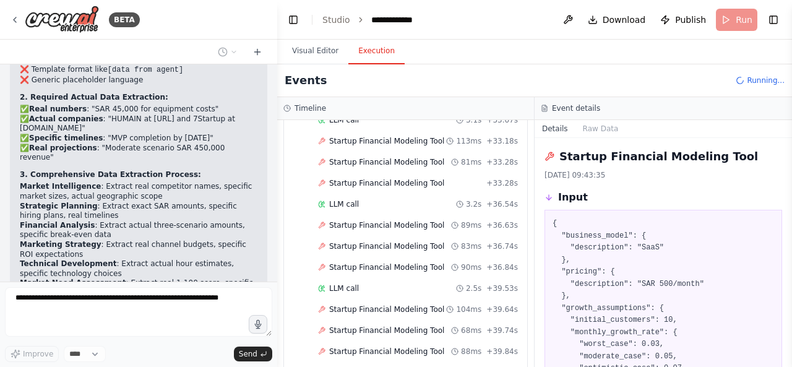
scroll to position [4265, 0]
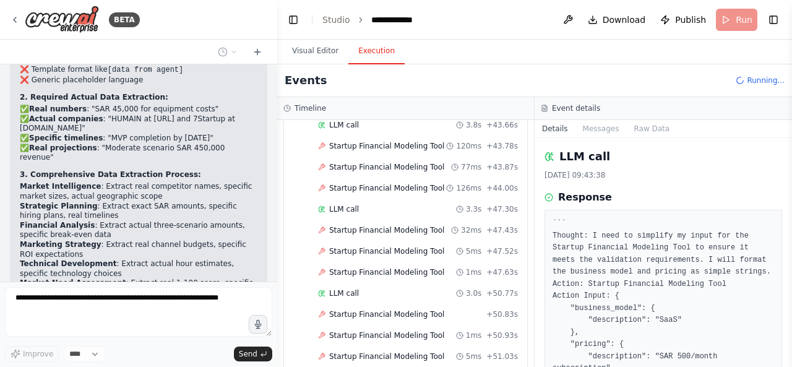
scroll to position [4512, 0]
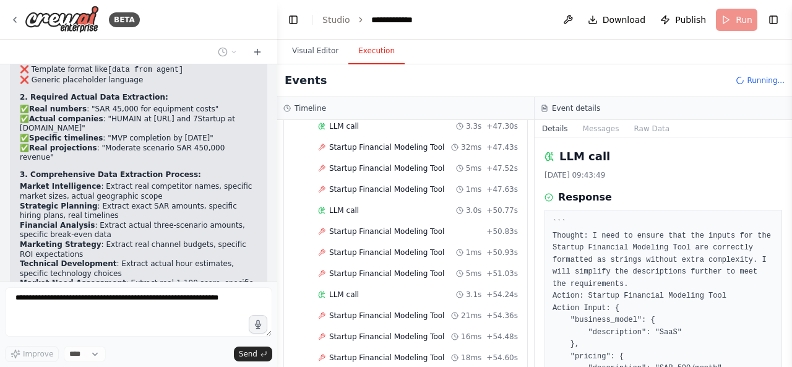
scroll to position [4594, 0]
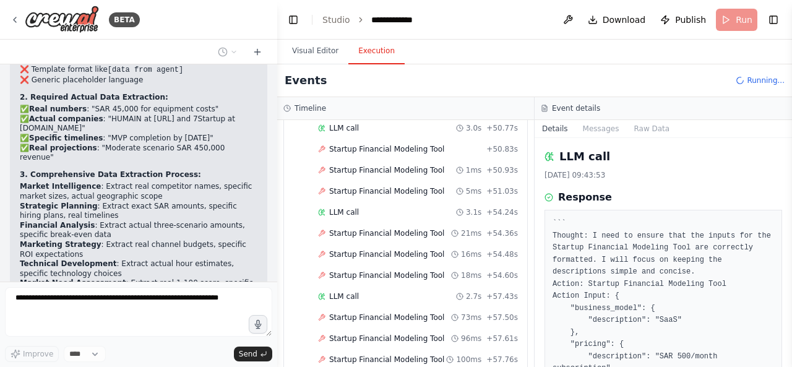
scroll to position [4676, 0]
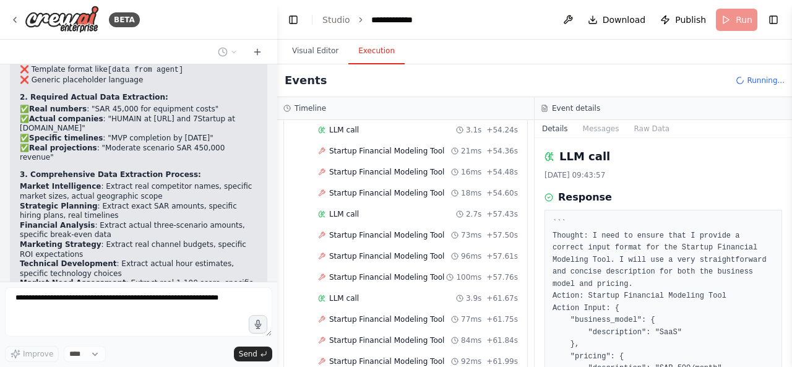
scroll to position [4759, 0]
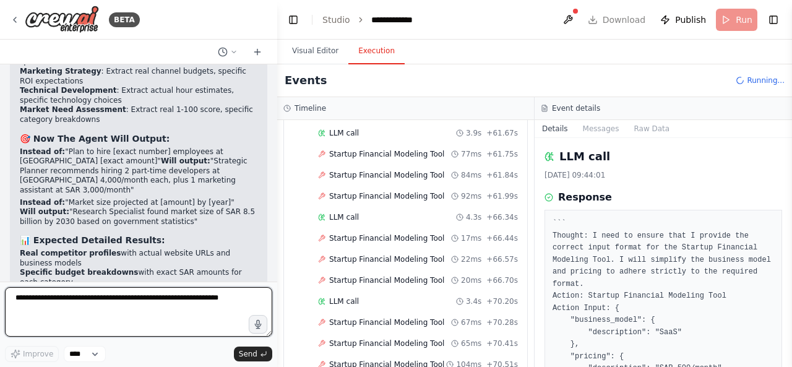
scroll to position [19928, 0]
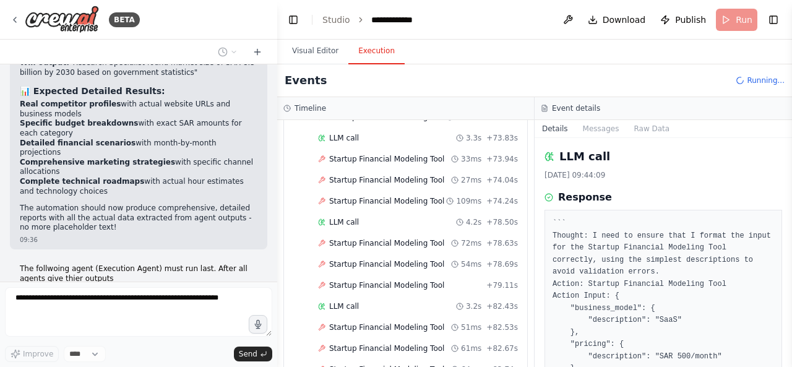
scroll to position [20077, 0]
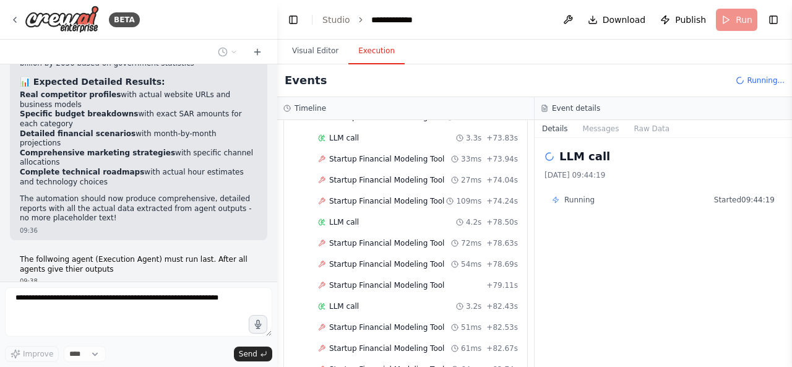
scroll to position [20154, 0]
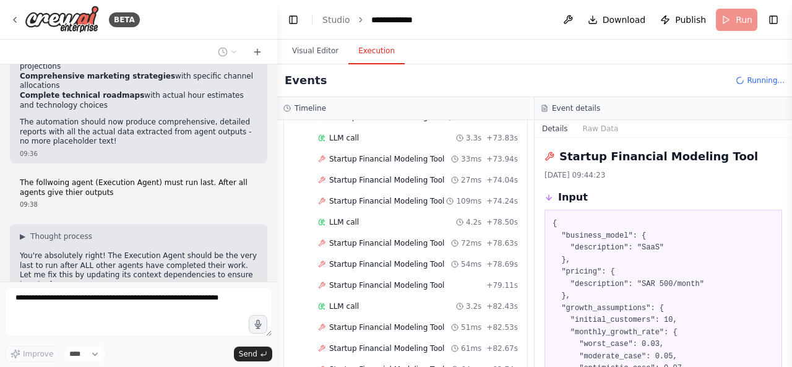
scroll to position [5151, 0]
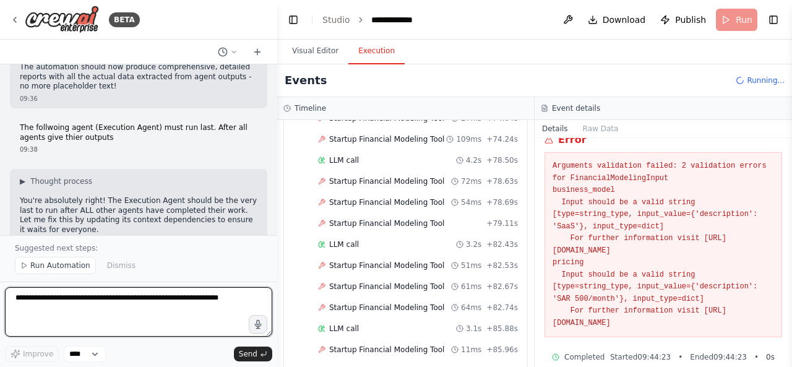
scroll to position [301, 0]
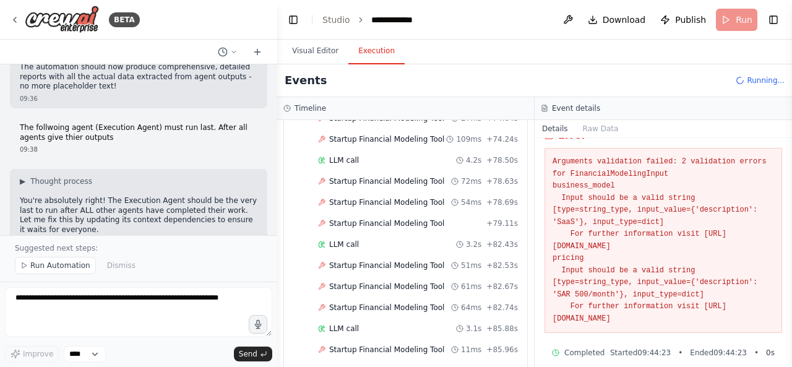
drag, startPoint x: 741, startPoint y: 318, endPoint x: 552, endPoint y: 160, distance: 246.3
click at [552, 160] on pre "Arguments validation failed: 2 validation errors for FinancialModelingInput bus…" at bounding box center [662, 240] width 221 height 169
copy pre "Arguments validation failed: 2 validation errors for FinancialModelingInput bus…"
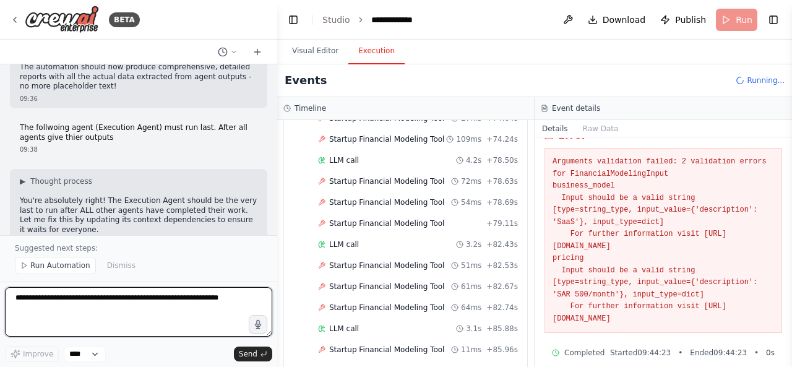
click at [171, 307] on textarea at bounding box center [138, 311] width 267 height 49
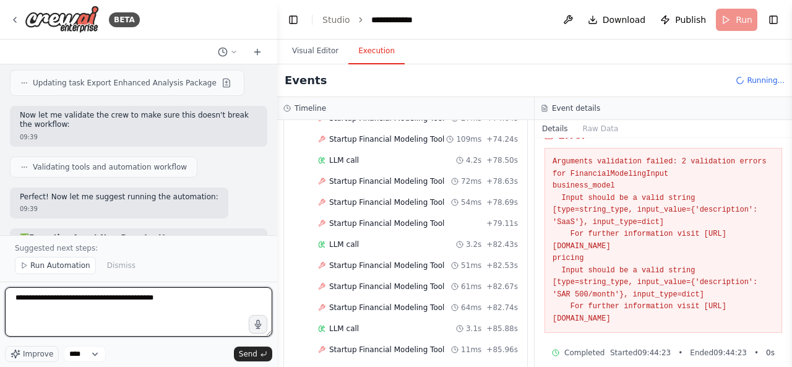
scroll to position [20412, 0]
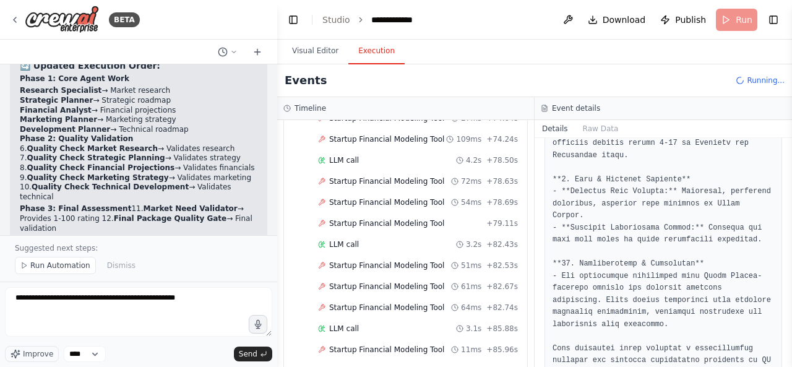
scroll to position [1228, 0]
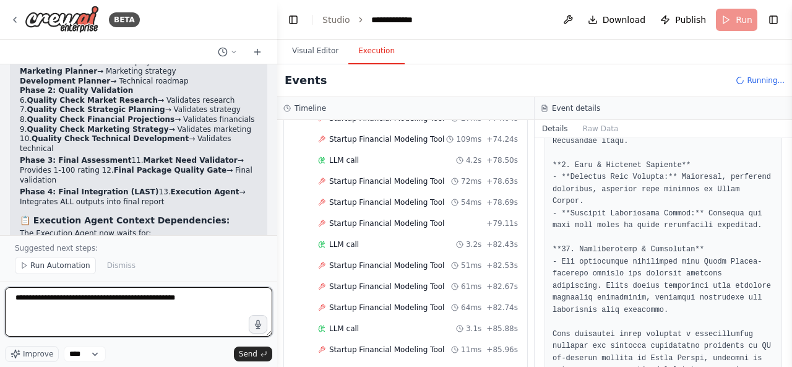
click at [229, 300] on textarea "**********" at bounding box center [138, 311] width 267 height 49
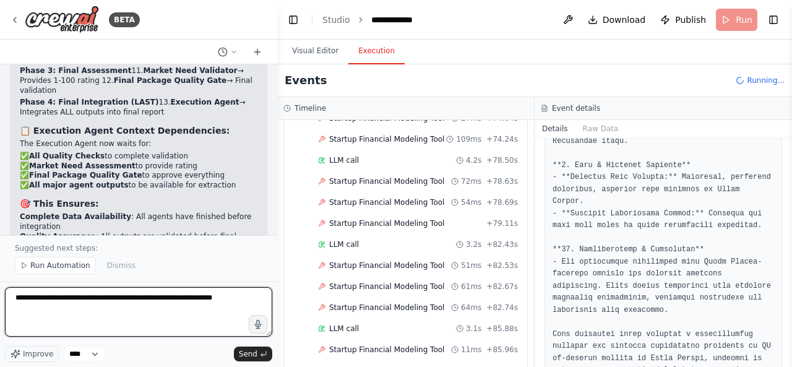
scroll to position [20768, 0]
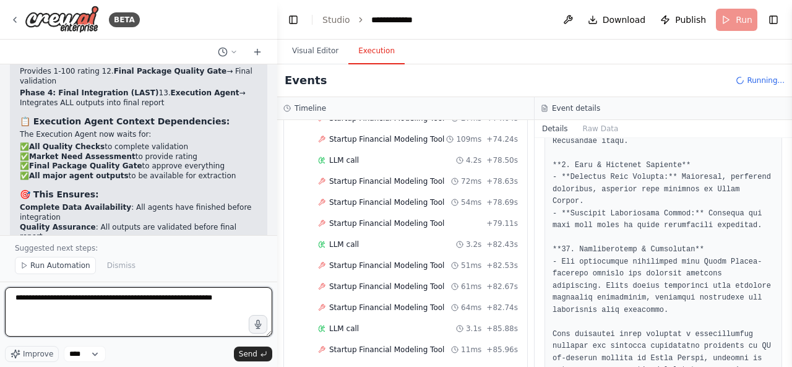
paste textarea "**********"
type textarea "**********"
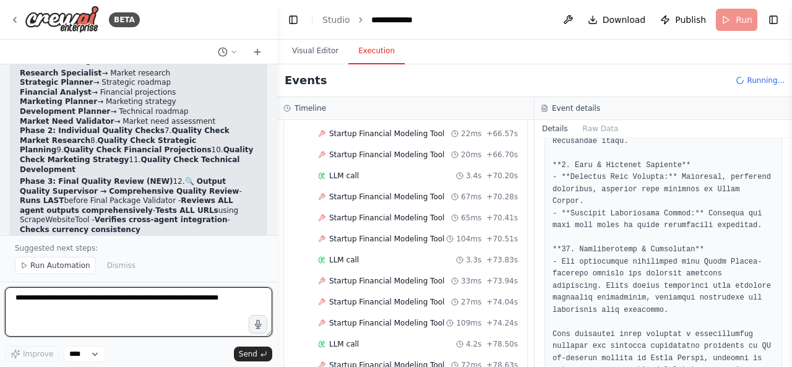
scroll to position [6121, 0]
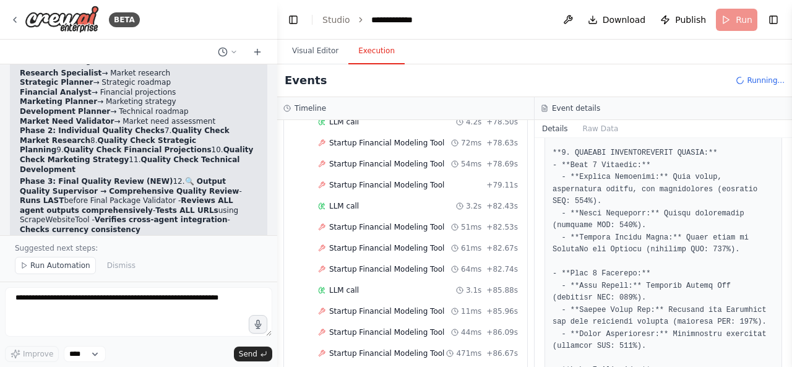
scroll to position [6410, 0]
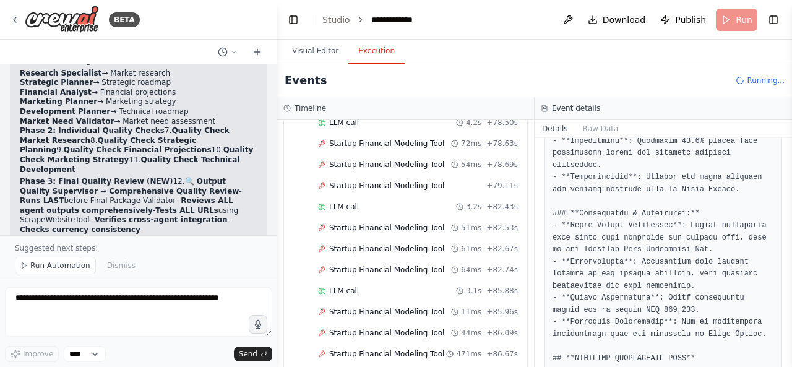
scroll to position [6575, 0]
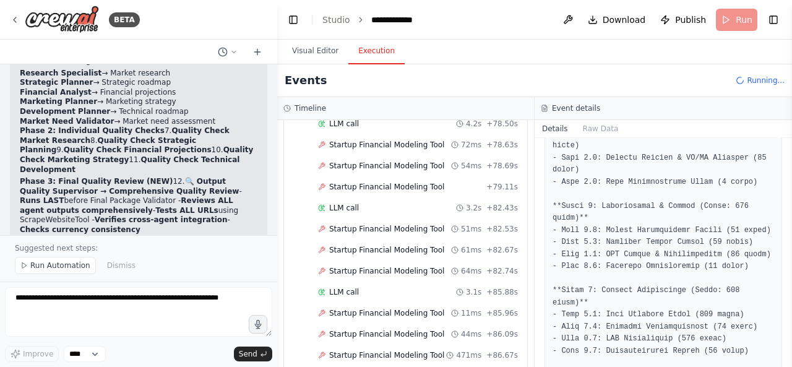
scroll to position [6657, 0]
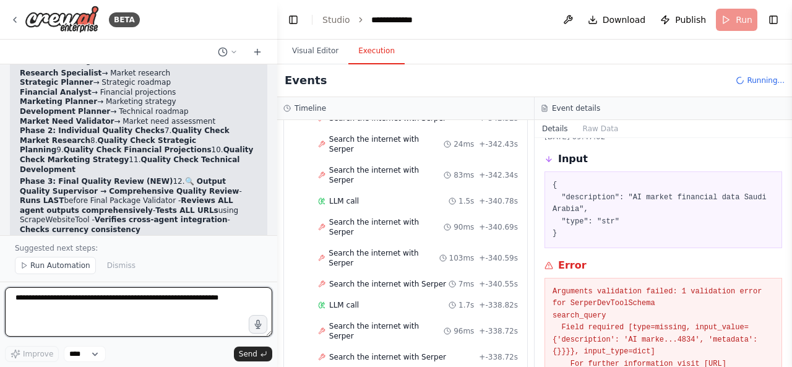
click at [140, 309] on textarea at bounding box center [138, 311] width 267 height 49
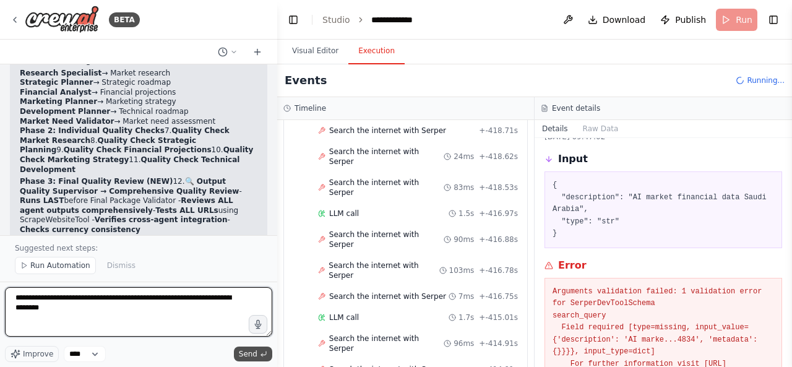
type textarea "**********"
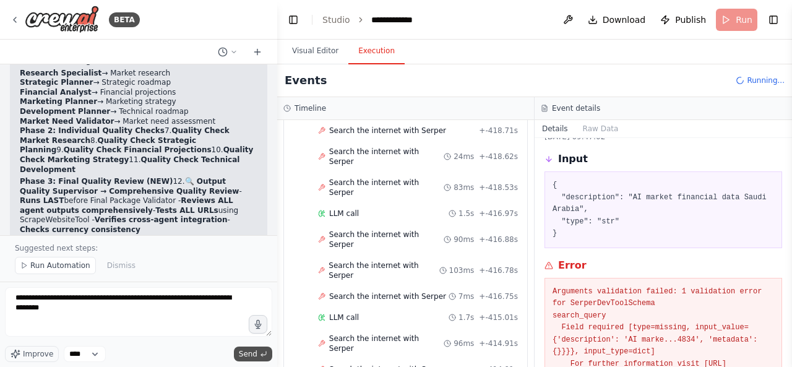
click at [246, 352] on span "Send" at bounding box center [248, 354] width 19 height 10
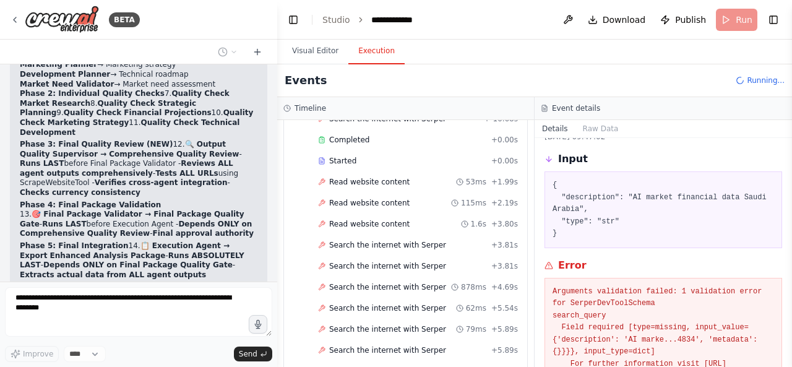
scroll to position [5386, 0]
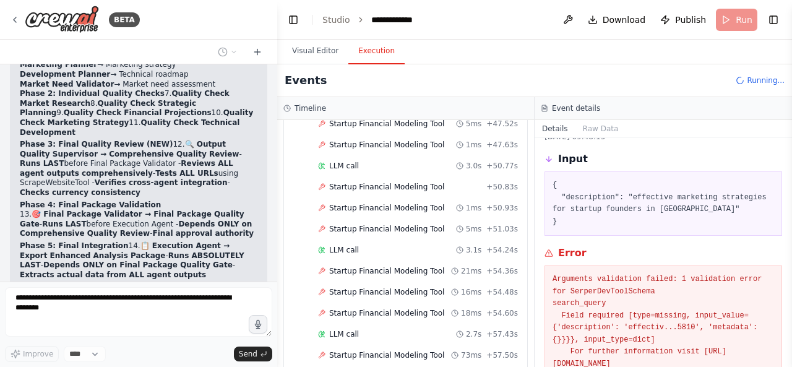
scroll to position [9285, 0]
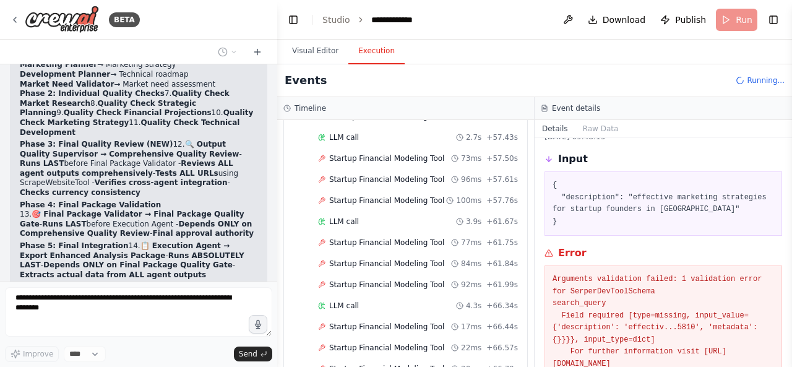
scroll to position [9450, 0]
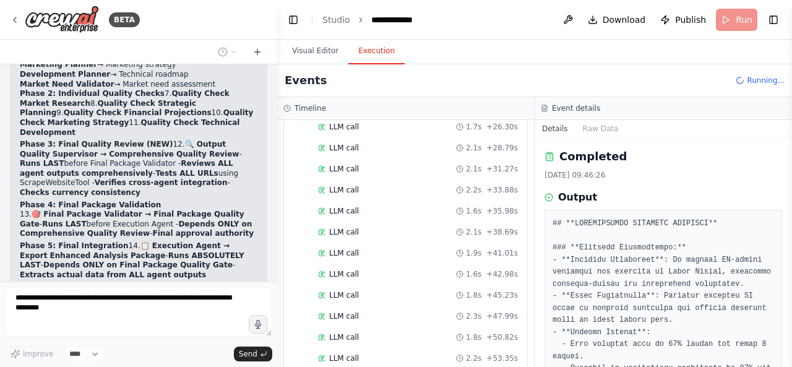
scroll to position [7341, 0]
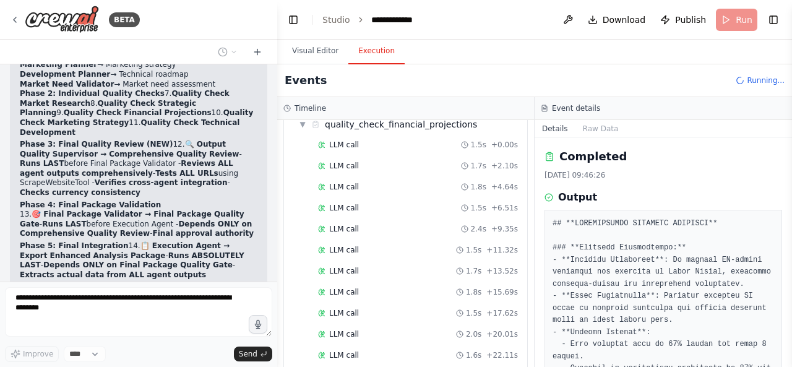
scroll to position [7134, 0]
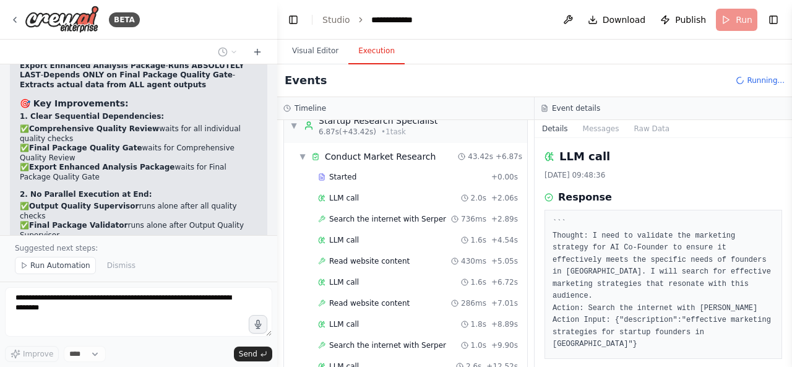
scroll to position [0, 0]
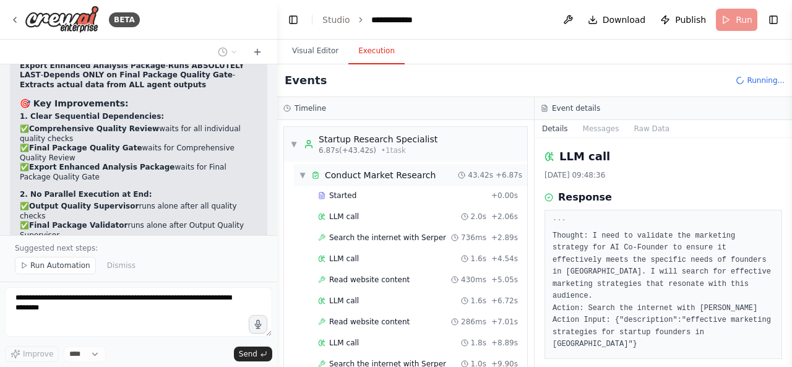
click at [364, 176] on div "Conduct Market Research" at bounding box center [380, 175] width 111 height 12
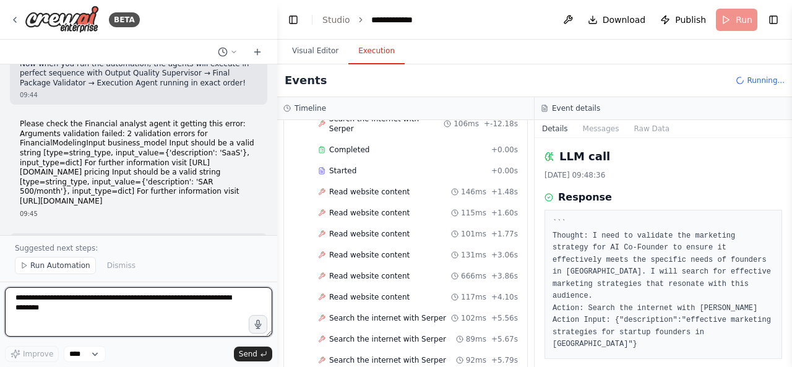
scroll to position [7048, 0]
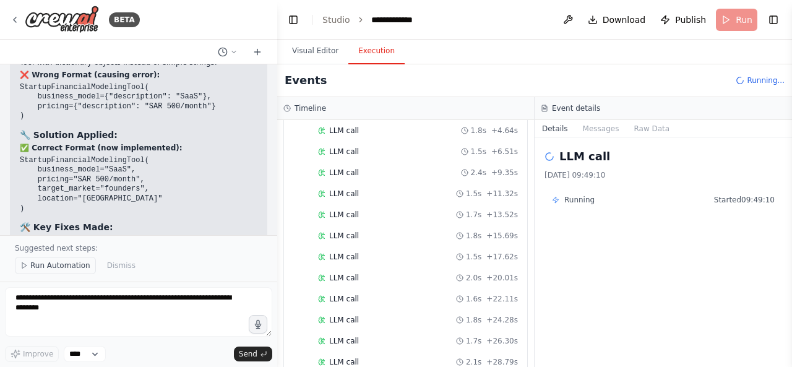
click at [74, 266] on span "Run Automation" at bounding box center [60, 265] width 60 height 10
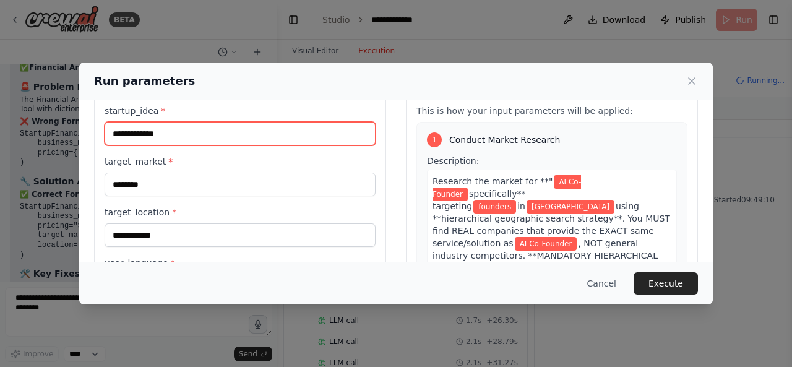
click at [344, 129] on input "**********" at bounding box center [240, 133] width 271 height 23
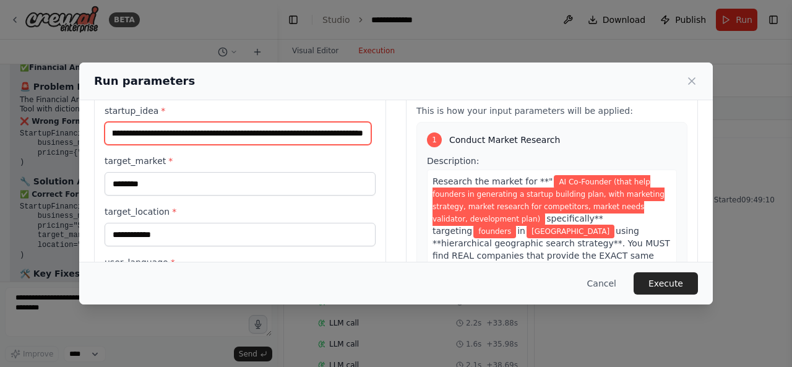
scroll to position [0, 411]
type input "**********"
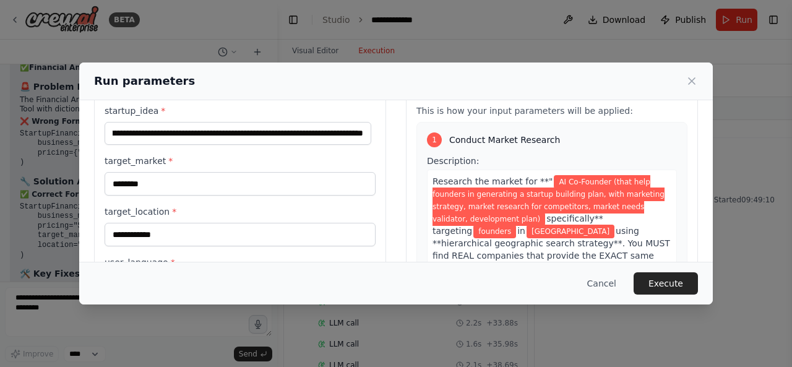
scroll to position [0, 0]
click at [657, 270] on div "Cancel Execute" at bounding box center [395, 283] width 633 height 43
click at [657, 274] on button "Execute" at bounding box center [665, 283] width 64 height 22
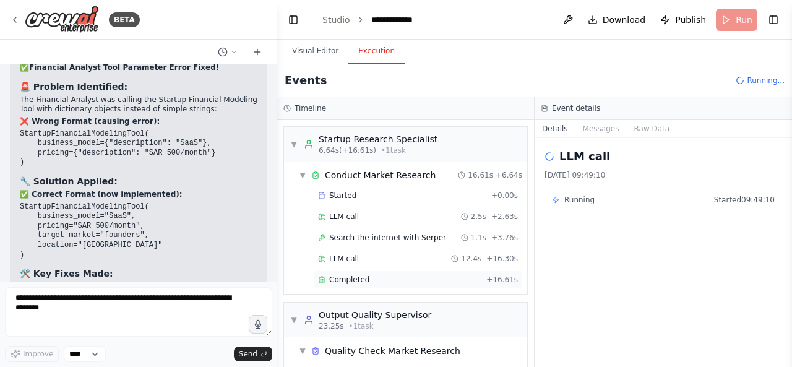
click at [404, 275] on div "Completed" at bounding box center [399, 280] width 163 height 10
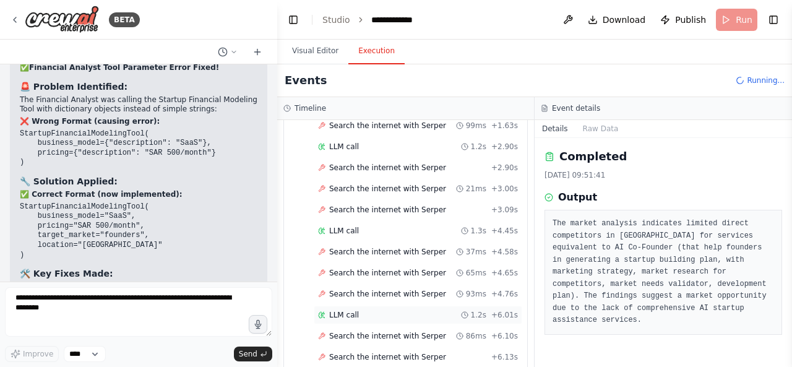
scroll to position [412, 0]
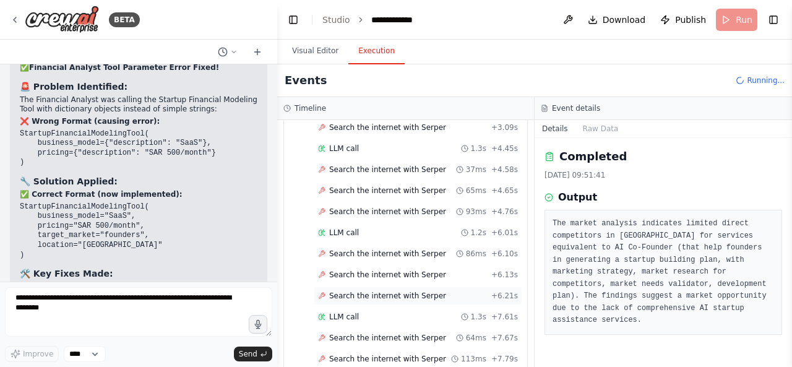
click at [399, 286] on div "Search the internet with [PERSON_NAME] + 6.21s" at bounding box center [418, 295] width 208 height 19
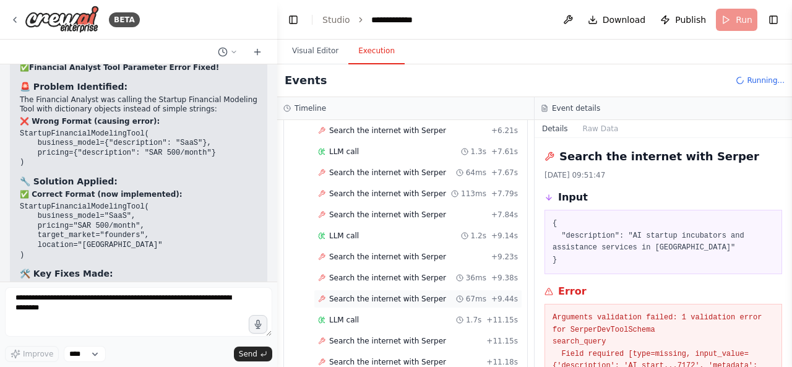
scroll to position [659, 0]
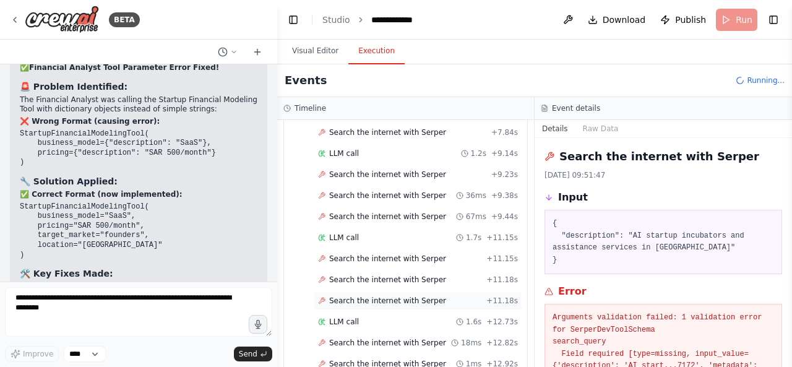
click at [395, 296] on span "Search the internet with Serper" at bounding box center [387, 301] width 117 height 10
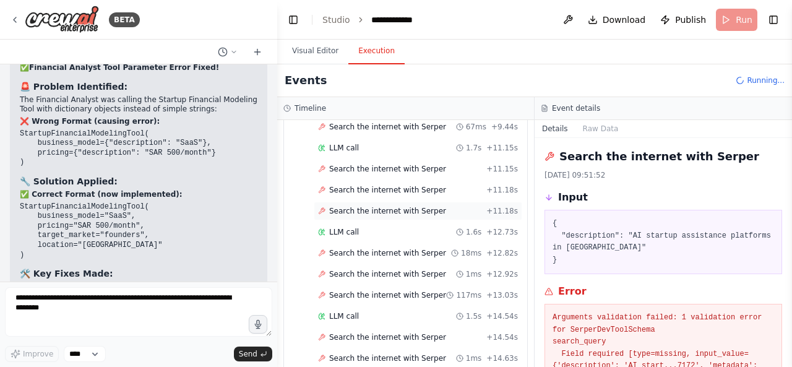
scroll to position [750, 0]
click at [416, 331] on span "Search the internet with Serper" at bounding box center [387, 336] width 117 height 10
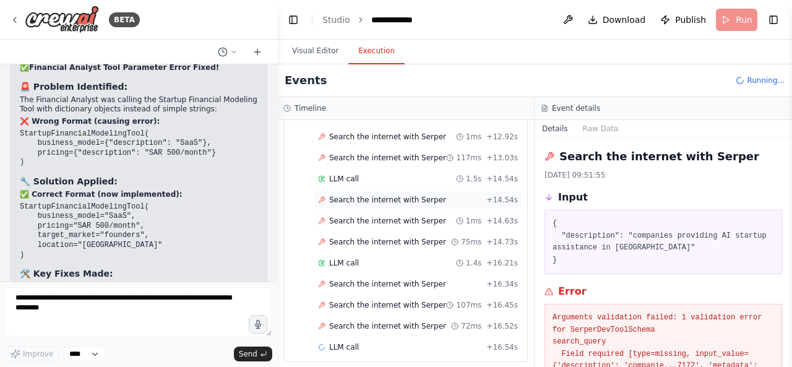
scroll to position [907, 0]
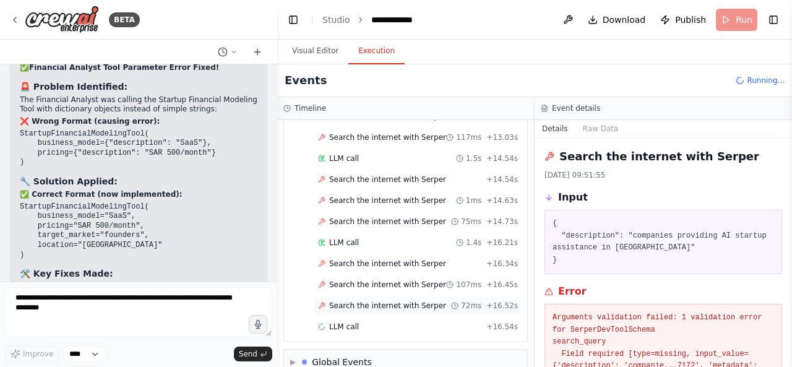
click at [423, 296] on div "Search the internet with [PERSON_NAME] 72ms + 16.52s" at bounding box center [418, 305] width 208 height 19
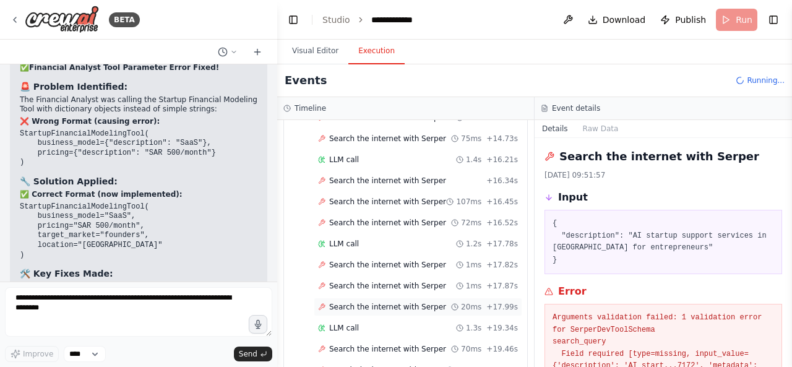
click at [430, 297] on div "Search the internet with [PERSON_NAME] 20ms + 17.99s" at bounding box center [418, 306] width 208 height 19
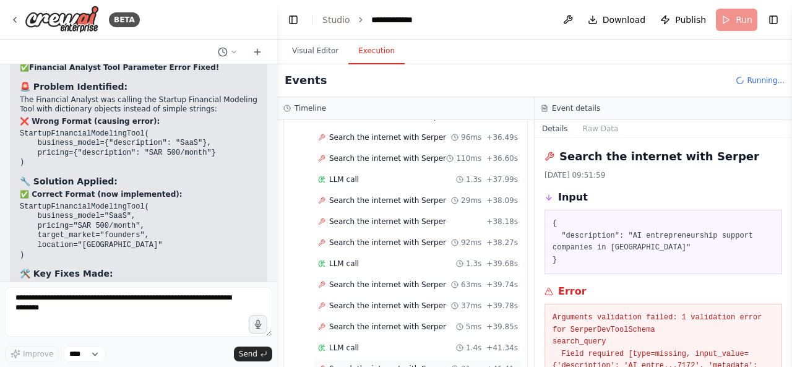
scroll to position [2061, 0]
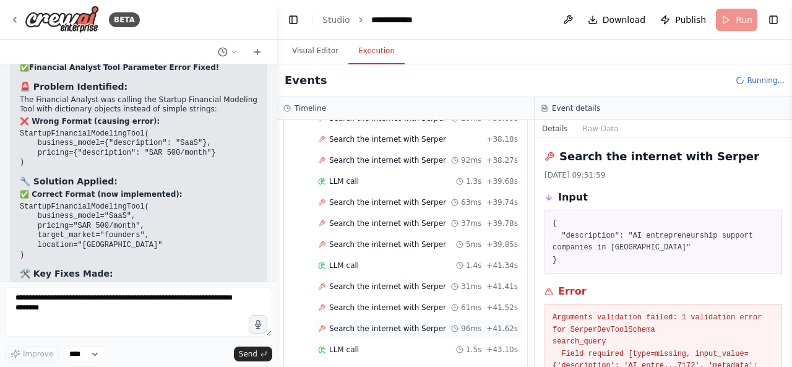
click at [421, 323] on span "Search the internet with Serper" at bounding box center [387, 328] width 117 height 10
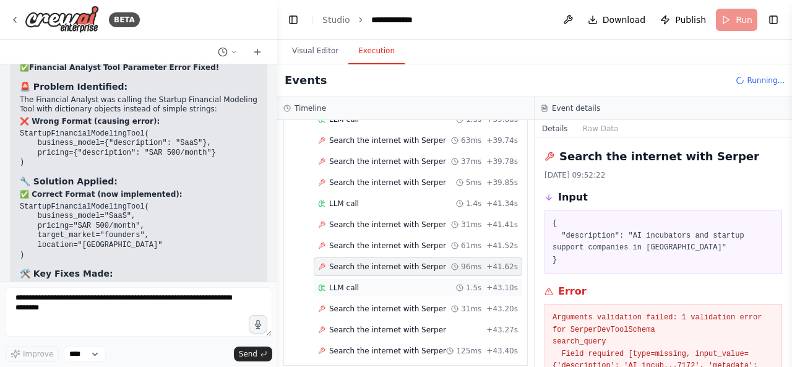
click at [433, 283] on div "LLM call 1.5s + 43.10s" at bounding box center [418, 288] width 200 height 10
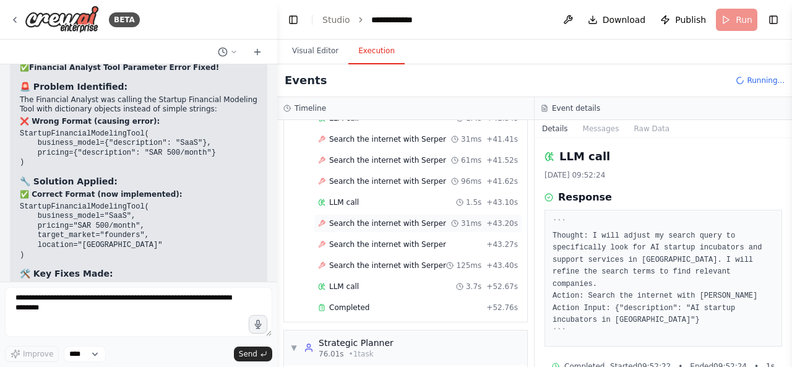
scroll to position [2221, 0]
click at [424, 302] on div "Completed" at bounding box center [399, 307] width 163 height 10
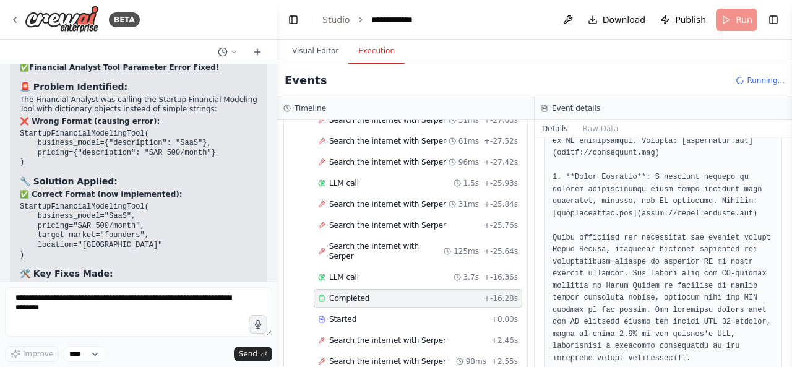
scroll to position [2309, 0]
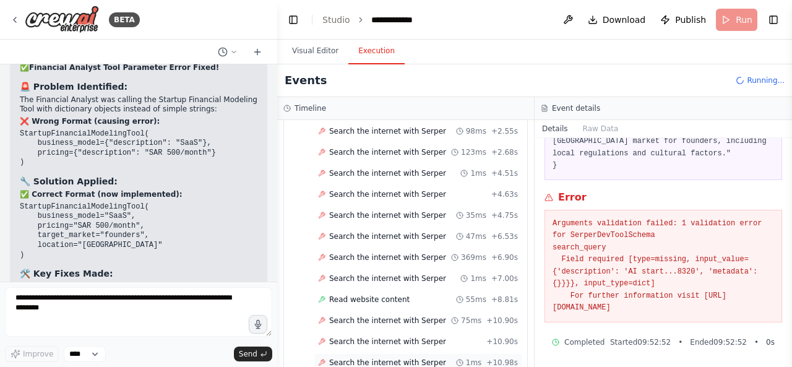
scroll to position [2545, 0]
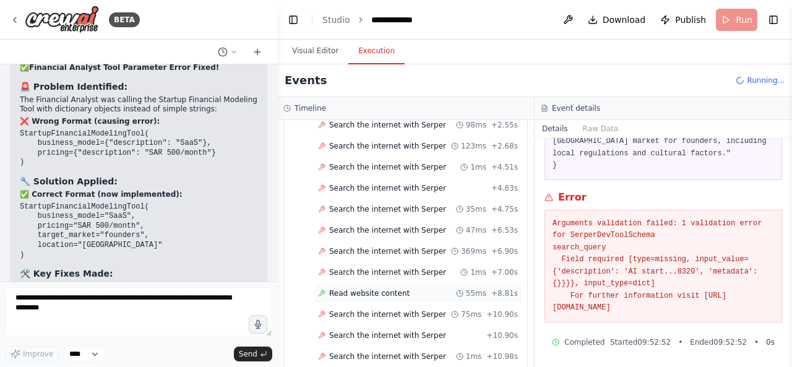
click at [449, 284] on div "Read website content 55ms + 8.81s" at bounding box center [418, 293] width 208 height 19
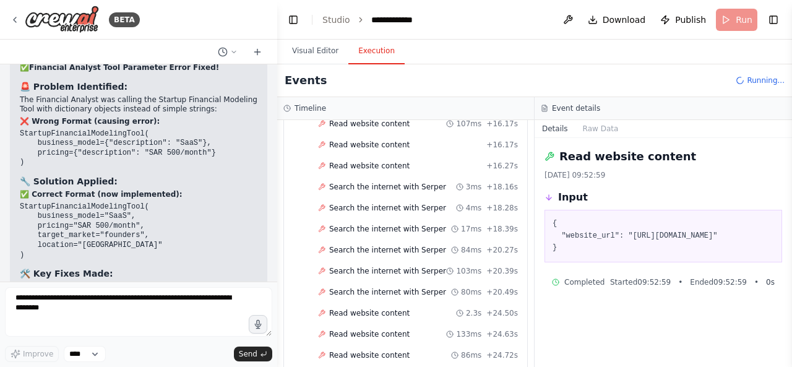
scroll to position [2861, 0]
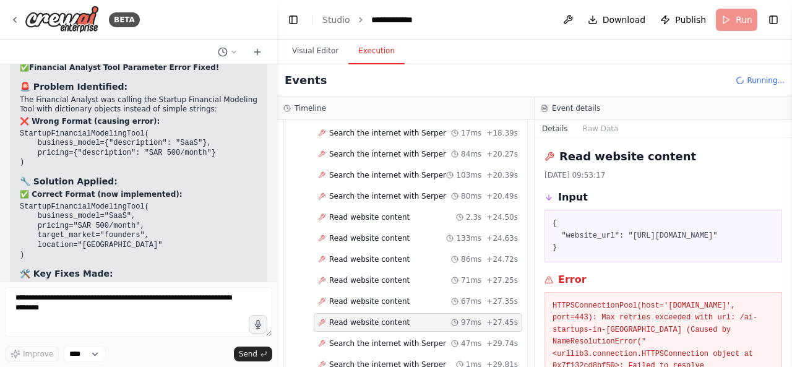
scroll to position [2988, 0]
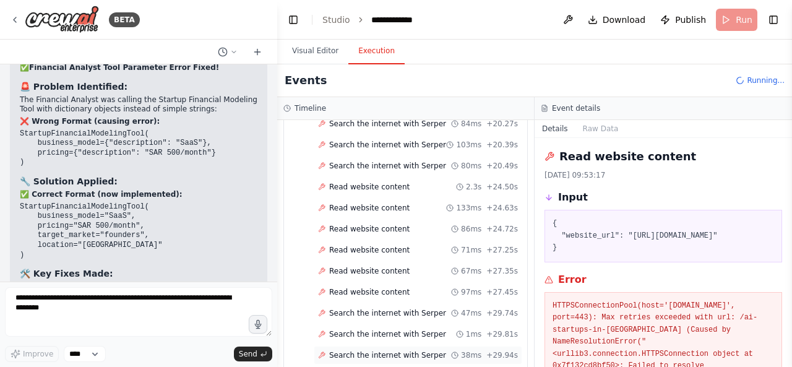
click at [435, 350] on div "Search the internet with [PERSON_NAME] 38ms + 29.94s" at bounding box center [418, 355] width 200 height 10
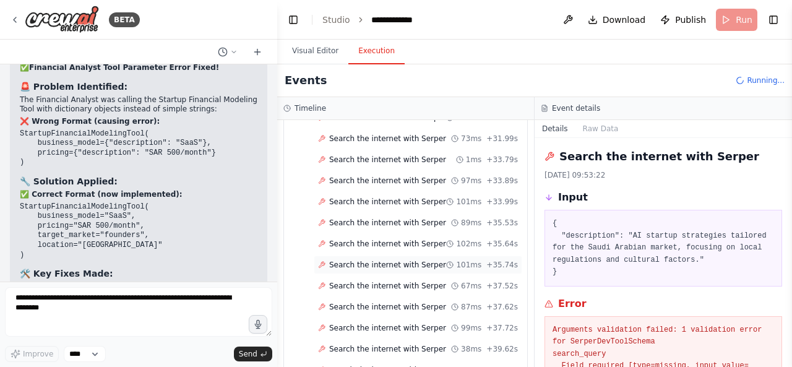
scroll to position [3274, 0]
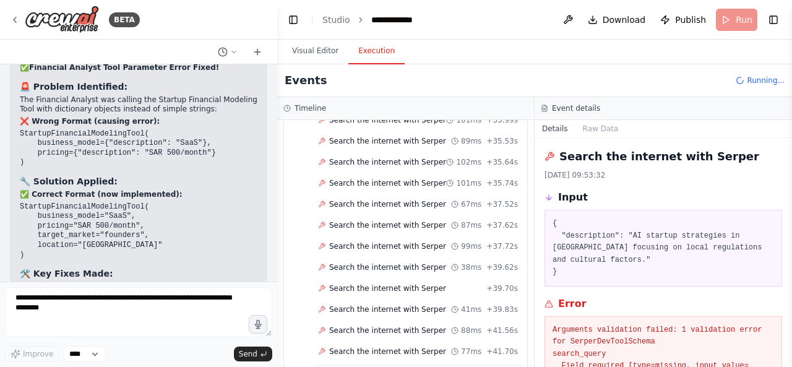
scroll to position [3351, 0]
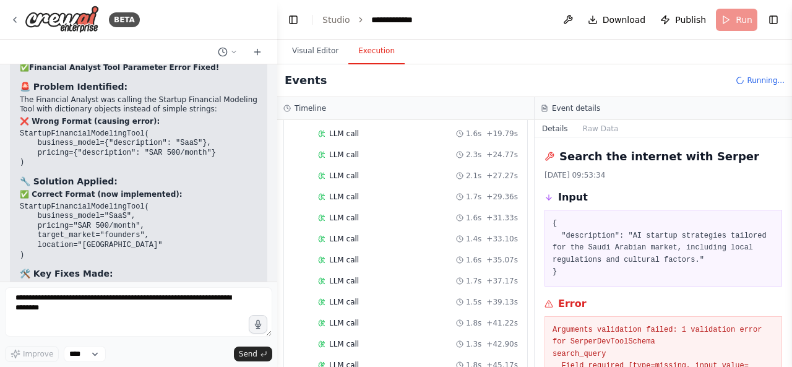
scroll to position [4030, 0]
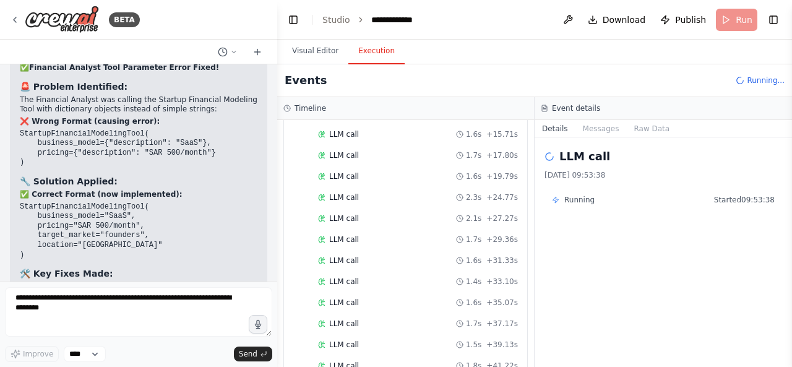
scroll to position [4092, 0]
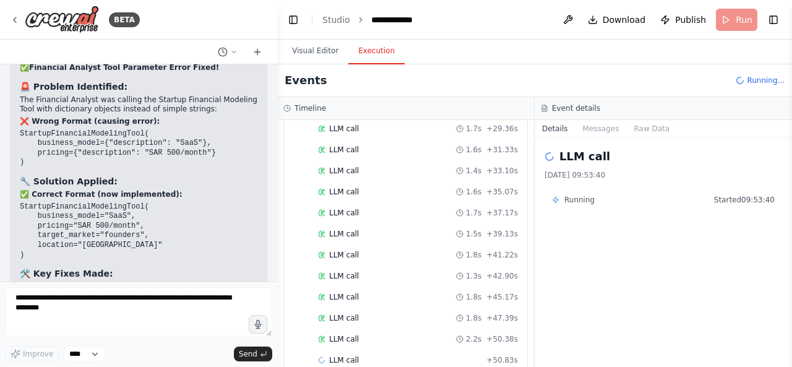
scroll to position [4277, 0]
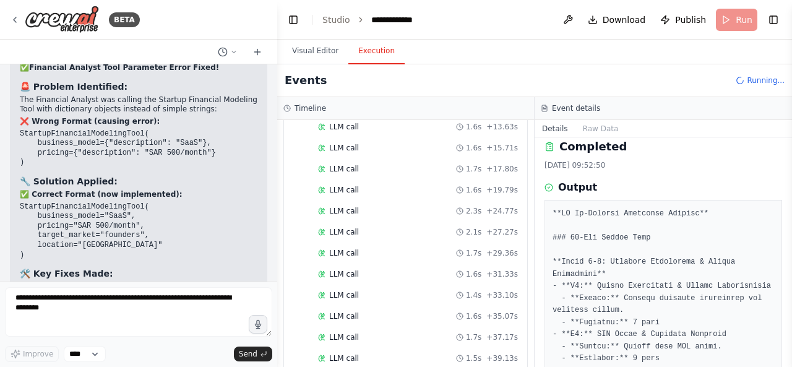
scroll to position [4166, 0]
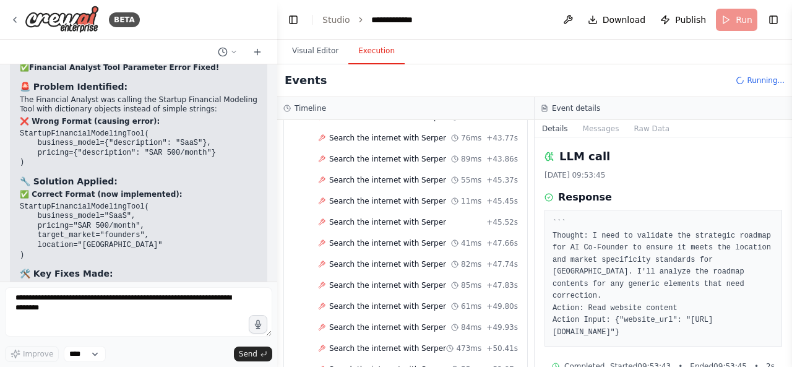
scroll to position [3630, 0]
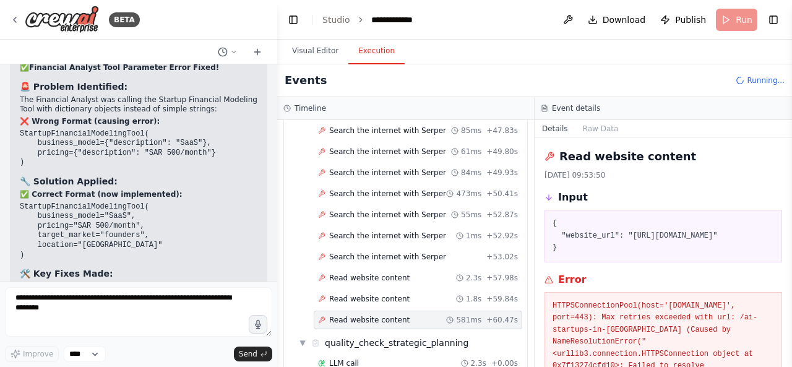
scroll to position [3793, 0]
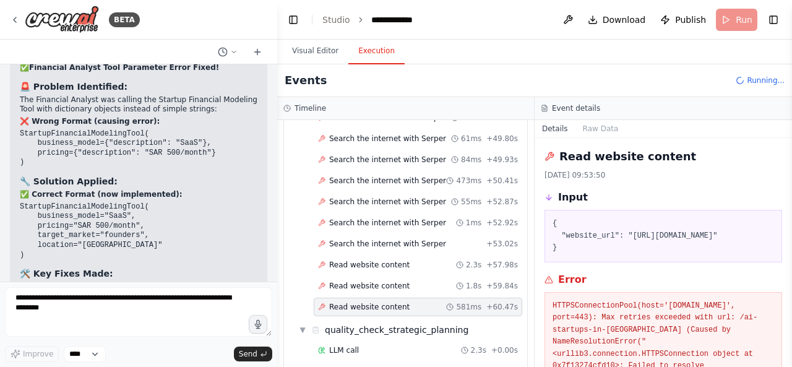
click at [591, 349] on pre "HTTPSConnectionPool(host='[DOMAIN_NAME]', port=443): Max retries exceeded with …" at bounding box center [662, 348] width 221 height 96
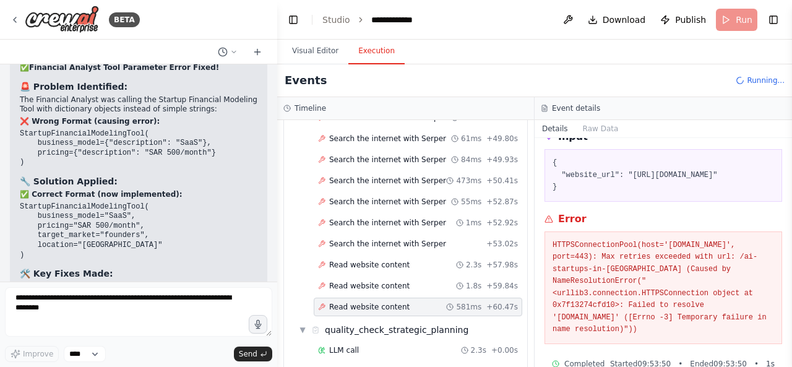
scroll to position [63, 0]
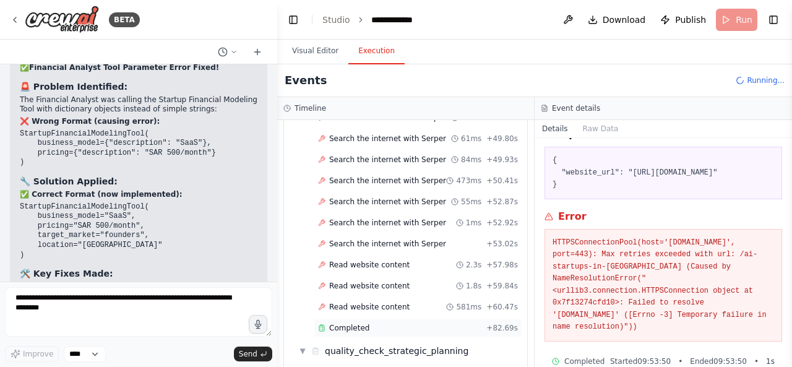
click at [444, 323] on div "Completed" at bounding box center [399, 328] width 163 height 10
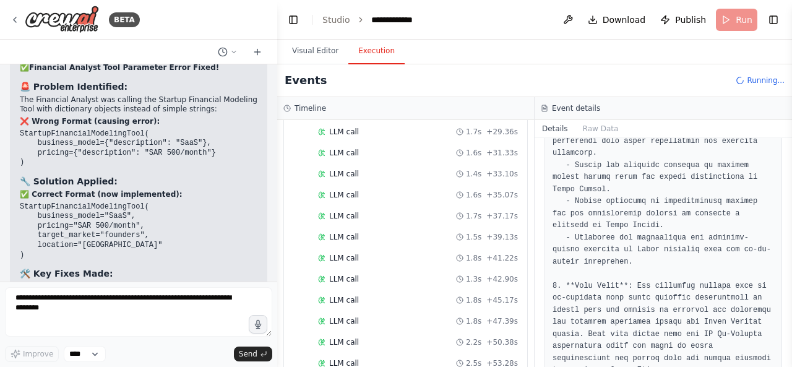
scroll to position [4301, 0]
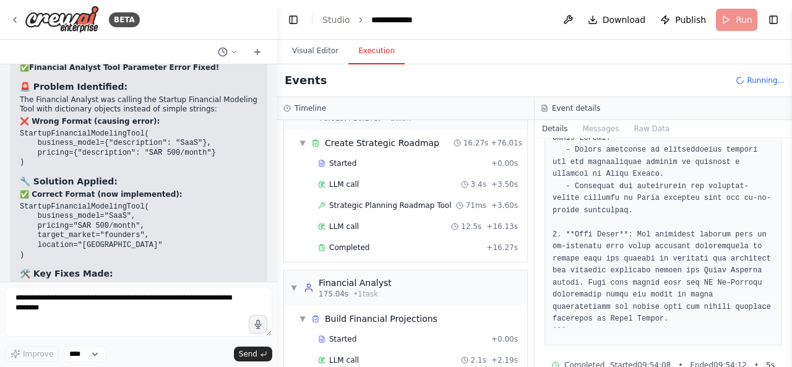
scroll to position [4656, 0]
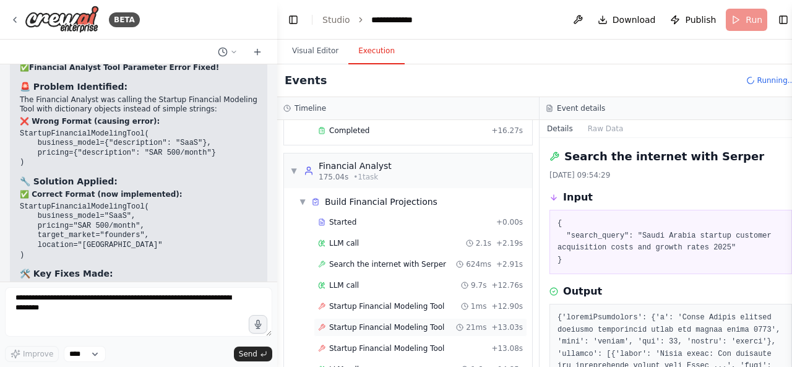
scroll to position [4697, 0]
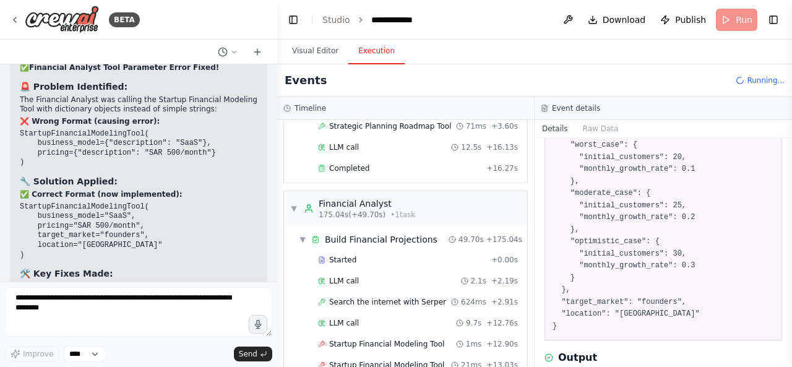
scroll to position [134, 0]
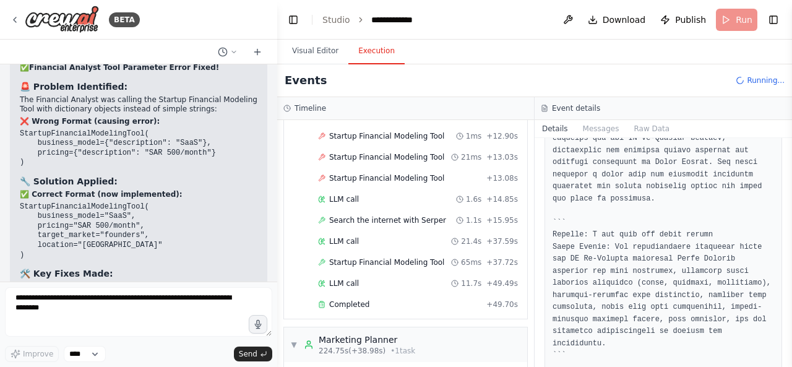
scroll to position [4900, 0]
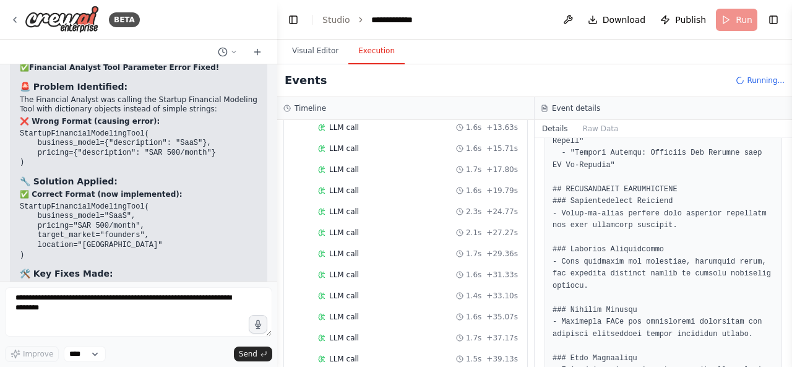
scroll to position [5153, 0]
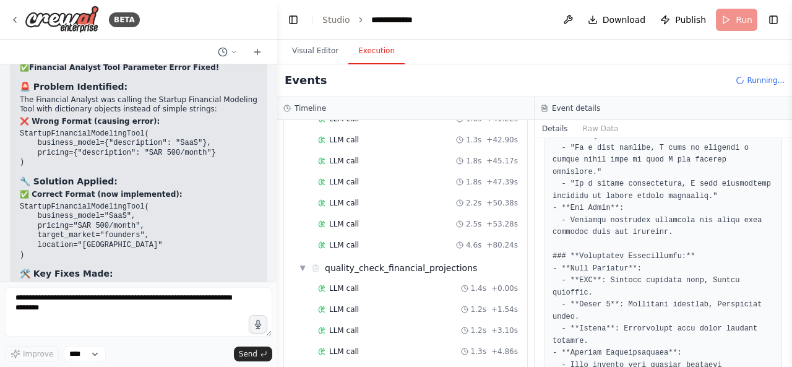
scroll to position [370, 0]
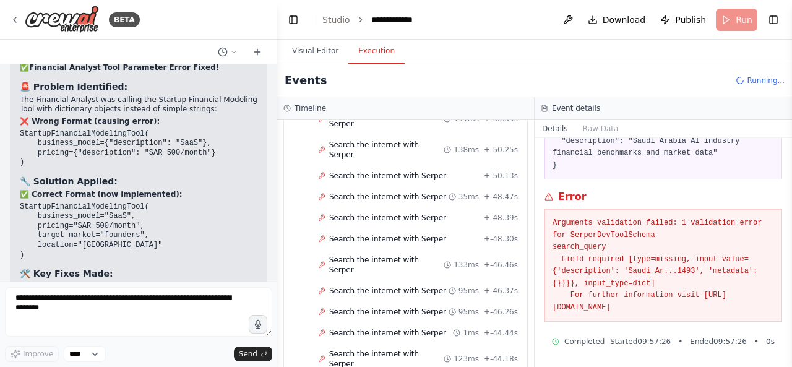
scroll to position [5430, 0]
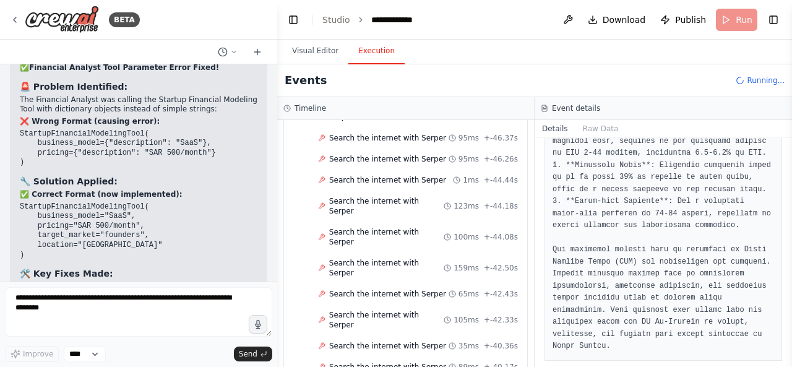
scroll to position [5589, 0]
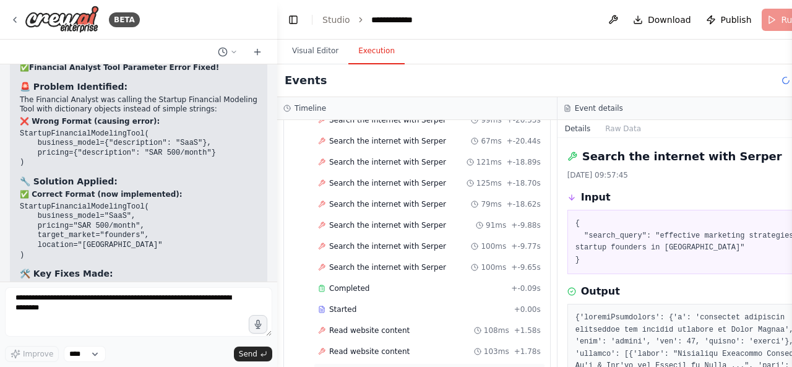
scroll to position [5423, 0]
click at [369, 305] on div "Started" at bounding box center [413, 310] width 191 height 10
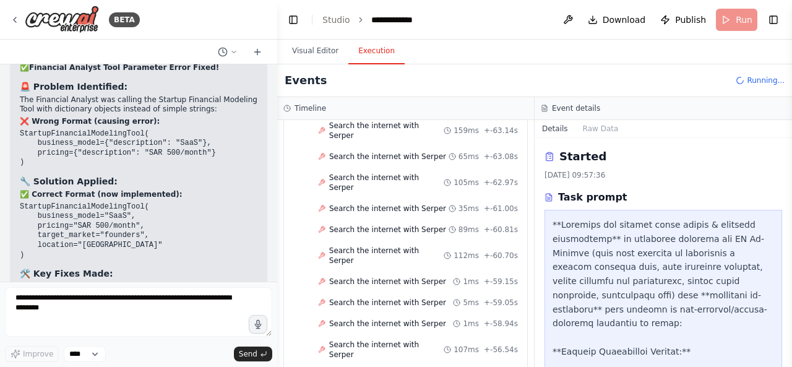
scroll to position [5710, 0]
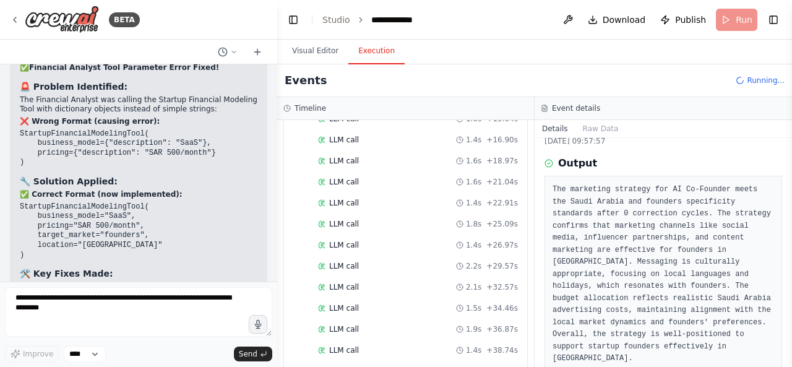
scroll to position [7987, 0]
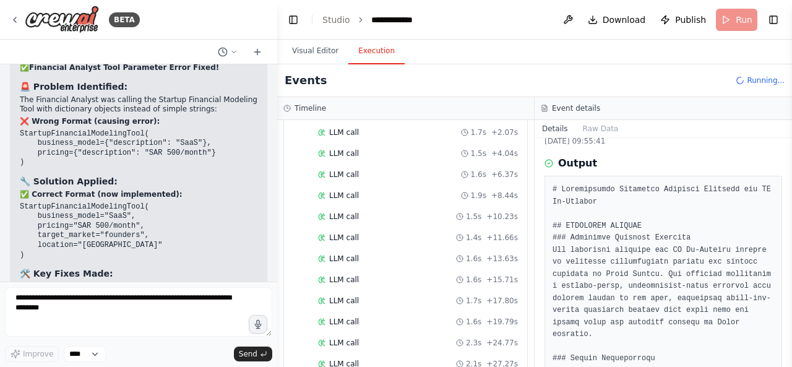
scroll to position [7258, 0]
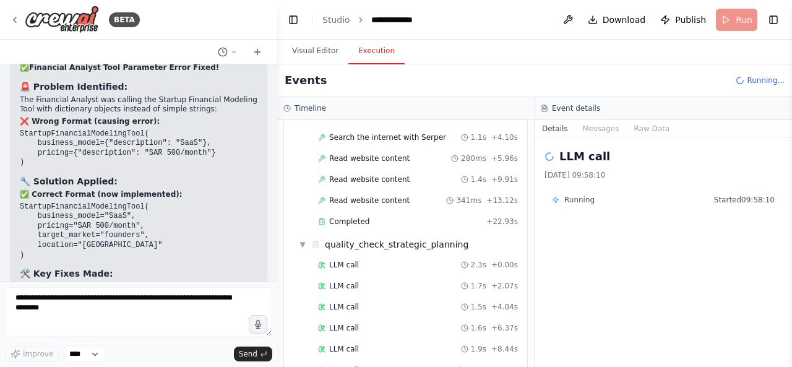
scroll to position [7135, 0]
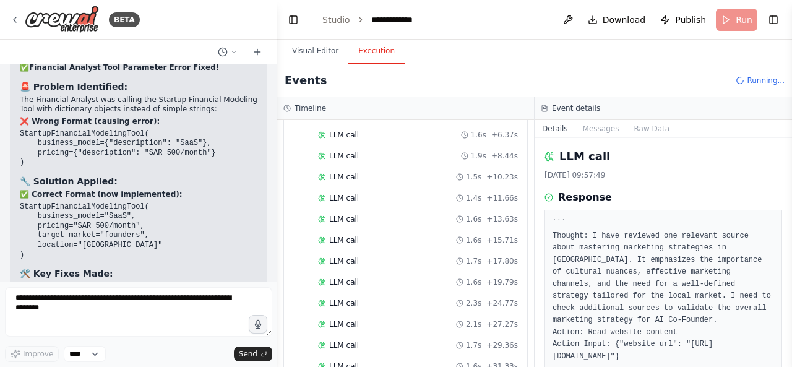
scroll to position [7324, 0]
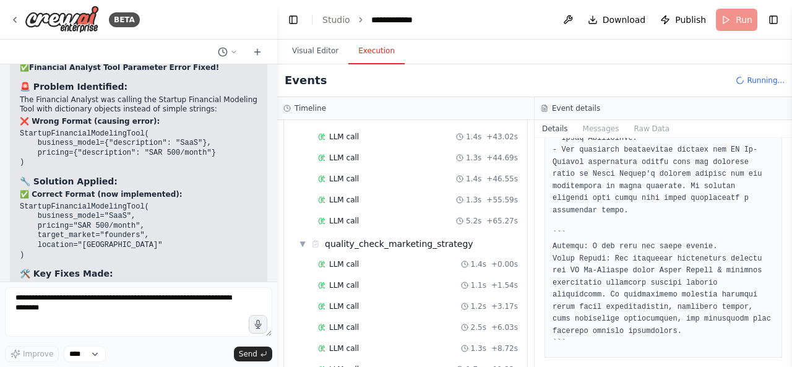
scroll to position [8349, 0]
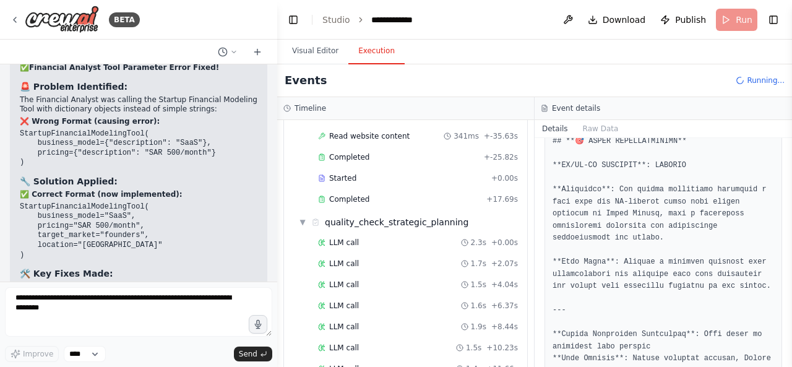
scroll to position [7447, 0]
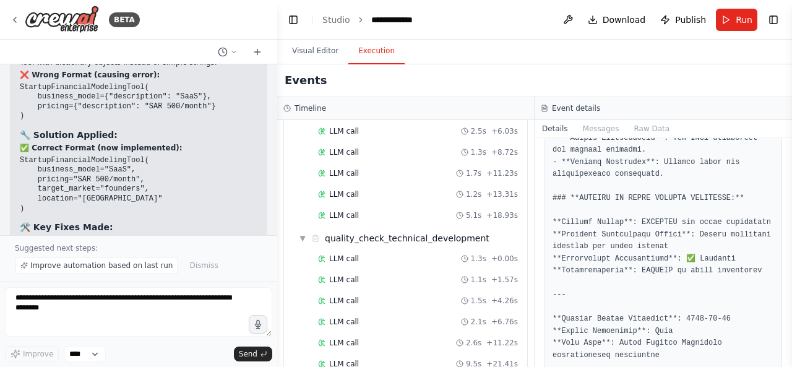
scroll to position [8786, 0]
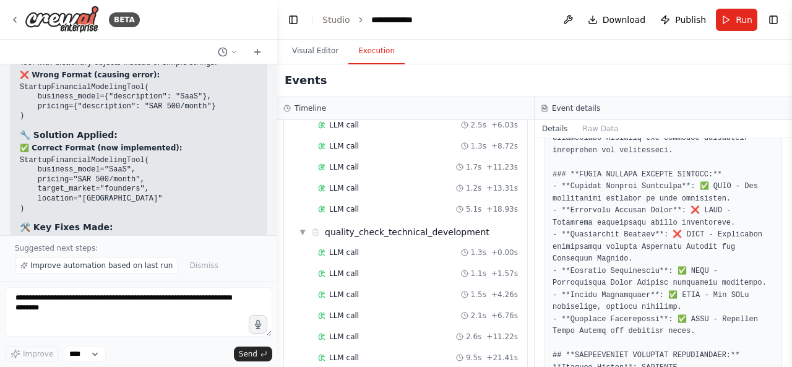
scroll to position [613, 0]
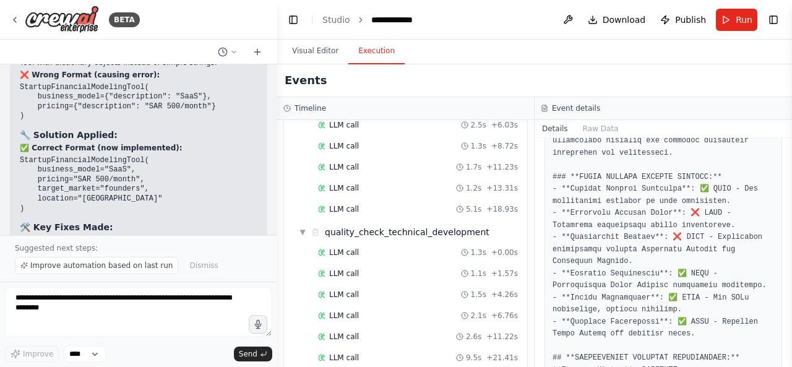
click at [566, 270] on pre at bounding box center [662, 44] width 221 height 881
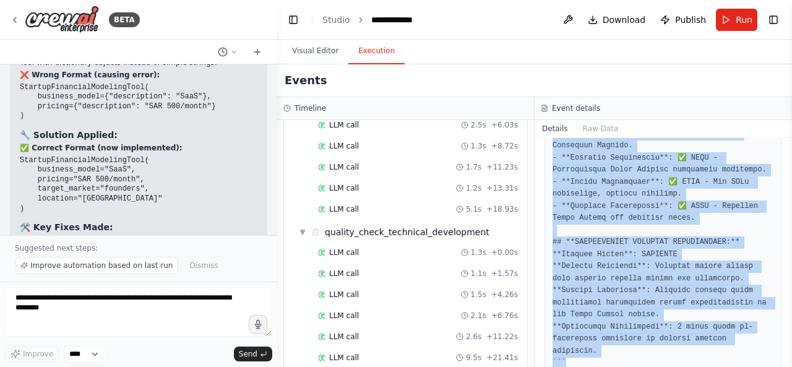
scroll to position [733, 0]
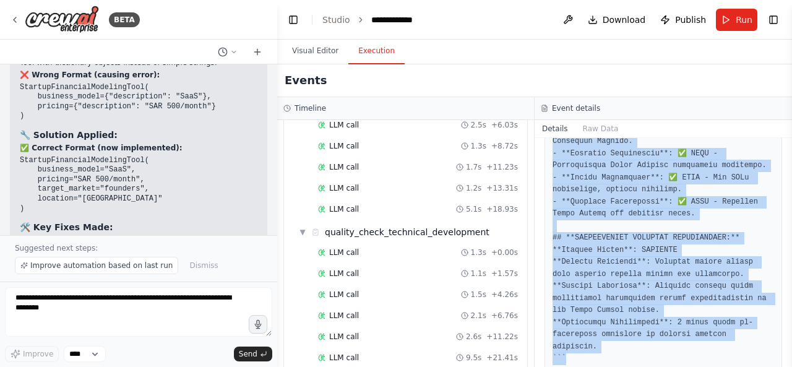
drag, startPoint x: 552, startPoint y: 220, endPoint x: 616, endPoint y: 362, distance: 155.5
click at [616, 362] on div "Completed [DATE] 09:59:38 Output" at bounding box center [662, 252] width 257 height 229
copy pre "``` ## **LOREMIPSUM DOLORSIT:** ### **❌ AMETCON ADIPISCI ELITS DOEIUSM TEMPORIN…"
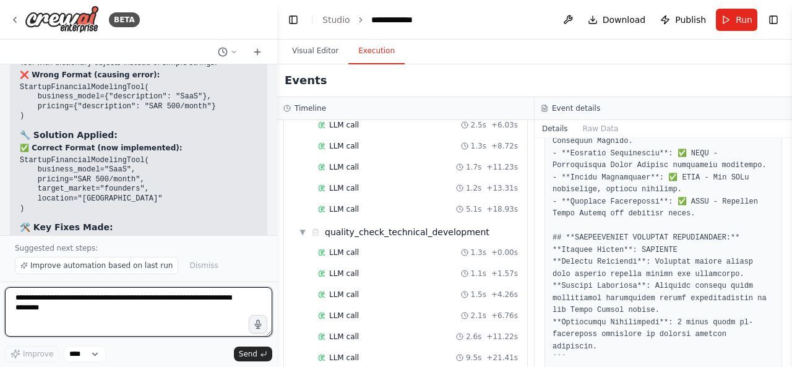
click at [93, 313] on textarea "**********" at bounding box center [138, 311] width 267 height 49
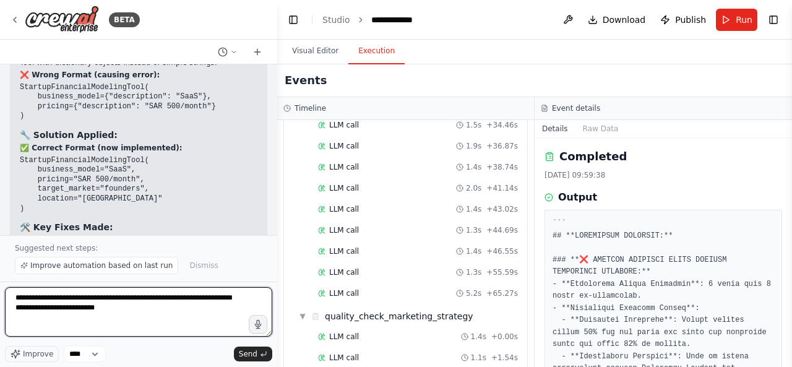
scroll to position [6, 0]
paste textarea "**********"
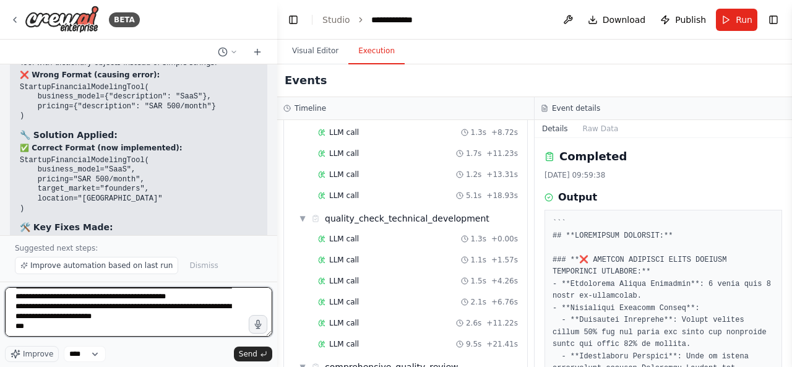
scroll to position [8913, 0]
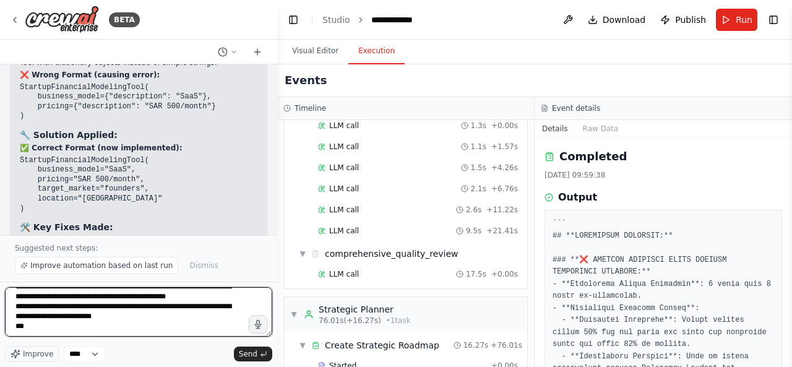
type textarea "**********"
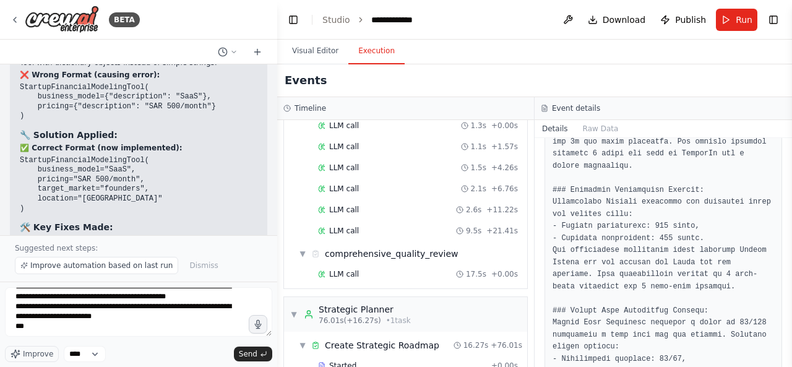
scroll to position [649, 0]
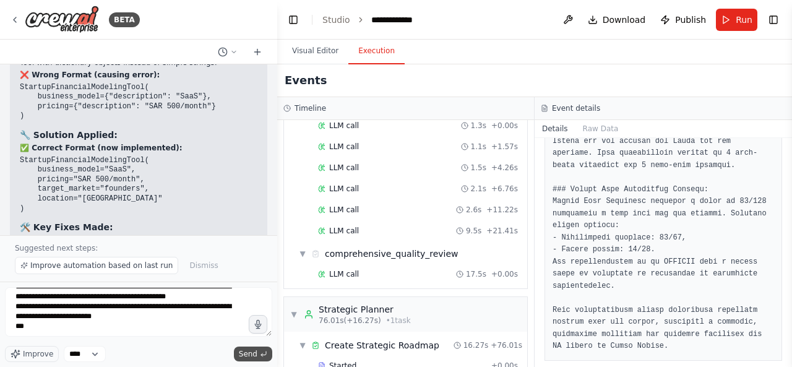
click at [243, 349] on span "Send" at bounding box center [248, 354] width 19 height 10
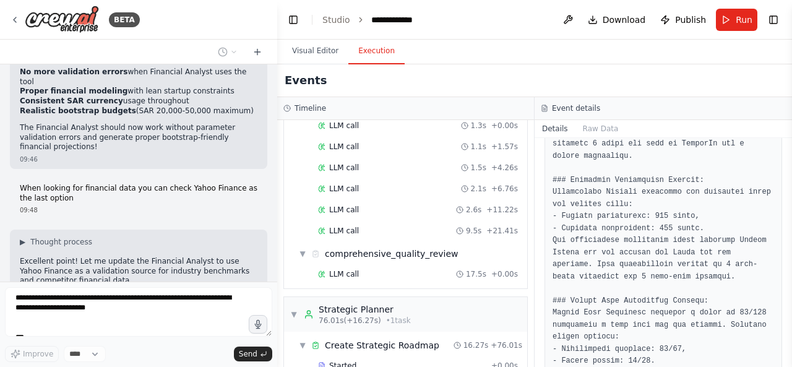
scroll to position [537, 0]
click at [294, 19] on button "Toggle Left Sidebar" at bounding box center [292, 19] width 17 height 17
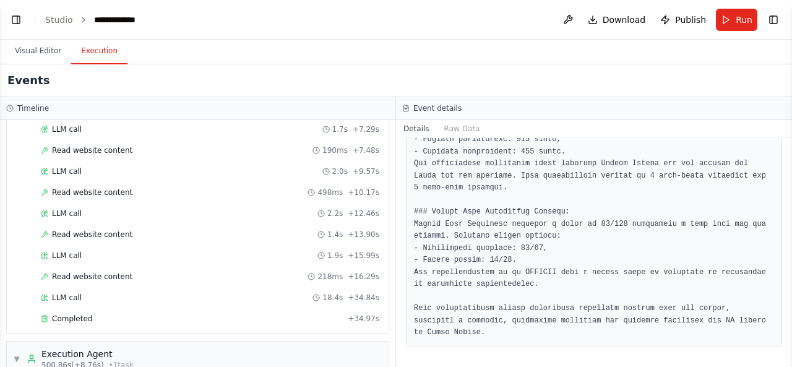
scroll to position [456, 0]
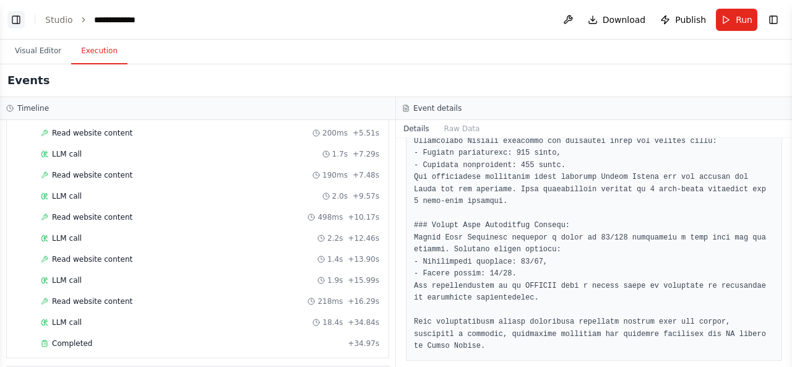
click at [20, 23] on button "Toggle Left Sidebar" at bounding box center [15, 19] width 17 height 17
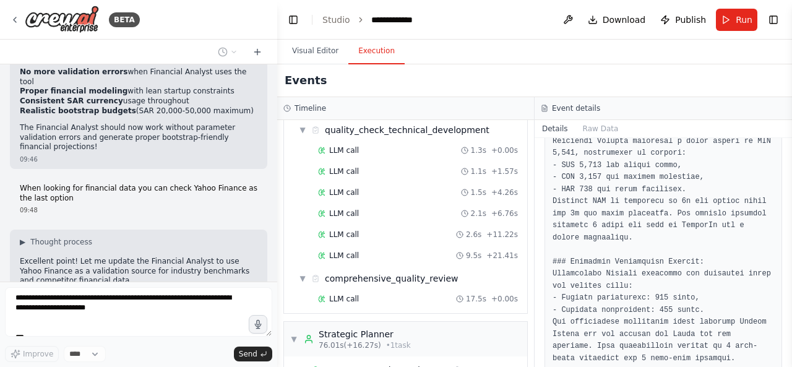
scroll to position [537, 0]
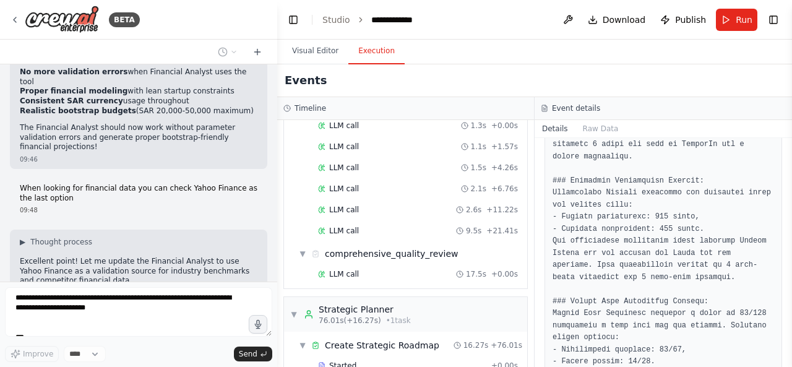
click at [312, 51] on button "Visual Editor" at bounding box center [315, 51] width 66 height 26
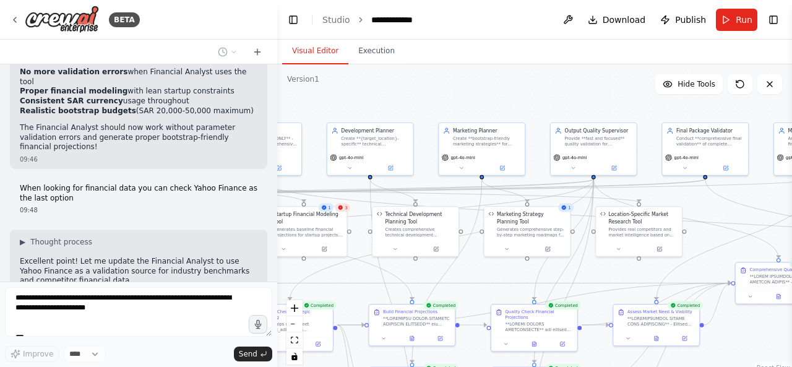
drag, startPoint x: 468, startPoint y: 108, endPoint x: 481, endPoint y: 106, distance: 13.8
click at [481, 106] on div ".deletable-edge-delete-btn { width: 20px; height: 20px; border: 0px solid #ffff…" at bounding box center [534, 218] width 515 height 309
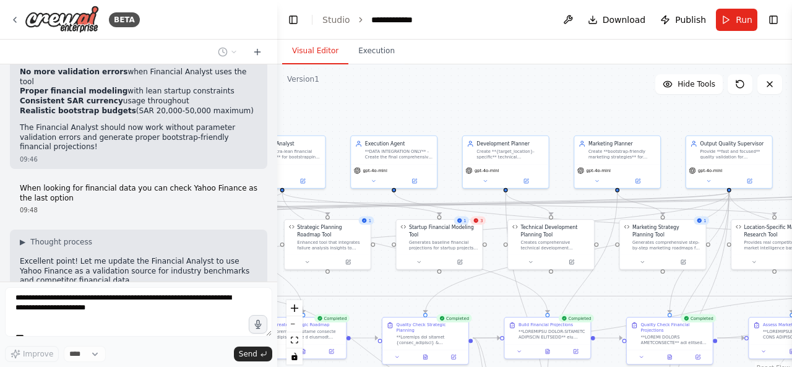
drag, startPoint x: 383, startPoint y: 101, endPoint x: 519, endPoint y: 114, distance: 136.1
click at [519, 114] on div ".deletable-edge-delete-btn { width: 20px; height: 20px; border: 0px solid #ffff…" at bounding box center [534, 218] width 515 height 309
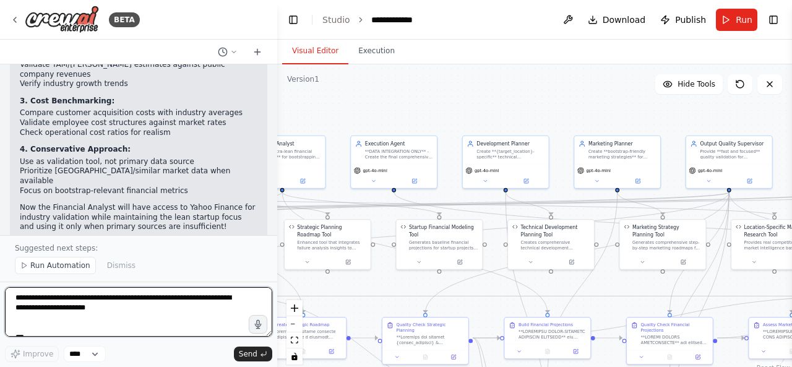
scroll to position [23898, 0]
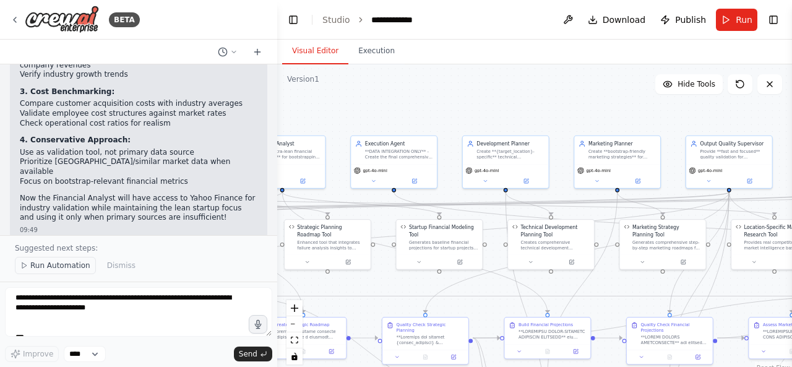
click at [64, 268] on span "Run Automation" at bounding box center [60, 265] width 60 height 10
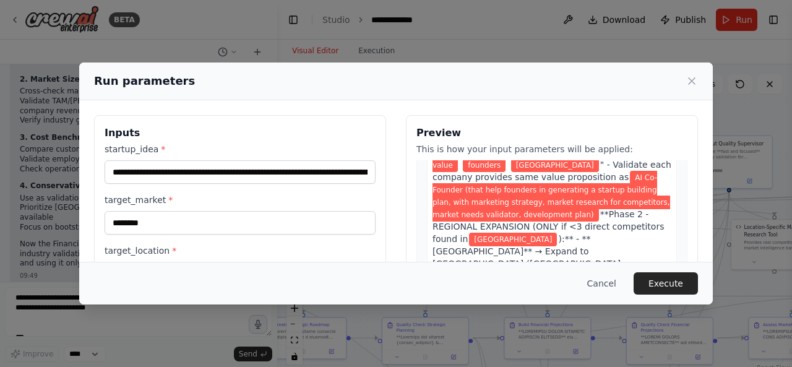
scroll to position [377, 0]
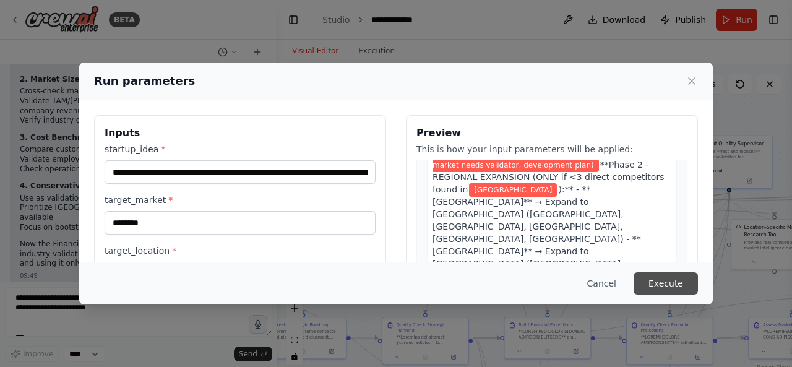
click at [664, 280] on button "Execute" at bounding box center [665, 283] width 64 height 22
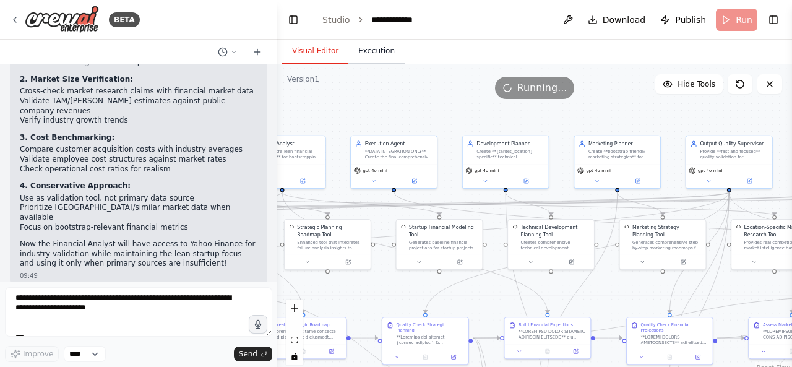
click at [374, 49] on button "Execution" at bounding box center [376, 51] width 56 height 26
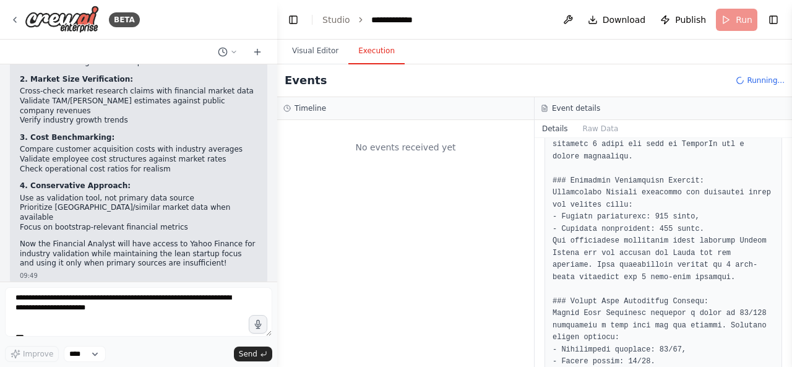
scroll to position [0, 0]
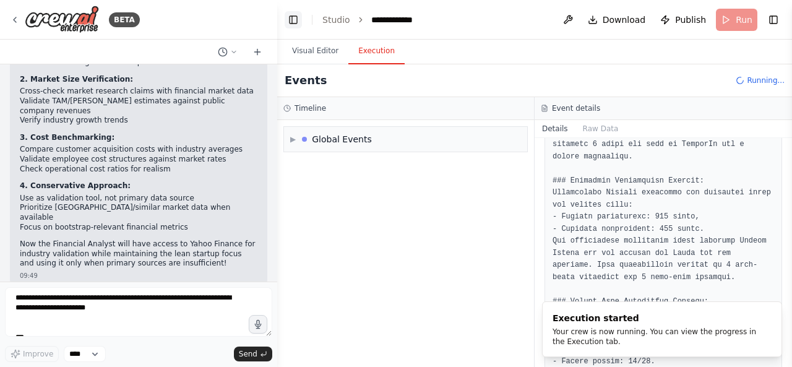
click at [291, 14] on button "Toggle Left Sidebar" at bounding box center [292, 19] width 17 height 17
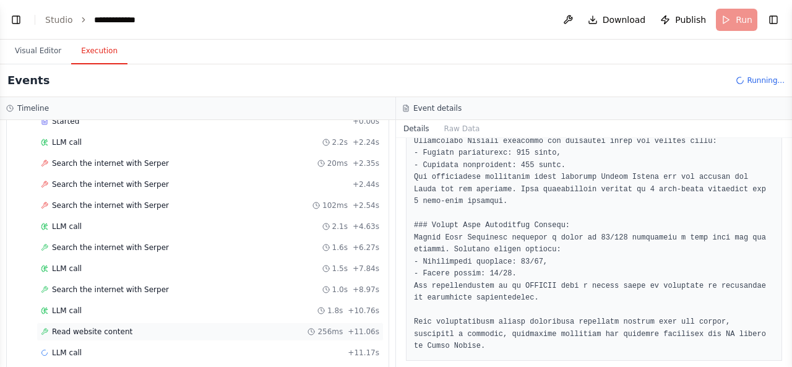
scroll to position [115, 0]
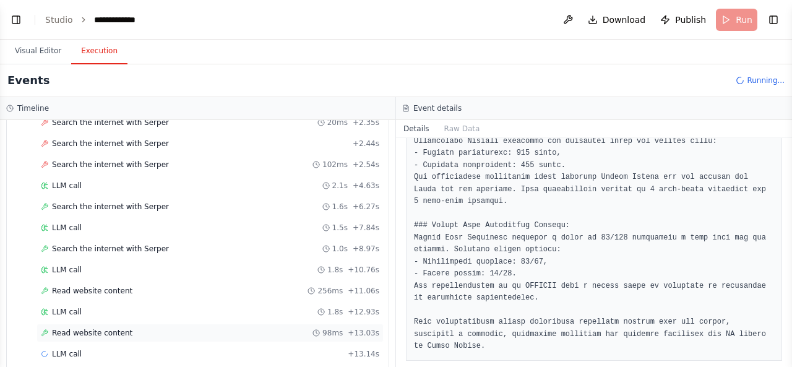
click at [210, 328] on div "Read website content 98ms + 13.03s" at bounding box center [210, 333] width 338 height 10
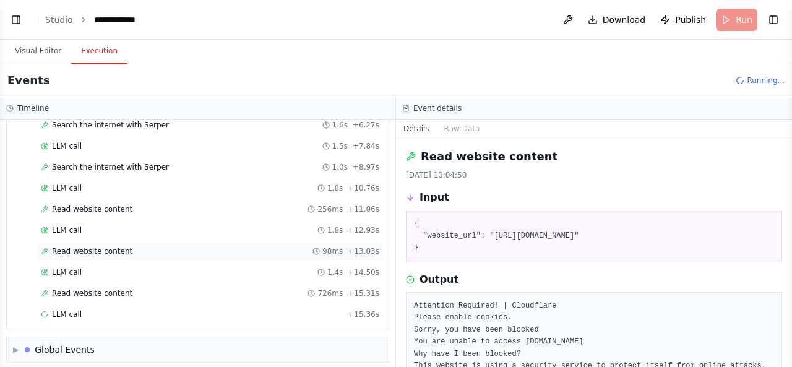
scroll to position [198, 0]
click at [184, 288] on div "Read website content 726ms + 15.31s" at bounding box center [210, 292] width 338 height 10
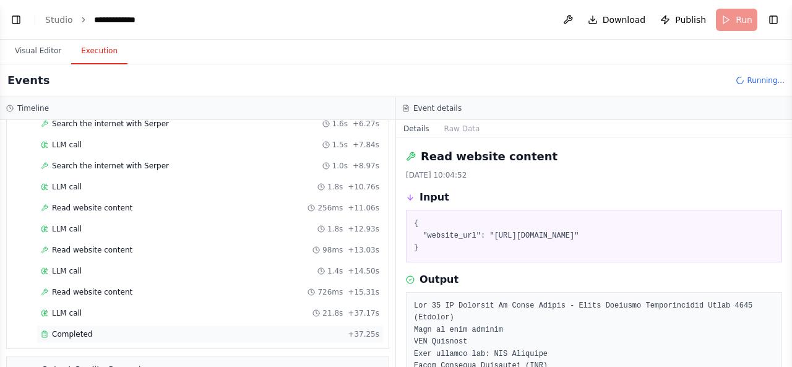
click at [136, 329] on div "Completed" at bounding box center [192, 334] width 302 height 10
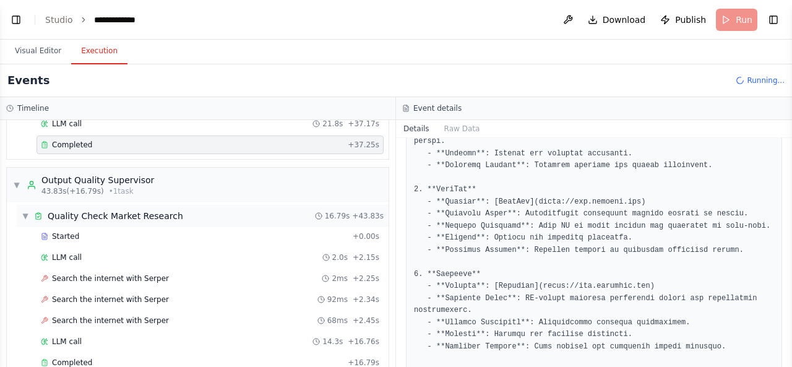
scroll to position [544, 0]
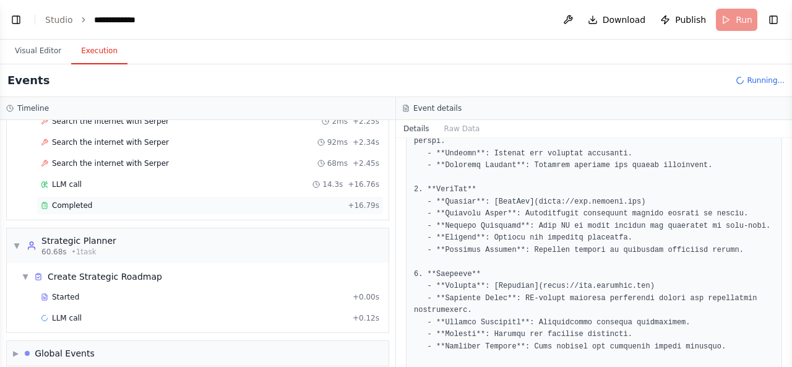
click at [220, 200] on div "Completed" at bounding box center [192, 205] width 302 height 10
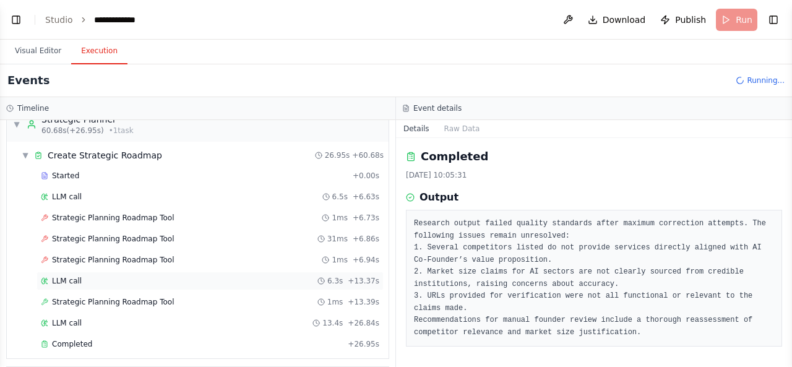
scroll to position [814, 0]
click at [212, 339] on div "Completed" at bounding box center [192, 344] width 302 height 10
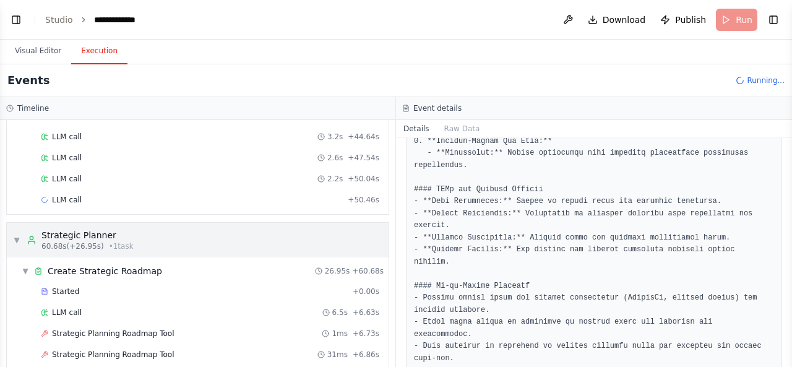
scroll to position [2114, 0]
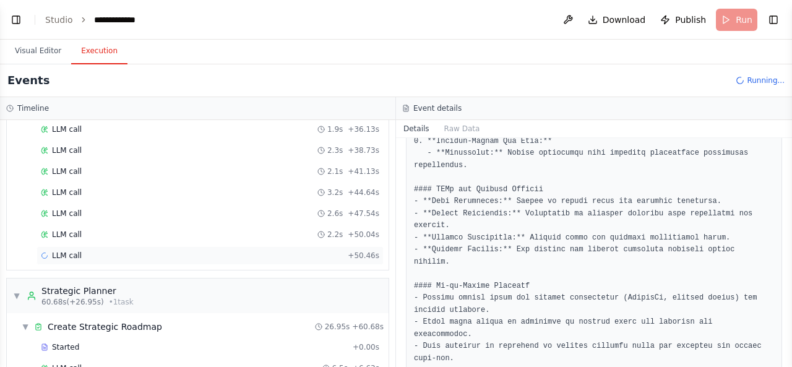
click at [195, 250] on div "LLM call + 50.46s" at bounding box center [210, 255] width 338 height 10
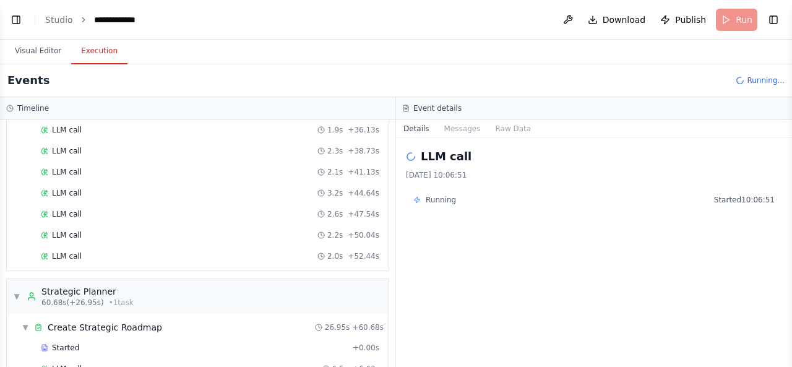
scroll to position [2176, 0]
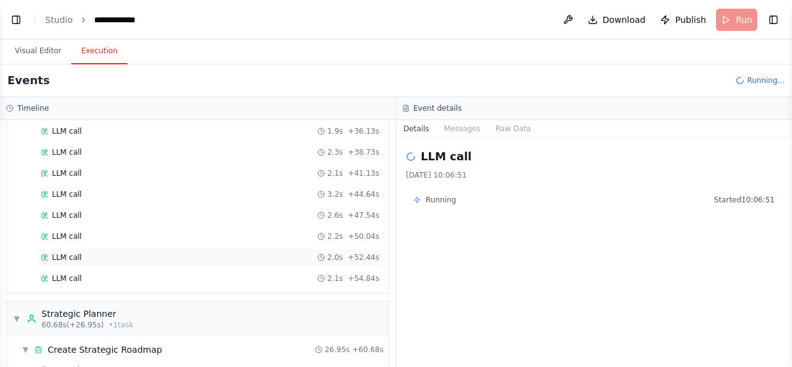
click at [198, 252] on div "LLM call 2.0s + 52.44s" at bounding box center [210, 257] width 338 height 10
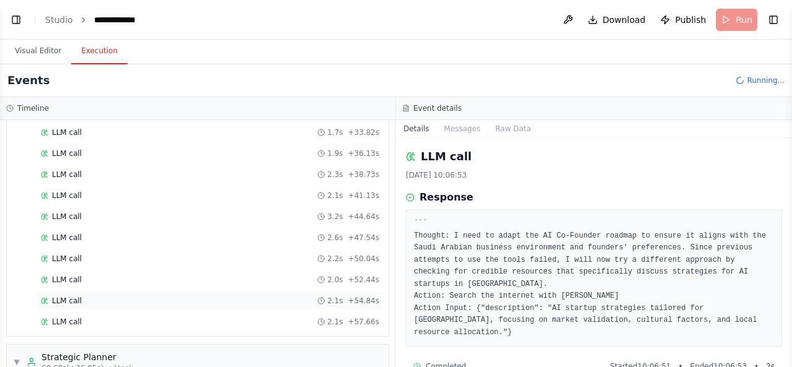
scroll to position [2300, 0]
click at [186, 275] on div "LLM call 2.1s + 54.84s" at bounding box center [210, 280] width 338 height 10
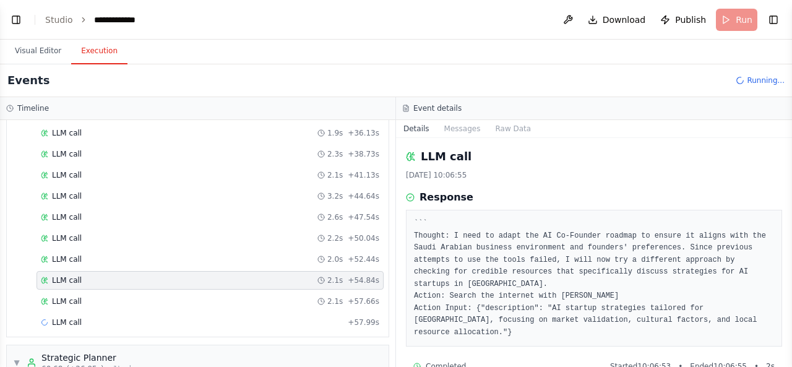
click at [186, 264] on div "LLM call 2.1s + 0.00s LLM call 2.0s + 2.38s LLM call 2.1s + 4.77s LLM call 1.5s…" at bounding box center [203, 92] width 372 height 484
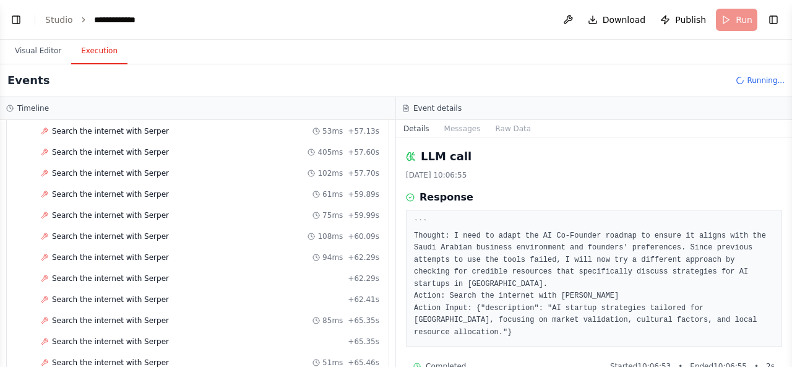
scroll to position [1879, 0]
click at [177, 354] on div "Search the internet with [PERSON_NAME] 51ms + 65.46s" at bounding box center [209, 363] width 347 height 19
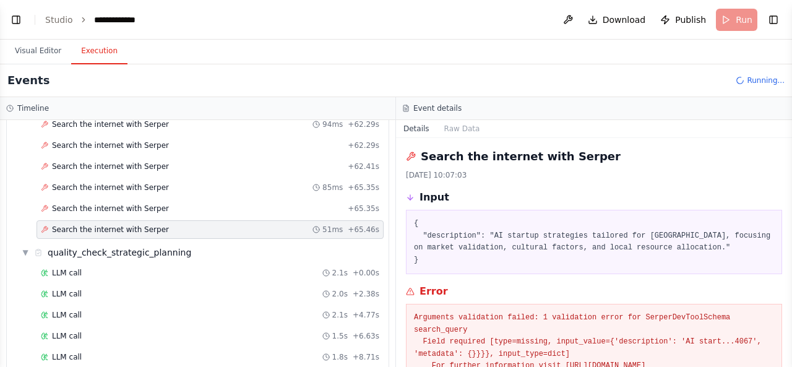
scroll to position [2016, 0]
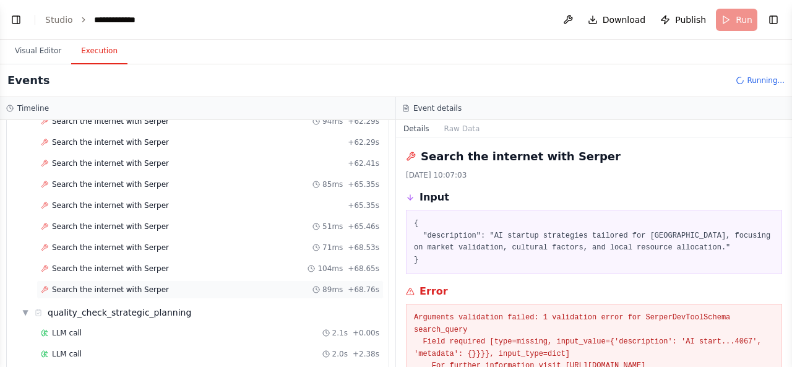
click at [324, 284] on span "89ms" at bounding box center [332, 289] width 20 height 10
click at [242, 284] on div "Search the internet with [PERSON_NAME] 89ms + 68.76s" at bounding box center [210, 289] width 338 height 10
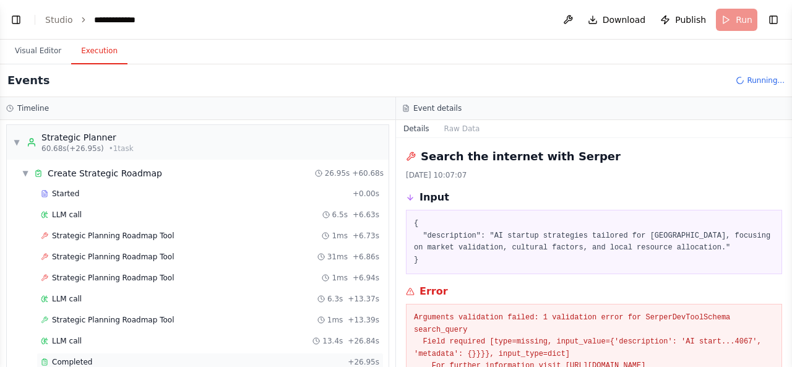
scroll to position [2772, 0]
click at [19, 23] on button "Toggle Left Sidebar" at bounding box center [15, 19] width 17 height 17
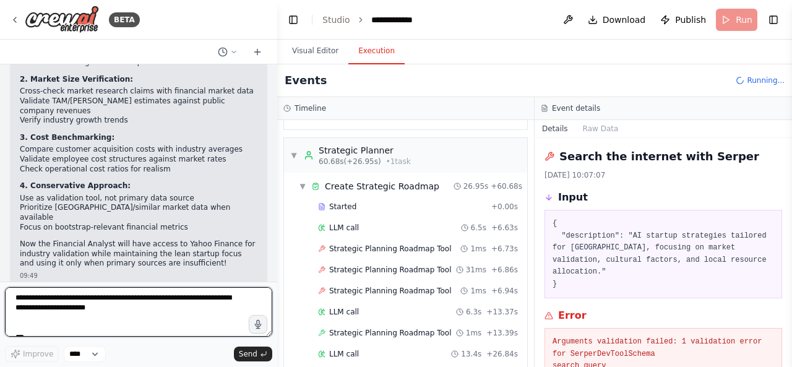
click at [158, 304] on textarea at bounding box center [138, 311] width 267 height 49
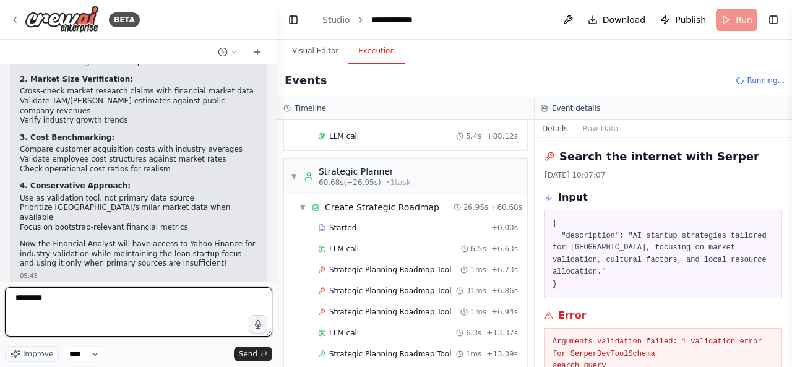
scroll to position [2793, 0]
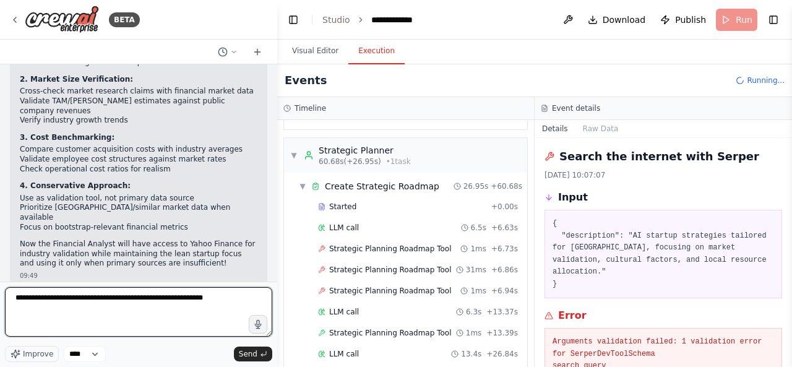
type textarea "**********"
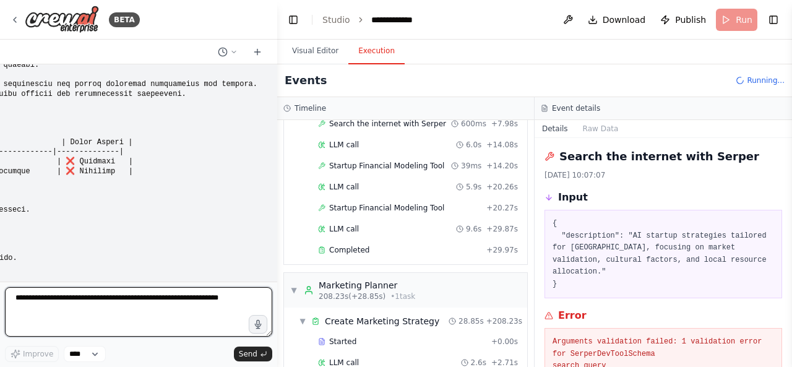
scroll to position [24135, 0]
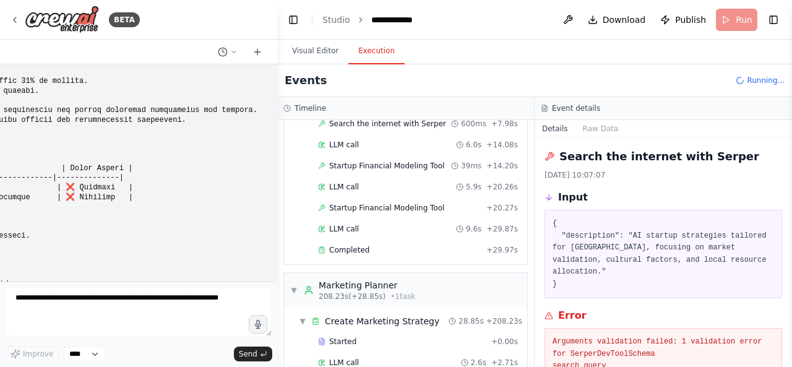
drag, startPoint x: 143, startPoint y: 185, endPoint x: 20, endPoint y: 190, distance: 123.8
copy strong "Explain what it was supposed to do"
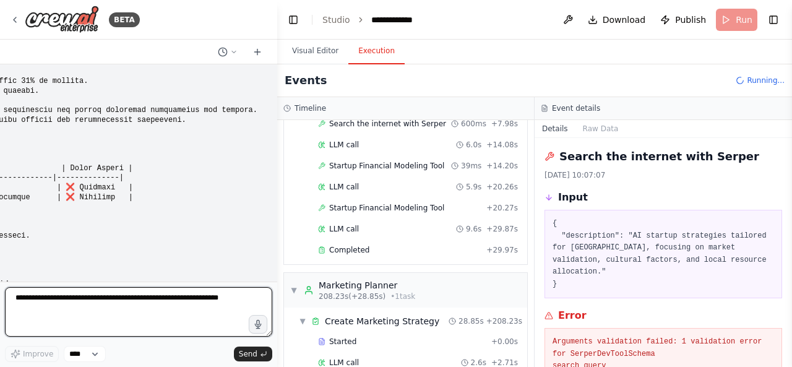
click at [98, 305] on textarea at bounding box center [138, 311] width 267 height 49
paste textarea "**********"
type textarea "**********"
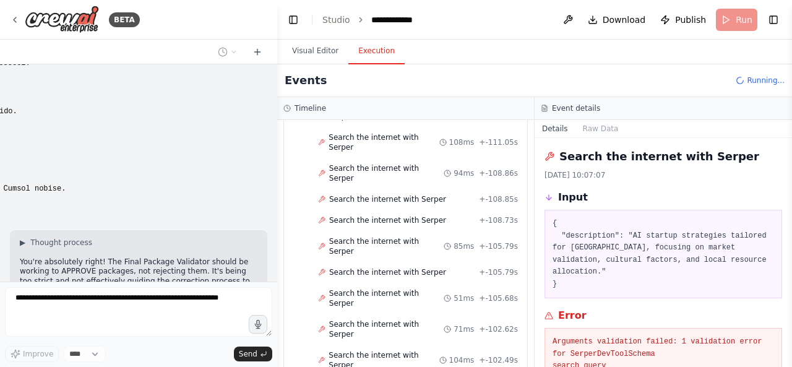
scroll to position [2406, 0]
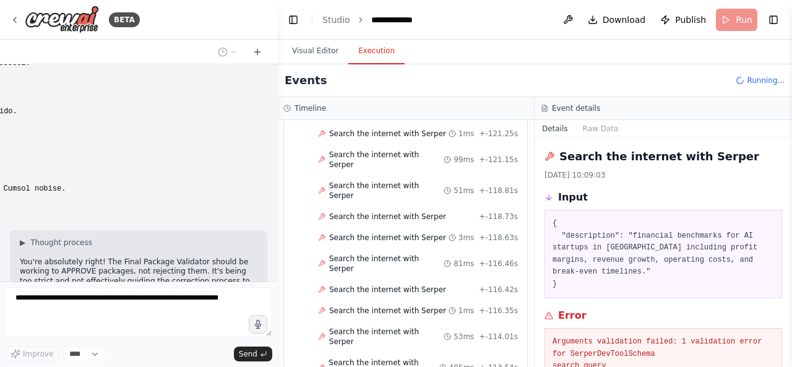
scroll to position [2061, 0]
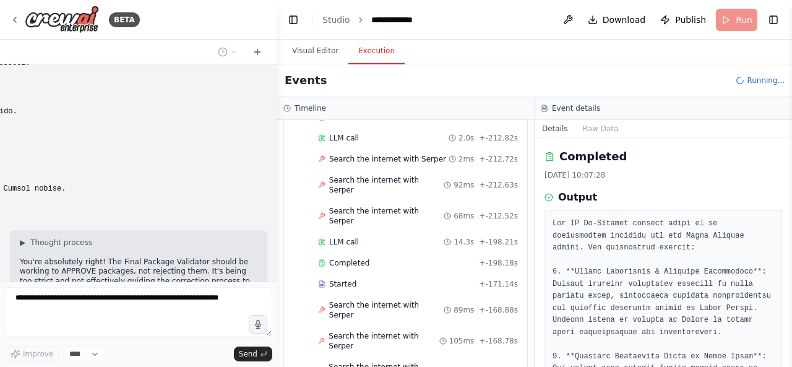
scroll to position [485, 0]
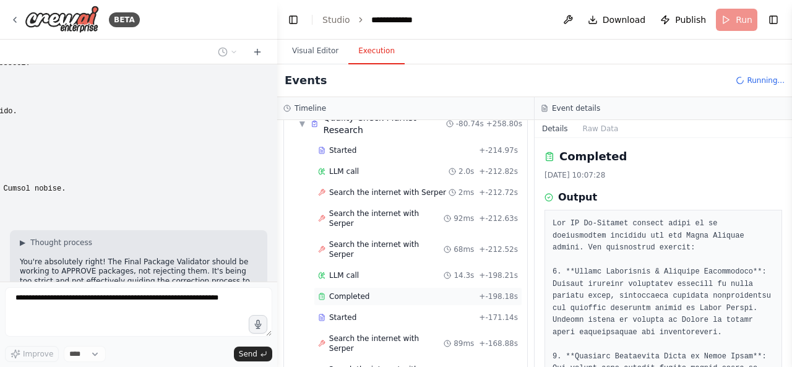
click at [371, 291] on div "Completed" at bounding box center [396, 296] width 156 height 10
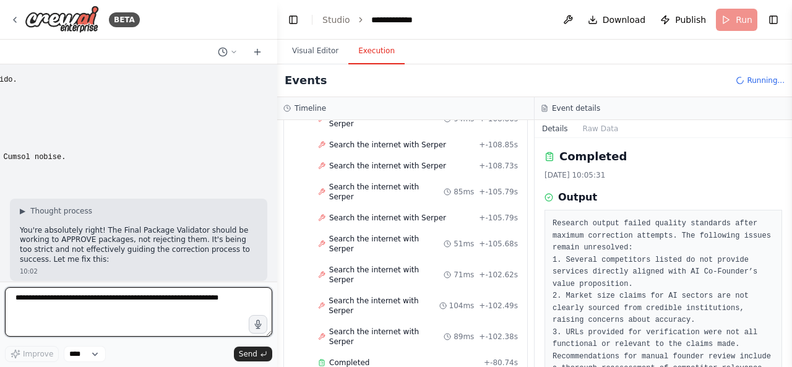
scroll to position [2479, 0]
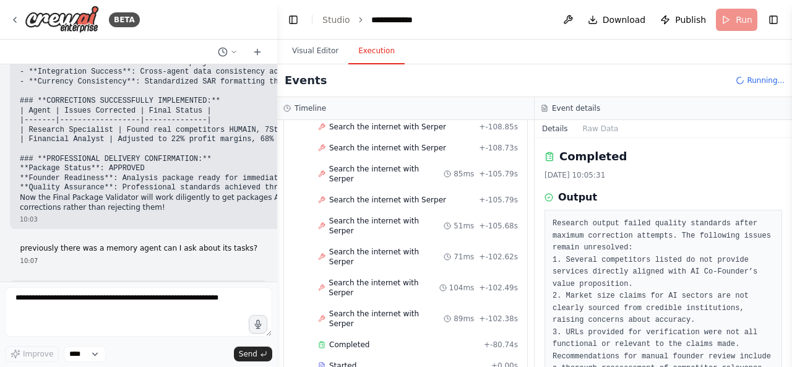
scroll to position [25241, 0]
drag, startPoint x: 88, startPoint y: 173, endPoint x: 35, endPoint y: 156, distance: 55.7
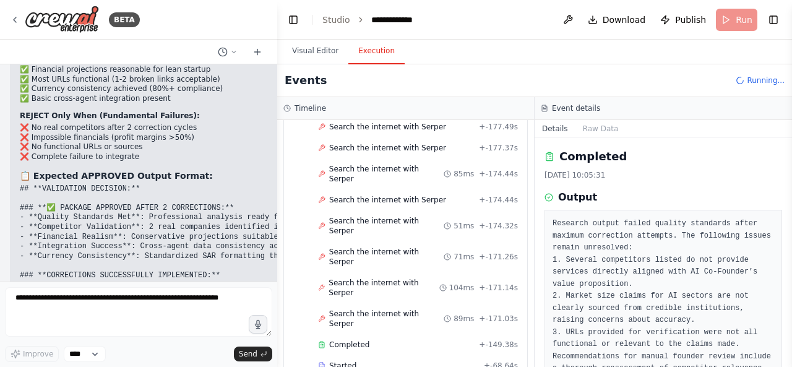
scroll to position [25310, 0]
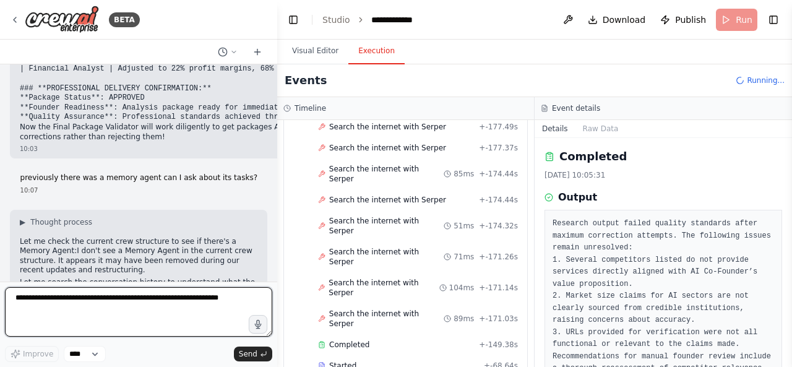
click at [167, 312] on textarea at bounding box center [138, 311] width 267 height 49
type textarea "**********"
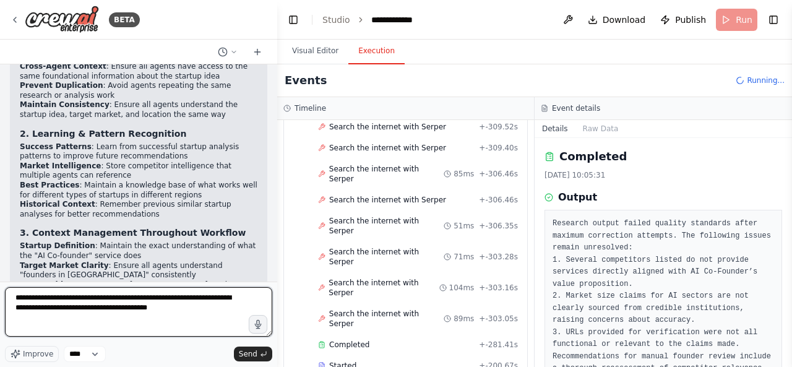
scroll to position [25960, 0]
type textarea "**********"
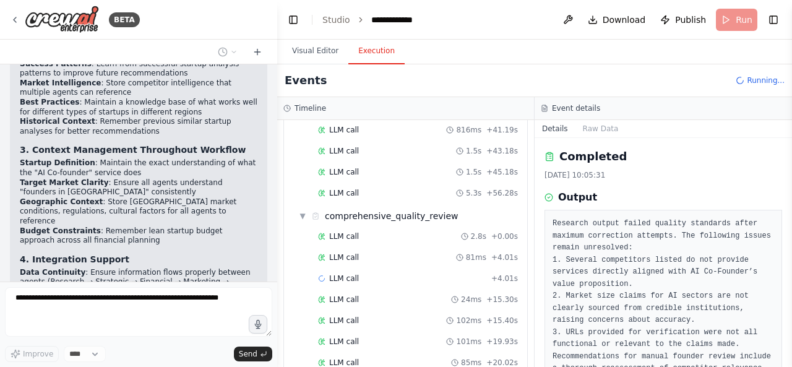
scroll to position [9750, 0]
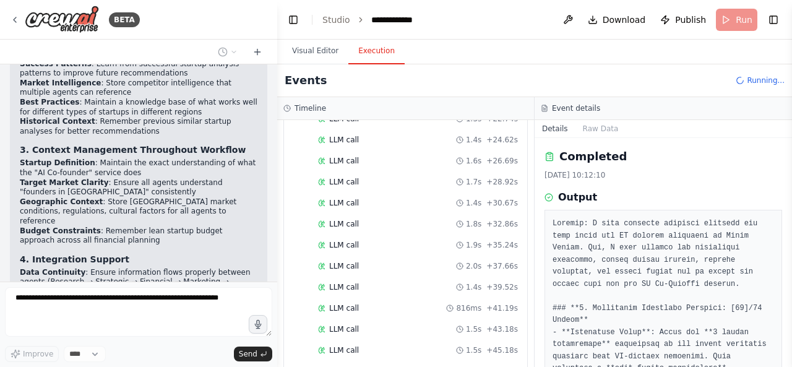
scroll to position [9537, 0]
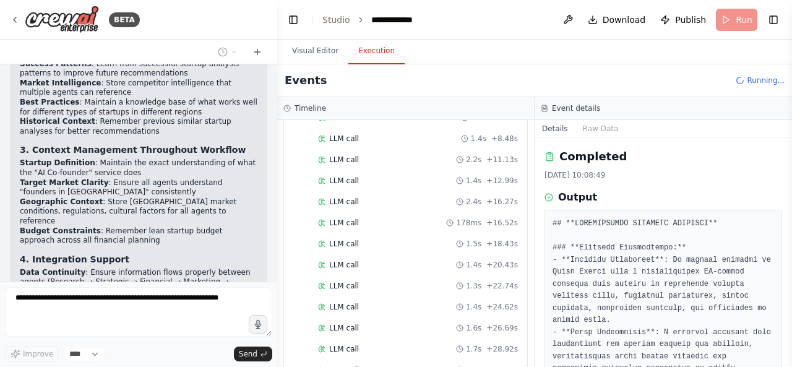
scroll to position [9404, 0]
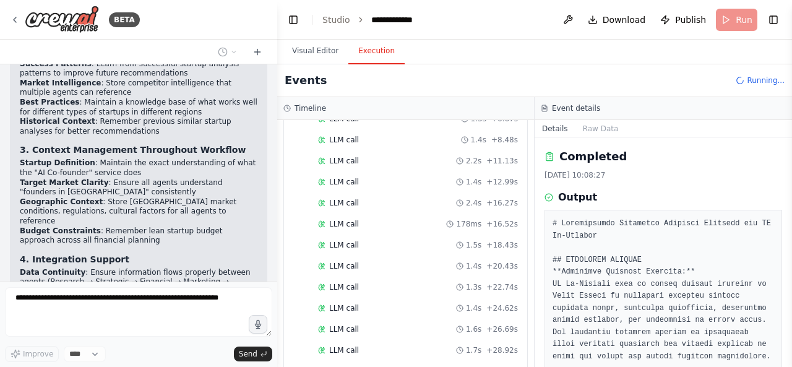
scroll to position [9750, 0]
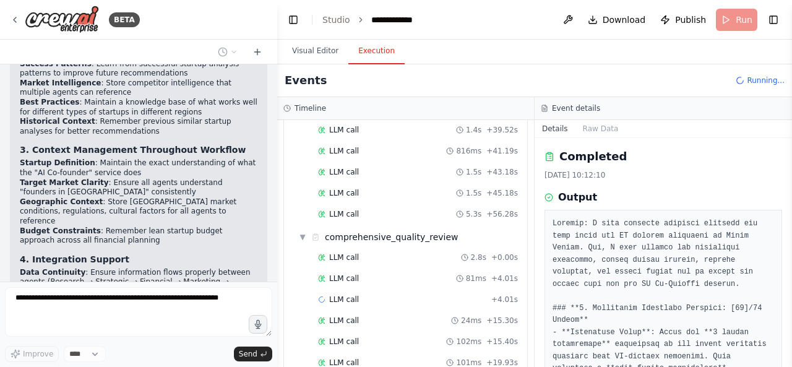
scroll to position [9771, 0]
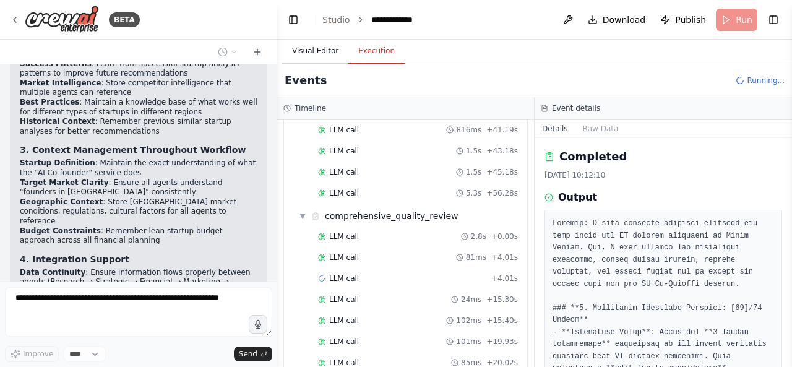
click at [302, 51] on button "Visual Editor" at bounding box center [315, 51] width 66 height 26
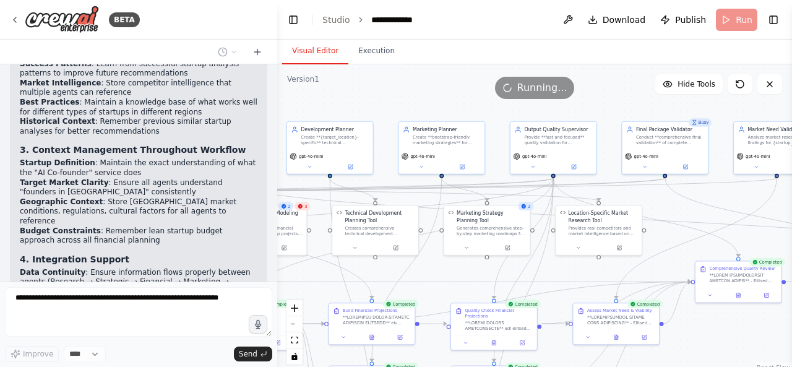
drag, startPoint x: 523, startPoint y: 114, endPoint x: 310, endPoint y: 101, distance: 213.1
click at [310, 101] on div ".deletable-edge-delete-btn { width: 20px; height: 20px; border: 0px solid #ffff…" at bounding box center [534, 218] width 515 height 309
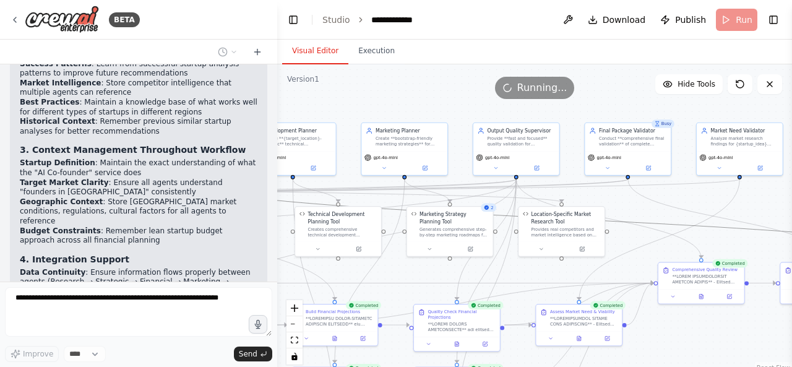
drag, startPoint x: 629, startPoint y: 221, endPoint x: 374, endPoint y: 197, distance: 255.9
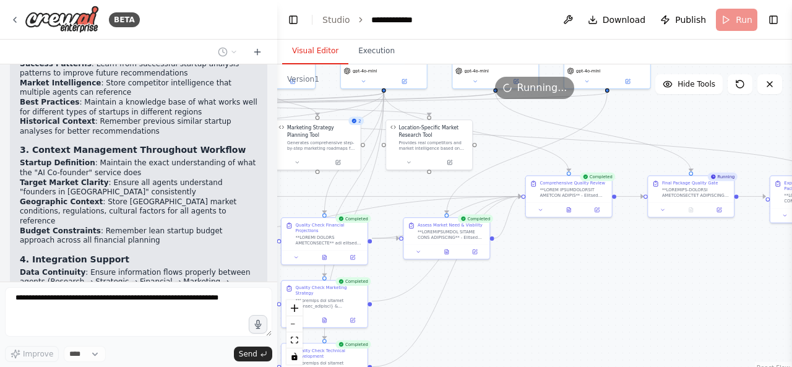
drag, startPoint x: 643, startPoint y: 238, endPoint x: 511, endPoint y: 152, distance: 158.1
click at [511, 152] on div ".deletable-edge-delete-btn { width: 20px; height: 20px; border: 0px solid #ffff…" at bounding box center [534, 218] width 515 height 309
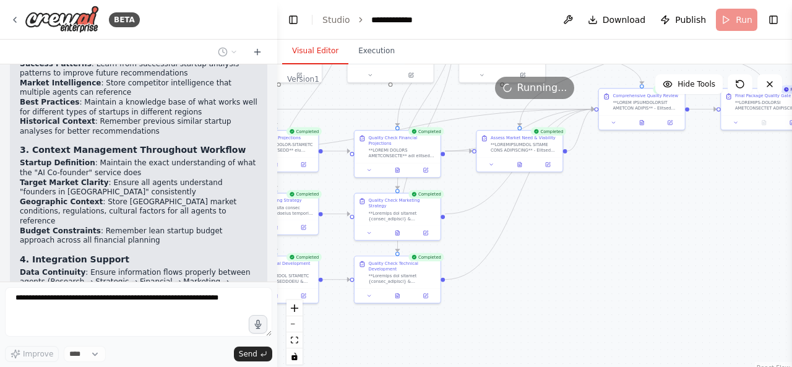
drag, startPoint x: 503, startPoint y: 287, endPoint x: 583, endPoint y: 196, distance: 120.9
click at [583, 196] on div ".deletable-edge-delete-btn { width: 20px; height: 20px; border: 0px solid #ffff…" at bounding box center [534, 218] width 515 height 309
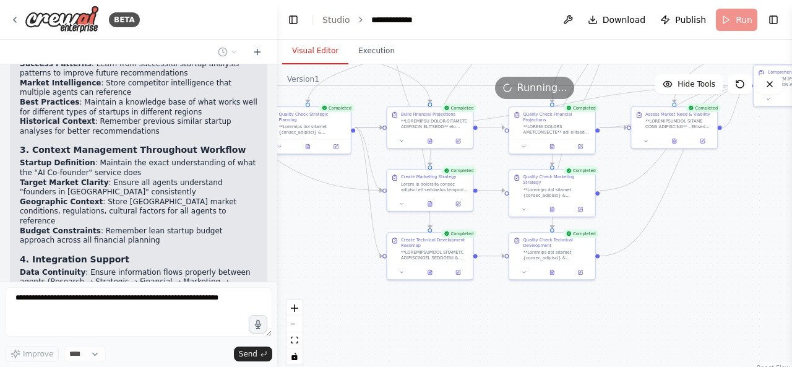
drag, startPoint x: 357, startPoint y: 323, endPoint x: 571, endPoint y: 302, distance: 215.1
click at [569, 302] on div ".deletable-edge-delete-btn { width: 20px; height: 20px; border: 0px solid #ffff…" at bounding box center [534, 218] width 515 height 309
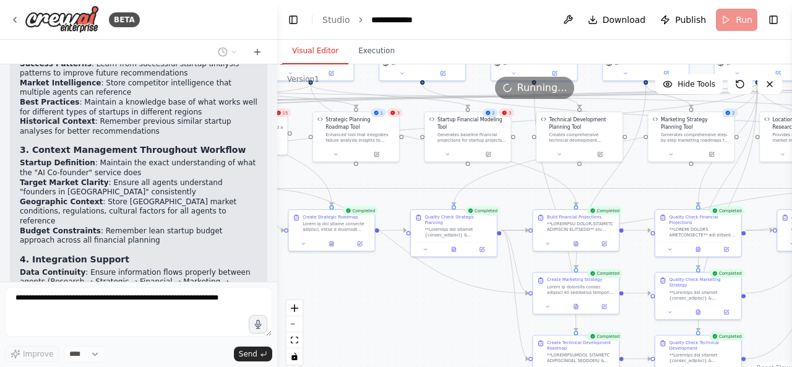
drag, startPoint x: 412, startPoint y: 241, endPoint x: 500, endPoint y: 349, distance: 139.8
click at [499, 349] on div ".deletable-edge-delete-btn { width: 20px; height: 20px; border: 0px solid #ffff…" at bounding box center [534, 218] width 515 height 309
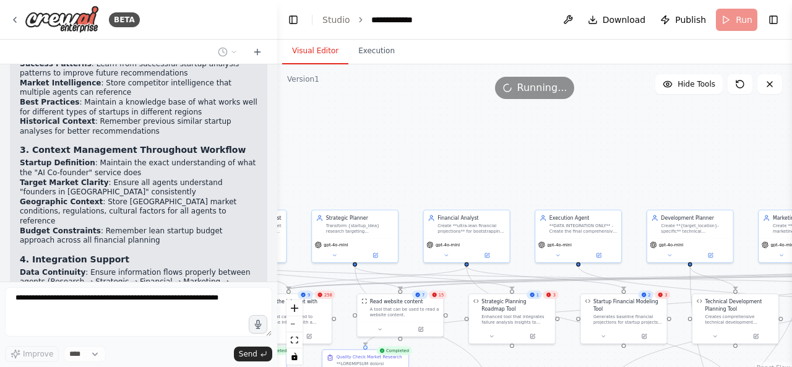
drag, startPoint x: 401, startPoint y: 182, endPoint x: 558, endPoint y: 366, distance: 241.7
click at [558, 366] on div ".deletable-edge-delete-btn { width: 20px; height: 20px; border: 0px solid #ffff…" at bounding box center [534, 218] width 515 height 309
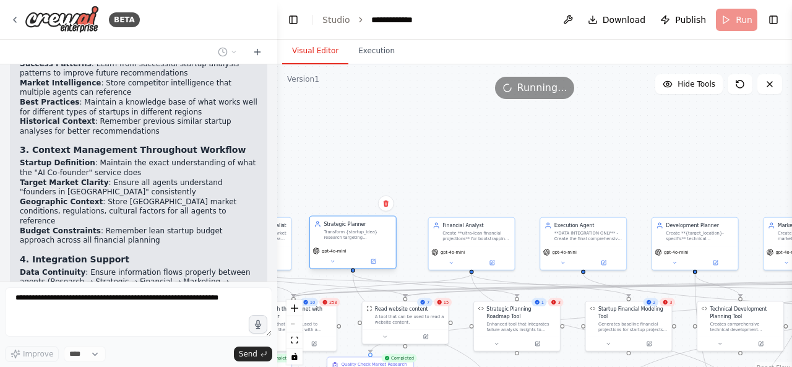
drag, startPoint x: 397, startPoint y: 227, endPoint x: 390, endPoint y: 228, distance: 7.5
click at [390, 228] on div "Strategic Planner Transform {startup_idea} research targeting {target_market} i…" at bounding box center [356, 230] width 67 height 20
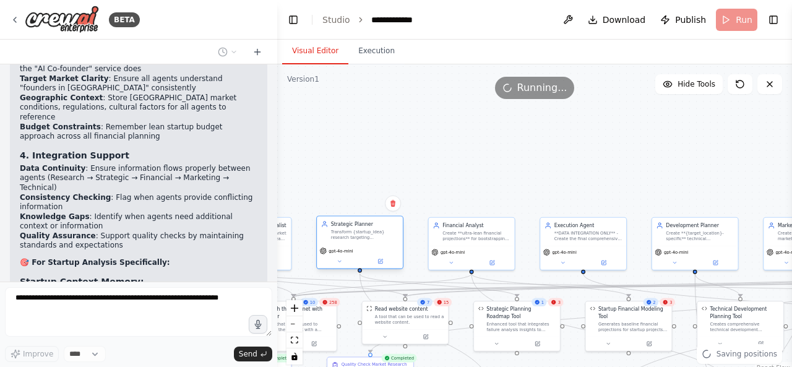
click at [395, 233] on div "Transform {startup_idea} research targeting {target_market} in {target_location…" at bounding box center [364, 234] width 67 height 11
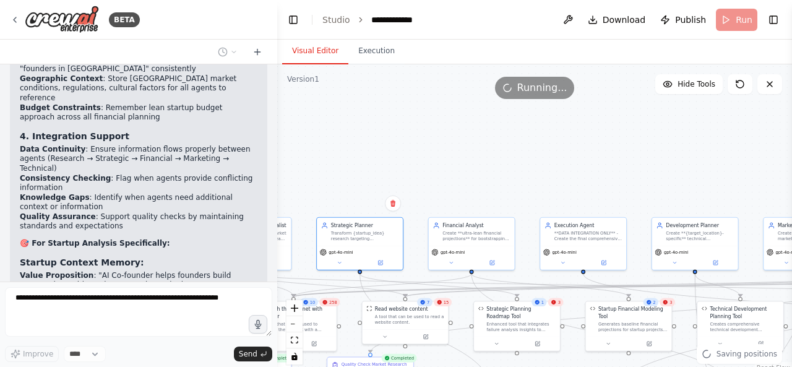
scroll to position [26175, 0]
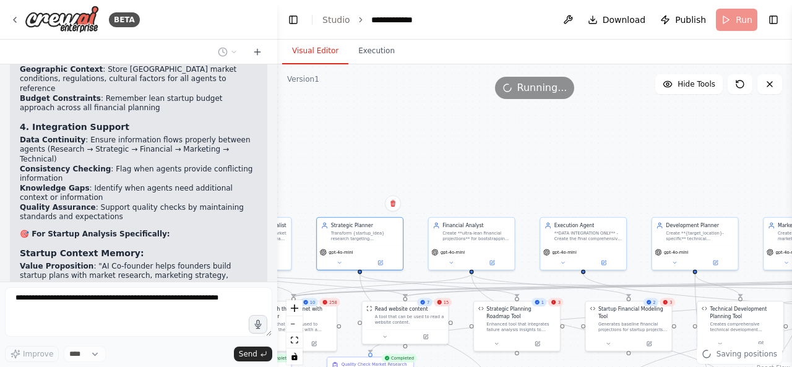
click at [465, 169] on div ".deletable-edge-delete-btn { width: 20px; height: 20px; border: 0px solid #ffff…" at bounding box center [534, 218] width 515 height 309
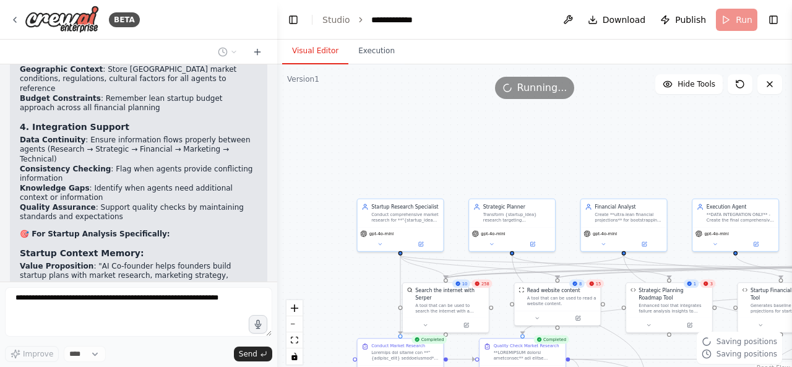
drag, startPoint x: 355, startPoint y: 177, endPoint x: 460, endPoint y: 145, distance: 109.8
click at [530, 149] on div ".deletable-edge-delete-btn { width: 20px; height: 20px; border: 0px solid #ffff…" at bounding box center [534, 218] width 515 height 309
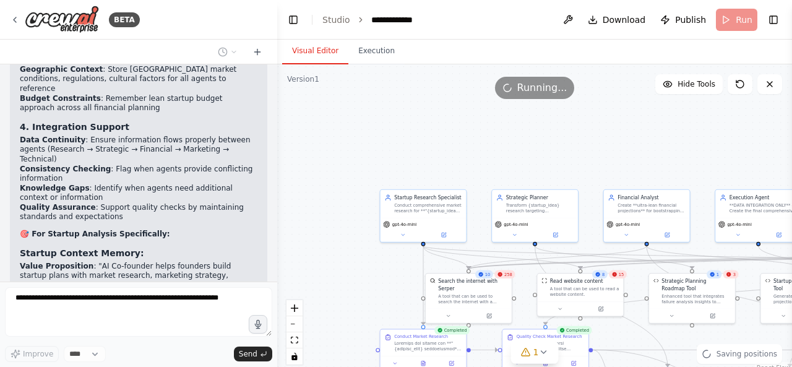
drag, startPoint x: 540, startPoint y: 160, endPoint x: 407, endPoint y: 111, distance: 142.2
click at [369, 103] on div ".deletable-edge-delete-btn { width: 20px; height: 20px; border: 0px solid #ffff…" at bounding box center [534, 218] width 515 height 309
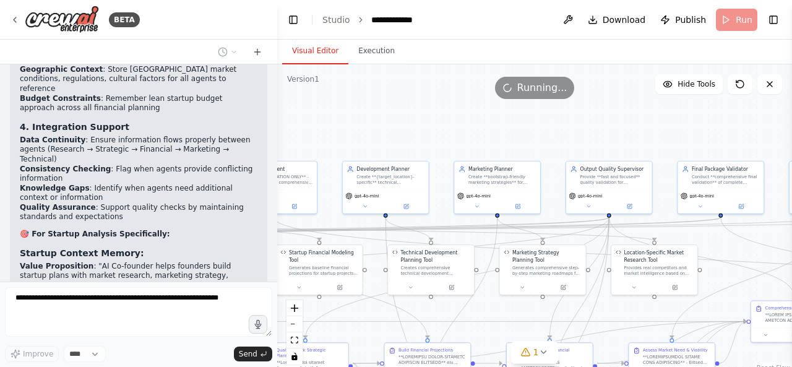
drag, startPoint x: 599, startPoint y: 119, endPoint x: 275, endPoint y: 152, distance: 325.1
click at [275, 152] on div "BETA Hello! I'm the CrewAI assistant. What kind of automation do you want to bu…" at bounding box center [396, 183] width 792 height 367
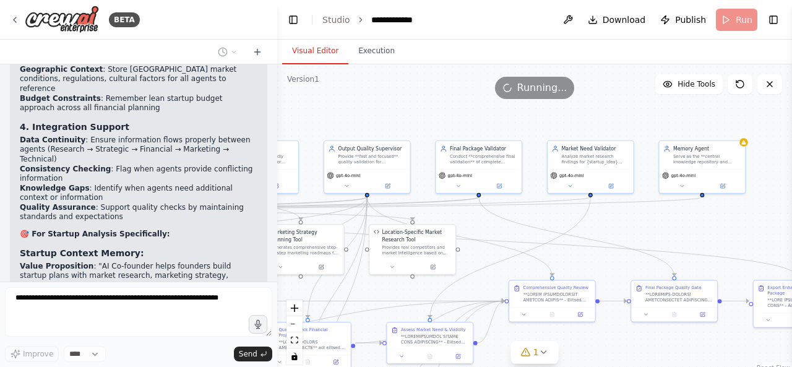
drag, startPoint x: 553, startPoint y: 148, endPoint x: 319, endPoint y: 123, distance: 235.1
click at [319, 123] on div ".deletable-edge-delete-btn { width: 20px; height: 20px; border: 0px solid #ffff…" at bounding box center [534, 218] width 515 height 309
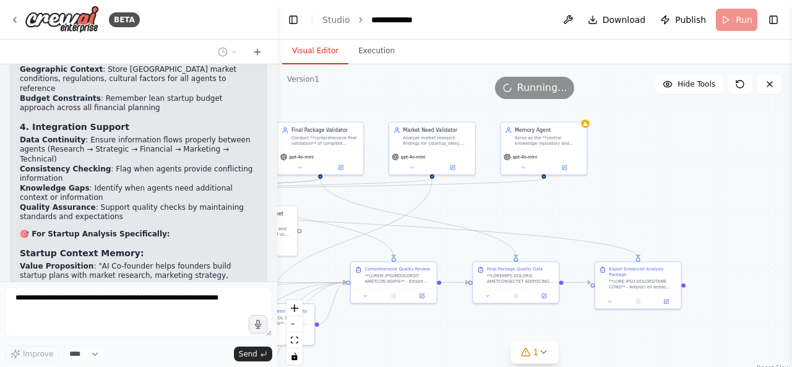
drag, startPoint x: 674, startPoint y: 234, endPoint x: 522, endPoint y: 216, distance: 153.2
click at [522, 216] on div ".deletable-edge-delete-btn { width: 20px; height: 20px; border: 0px solid #ffff…" at bounding box center [534, 218] width 515 height 309
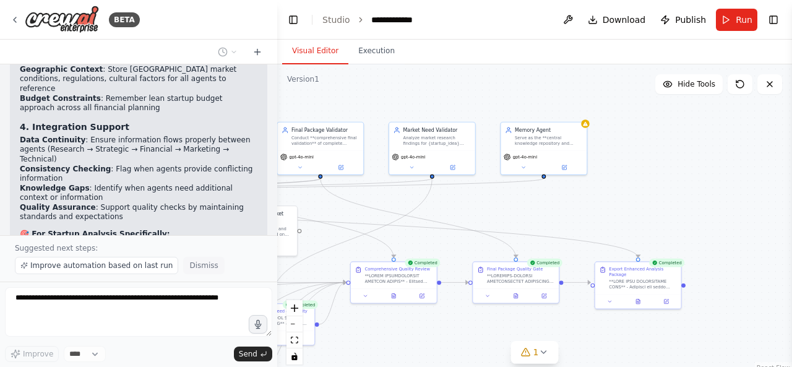
click at [191, 272] on button "Dismiss" at bounding box center [203, 265] width 41 height 17
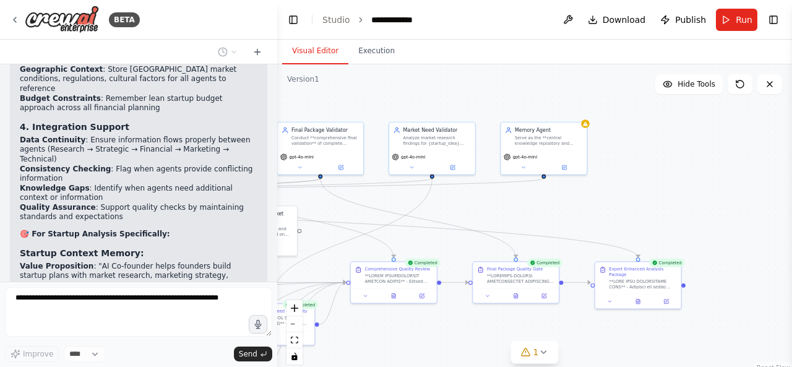
drag, startPoint x: 375, startPoint y: 50, endPoint x: 432, endPoint y: 157, distance: 121.2
click at [374, 50] on button "Execution" at bounding box center [376, 51] width 56 height 26
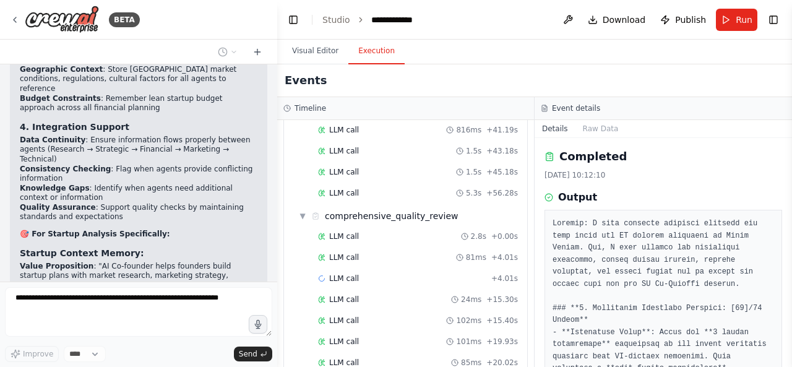
scroll to position [10253, 0]
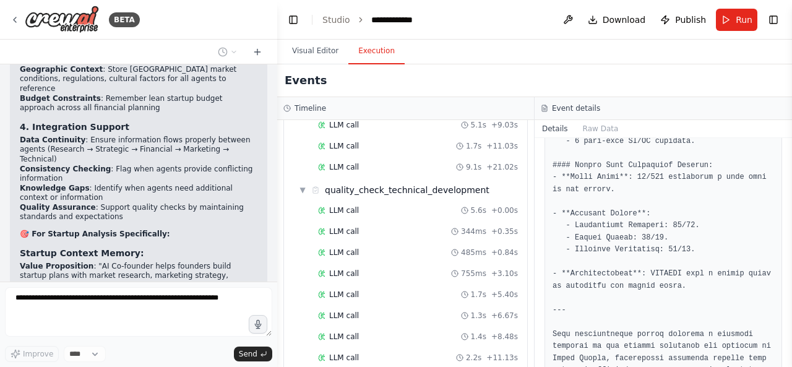
scroll to position [9226, 0]
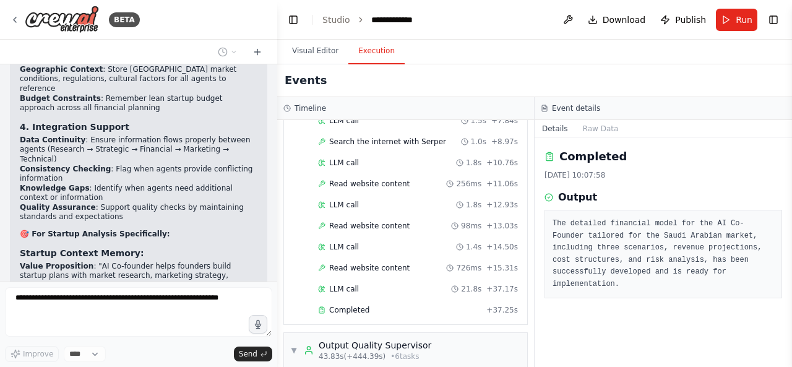
scroll to position [228, 0]
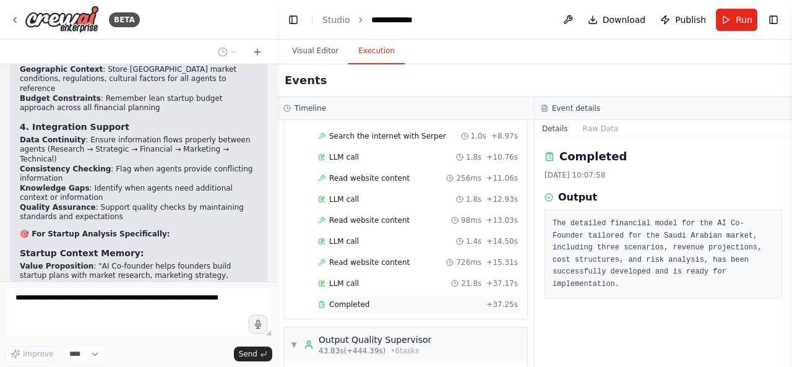
click at [383, 299] on div "Completed" at bounding box center [399, 304] width 163 height 10
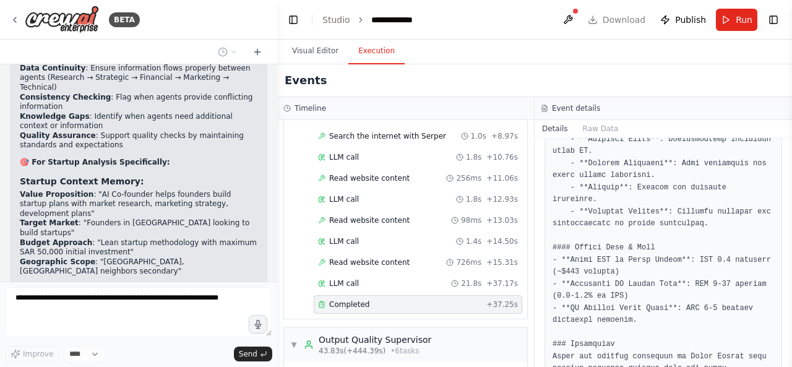
scroll to position [1352, 0]
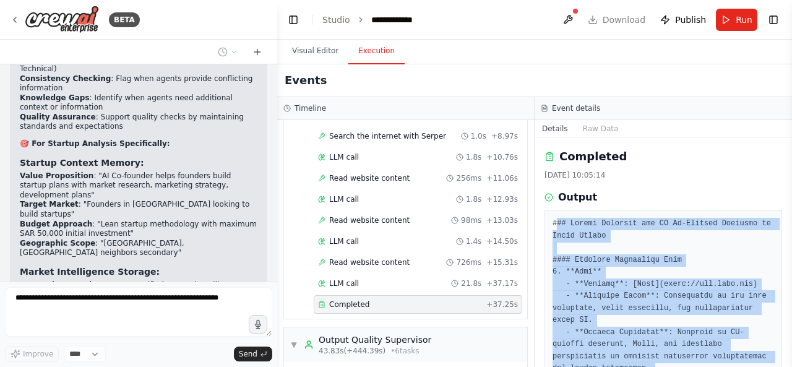
scroll to position [26369, 0]
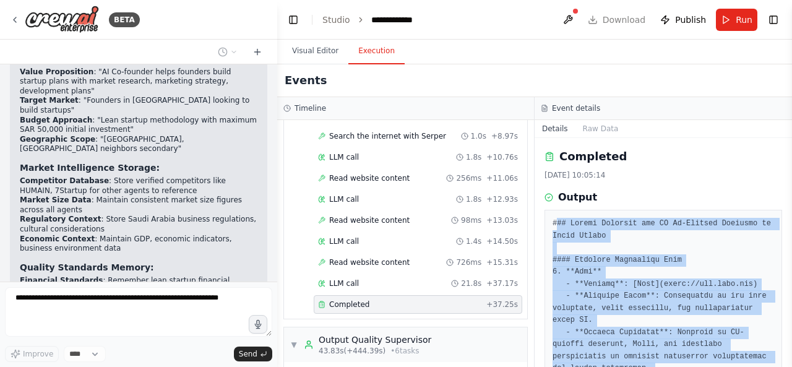
drag, startPoint x: 609, startPoint y: 336, endPoint x: 553, endPoint y: 221, distance: 127.8
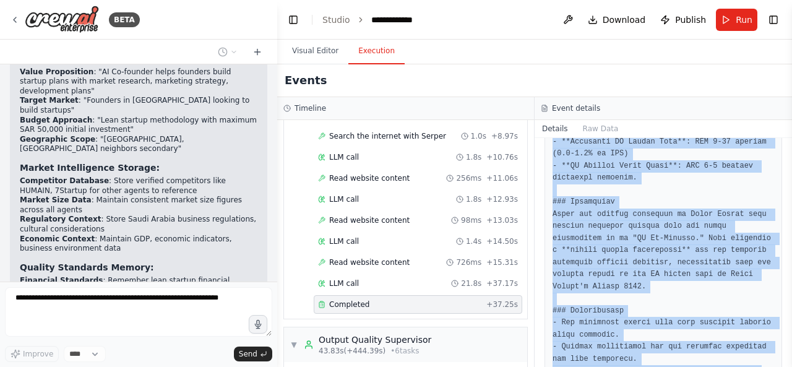
scroll to position [1566, 0]
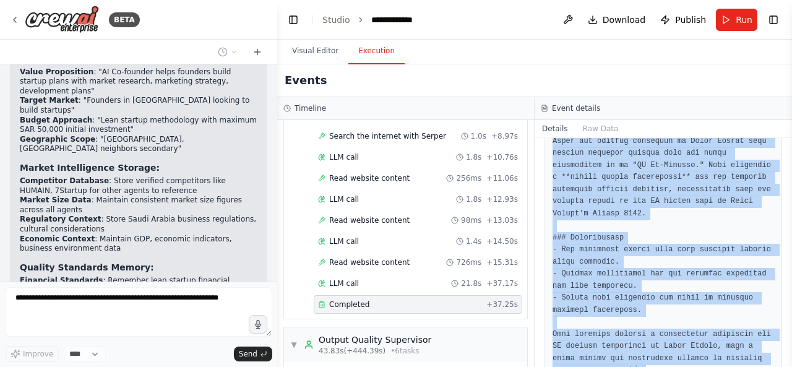
drag, startPoint x: 550, startPoint y: 221, endPoint x: 701, endPoint y: 348, distance: 197.1
click at [701, 348] on div "Completed [DATE] 10:05:14 Output" at bounding box center [662, 252] width 257 height 229
copy pre "### Market Analysis for AI Co-Founder Services in [GEOGRAPHIC_DATA] #### Verifi…"
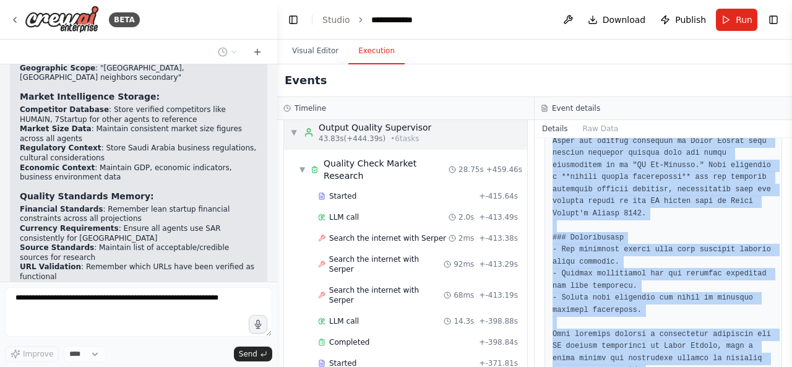
scroll to position [442, 0]
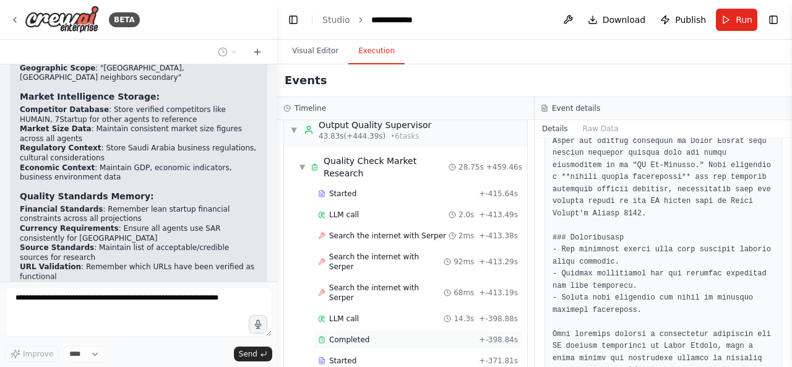
click at [386, 335] on div "Completed" at bounding box center [396, 340] width 156 height 10
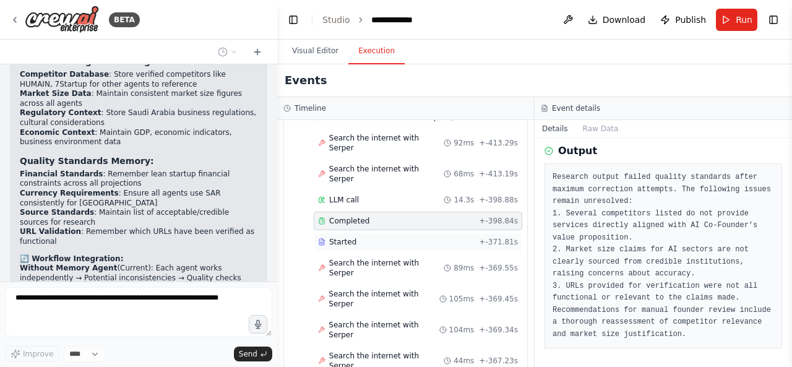
scroll to position [26511, 0]
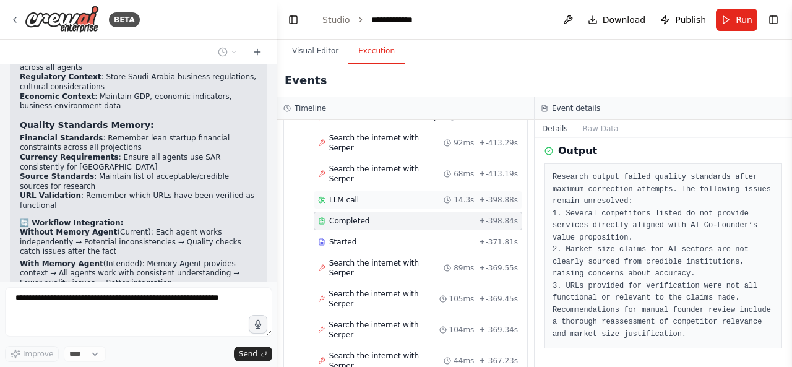
click at [423, 195] on div "LLM call 14.3s + -398.88s" at bounding box center [418, 200] width 200 height 10
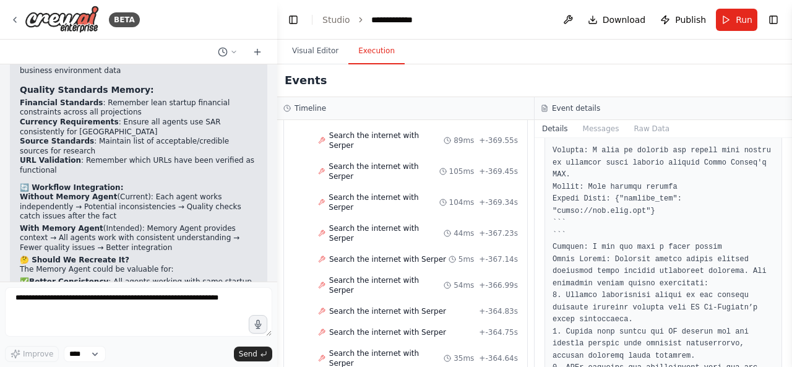
scroll to position [853, 0]
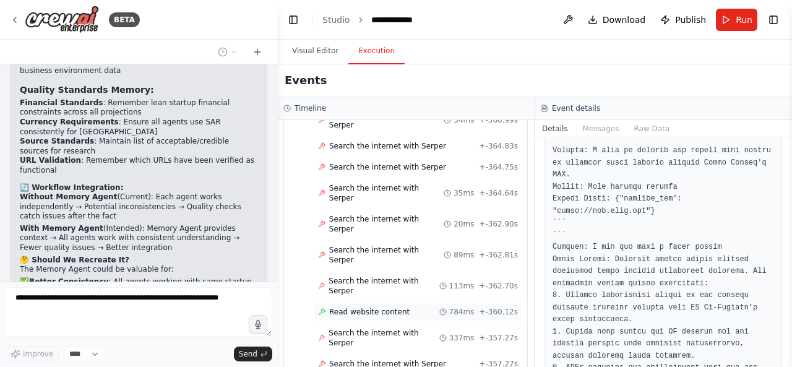
click at [383, 307] on span "Read website content" at bounding box center [369, 312] width 80 height 10
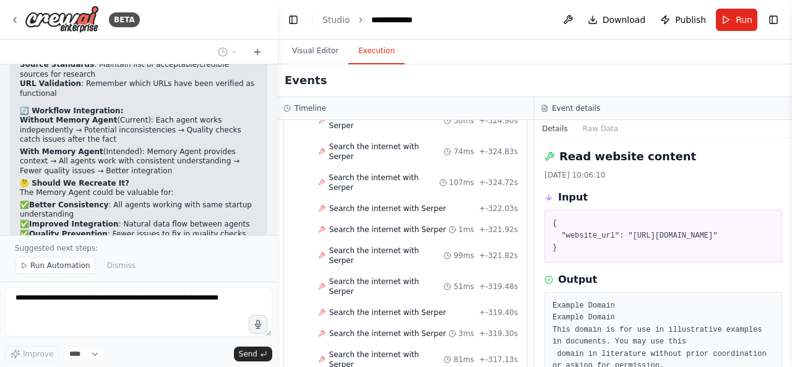
scroll to position [1960, 0]
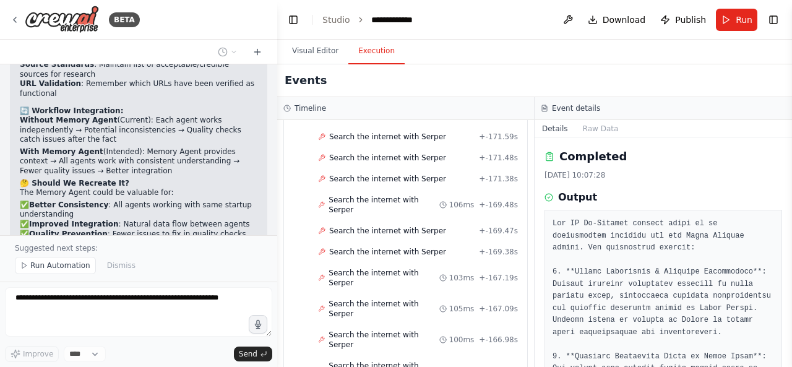
scroll to position [3723, 0]
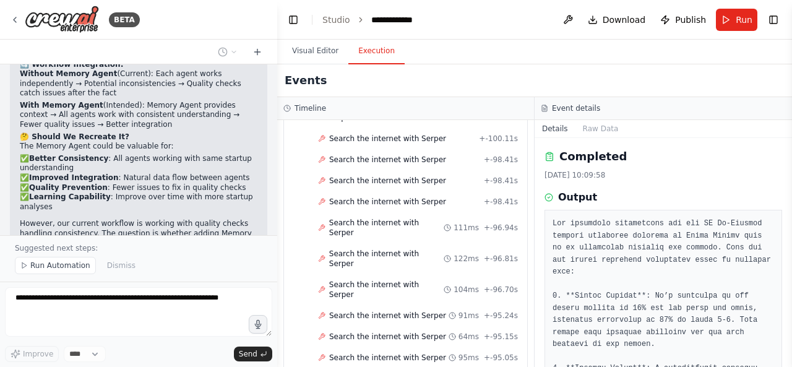
scroll to position [5310, 0]
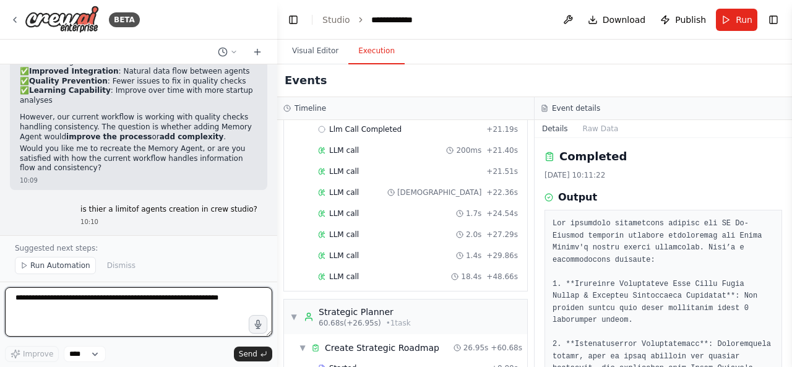
scroll to position [26785, 0]
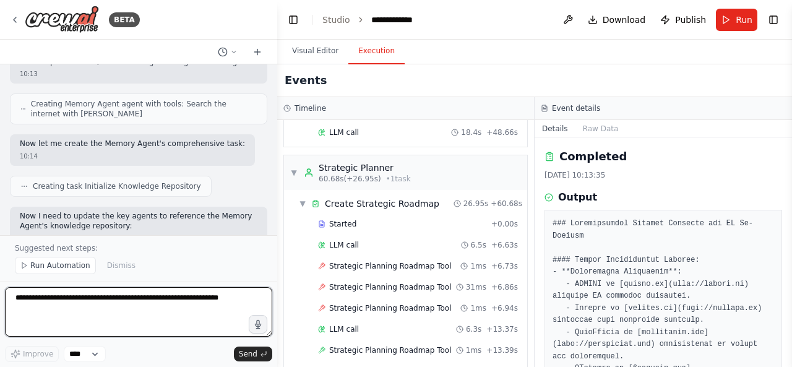
click at [173, 309] on textarea at bounding box center [138, 311] width 267 height 49
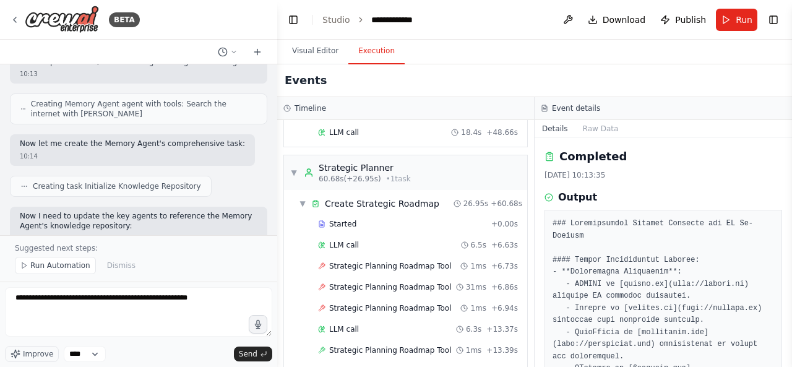
drag, startPoint x: 390, startPoint y: 201, endPoint x: 319, endPoint y: 199, distance: 71.2
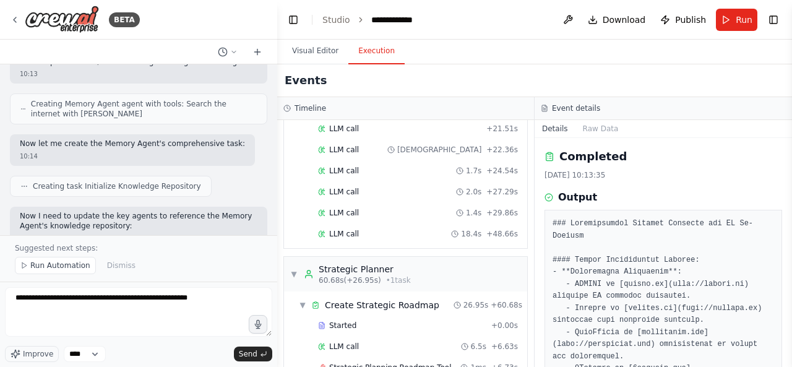
copy div "Execution Agent"
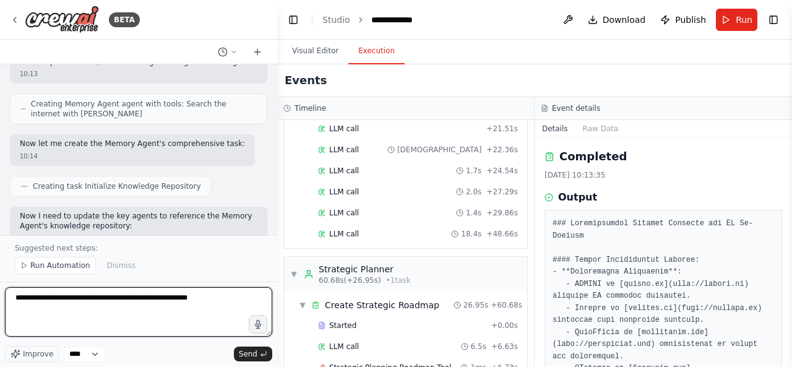
click at [236, 300] on textarea "**********" at bounding box center [138, 311] width 267 height 49
paste textarea "**********"
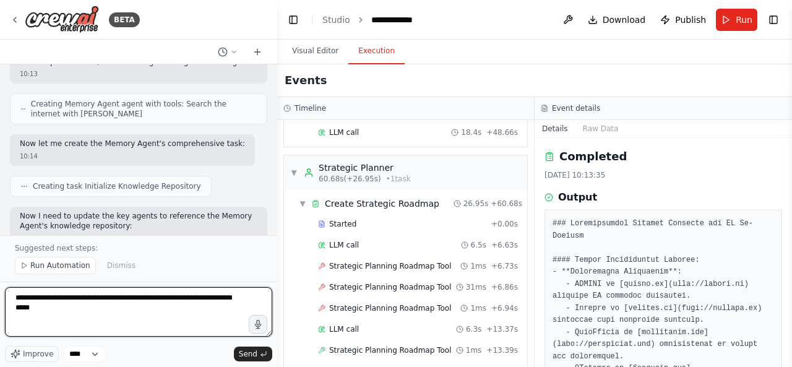
click at [170, 323] on textarea "**********" at bounding box center [138, 311] width 267 height 49
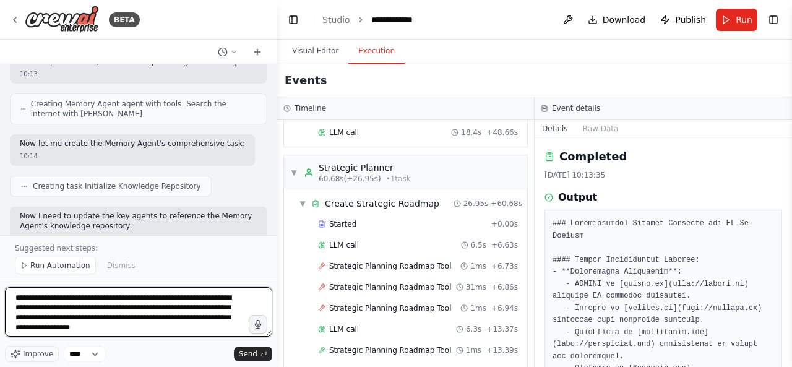
type textarea "**********"
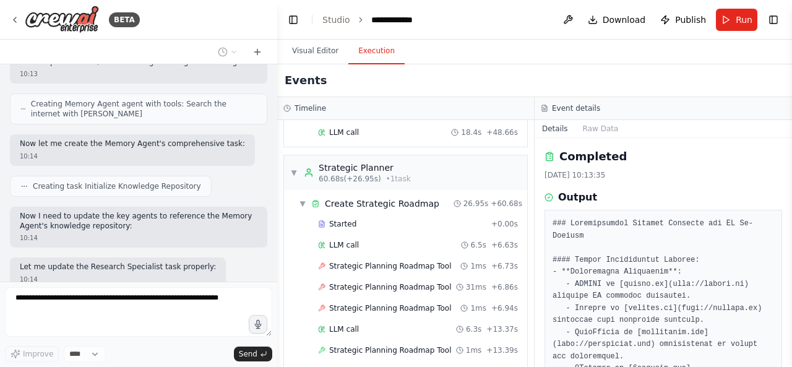
scroll to position [27779, 0]
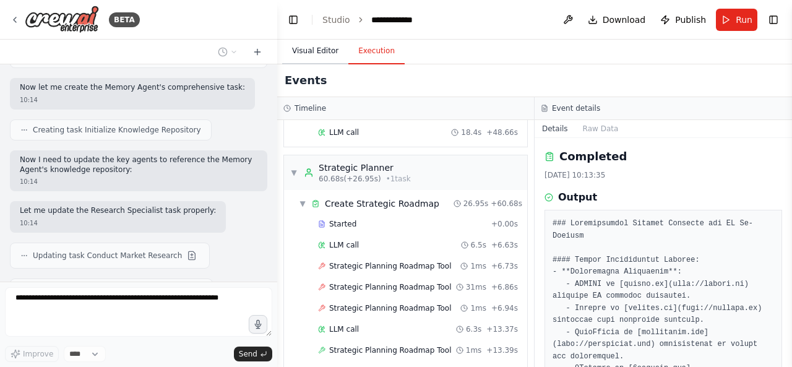
click at [310, 53] on button "Visual Editor" at bounding box center [315, 51] width 66 height 26
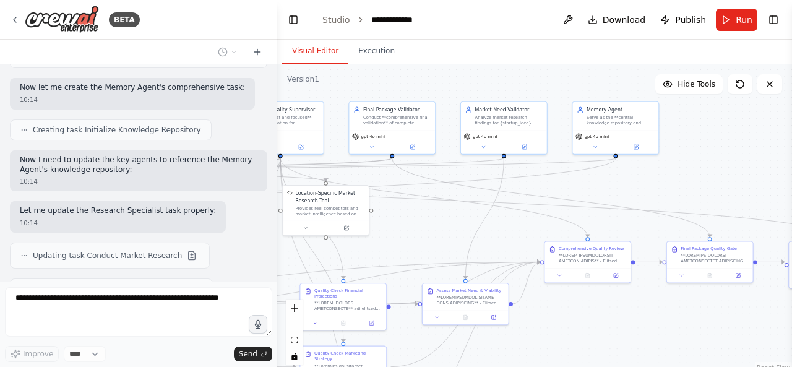
drag, startPoint x: 583, startPoint y: 202, endPoint x: 657, endPoint y: 181, distance: 77.1
click at [657, 181] on div ".deletable-edge-delete-btn { width: 20px; height: 20px; border: 0px solid #ffff…" at bounding box center [534, 218] width 515 height 309
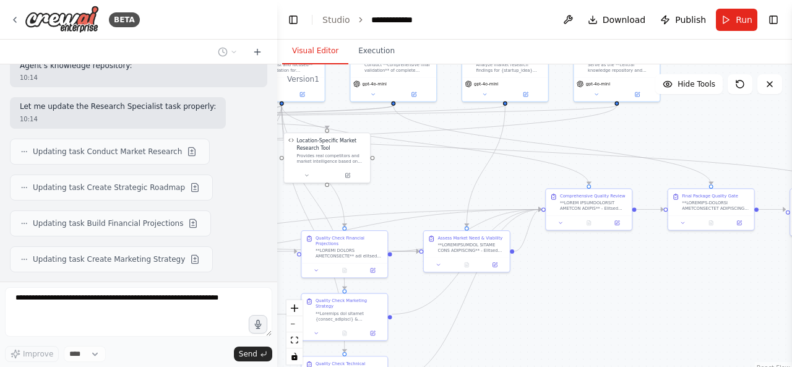
scroll to position [27904, 0]
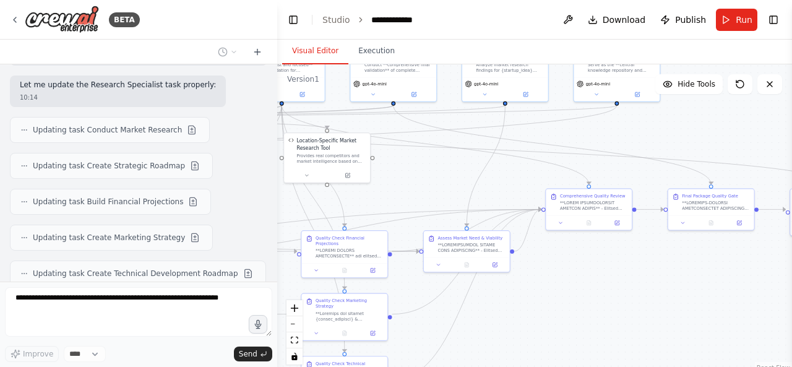
drag, startPoint x: 412, startPoint y: 228, endPoint x: 411, endPoint y: 176, distance: 52.0
click at [411, 176] on div ".deletable-edge-delete-btn { width: 20px; height: 20px; border: 0px solid #ffff…" at bounding box center [534, 218] width 515 height 309
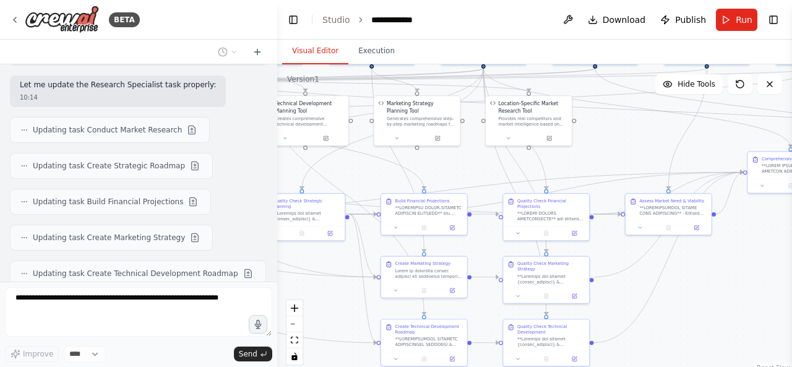
drag, startPoint x: 411, startPoint y: 176, endPoint x: 620, endPoint y: 139, distance: 212.3
click at [617, 139] on div ".deletable-edge-delete-btn { width: 20px; height: 20px; border: 0px solid #ffff…" at bounding box center [534, 218] width 515 height 309
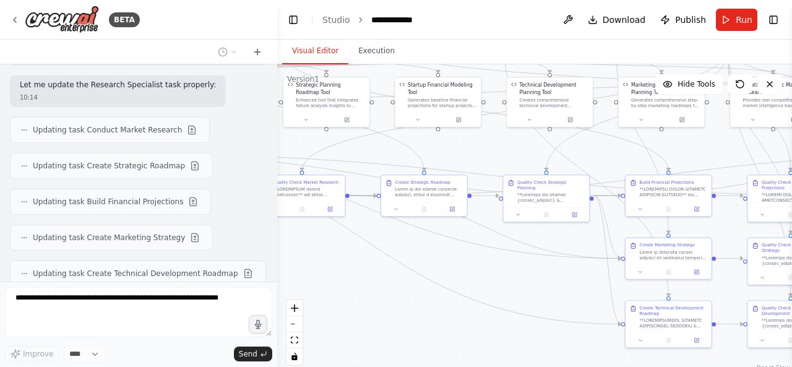
drag, startPoint x: 372, startPoint y: 179, endPoint x: 646, endPoint y: 159, distance: 274.1
click at [646, 159] on div ".deletable-edge-delete-btn { width: 20px; height: 20px; border: 0px solid #ffff…" at bounding box center [534, 218] width 515 height 309
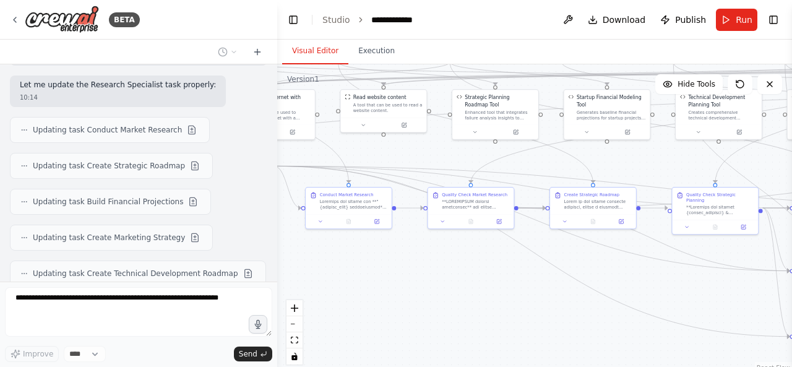
drag, startPoint x: 506, startPoint y: 150, endPoint x: 669, endPoint y: 181, distance: 165.6
click at [669, 181] on div ".deletable-edge-delete-btn { width: 20px; height: 20px; border: 0px solid #ffff…" at bounding box center [534, 218] width 515 height 309
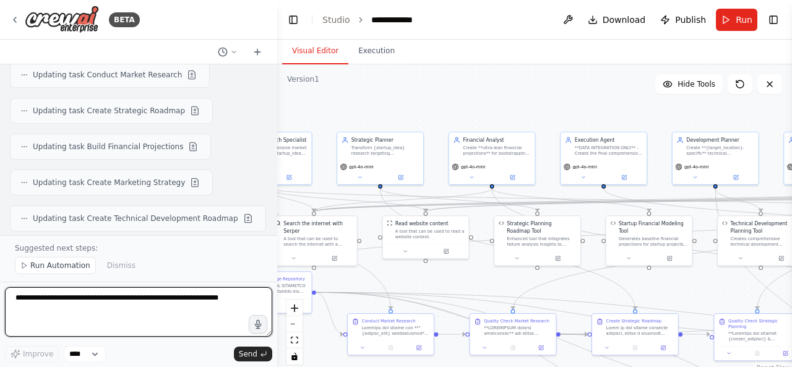
drag, startPoint x: 438, startPoint y: 168, endPoint x: 451, endPoint y: 276, distance: 109.7
click at [451, 276] on div ".deletable-edge-delete-btn { width: 20px; height: 20px; border: 0px solid #ffff…" at bounding box center [534, 218] width 515 height 309
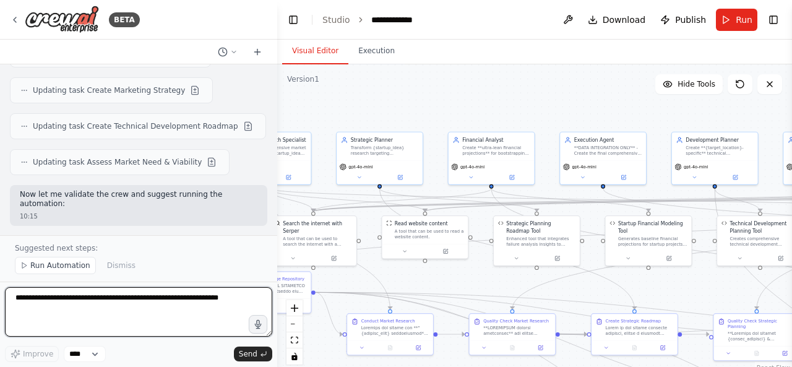
scroll to position [28061, 0]
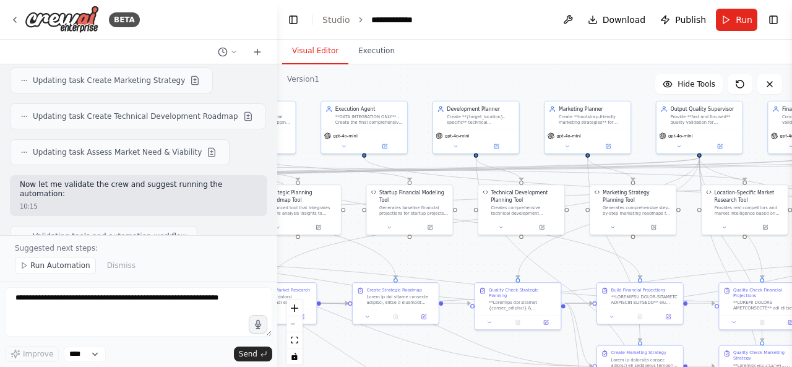
drag, startPoint x: 584, startPoint y: 293, endPoint x: 335, endPoint y: 263, distance: 250.4
click at [335, 263] on div ".deletable-edge-delete-btn { width: 20px; height: 20px; border: 0px solid #ffff…" at bounding box center [534, 218] width 515 height 309
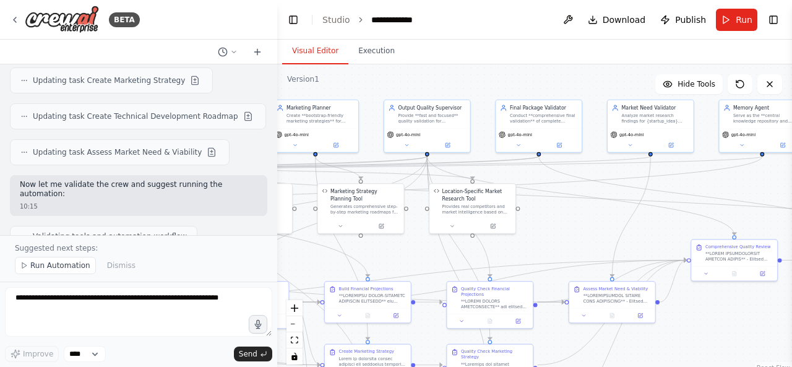
drag, startPoint x: 653, startPoint y: 265, endPoint x: 387, endPoint y: 263, distance: 265.9
click at [387, 263] on div ".deletable-edge-delete-btn { width: 20px; height: 20px; border: 0px solid #ffff…" at bounding box center [534, 218] width 515 height 309
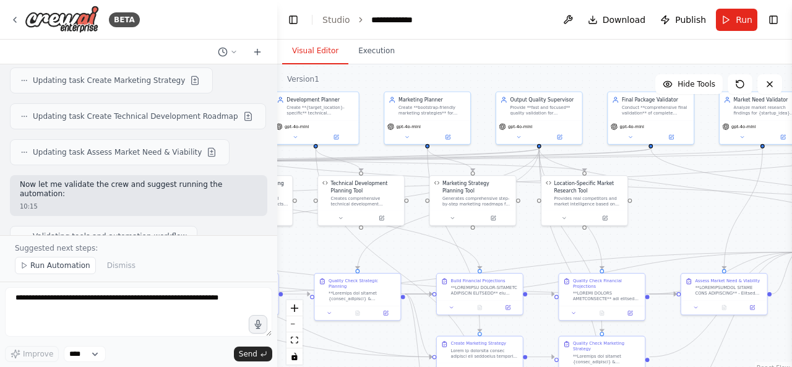
drag, startPoint x: 588, startPoint y: 239, endPoint x: 704, endPoint y: 231, distance: 116.0
click at [704, 231] on div ".deletable-edge-delete-btn { width: 20px; height: 20px; border: 0px solid #ffff…" at bounding box center [534, 218] width 515 height 309
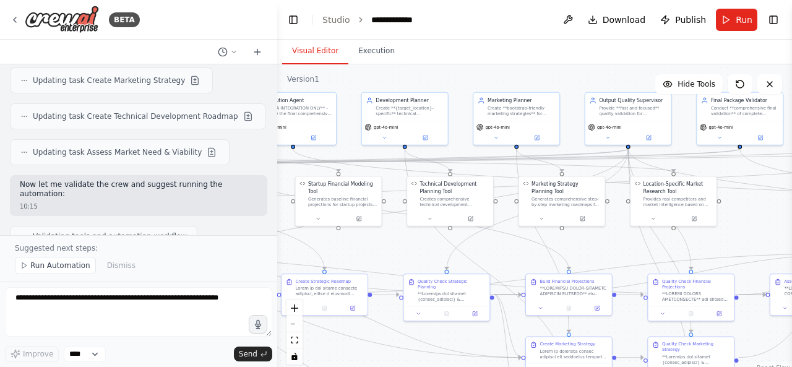
drag, startPoint x: 421, startPoint y: 262, endPoint x: 631, endPoint y: 263, distance: 210.9
click at [631, 263] on div ".deletable-edge-delete-btn { width: 20px; height: 20px; border: 0px solid #ffff…" at bounding box center [534, 218] width 515 height 309
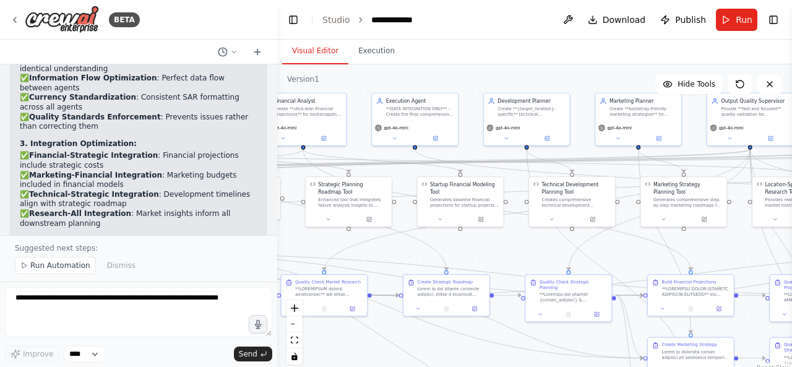
scroll to position [28660, 0]
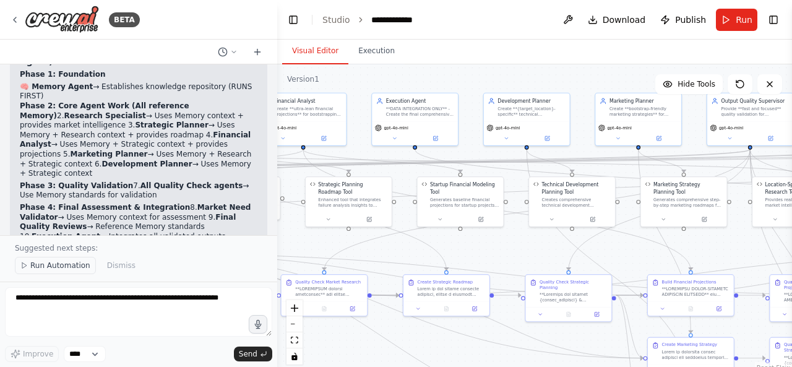
click at [67, 273] on button "Run Automation" at bounding box center [55, 265] width 81 height 17
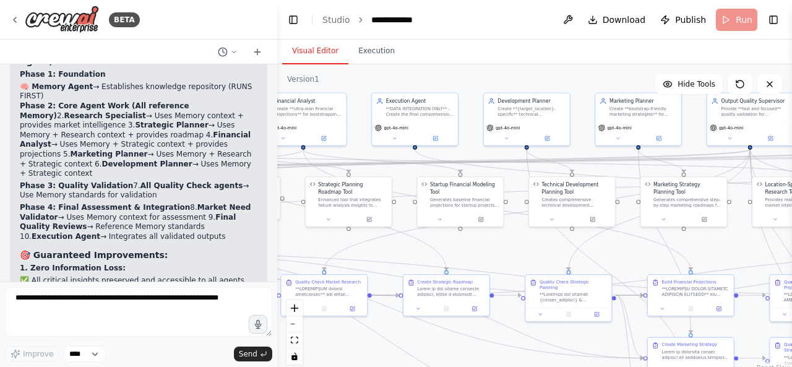
scroll to position [28613, 0]
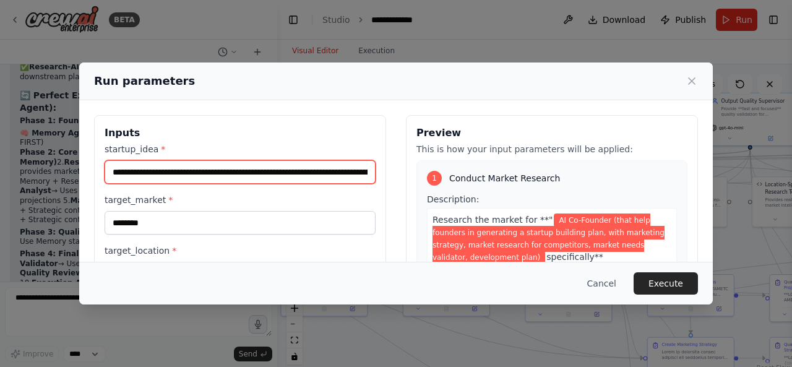
click at [315, 174] on input "**********" at bounding box center [240, 171] width 271 height 23
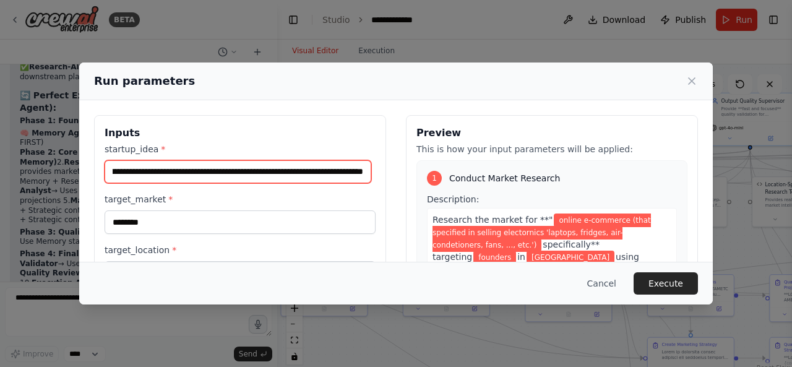
scroll to position [0, 141]
type input "**********"
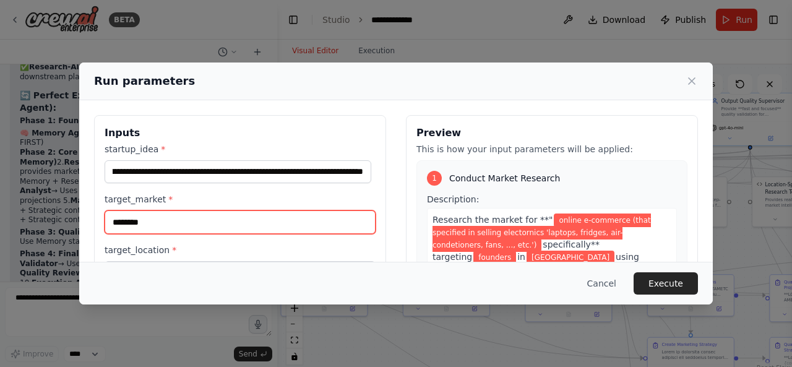
scroll to position [0, 0]
click at [276, 224] on input "********" at bounding box center [240, 221] width 271 height 23
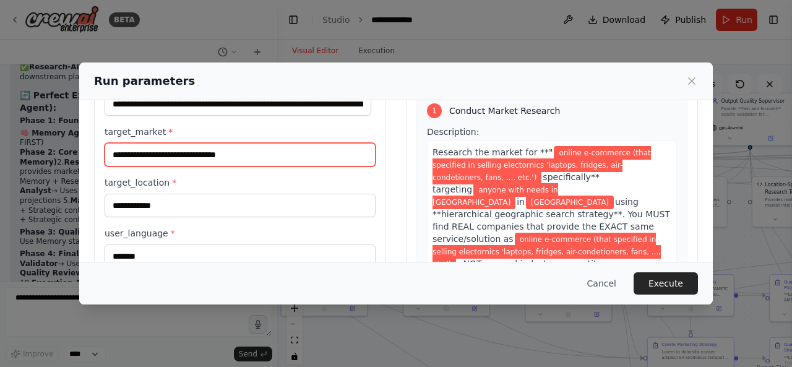
scroll to position [67, 0]
drag, startPoint x: 262, startPoint y: 155, endPoint x: 184, endPoint y: 159, distance: 77.4
click at [184, 159] on input "**********" at bounding box center [240, 154] width 271 height 23
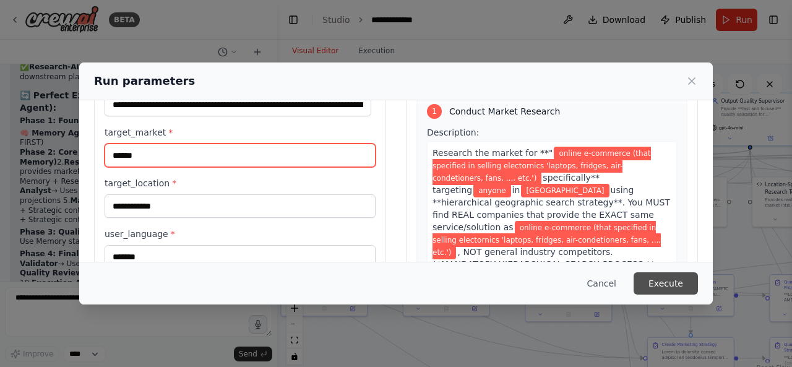
type input "******"
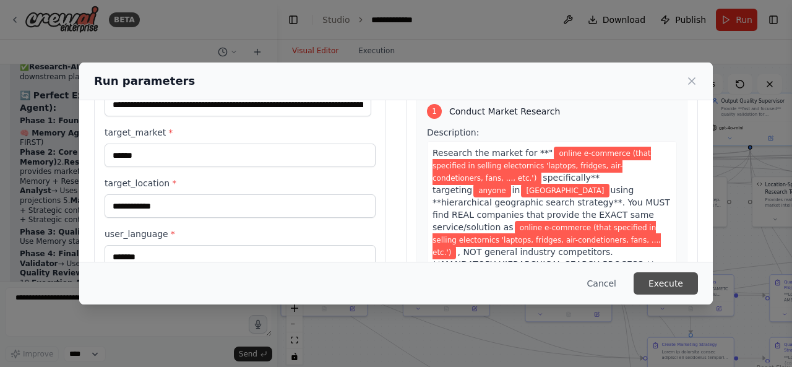
click at [670, 291] on button "Execute" at bounding box center [665, 283] width 64 height 22
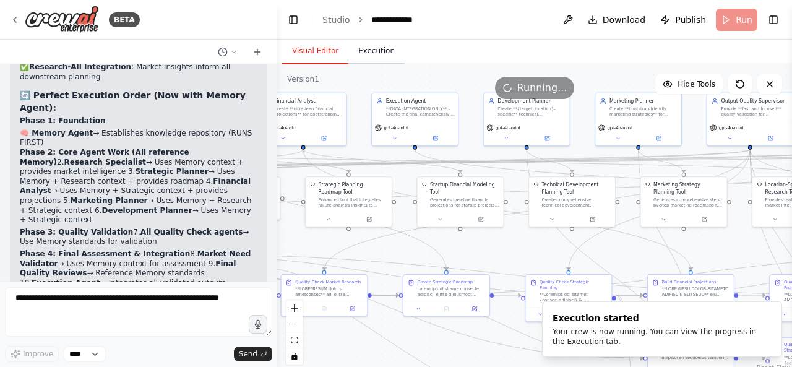
click at [360, 51] on button "Execution" at bounding box center [376, 51] width 56 height 26
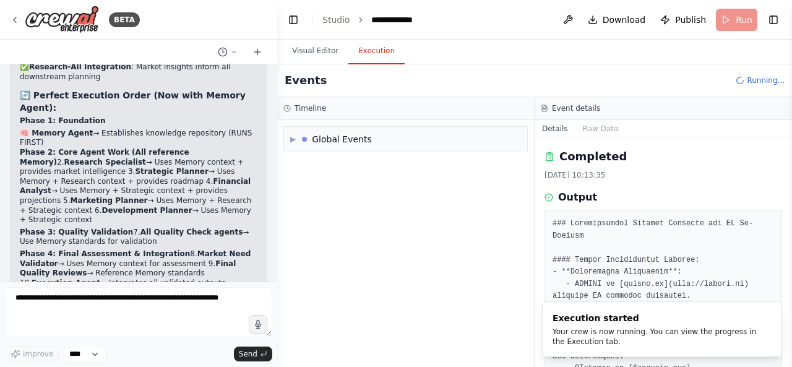
scroll to position [0, 0]
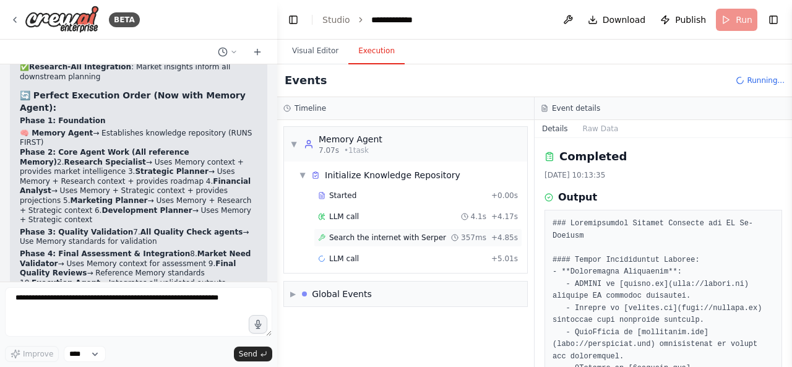
click at [412, 238] on span "Search the internet with Serper" at bounding box center [387, 238] width 117 height 10
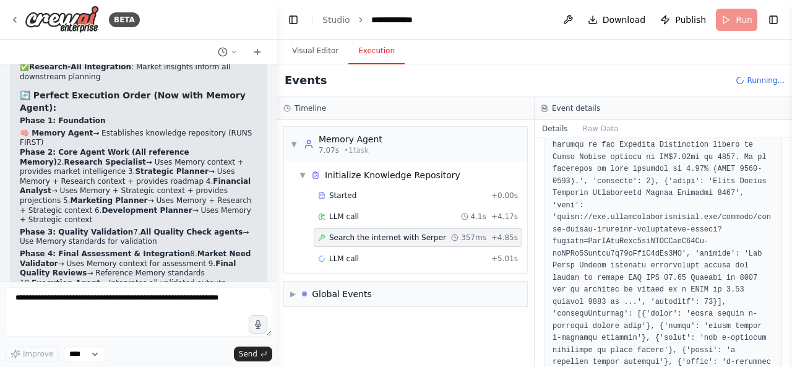
scroll to position [1059, 0]
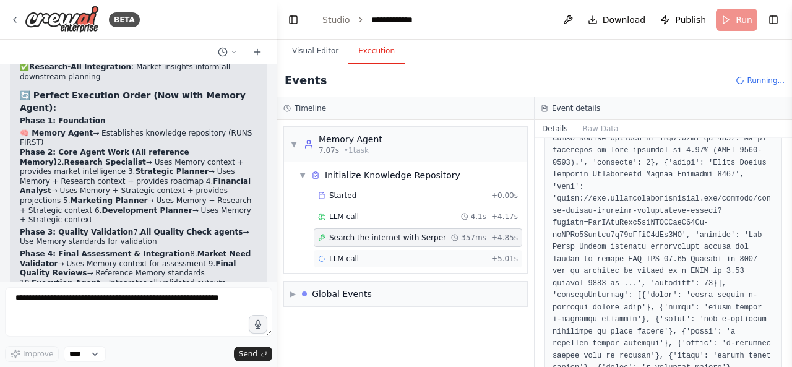
click at [415, 250] on div "LLM call + 5.01s" at bounding box center [418, 258] width 208 height 19
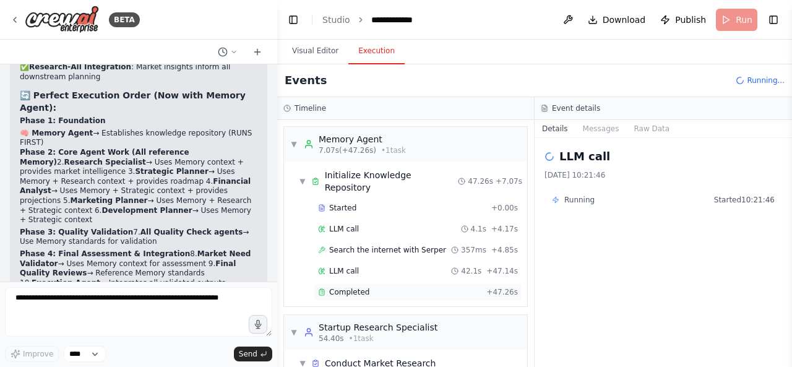
click at [433, 287] on div "Completed" at bounding box center [399, 292] width 163 height 10
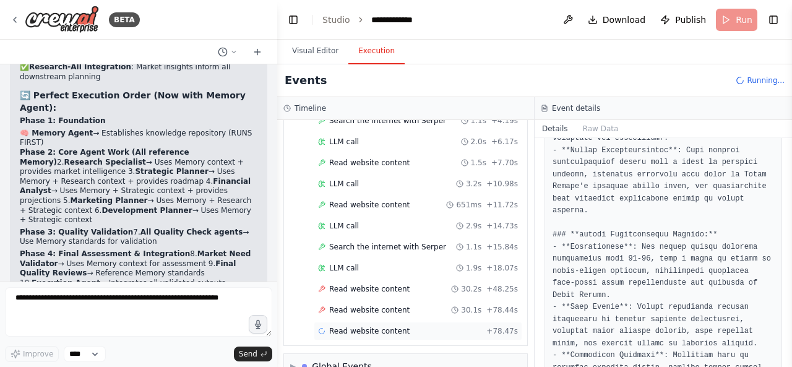
scroll to position [309, 0]
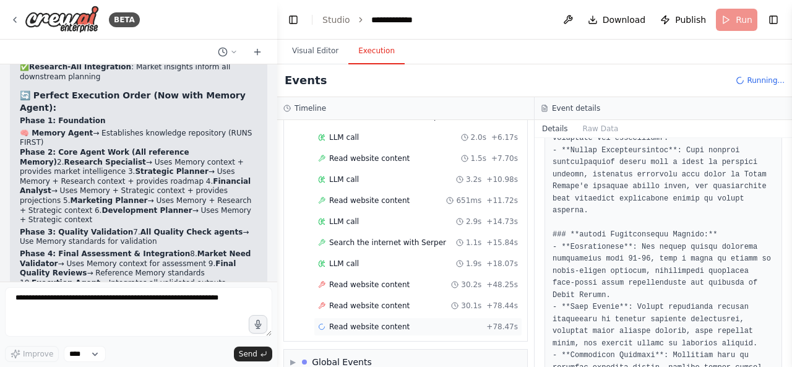
click at [398, 322] on span "Read website content" at bounding box center [369, 327] width 80 height 10
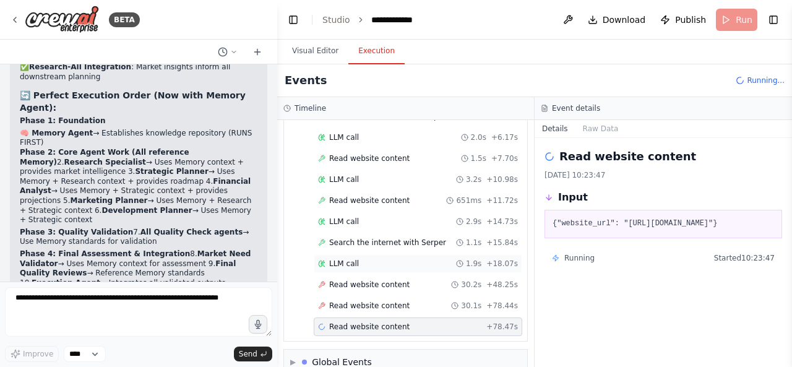
click at [366, 254] on div "LLM call 1.9s + 18.07s" at bounding box center [418, 263] width 208 height 19
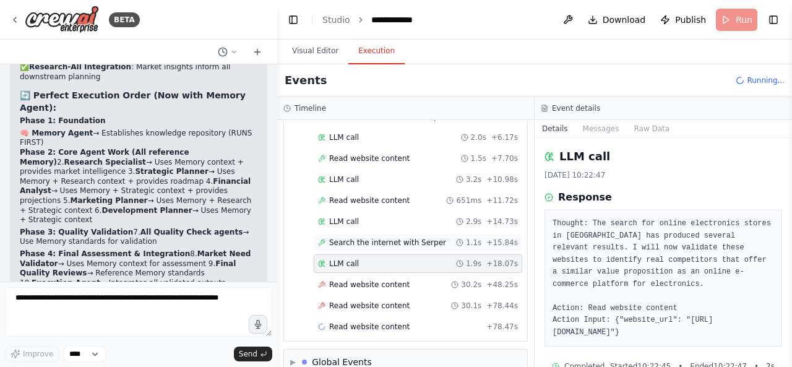
click at [412, 233] on div "Search the internet with [PERSON_NAME] 1.1s + 15.84s" at bounding box center [418, 242] width 208 height 19
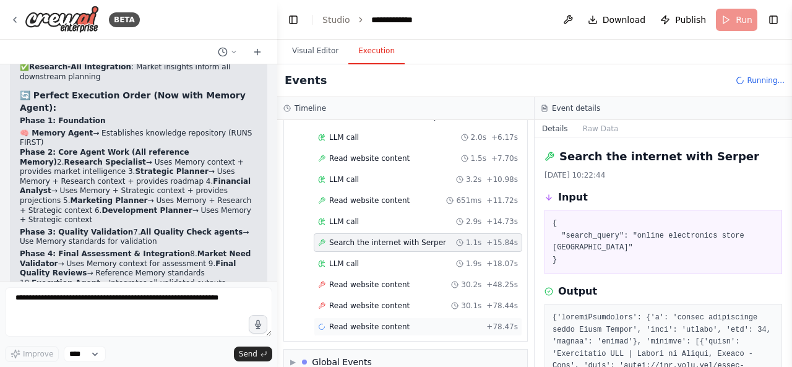
click at [415, 322] on div "Read website content + 78.47s" at bounding box center [418, 327] width 200 height 10
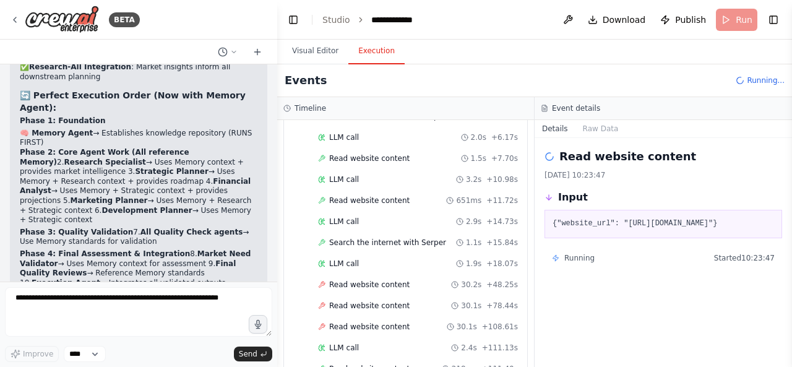
scroll to position [495, 0]
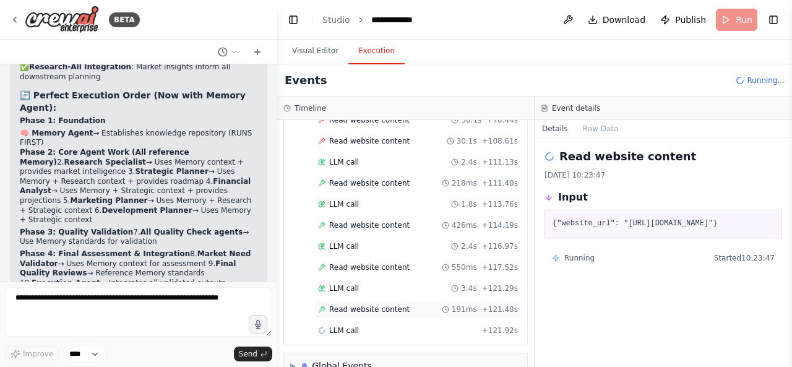
click at [433, 304] on div "Read website content 191ms + 121.48s" at bounding box center [418, 309] width 200 height 10
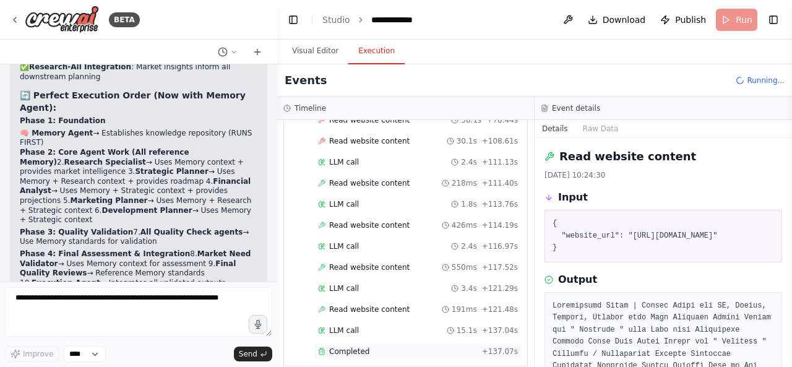
click at [401, 342] on div "Completed + 137.07s" at bounding box center [418, 351] width 208 height 19
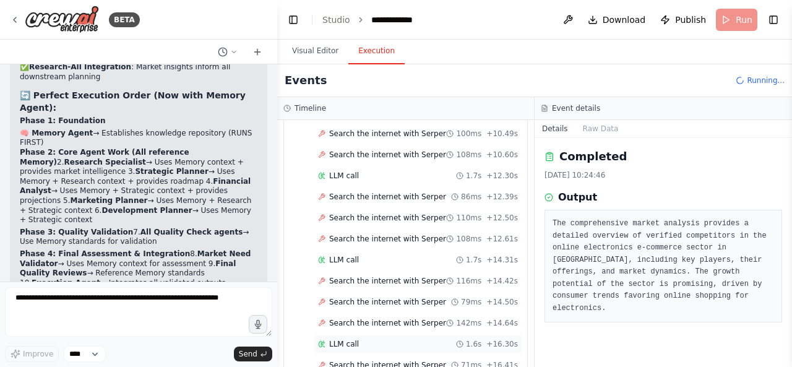
scroll to position [1286, 0]
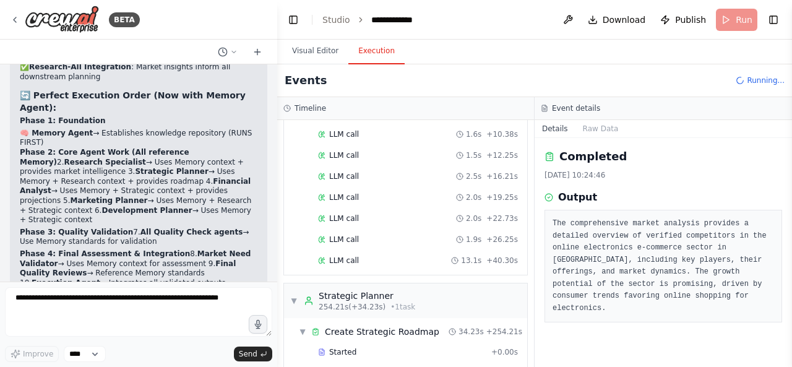
scroll to position [3587, 0]
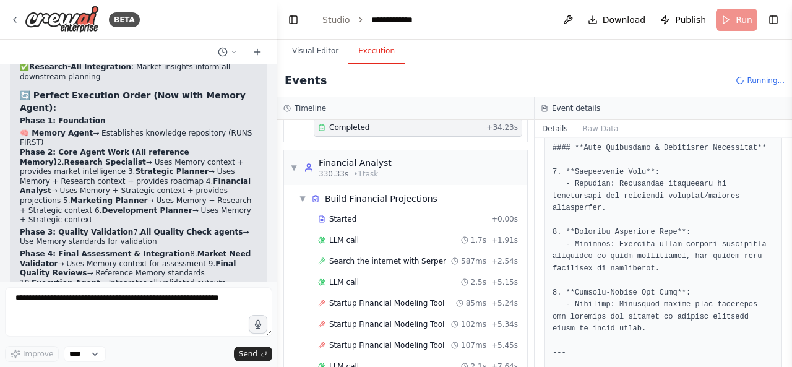
scroll to position [3902, 0]
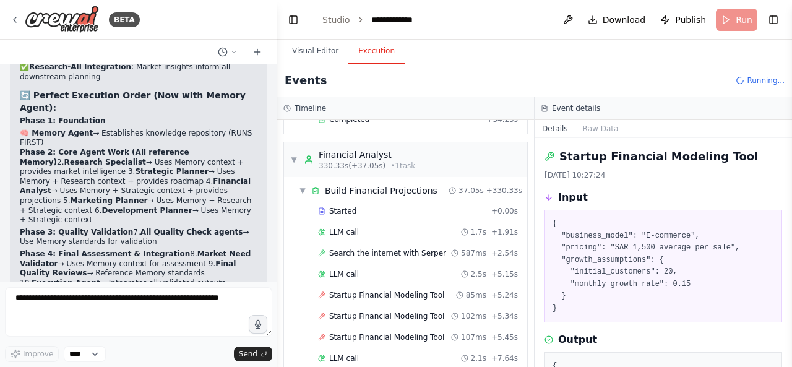
scroll to position [4033, 0]
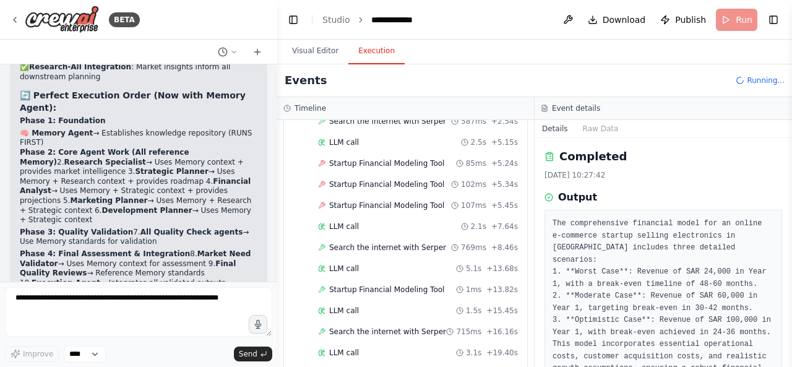
scroll to position [34, 0]
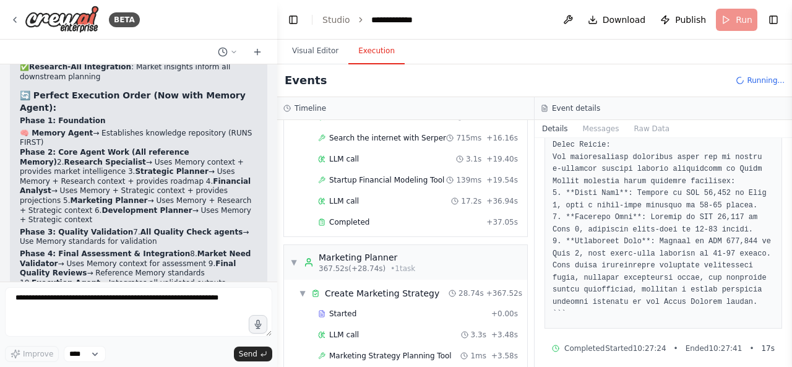
scroll to position [4226, 0]
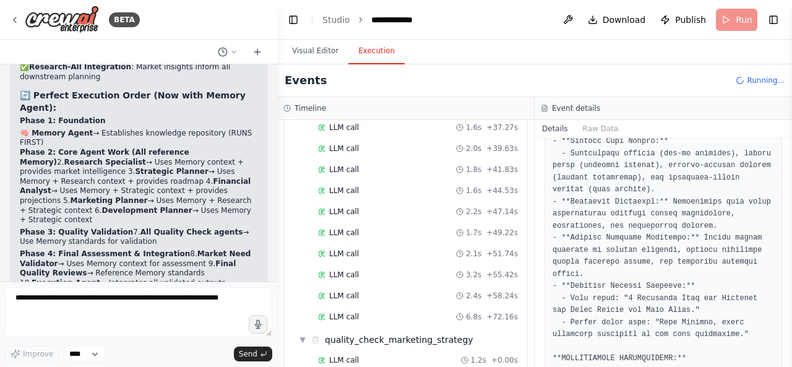
scroll to position [8676, 0]
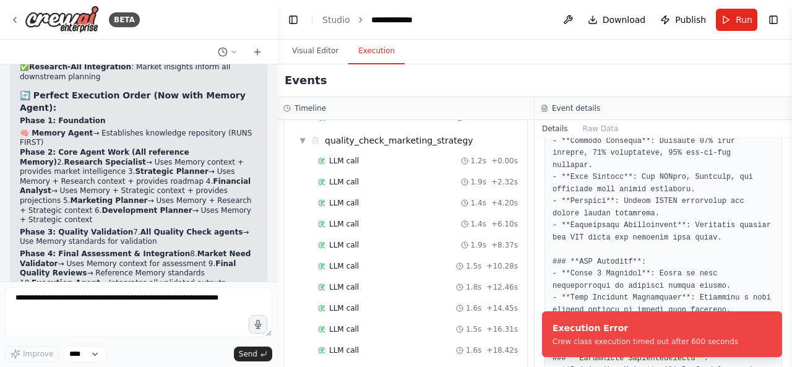
scroll to position [1895, 0]
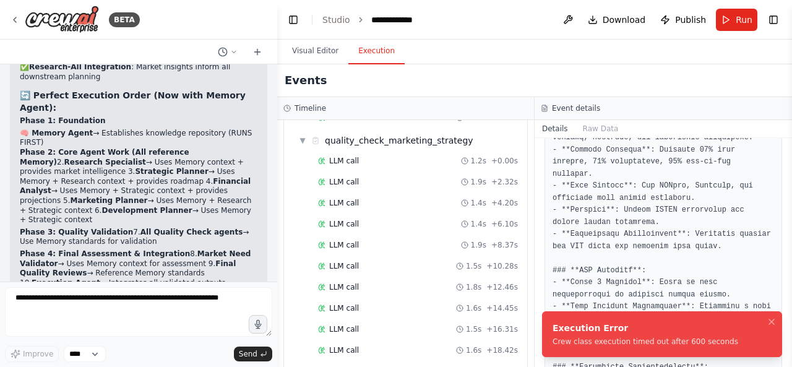
click at [639, 344] on div "Crew class execution timed out after 600 seconds" at bounding box center [645, 341] width 186 height 10
click at [646, 338] on div "Crew class execution timed out after 600 seconds" at bounding box center [645, 341] width 186 height 10
click at [696, 341] on div "Crew class execution timed out after 600 seconds" at bounding box center [645, 341] width 186 height 10
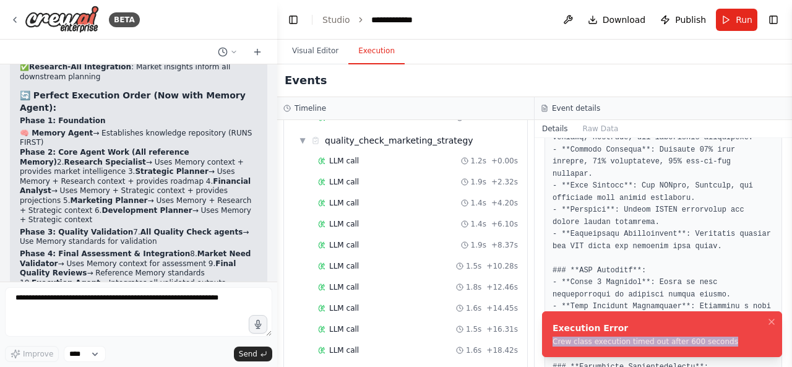
click at [696, 341] on div "Crew class execution timed out after 600 seconds" at bounding box center [645, 341] width 186 height 10
copy div "Crew class execution timed out after 600 seconds"
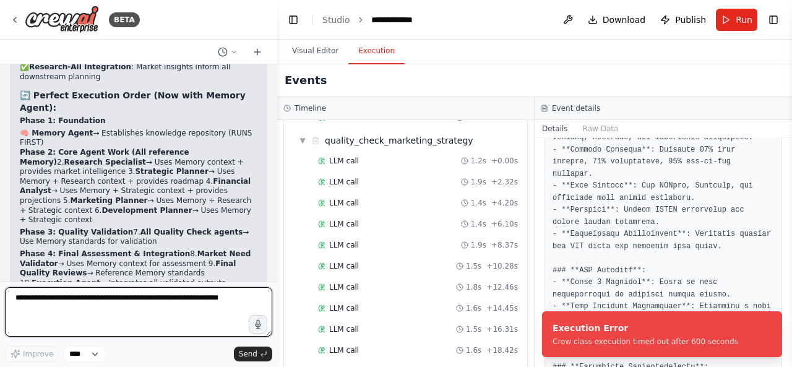
click at [205, 307] on textarea at bounding box center [138, 311] width 267 height 49
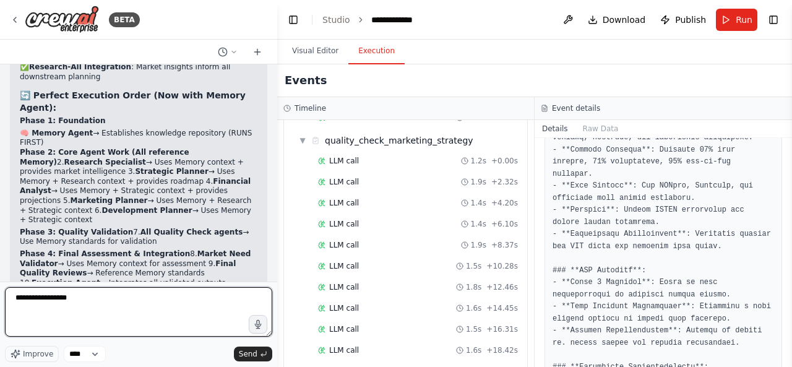
paste textarea "**********"
type textarea "**********"
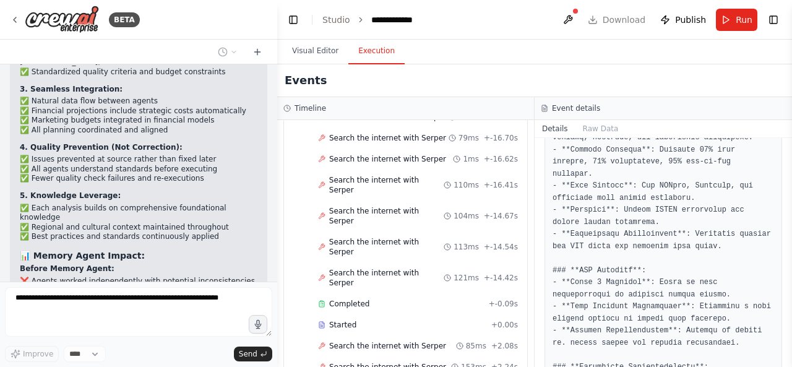
scroll to position [7805, 0]
click at [315, 51] on button "Visual Editor" at bounding box center [315, 51] width 66 height 26
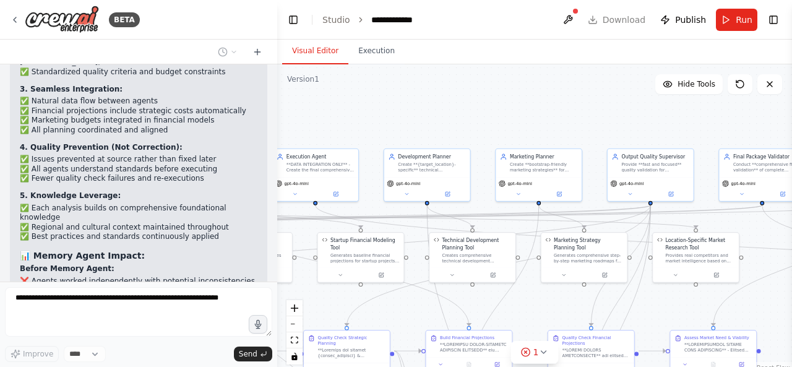
drag, startPoint x: 428, startPoint y: 252, endPoint x: 327, endPoint y: 312, distance: 117.6
click at [327, 312] on div ".deletable-edge-delete-btn { width: 20px; height: 20px; border: 0px solid #ffff…" at bounding box center [534, 218] width 515 height 309
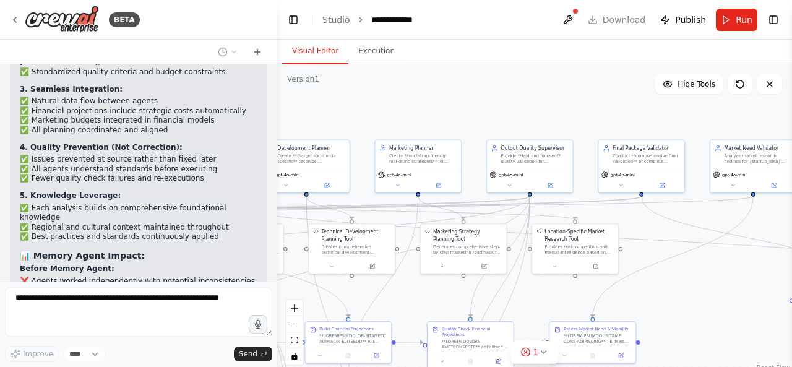
scroll to position [29017, 0]
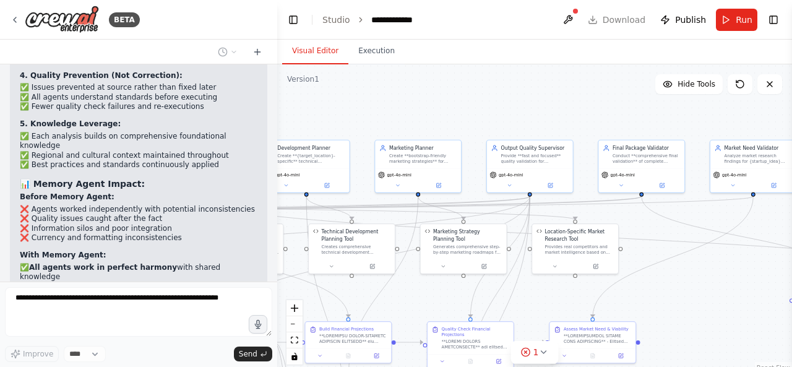
drag, startPoint x: 485, startPoint y: 126, endPoint x: 376, endPoint y: 112, distance: 109.7
click at [376, 112] on div ".deletable-edge-delete-btn { width: 20px; height: 20px; border: 0px solid #ffff…" at bounding box center [534, 218] width 515 height 309
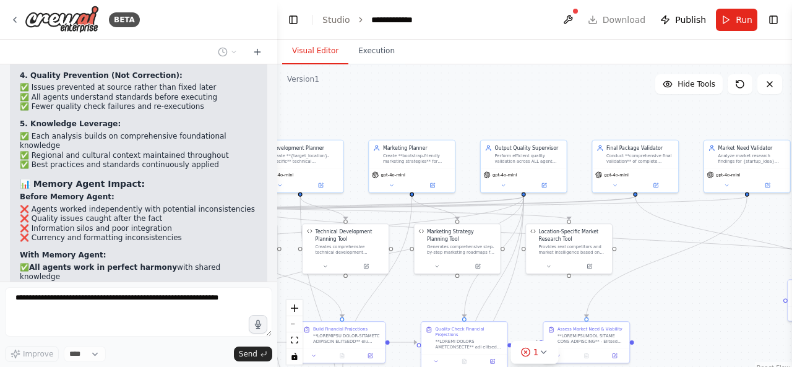
scroll to position [29032, 0]
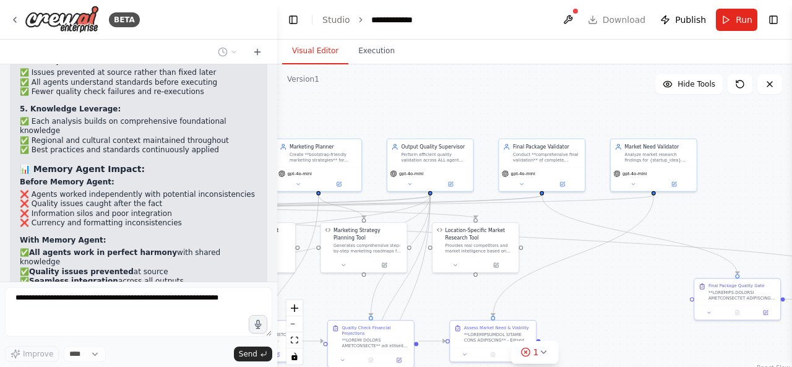
drag, startPoint x: 508, startPoint y: 117, endPoint x: 410, endPoint y: 114, distance: 98.4
click at [410, 114] on div ".deletable-edge-delete-btn { width: 20px; height: 20px; border: 0px solid #ffff…" at bounding box center [534, 218] width 515 height 309
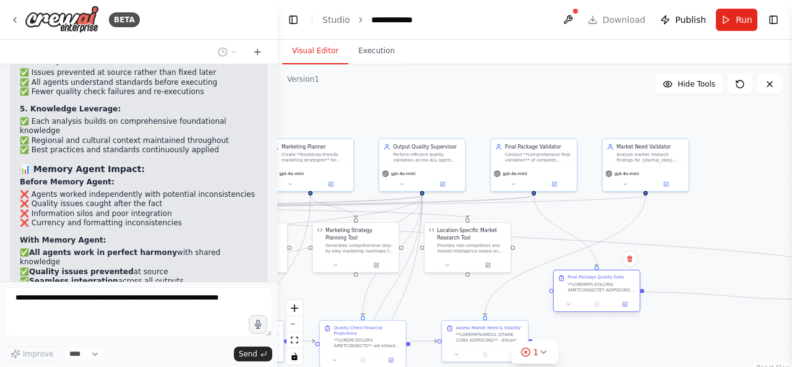
drag, startPoint x: 711, startPoint y: 295, endPoint x: 579, endPoint y: 287, distance: 132.6
click at [579, 287] on div at bounding box center [601, 286] width 67 height 11
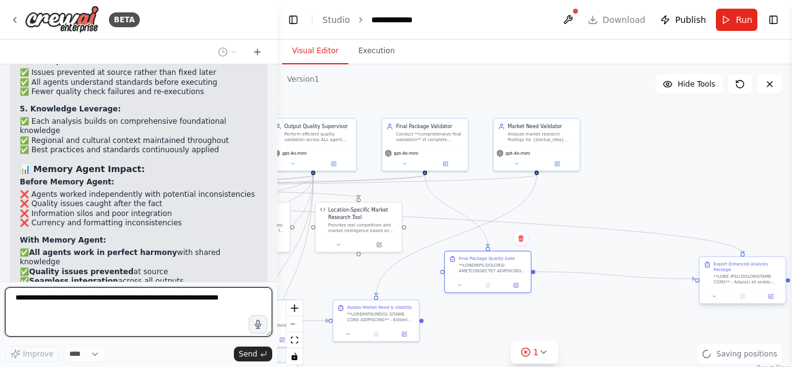
click at [534, 242] on div ".deletable-edge-delete-btn { width: 20px; height: 20px; border: 0px solid #ffff…" at bounding box center [534, 218] width 515 height 309
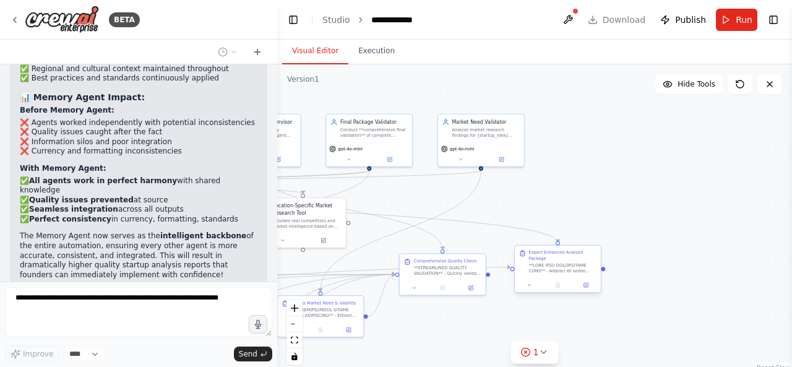
scroll to position [29114, 0]
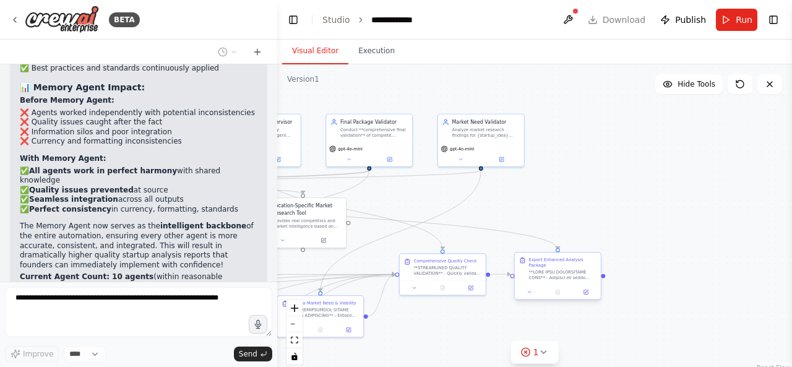
drag, startPoint x: 666, startPoint y: 270, endPoint x: 542, endPoint y: 270, distance: 124.3
click at [542, 270] on div at bounding box center [562, 274] width 67 height 11
click at [566, 221] on div ".deletable-edge-delete-btn { width: 20px; height: 20px; border: 0px solid #ffff…" at bounding box center [534, 218] width 515 height 309
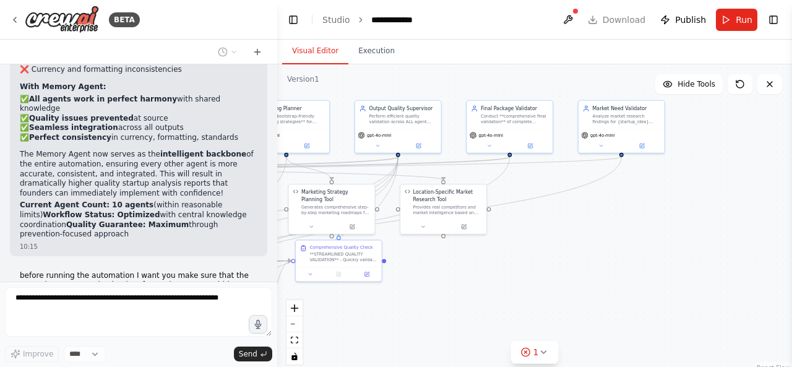
drag, startPoint x: 499, startPoint y: 199, endPoint x: 639, endPoint y: 185, distance: 141.0
click at [639, 185] on div ".deletable-edge-delete-btn { width: 20px; height: 20px; border: 0px solid #ffff…" at bounding box center [534, 218] width 515 height 309
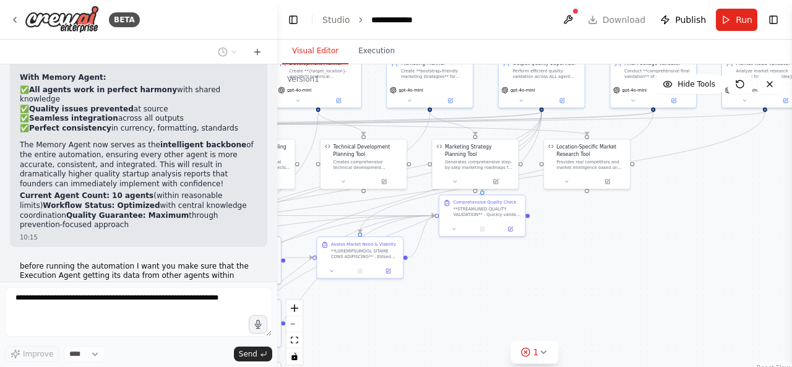
drag, startPoint x: 461, startPoint y: 257, endPoint x: 625, endPoint y: 202, distance: 172.5
click at [622, 203] on div ".deletable-edge-delete-btn { width: 20px; height: 20px; border: 0px solid #ffff…" at bounding box center [534, 218] width 515 height 309
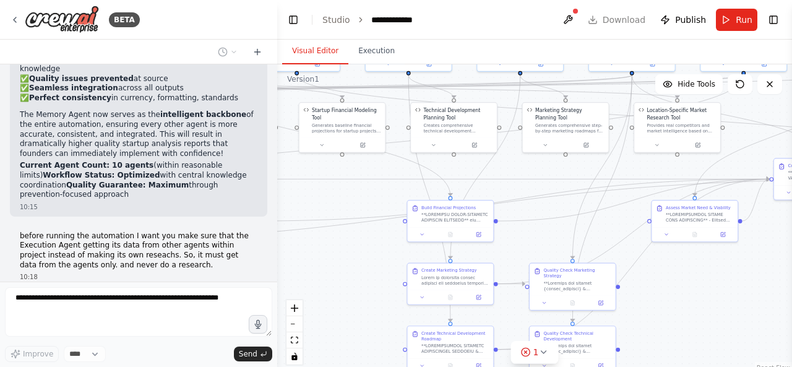
scroll to position [29256, 0]
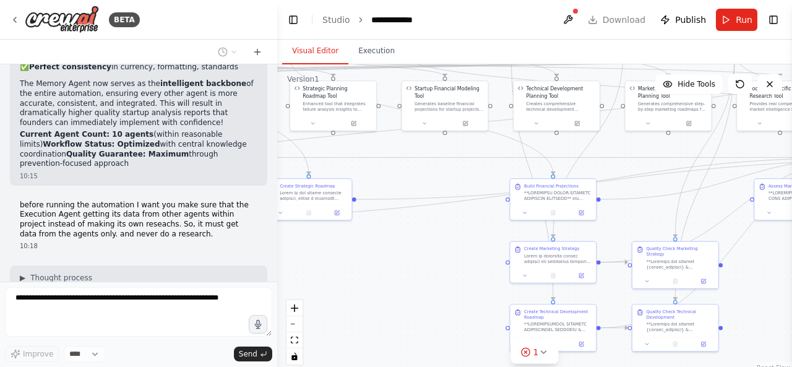
drag, startPoint x: 304, startPoint y: 213, endPoint x: 481, endPoint y: 164, distance: 183.1
click at [481, 164] on div ".deletable-edge-delete-btn { width: 20px; height: 20px; border: 0px solid #ffff…" at bounding box center [534, 218] width 515 height 309
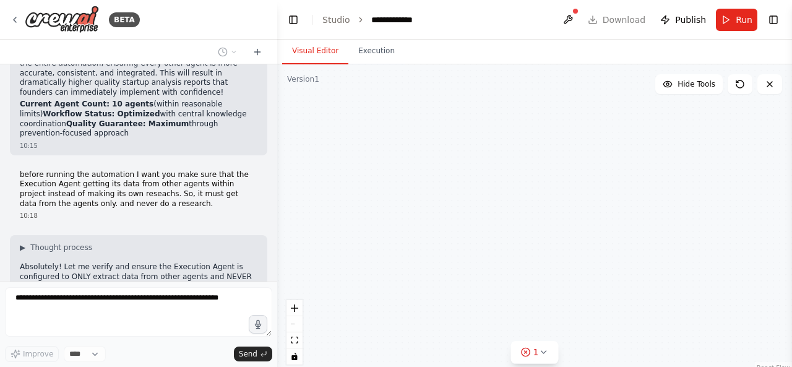
scroll to position [29317, 0]
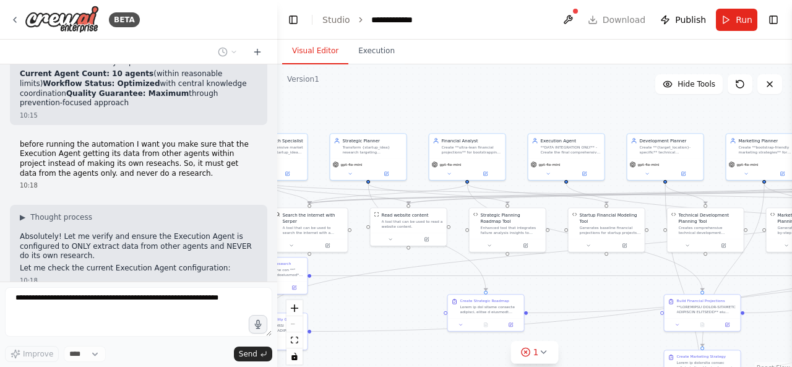
drag, startPoint x: 423, startPoint y: 175, endPoint x: 581, endPoint y: 290, distance: 195.7
click at [581, 290] on div ".deletable-edge-delete-btn { width: 20px; height: 20px; border: 0px solid #ffff…" at bounding box center [534, 218] width 515 height 309
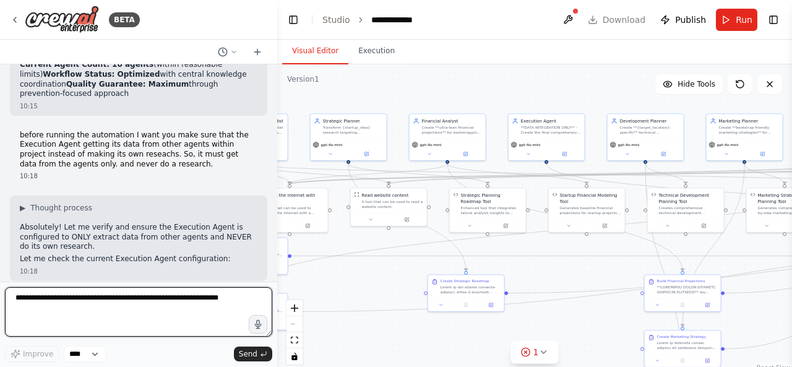
drag, startPoint x: 361, startPoint y: 297, endPoint x: 338, endPoint y: 278, distance: 30.7
click at [338, 278] on div ".deletable-edge-delete-btn { width: 20px; height: 20px; border: 0px solid #ffff…" at bounding box center [534, 218] width 515 height 309
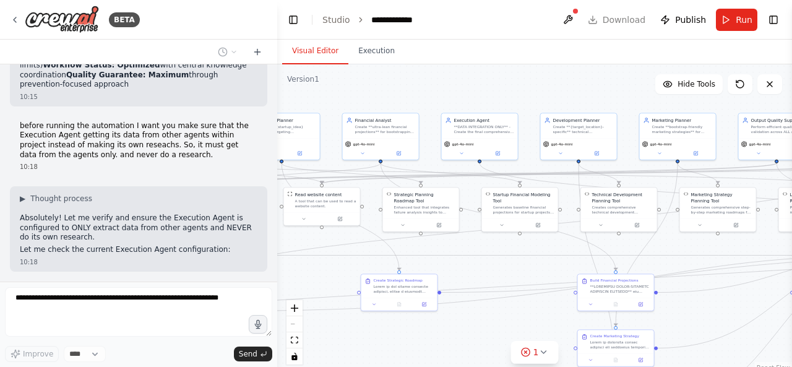
scroll to position [29398, 0]
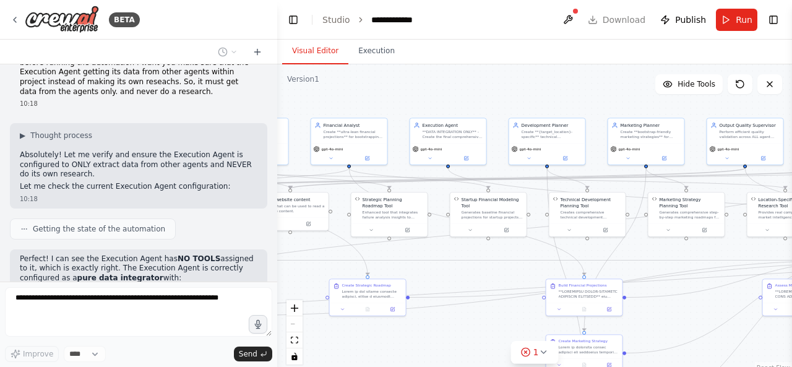
drag, startPoint x: 490, startPoint y: 88, endPoint x: 444, endPoint y: 113, distance: 52.3
click at [358, 108] on div ".deletable-edge-delete-btn { width: 20px; height: 20px; border: 0px solid #ffff…" at bounding box center [534, 218] width 515 height 309
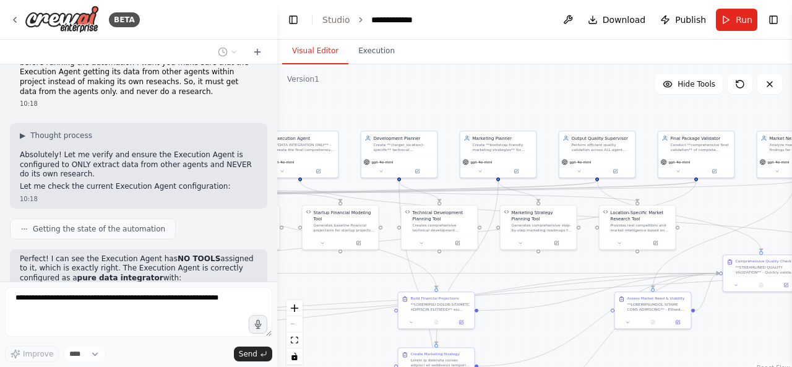
drag, startPoint x: 490, startPoint y: 105, endPoint x: 359, endPoint y: 100, distance: 130.6
click at [359, 100] on div ".deletable-edge-delete-btn { width: 20px; height: 20px; border: 0px solid #ffff…" at bounding box center [534, 218] width 515 height 309
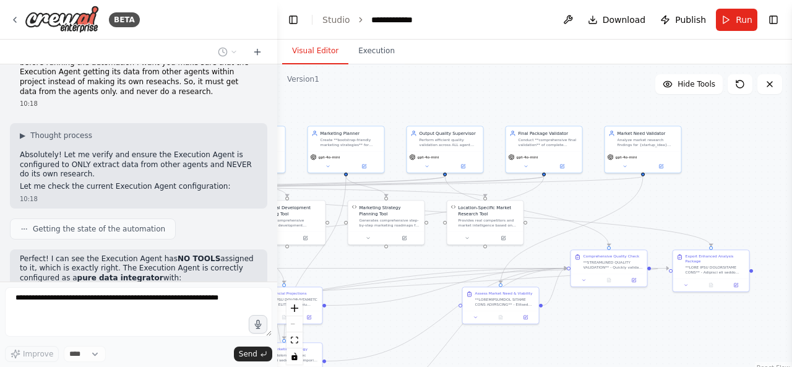
drag, startPoint x: 458, startPoint y: 111, endPoint x: 362, endPoint y: 106, distance: 96.0
click at [362, 106] on div ".deletable-edge-delete-btn { width: 20px; height: 20px; border: 0px solid #ffff…" at bounding box center [534, 218] width 515 height 309
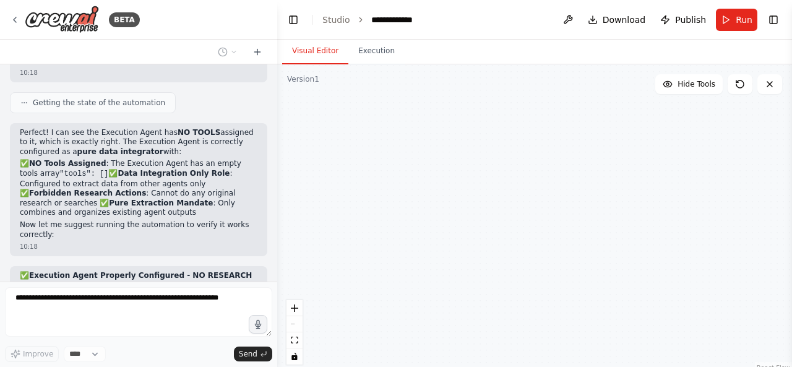
scroll to position [29555, 0]
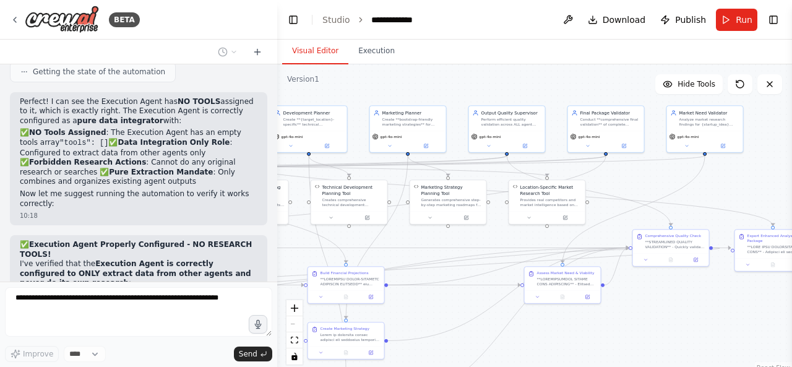
drag, startPoint x: 578, startPoint y: 330, endPoint x: 679, endPoint y: 295, distance: 107.2
click at [679, 295] on div ".deletable-edge-delete-btn { width: 20px; height: 20px; border: 0px solid #ffff…" at bounding box center [534, 218] width 515 height 309
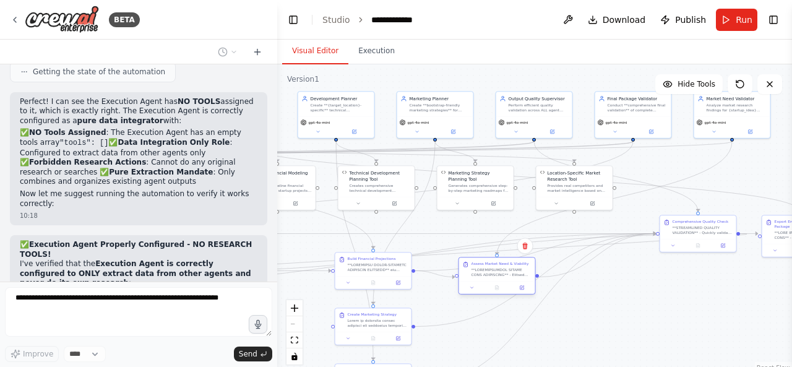
scroll to position [29591, 0]
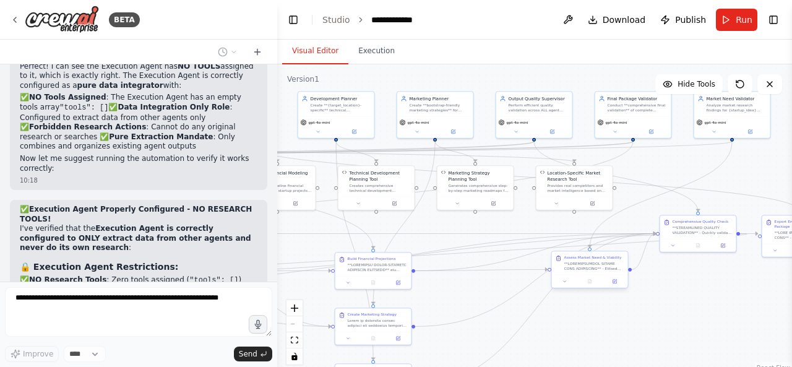
drag, startPoint x: 592, startPoint y: 266, endPoint x: 495, endPoint y: 270, distance: 97.8
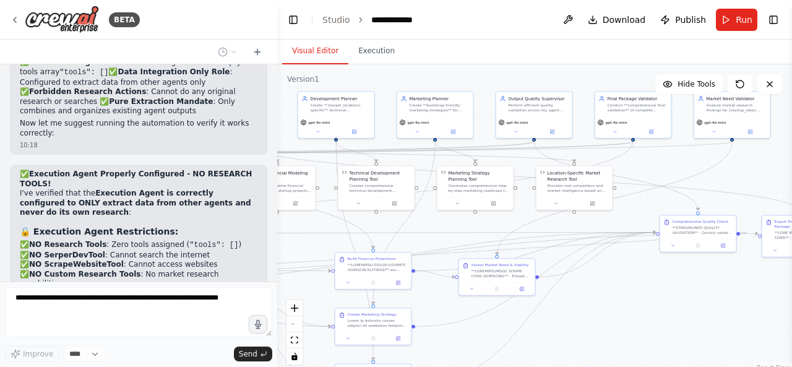
drag, startPoint x: 685, startPoint y: 236, endPoint x: 580, endPoint y: 331, distance: 141.4
click at [580, 331] on div ".deletable-edge-delete-btn { width: 20px; height: 20px; border: 0px solid #ffff…" at bounding box center [534, 218] width 515 height 309
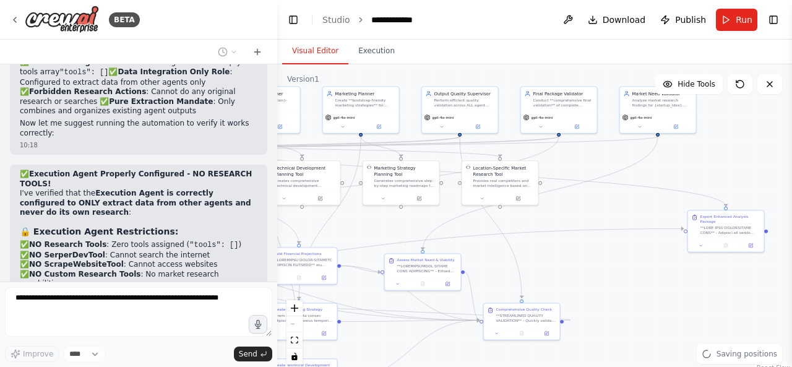
drag, startPoint x: 653, startPoint y: 263, endPoint x: 607, endPoint y: 255, distance: 46.5
click at [607, 255] on div ".deletable-edge-delete-btn { width: 20px; height: 20px; border: 0px solid #ffff…" at bounding box center [534, 218] width 515 height 309
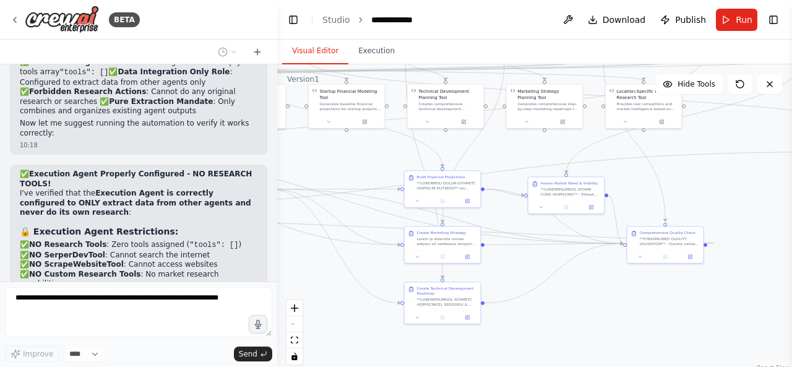
drag, startPoint x: 532, startPoint y: 272, endPoint x: 709, endPoint y: 201, distance: 190.6
click at [709, 201] on div ".deletable-edge-delete-btn { width: 20px; height: 20px; border: 0px solid #ffff…" at bounding box center [534, 218] width 515 height 309
click at [197, 133] on div ".deletable-edge-delete-btn { width: 20px; height: 20px; border: 0px solid #ffff…" at bounding box center [68, 55] width 257 height 155
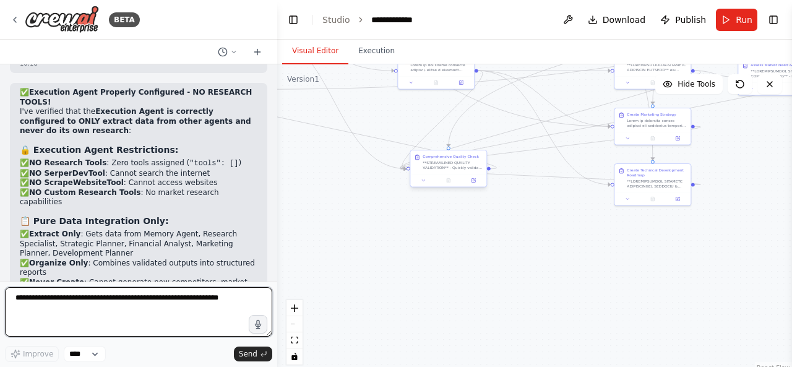
scroll to position [29717, 0]
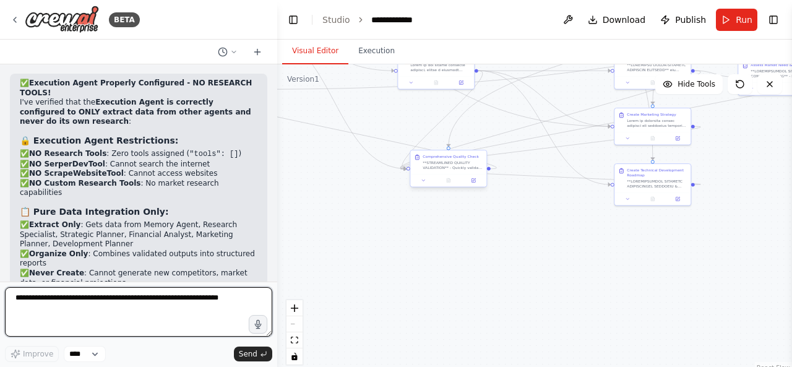
drag, startPoint x: 664, startPoint y: 242, endPoint x: 439, endPoint y: 168, distance: 236.8
click at [439, 168] on div "**STREAMLINED QUALITY VALIDATION** - Quickly validate ALL agent outputs focusin…" at bounding box center [452, 165] width 60 height 10
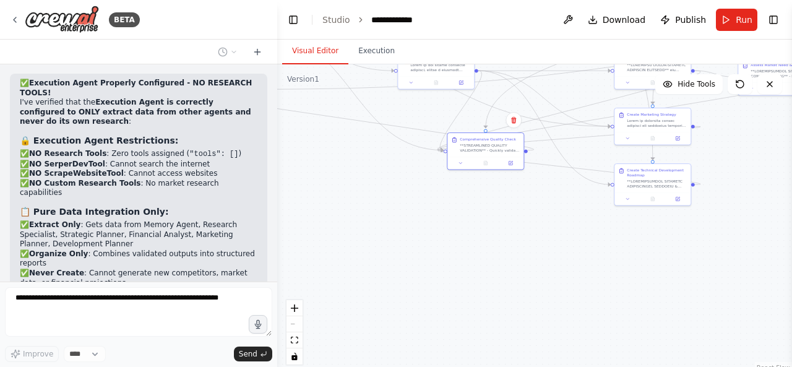
scroll to position [29779, 0]
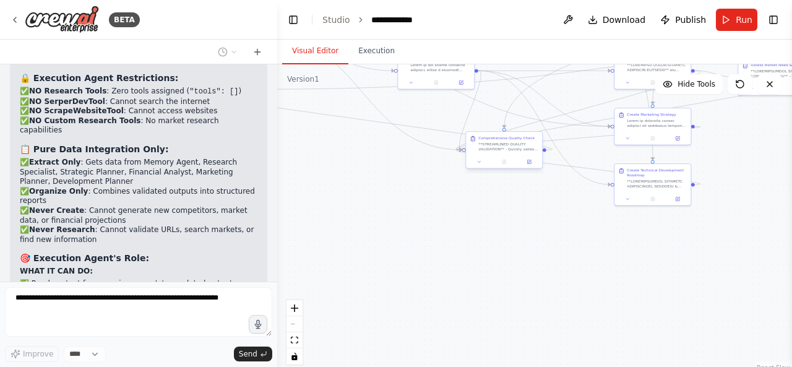
drag, startPoint x: 457, startPoint y: 167, endPoint x: 510, endPoint y: 149, distance: 56.1
click at [510, 149] on div "**STREAMLINED QUALITY VALIDATION** - Quickly validate ALL agent outputs focusin…" at bounding box center [508, 147] width 60 height 10
click at [537, 211] on div ".deletable-edge-delete-btn { width: 20px; height: 20px; border: 0px solid #ffff…" at bounding box center [534, 218] width 515 height 309
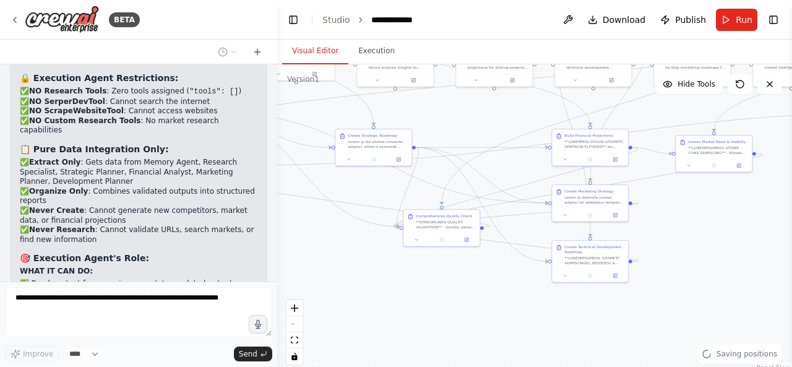
drag, startPoint x: 537, startPoint y: 211, endPoint x: 454, endPoint y: 317, distance: 134.7
click at [454, 317] on div ".deletable-edge-delete-btn { width: 20px; height: 20px; border: 0px solid #ffff…" at bounding box center [534, 218] width 515 height 309
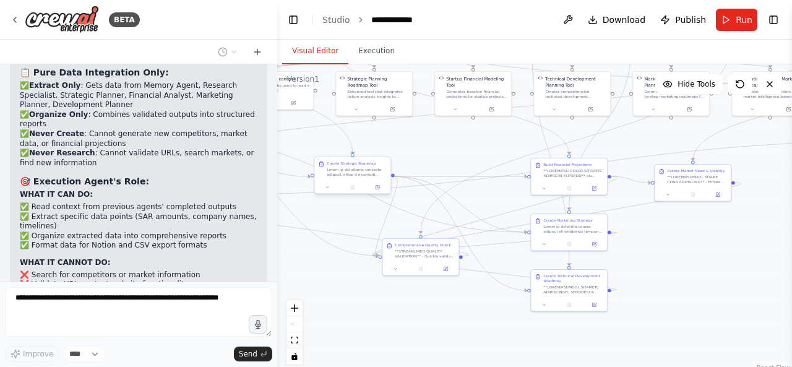
scroll to position [29856, 0]
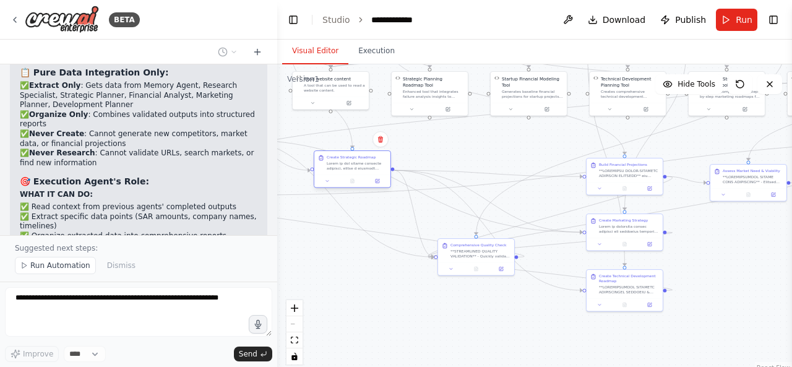
click at [346, 176] on div "Create Strategic Roadmap" at bounding box center [352, 169] width 77 height 38
drag, startPoint x: 466, startPoint y: 248, endPoint x: 443, endPoint y: 224, distance: 32.4
click at [443, 224] on div "**STREAMLINED QUALITY VALIDATION** - Quickly validate ALL agent outputs focusin…" at bounding box center [455, 228] width 60 height 10
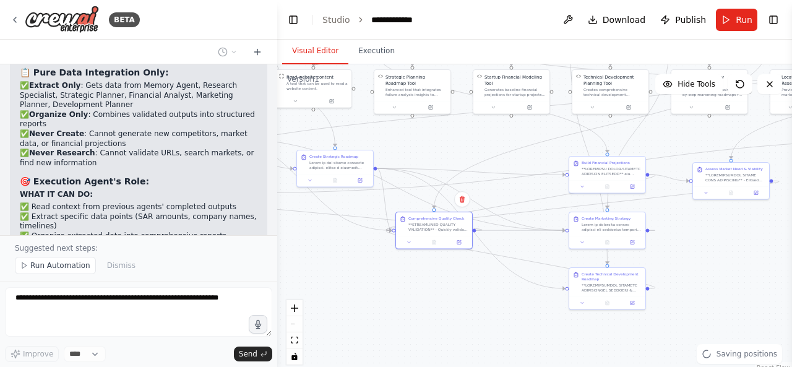
drag, startPoint x: 528, startPoint y: 197, endPoint x: 299, endPoint y: 174, distance: 230.0
click at [399, 169] on div ".deletable-edge-delete-btn { width: 20px; height: 20px; border: 0px solid #ffff…" at bounding box center [534, 218] width 515 height 309
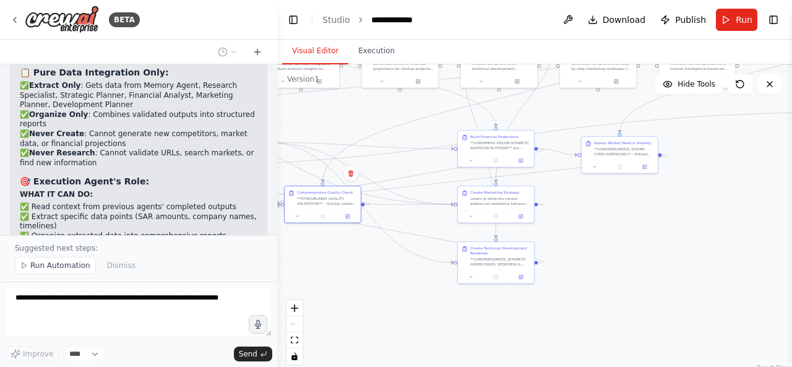
scroll to position [29902, 0]
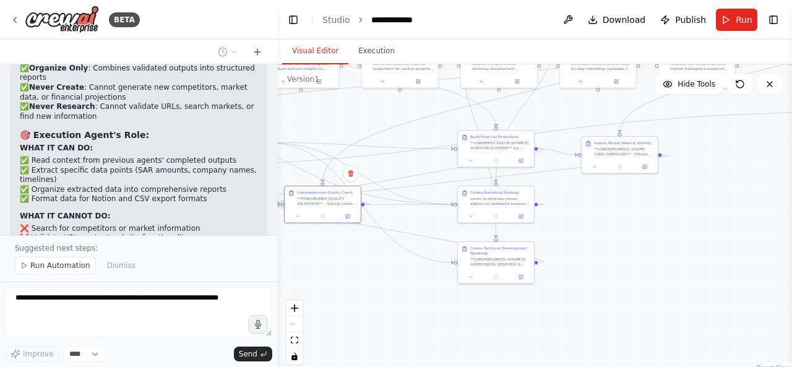
click at [424, 133] on div ".deletable-edge-delete-btn { width: 20px; height: 20px; border: 0px solid #ffff…" at bounding box center [534, 218] width 515 height 309
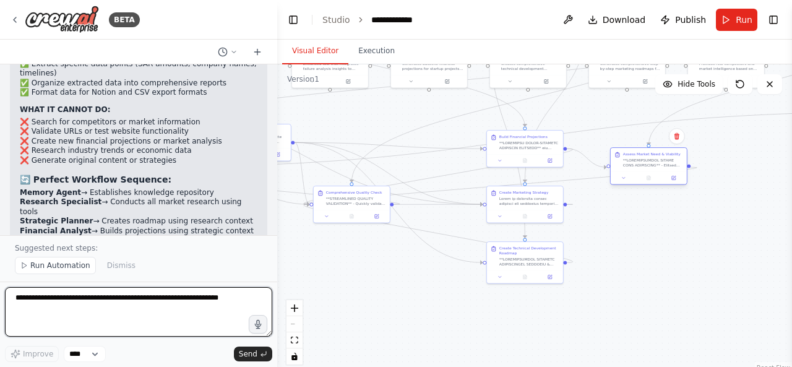
drag, startPoint x: 609, startPoint y: 152, endPoint x: 618, endPoint y: 164, distance: 16.3
click at [618, 164] on div "Assess Market Need & Viability" at bounding box center [648, 160] width 69 height 16
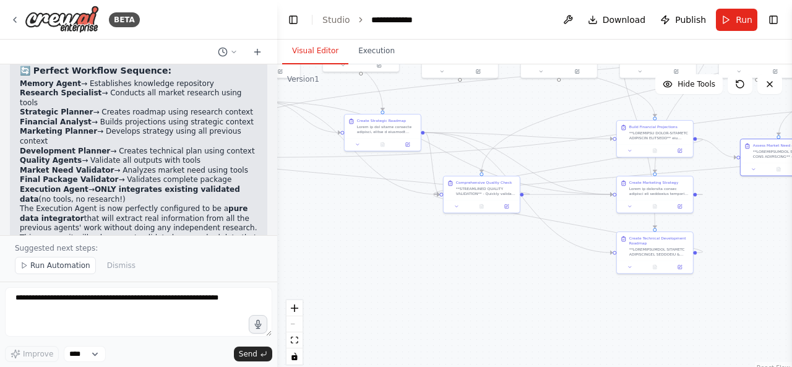
drag, startPoint x: 352, startPoint y: 289, endPoint x: 482, endPoint y: 279, distance: 130.2
click at [482, 279] on div ".deletable-edge-delete-btn { width: 20px; height: 20px; border: 0px solid #ffff…" at bounding box center [534, 218] width 515 height 309
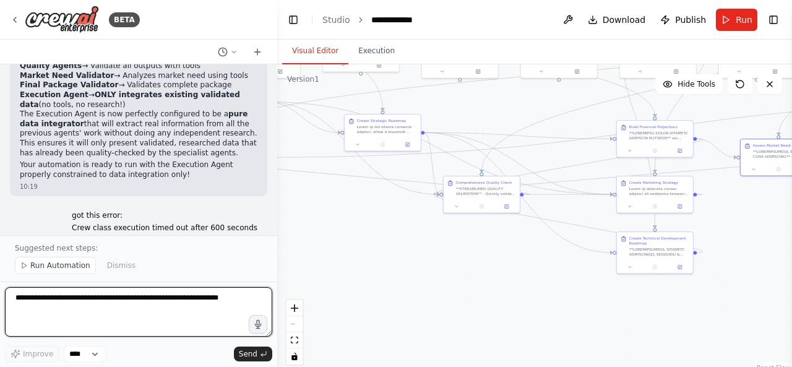
click at [169, 301] on textarea at bounding box center [138, 311] width 267 height 49
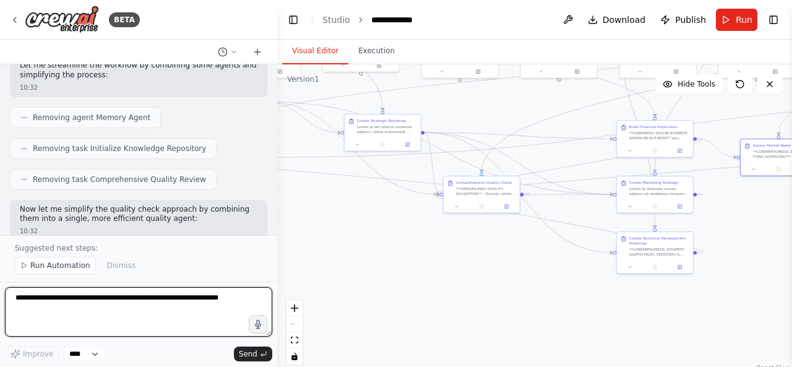
scroll to position [30530, 0]
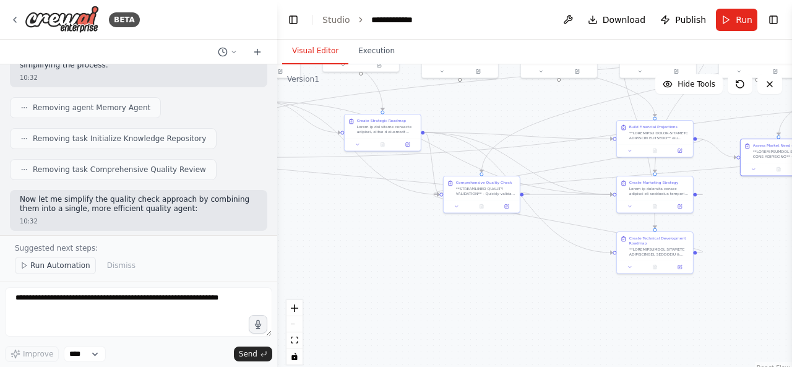
click at [56, 261] on button "Run Automation" at bounding box center [55, 265] width 81 height 17
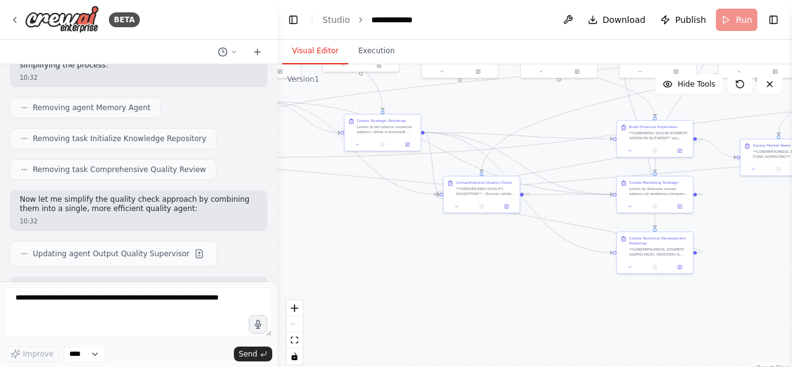
scroll to position [30484, 0]
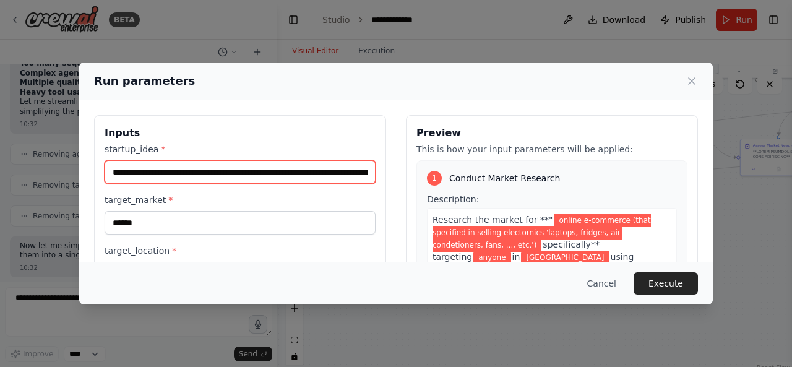
click at [167, 174] on input "**********" at bounding box center [240, 171] width 271 height 23
click at [153, 174] on input "**********" at bounding box center [240, 171] width 271 height 23
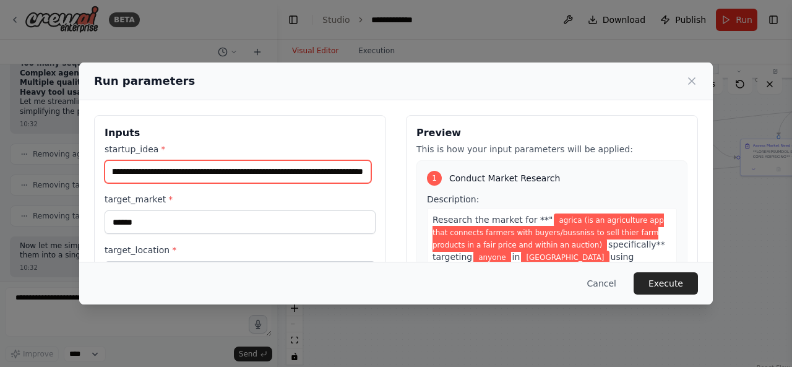
scroll to position [0, 261]
type input "**********"
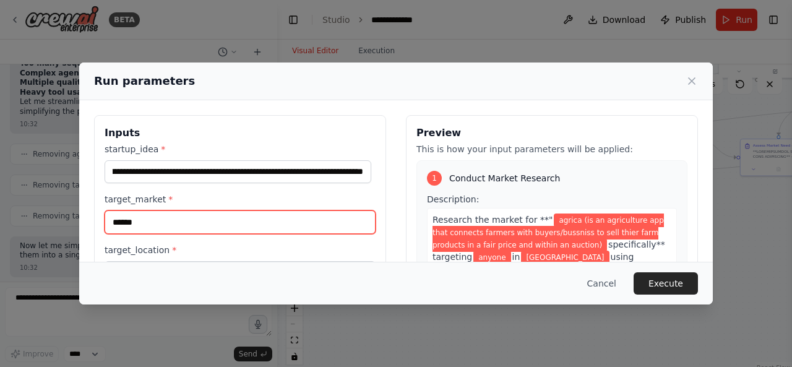
click at [164, 218] on input "******" at bounding box center [240, 221] width 271 height 23
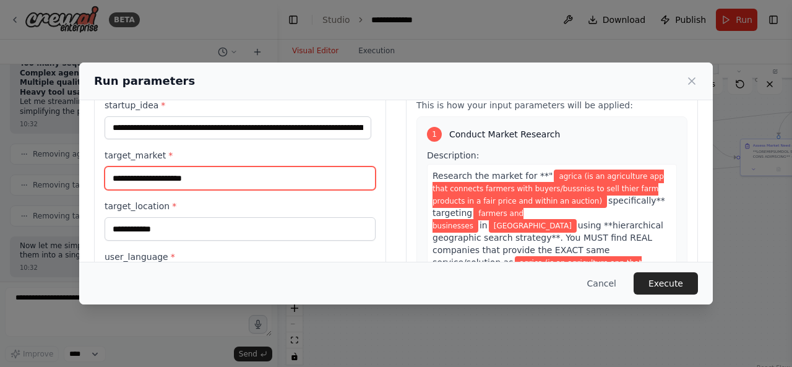
scroll to position [45, 0]
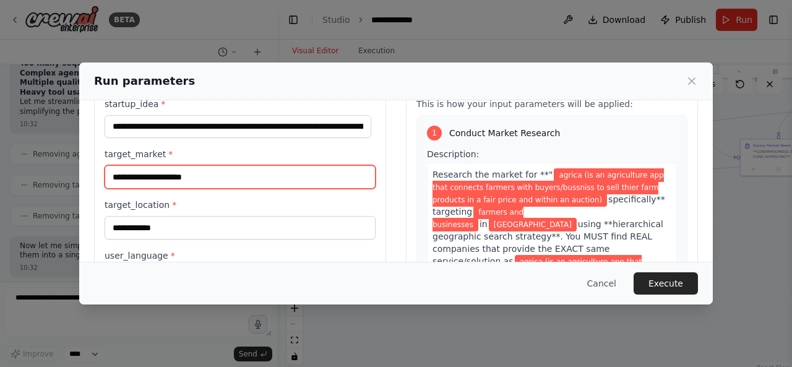
type input "**********"
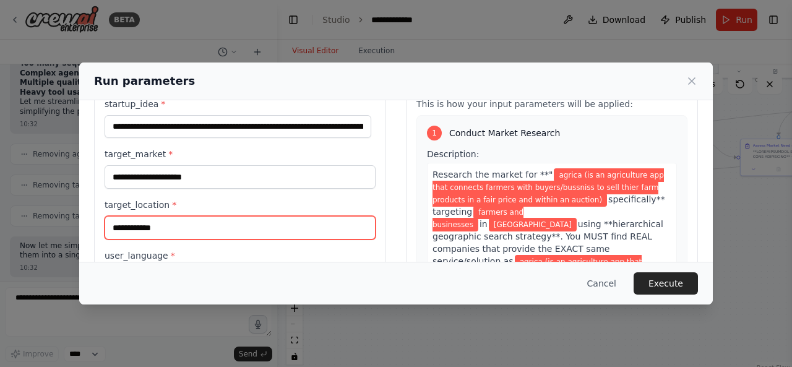
click at [195, 228] on input "**********" at bounding box center [240, 227] width 271 height 23
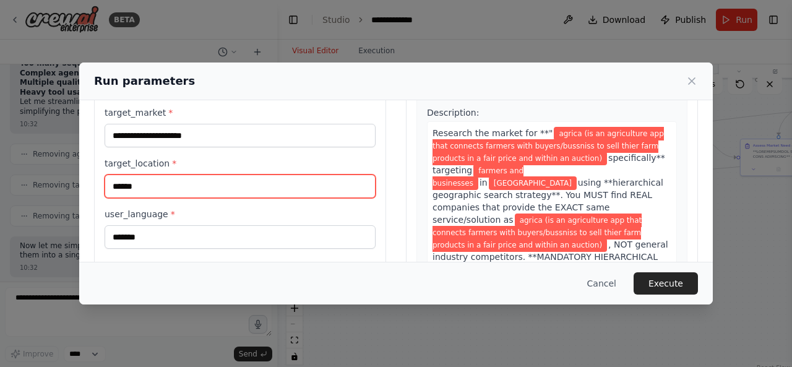
scroll to position [87, 0]
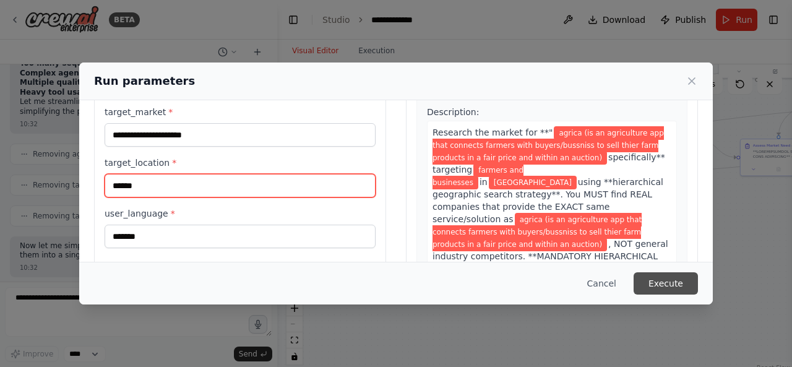
type input "******"
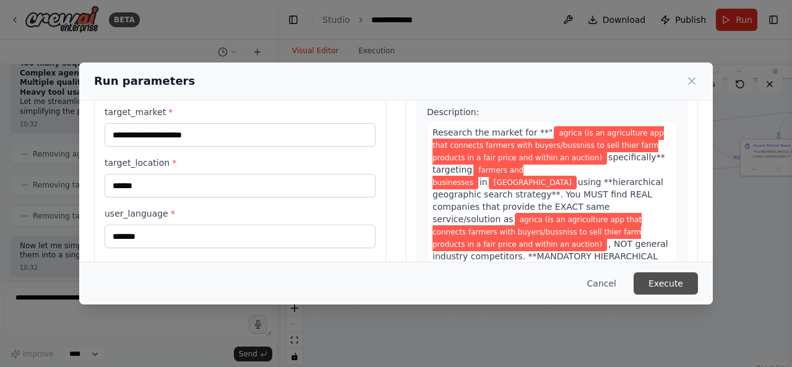
click at [652, 283] on button "Execute" at bounding box center [665, 283] width 64 height 22
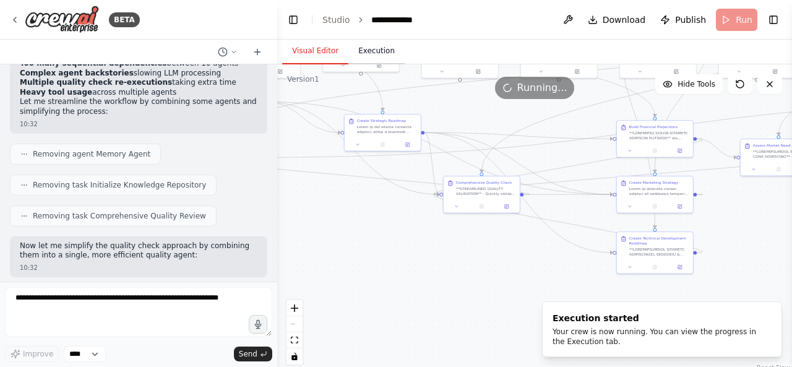
click at [370, 49] on button "Execution" at bounding box center [376, 51] width 56 height 26
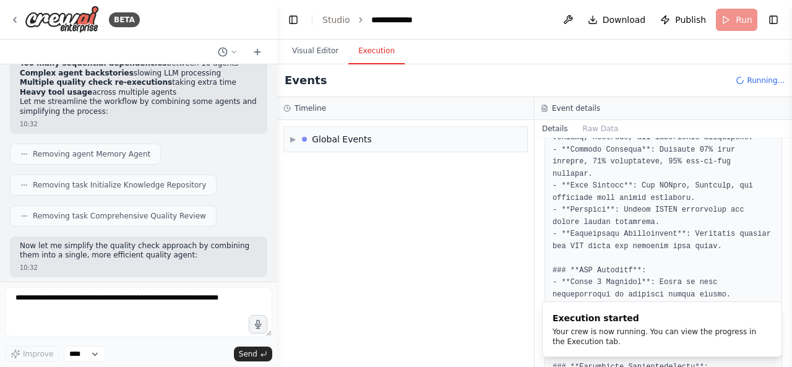
scroll to position [0, 0]
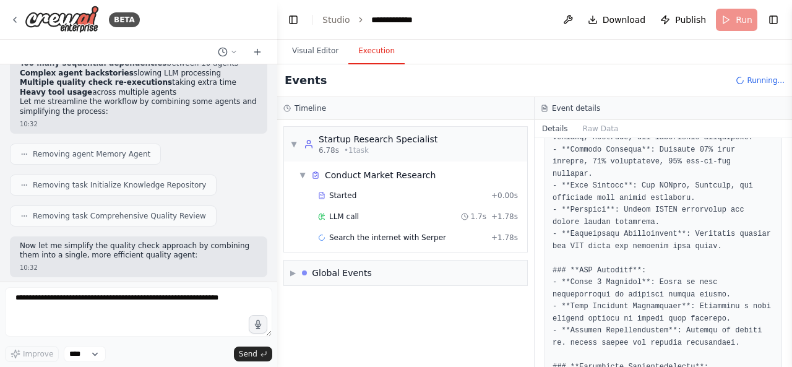
click at [408, 218] on div "LLM call 1.7s + 1.78s" at bounding box center [418, 216] width 200 height 10
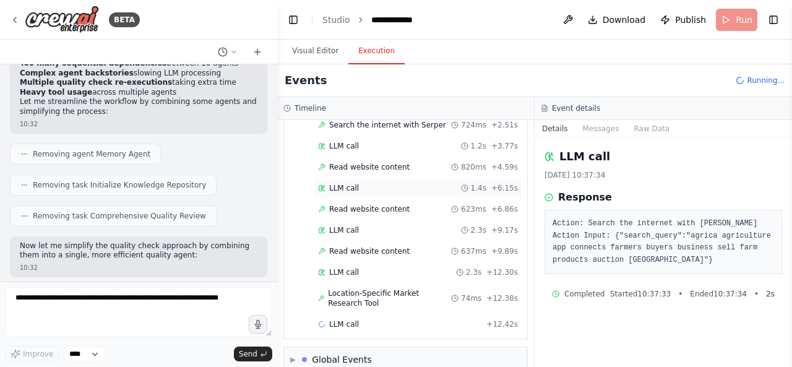
scroll to position [116, 0]
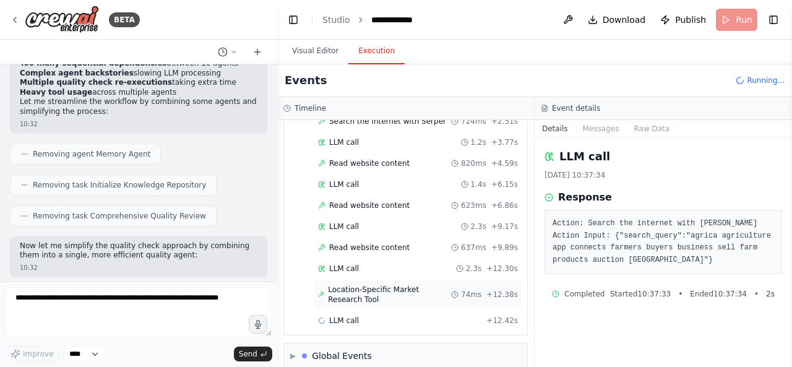
click at [398, 284] on span "Location-Specific Market Research Tool" at bounding box center [389, 294] width 123 height 20
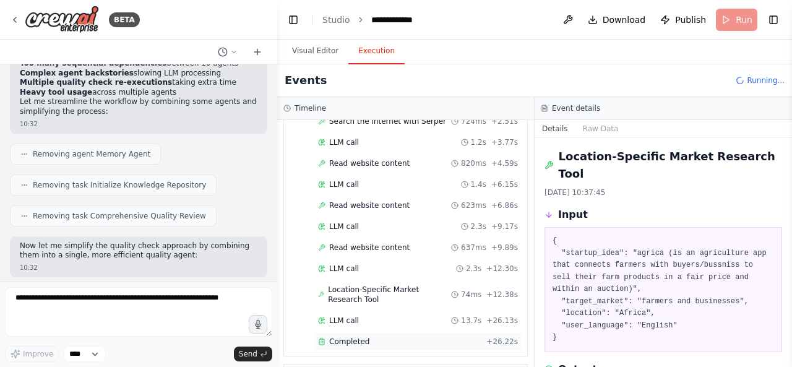
click at [382, 332] on div "Completed + 26.22s" at bounding box center [418, 341] width 208 height 19
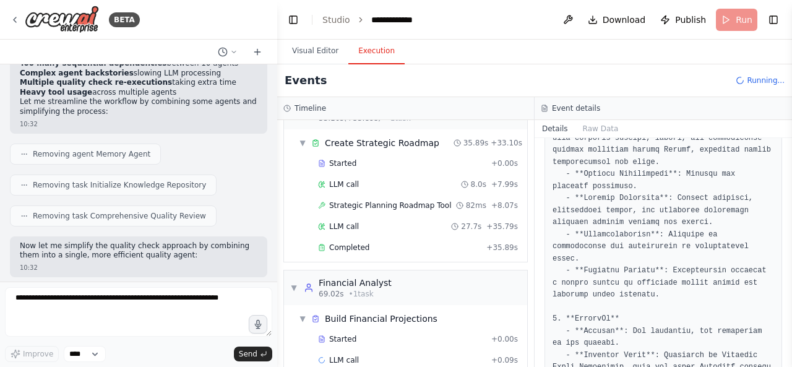
scroll to position [387, 0]
click at [407, 241] on div "Completed" at bounding box center [399, 246] width 163 height 10
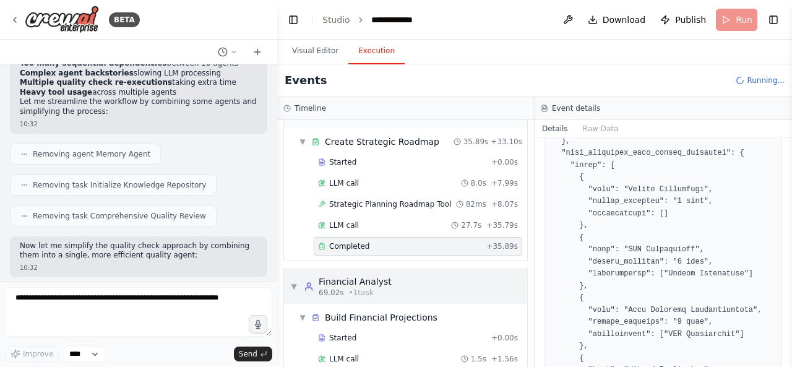
scroll to position [471, 0]
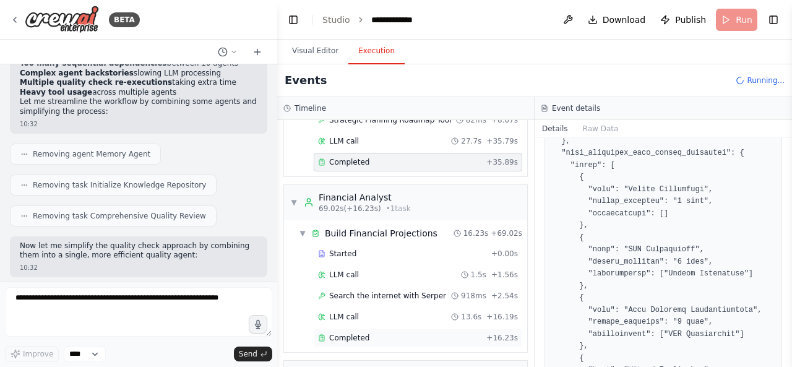
click at [401, 333] on div "Completed" at bounding box center [399, 338] width 163 height 10
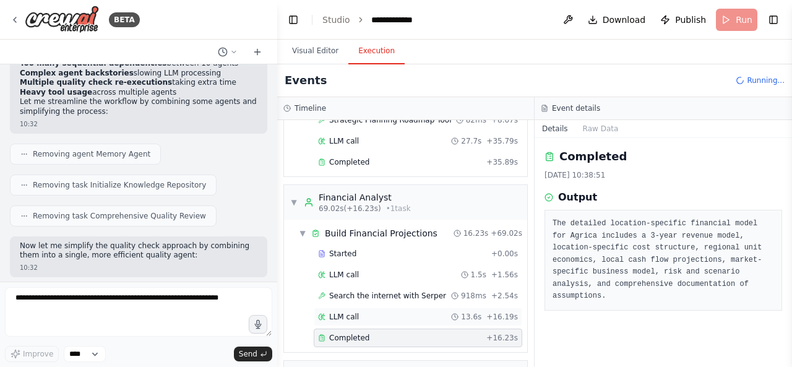
click at [430, 312] on div "LLM call 13.6s + 16.19s" at bounding box center [418, 317] width 200 height 10
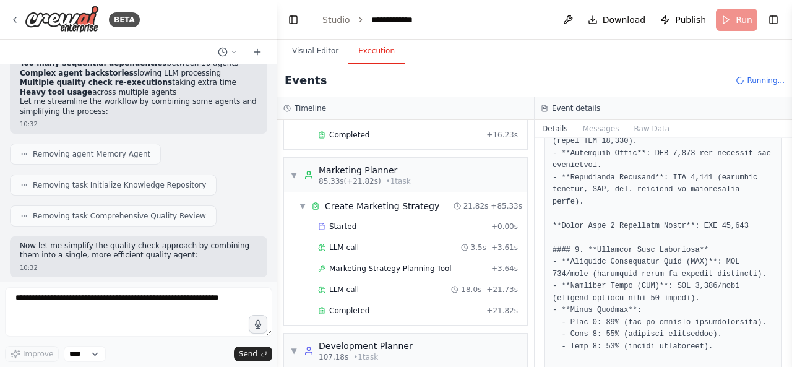
scroll to position [675, 0]
click at [421, 304] on div "Completed" at bounding box center [399, 309] width 163 height 10
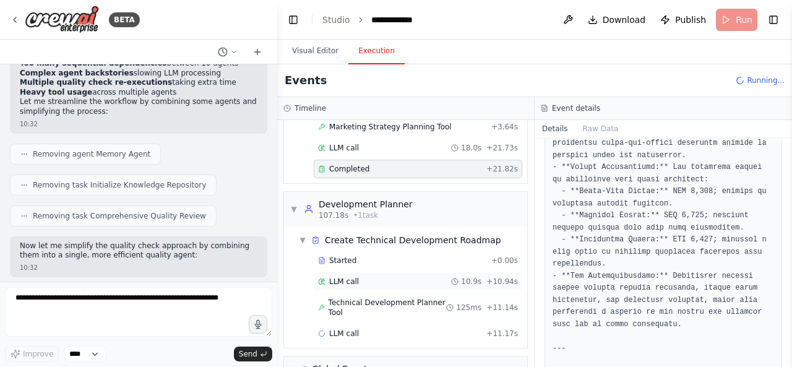
scroll to position [827, 0]
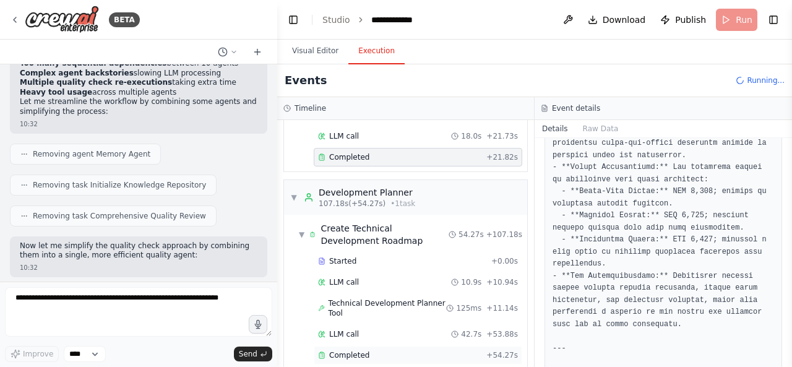
click at [402, 350] on div "Completed" at bounding box center [399, 355] width 163 height 10
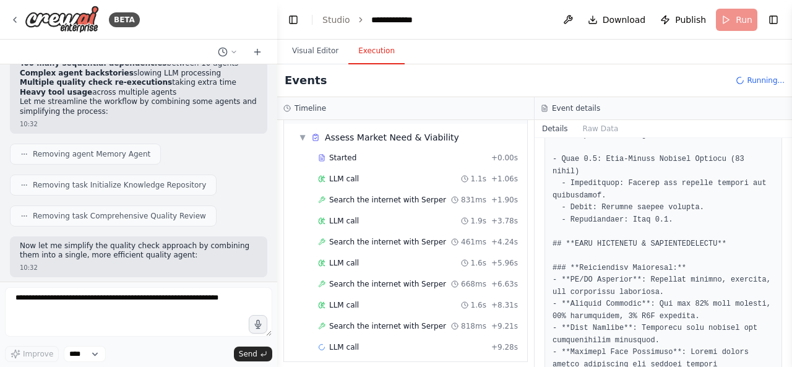
scroll to position [3628, 0]
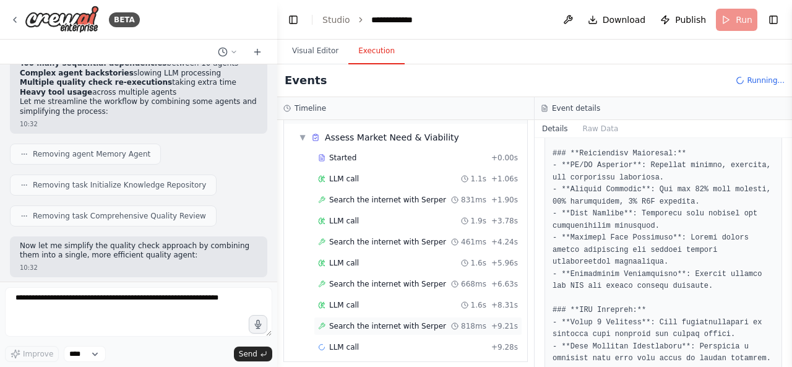
click at [449, 321] on div "Search the internet with Serper 818ms + 9.21s" at bounding box center [418, 326] width 200 height 10
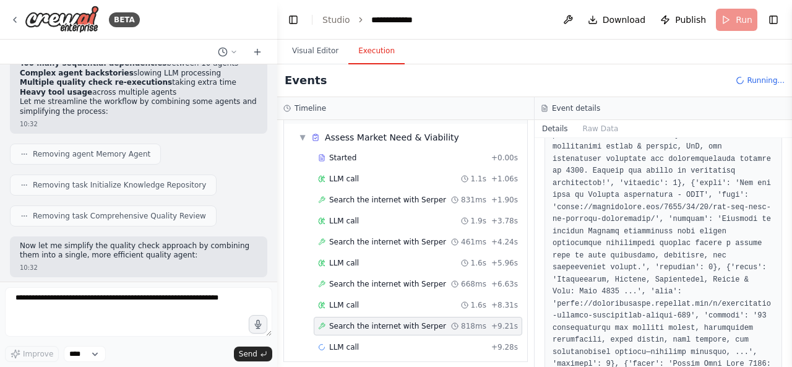
scroll to position [268, 0]
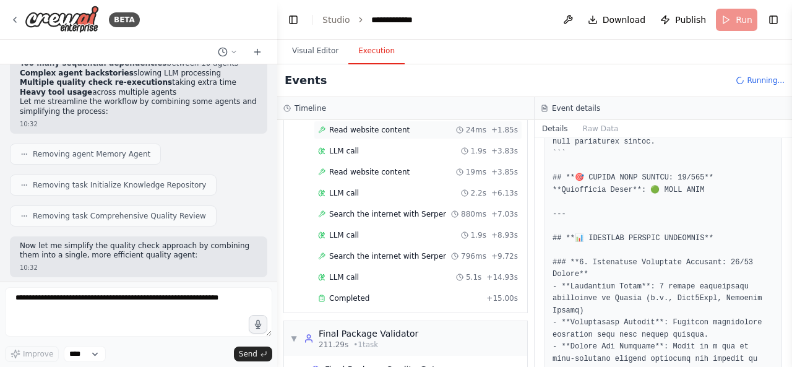
scroll to position [1513, 0]
click at [422, 293] on div "Completed" at bounding box center [399, 298] width 163 height 10
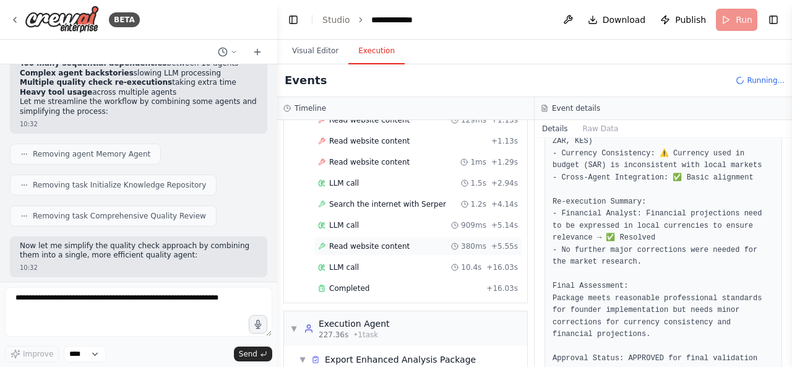
scroll to position [1837, 0]
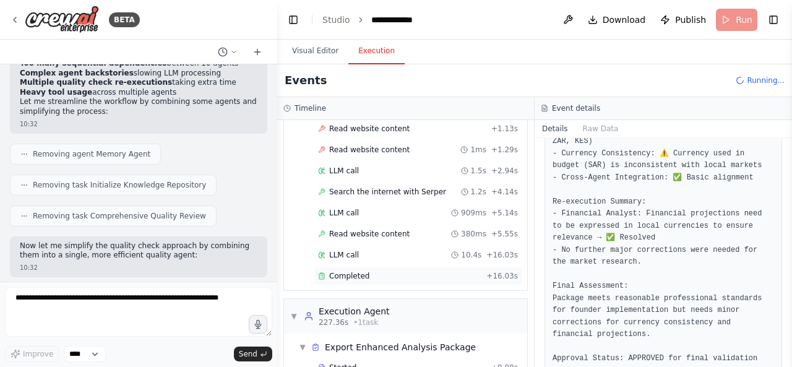
click at [441, 271] on div "Completed" at bounding box center [399, 276] width 163 height 10
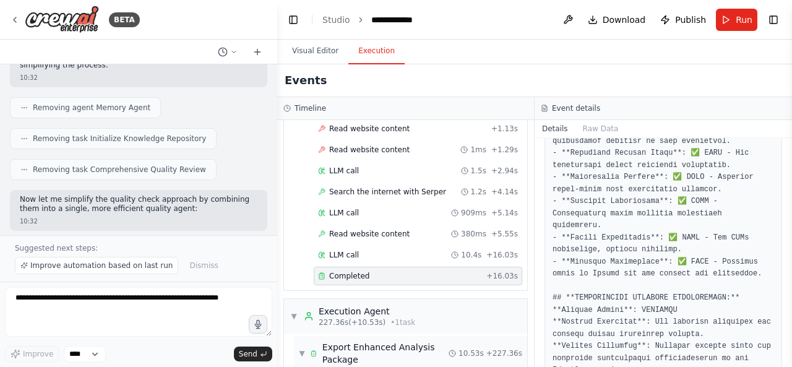
scroll to position [1895, 0]
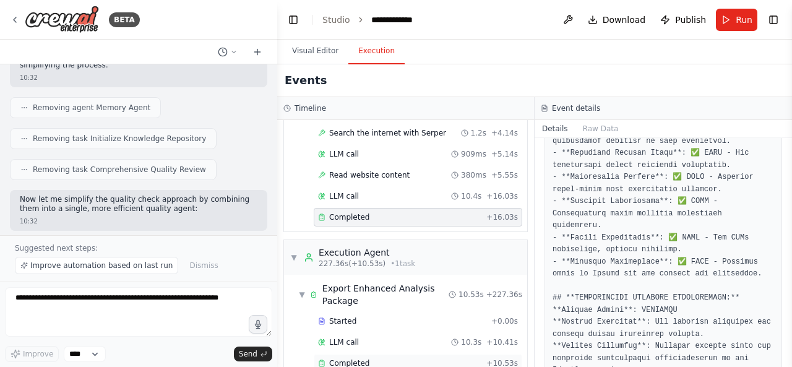
click at [395, 354] on div "Completed + 10.53s" at bounding box center [418, 363] width 208 height 19
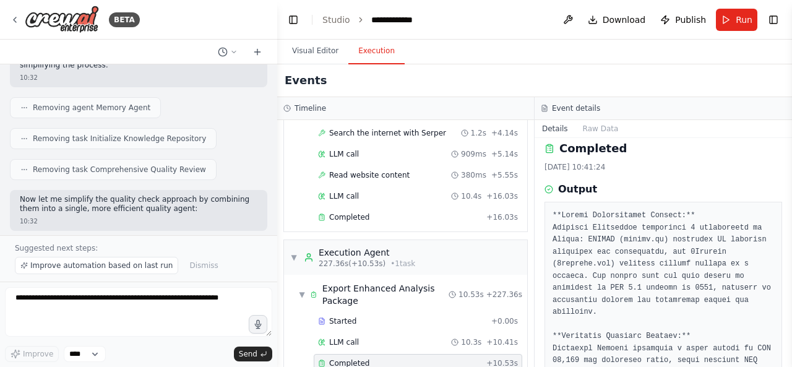
scroll to position [0, 0]
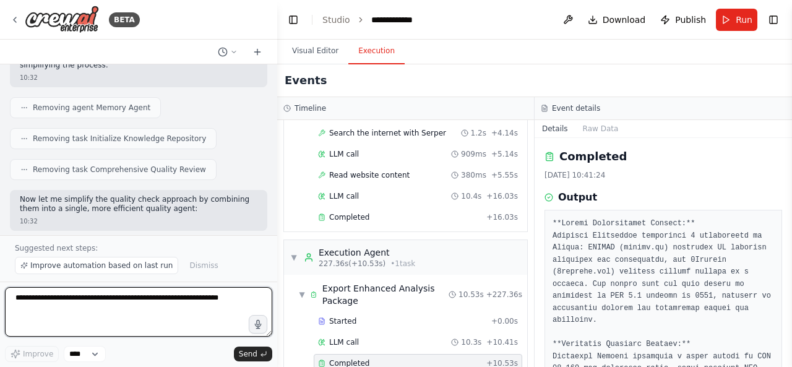
click at [129, 316] on textarea at bounding box center [138, 311] width 267 height 49
type textarea "**********"
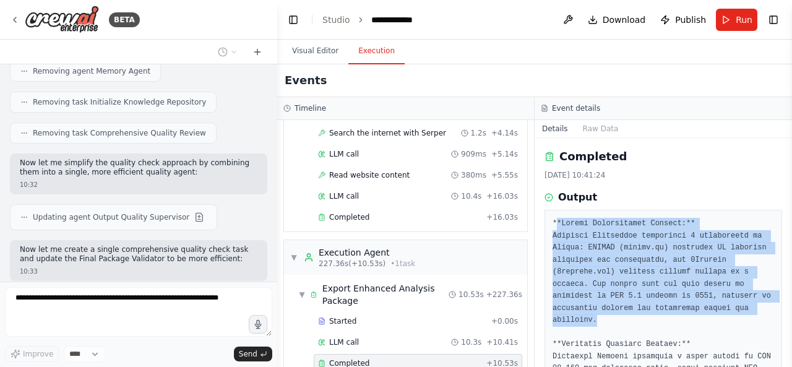
drag, startPoint x: 554, startPoint y: 220, endPoint x: 606, endPoint y: 317, distance: 110.7
copy pre "*Market Intelligence Section:** Research Specialist identified 2 competitors in…"
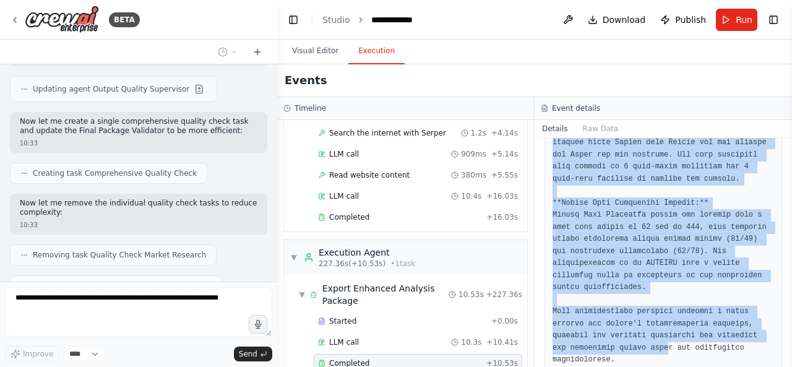
scroll to position [613, 0]
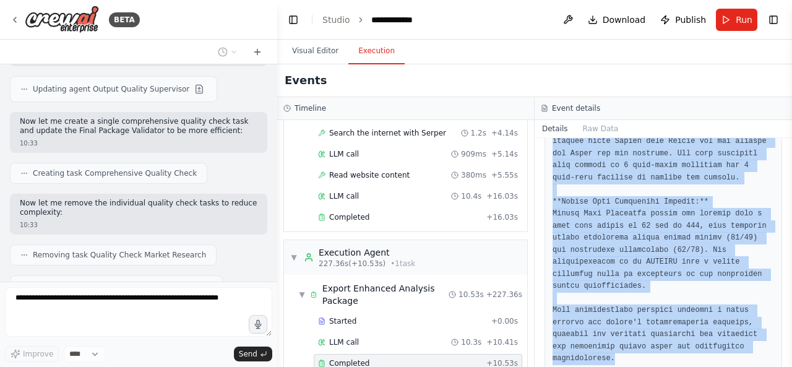
drag, startPoint x: 553, startPoint y: 224, endPoint x: 733, endPoint y: 344, distance: 216.8
copy pre "**Market Intelligence Section:** Research Specialist identified 2 competitors i…"
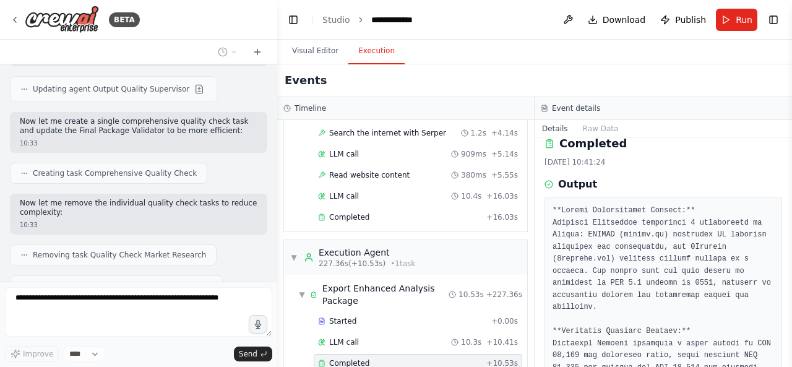
scroll to position [30725, 0]
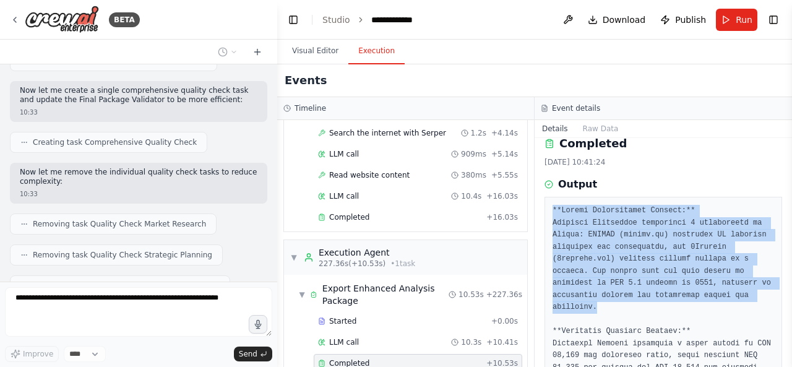
drag, startPoint x: 552, startPoint y: 212, endPoint x: 604, endPoint y: 304, distance: 104.9
copy pre "**Market Intelligence Section:** Research Specialist identified 2 competitors i…"
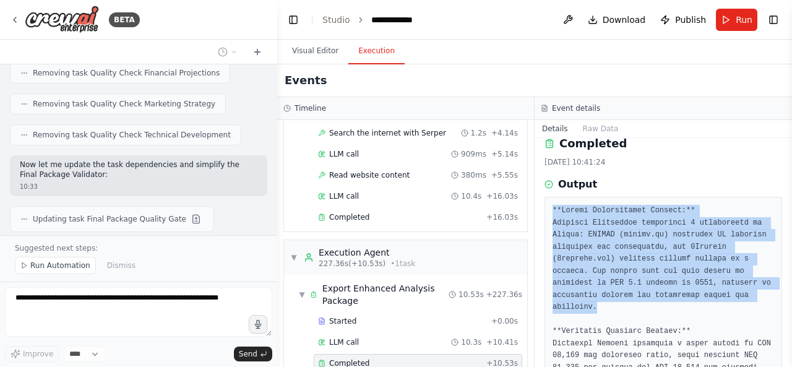
scroll to position [30984, 0]
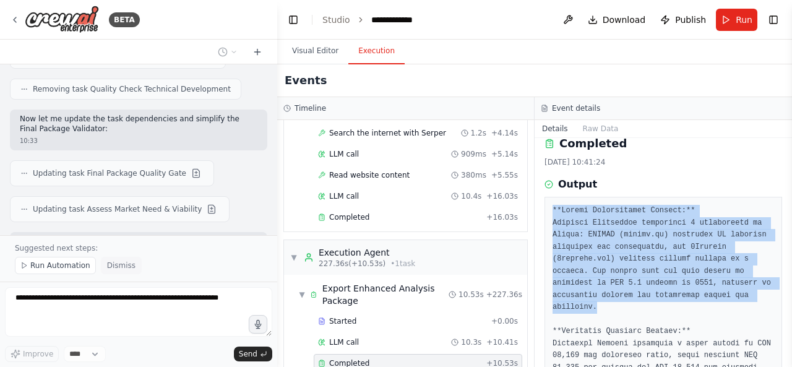
click at [119, 267] on span "Dismiss" at bounding box center [121, 265] width 28 height 10
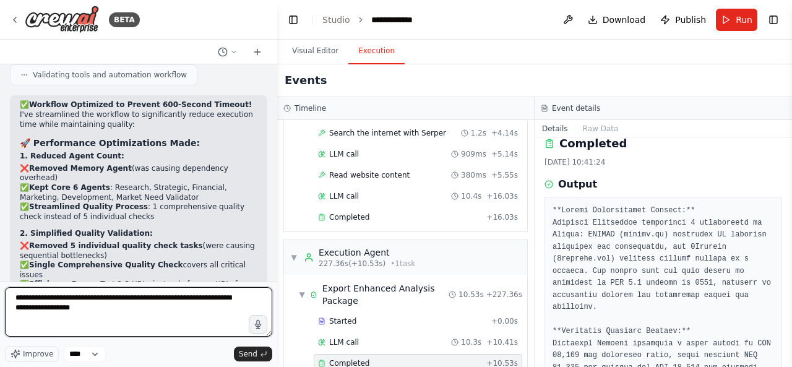
scroll to position [31570, 0]
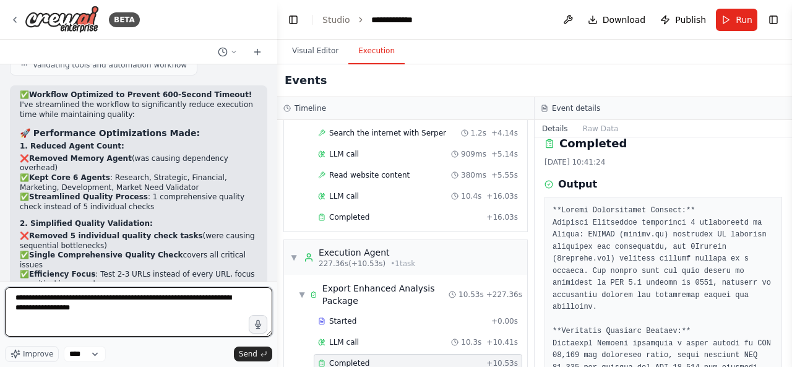
paste textarea "**********"
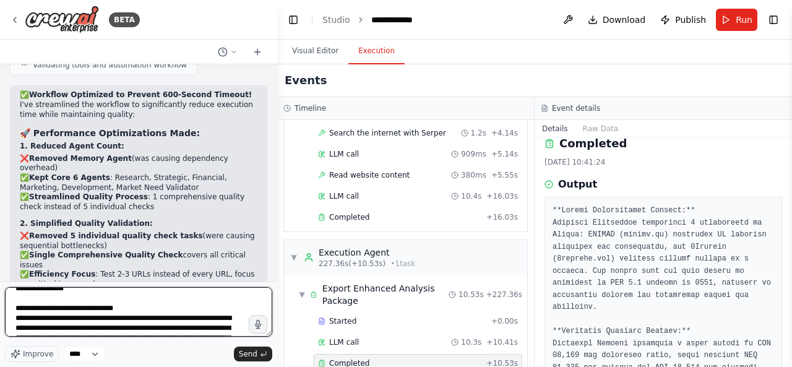
scroll to position [0, 0]
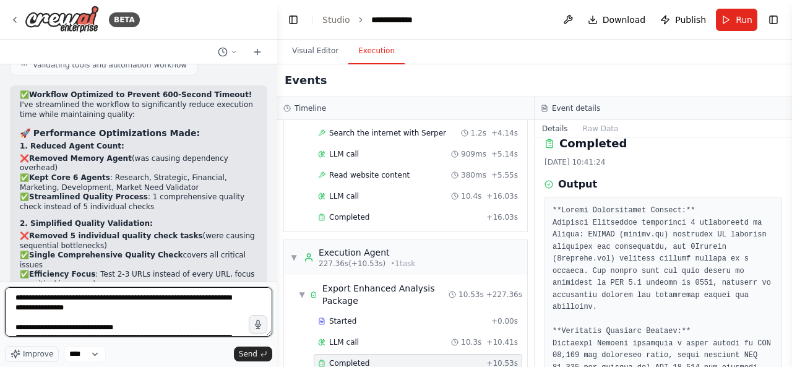
click at [95, 310] on textarea "**********" at bounding box center [138, 311] width 267 height 49
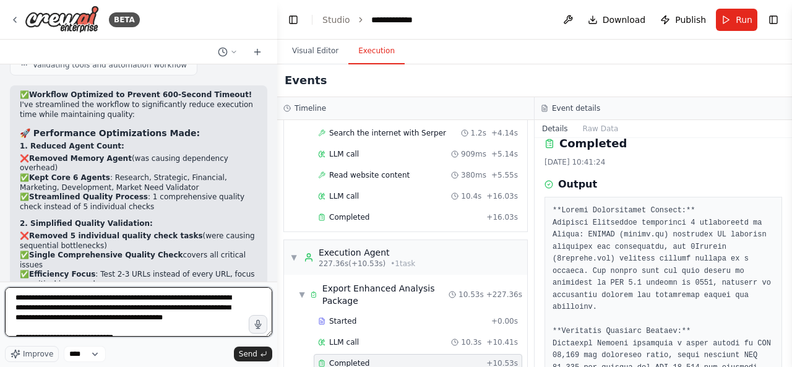
type textarea "**********"
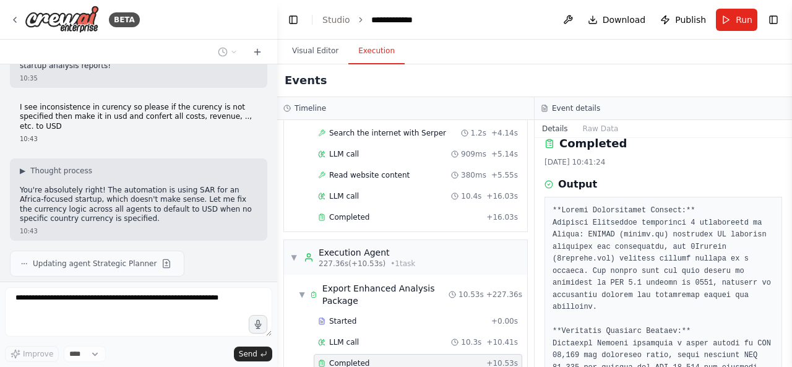
scroll to position [32202, 0]
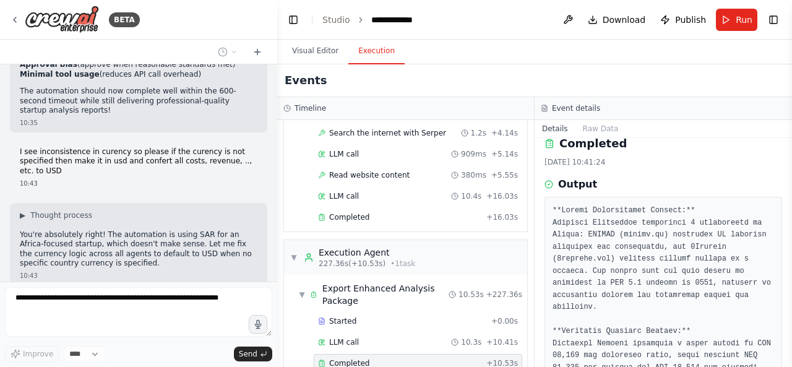
drag, startPoint x: 192, startPoint y: 118, endPoint x: 31, endPoint y: 106, distance: 161.3
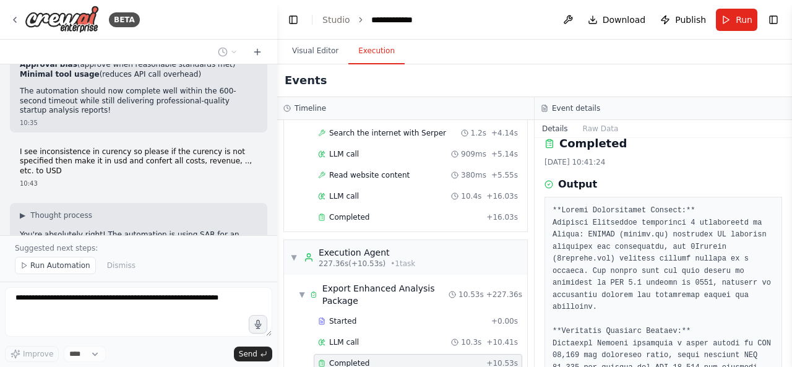
drag, startPoint x: 20, startPoint y: 105, endPoint x: 197, endPoint y: 109, distance: 176.3
copy p "Now let me also create a more specific constraint on the Execution Agent to det…"
click at [126, 274] on button "Dismiss" at bounding box center [121, 265] width 41 height 17
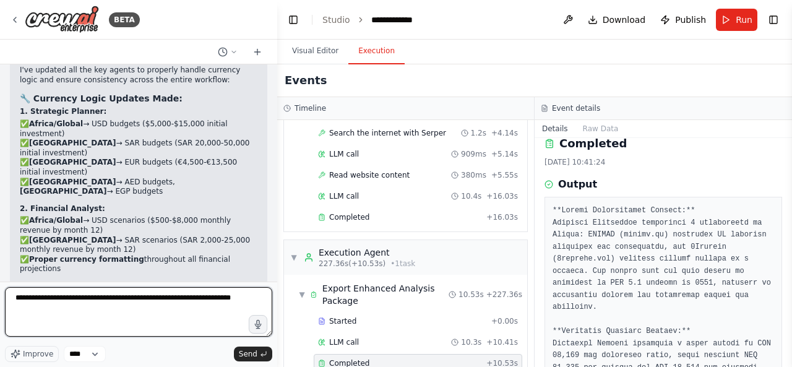
scroll to position [32755, 0]
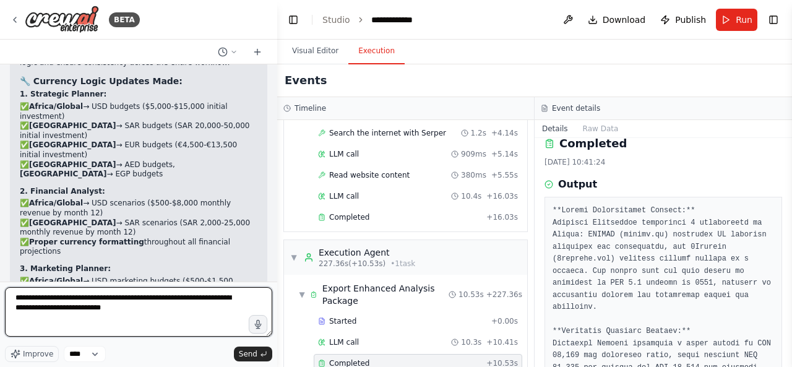
type textarea "**********"
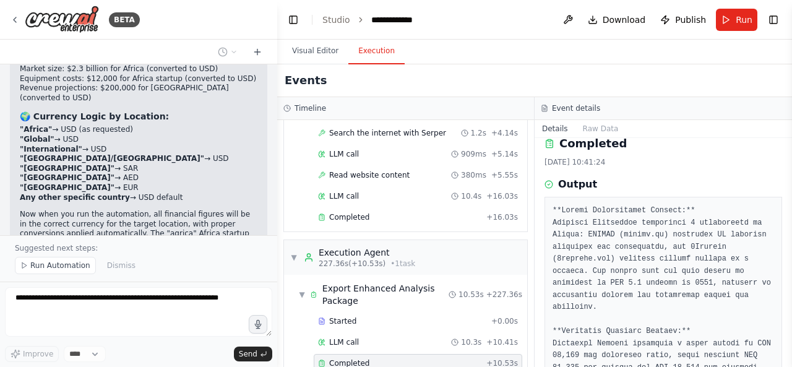
scroll to position [33292, 0]
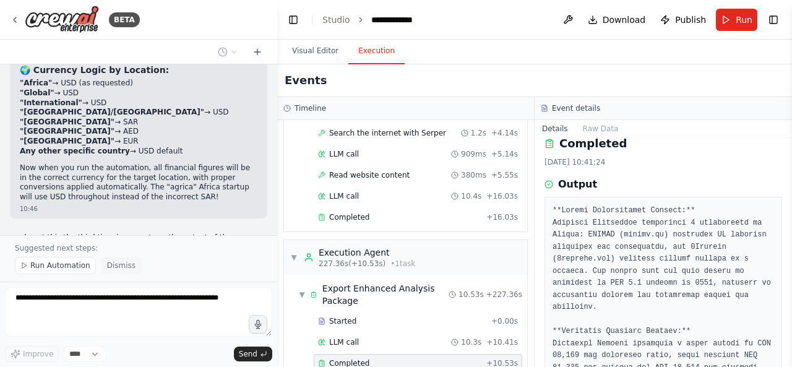
click at [116, 274] on button "Dismiss" at bounding box center [121, 265] width 41 height 17
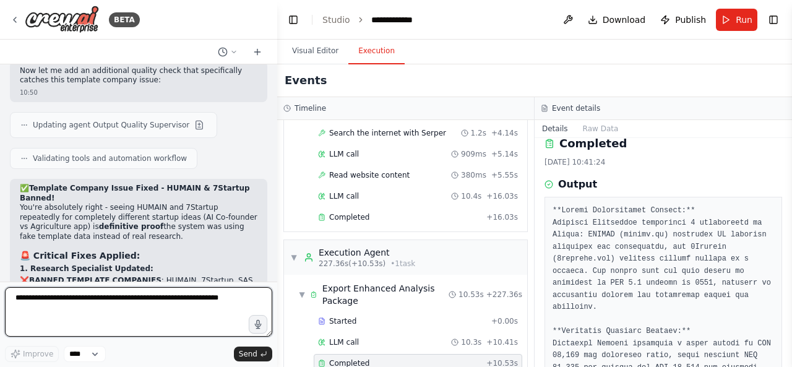
scroll to position [34028, 0]
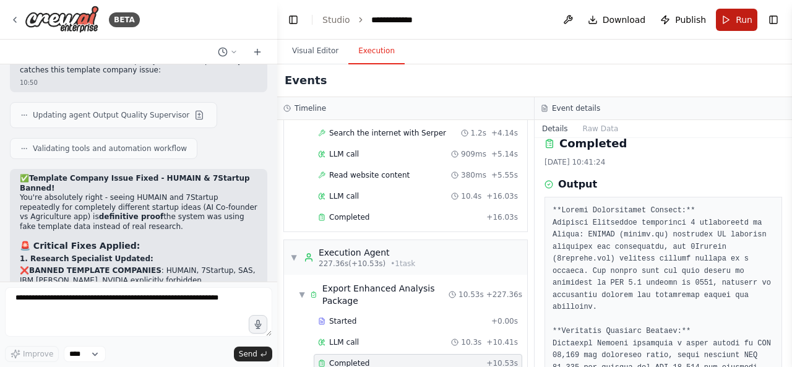
click at [730, 25] on button "Run" at bounding box center [736, 20] width 41 height 22
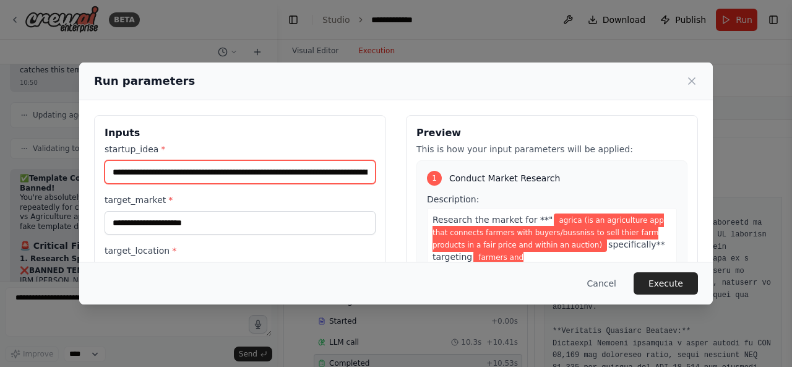
click at [351, 174] on input "**********" at bounding box center [240, 171] width 271 height 23
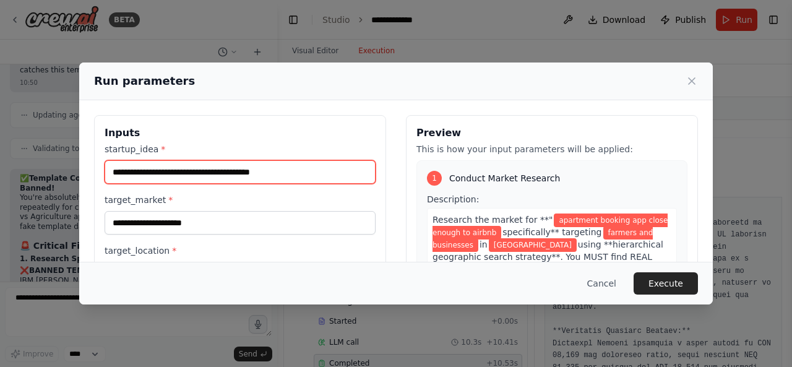
type input "**********"
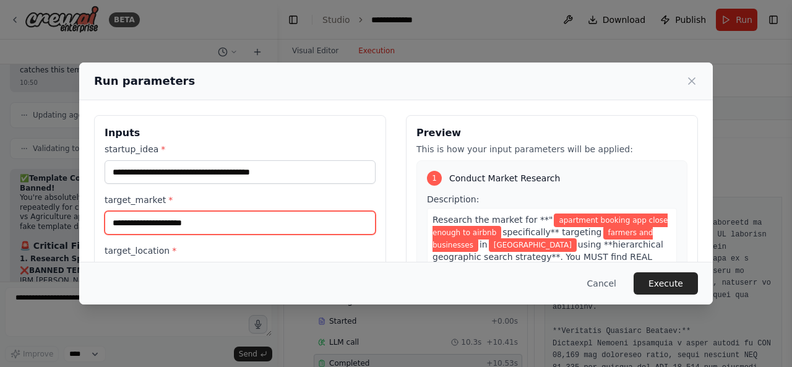
click at [270, 226] on input "**********" at bounding box center [240, 222] width 271 height 23
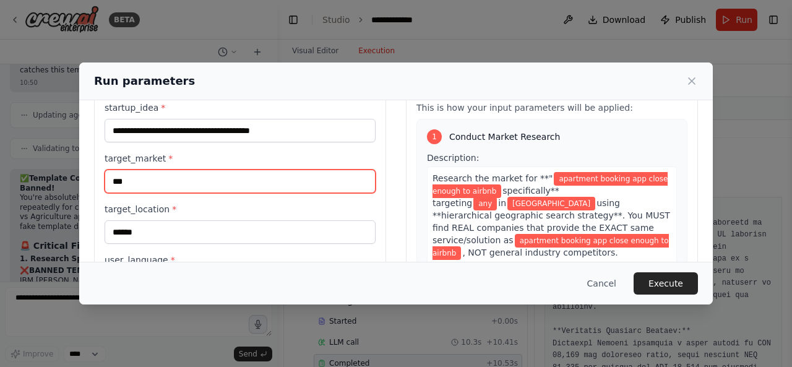
scroll to position [42, 0]
type input "***"
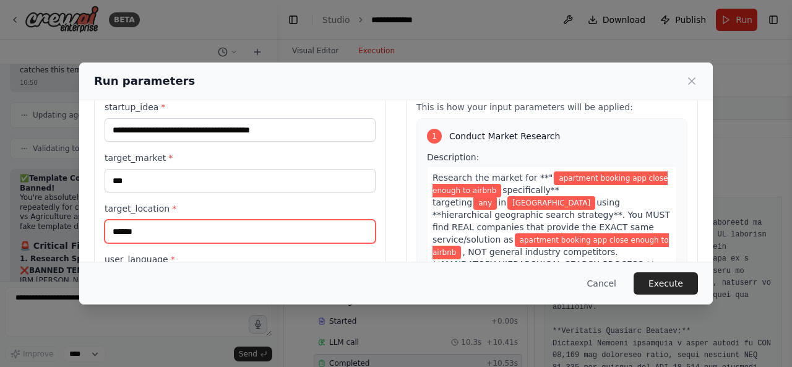
click at [269, 231] on input "******" at bounding box center [240, 231] width 271 height 23
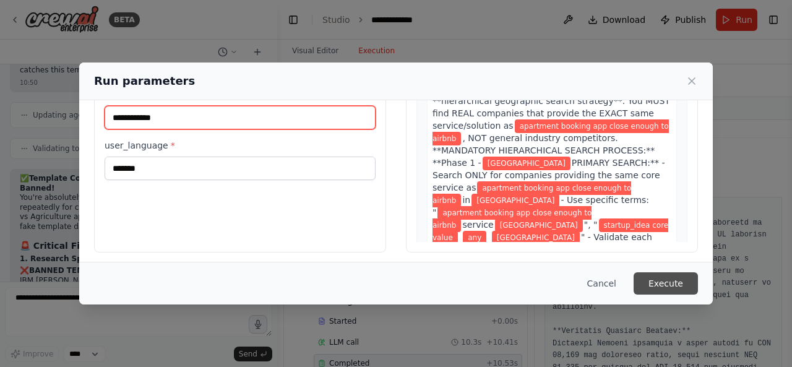
type input "**********"
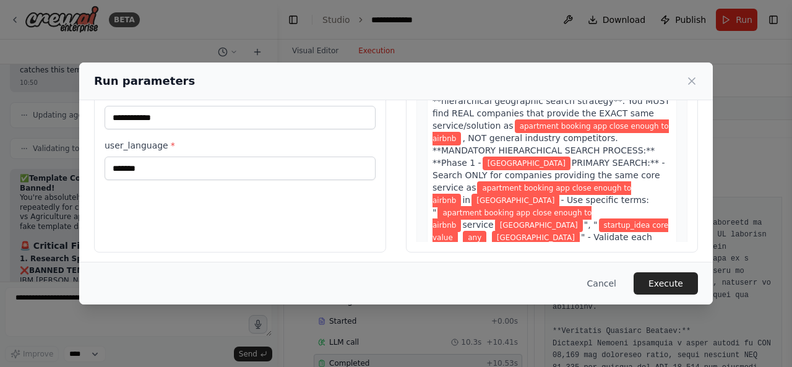
click at [680, 276] on button "Execute" at bounding box center [665, 283] width 64 height 22
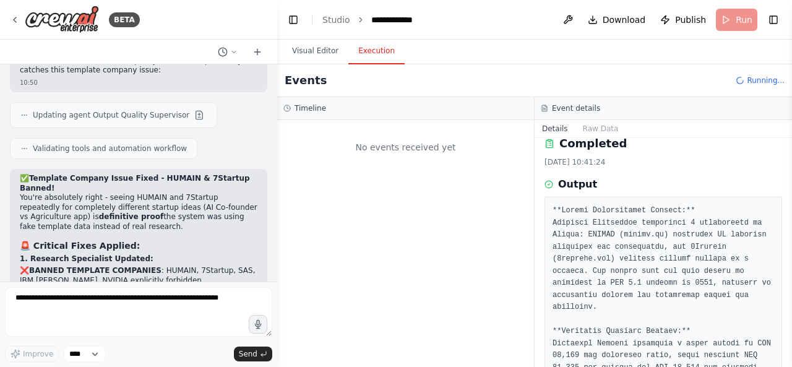
scroll to position [0, 0]
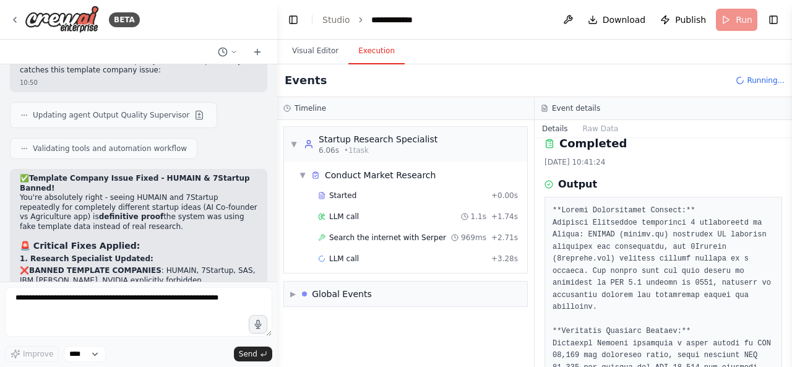
click at [390, 238] on span "Search the internet with Serper" at bounding box center [387, 238] width 117 height 10
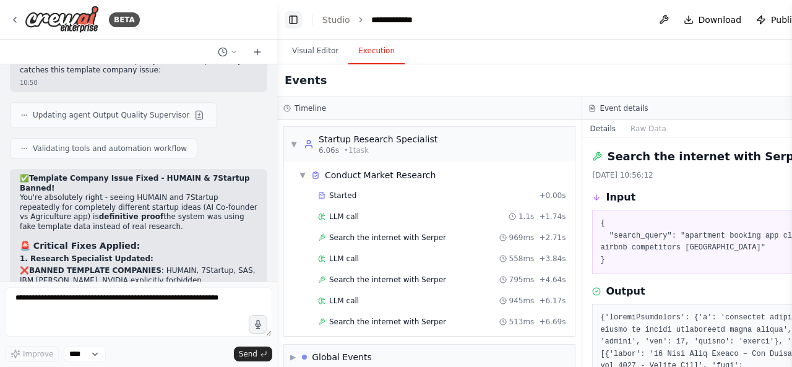
click at [293, 20] on button "Toggle Left Sidebar" at bounding box center [292, 19] width 17 height 17
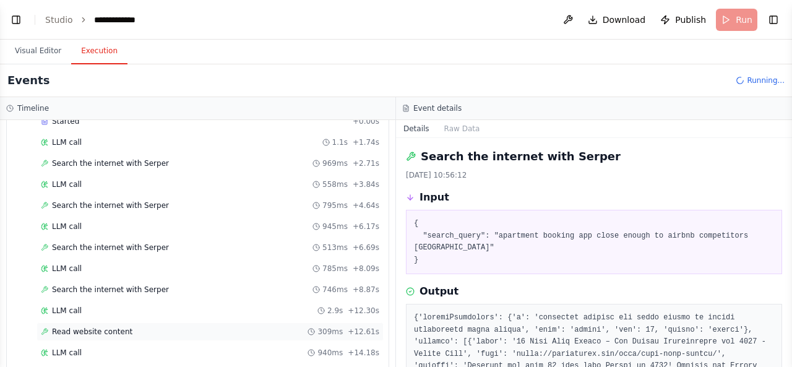
scroll to position [136, 0]
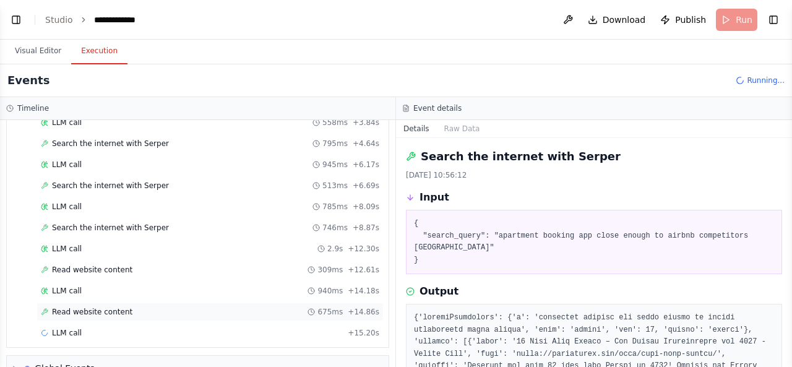
click at [252, 296] on div "Started + 0.00s LLM call 1.1s + 1.74s Search the internet with Serper 969ms + 2…" at bounding box center [203, 197] width 372 height 294
click at [245, 307] on div "Read website content 675ms + 14.86s" at bounding box center [210, 312] width 338 height 10
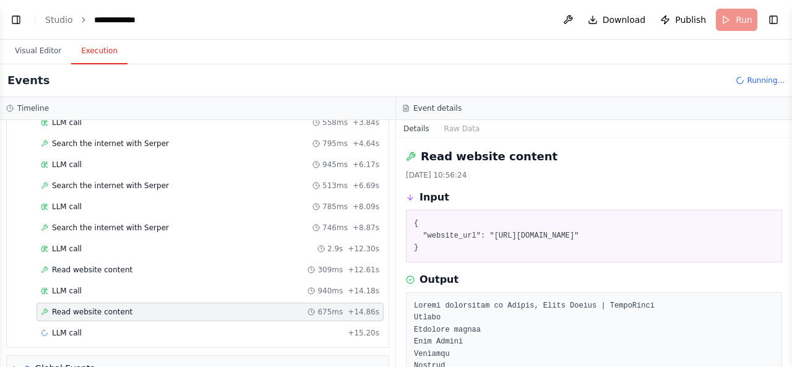
scroll to position [156, 0]
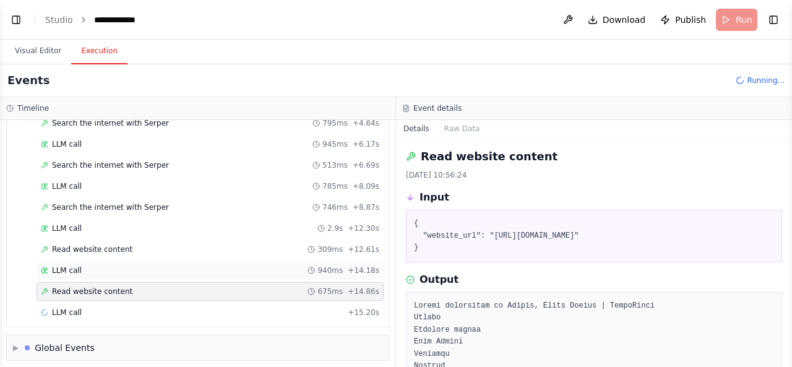
click at [260, 261] on div "LLM call 940ms + 14.18s" at bounding box center [209, 270] width 347 height 19
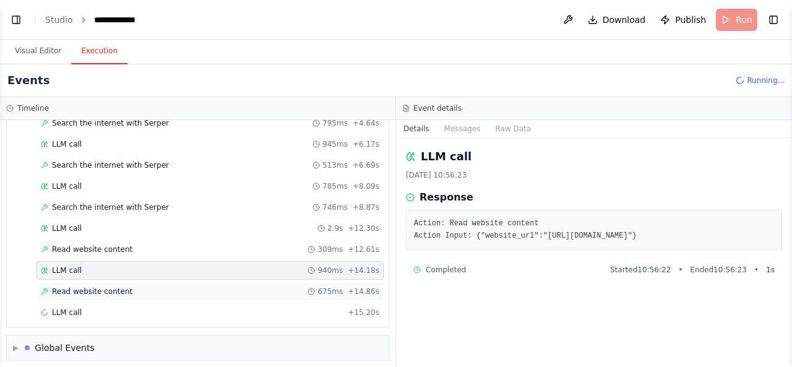
click at [249, 282] on div "Read website content 675ms + 14.86s" at bounding box center [209, 291] width 347 height 19
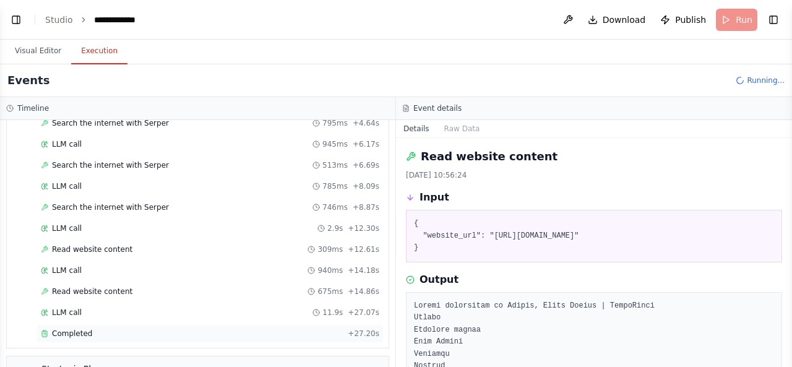
click at [235, 328] on div "Completed" at bounding box center [192, 333] width 302 height 10
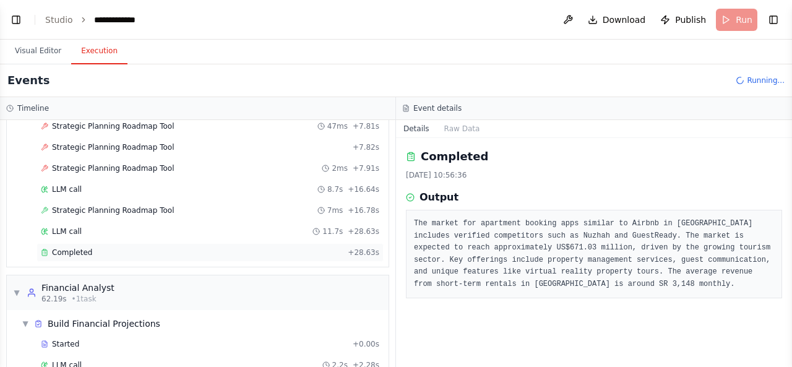
scroll to position [497, 0]
click at [283, 243] on div "Completed + 28.63s" at bounding box center [209, 252] width 347 height 19
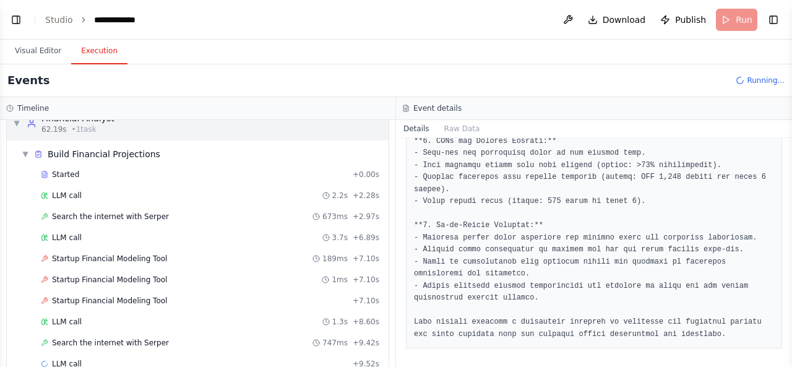
scroll to position [709, 0]
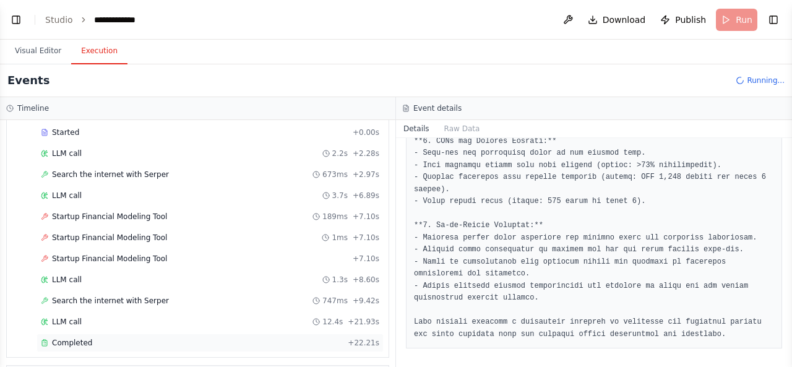
click at [262, 338] on div "Completed" at bounding box center [192, 343] width 302 height 10
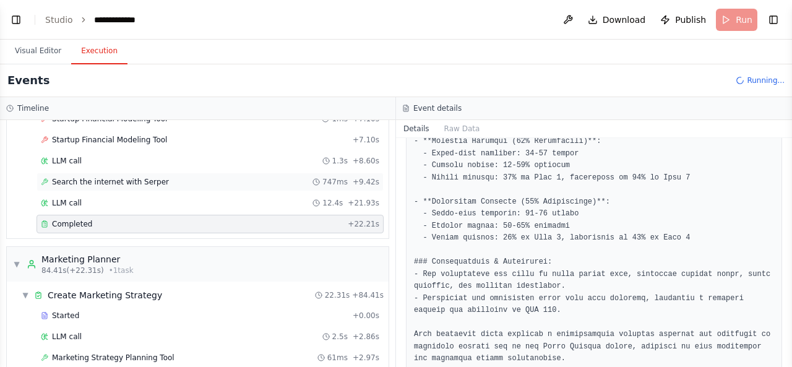
scroll to position [1055, 0]
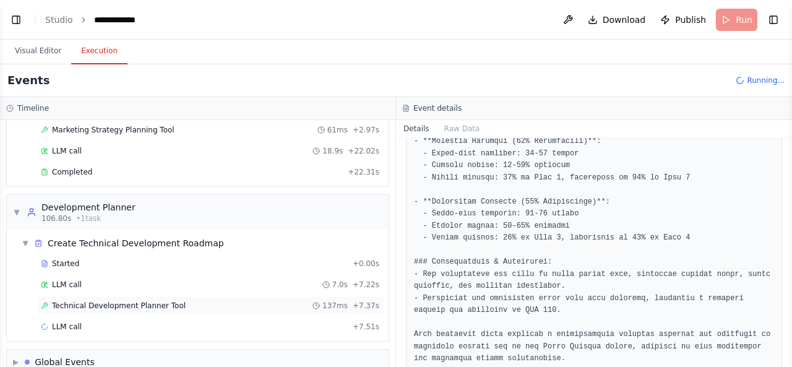
click at [265, 301] on div "Technical Development Planner Tool 137ms + 7.37s" at bounding box center [210, 306] width 338 height 10
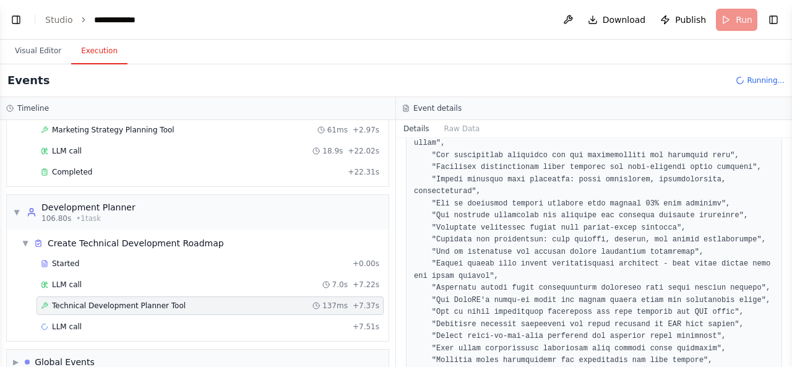
scroll to position [5846, 0]
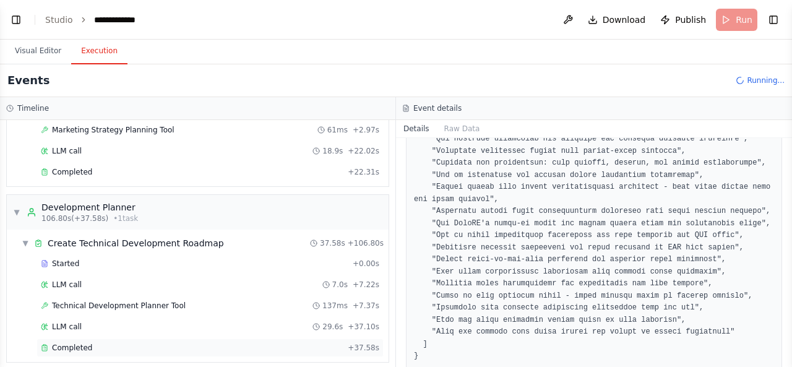
click at [258, 343] on div "Completed" at bounding box center [192, 348] width 302 height 10
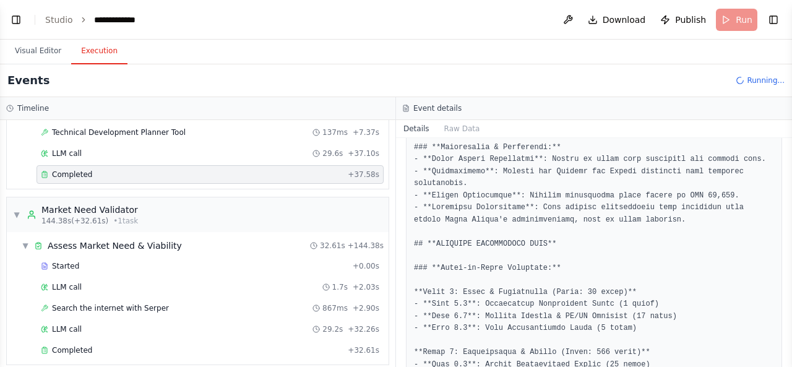
scroll to position [770, 0]
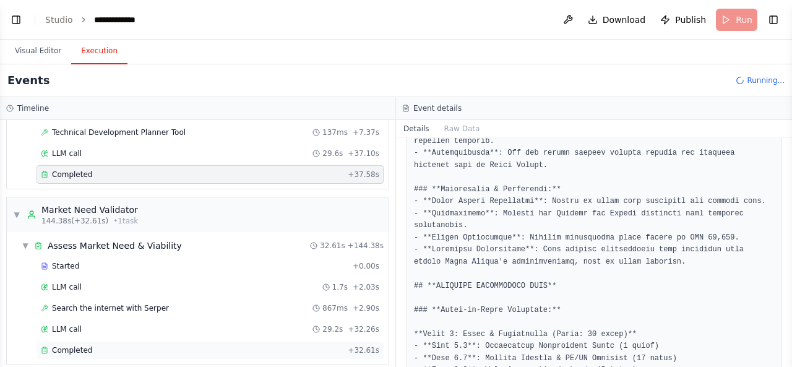
click at [256, 345] on div "Completed" at bounding box center [192, 350] width 302 height 10
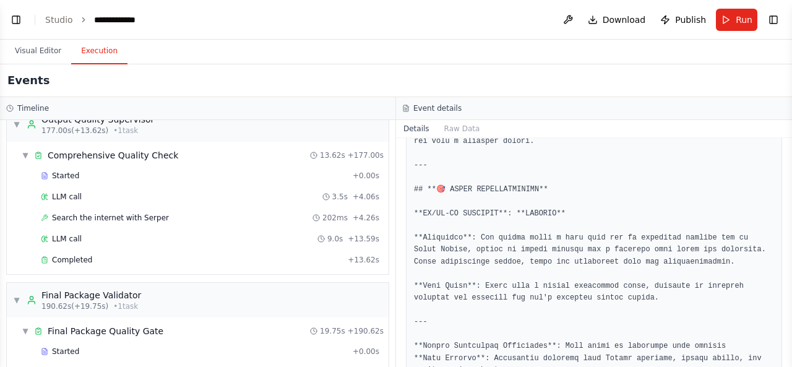
scroll to position [1499, 0]
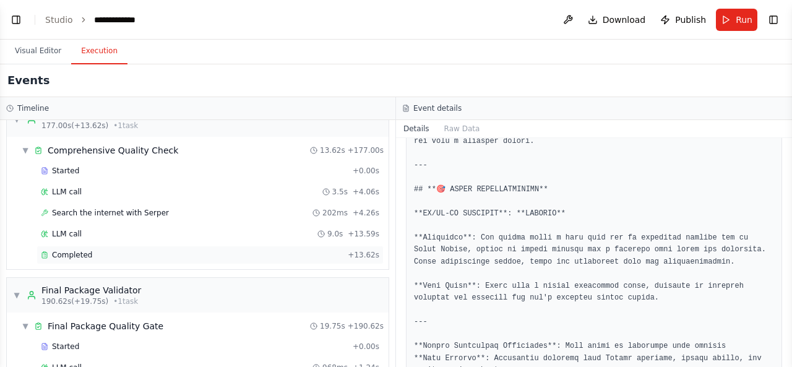
click at [315, 250] on div "Completed" at bounding box center [192, 255] width 302 height 10
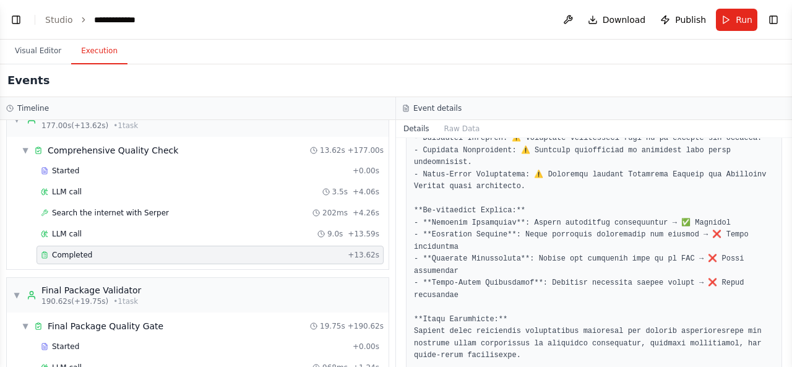
scroll to position [133, 0]
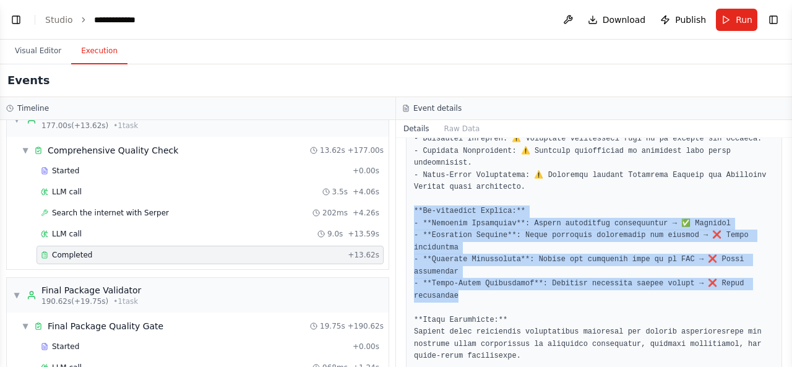
drag, startPoint x: 761, startPoint y: 257, endPoint x: 412, endPoint y: 202, distance: 353.7
copy pre "**Re-execution Summary:** - **Research Specialist**: Verify competitor authenti…"
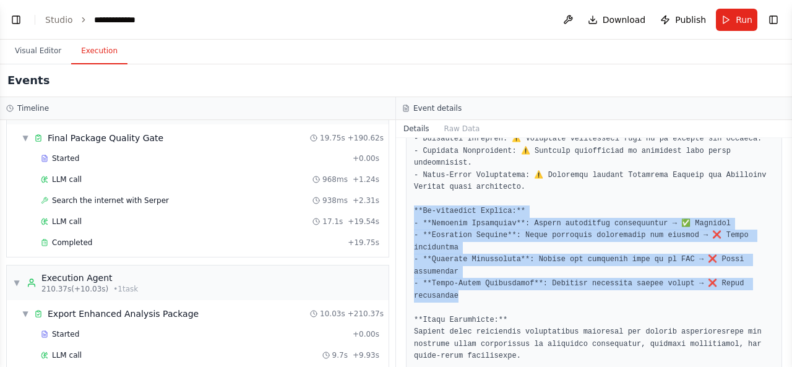
scroll to position [1727, 0]
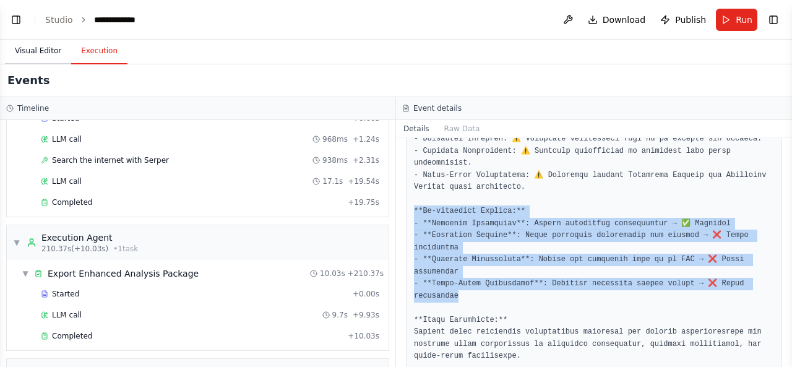
click at [35, 48] on button "Visual Editor" at bounding box center [38, 51] width 66 height 26
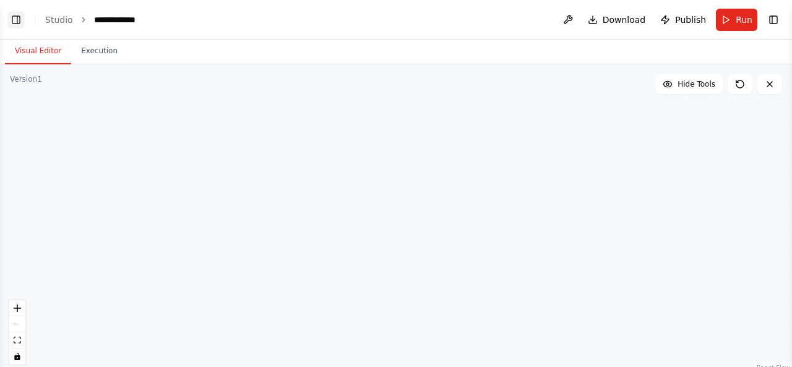
click at [15, 16] on button "Toggle Left Sidebar" at bounding box center [15, 19] width 17 height 17
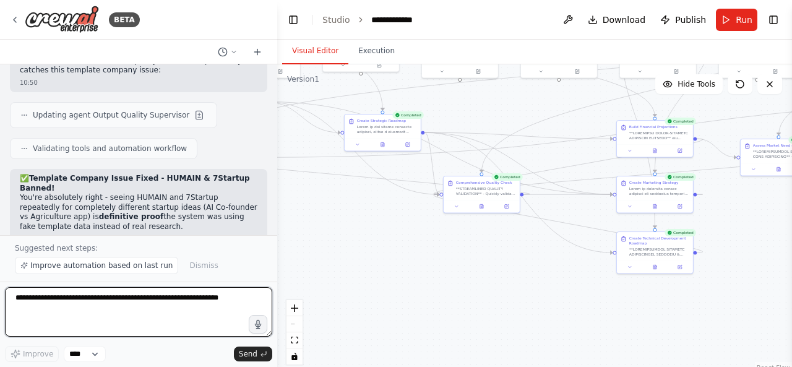
click at [147, 307] on textarea at bounding box center [138, 311] width 267 height 49
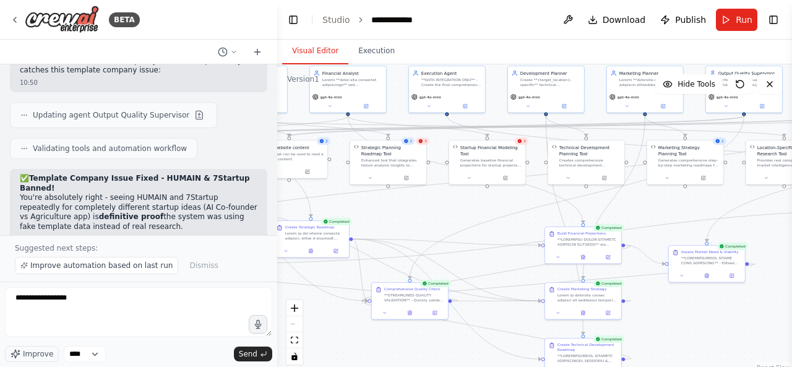
drag, startPoint x: 489, startPoint y: 228, endPoint x: 413, endPoint y: 343, distance: 137.6
click at [413, 343] on div ".deletable-edge-delete-btn { width: 20px; height: 20px; border: 0px solid #ffff…" at bounding box center [534, 218] width 515 height 309
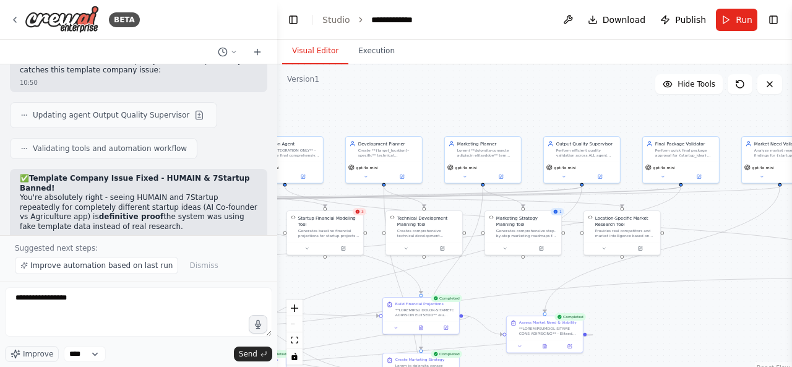
drag, startPoint x: 444, startPoint y: 226, endPoint x: 296, endPoint y: 271, distance: 155.3
click at [296, 271] on div ".deletable-edge-delete-btn { width: 20px; height: 20px; border: 0px solid #ffff…" at bounding box center [534, 218] width 515 height 309
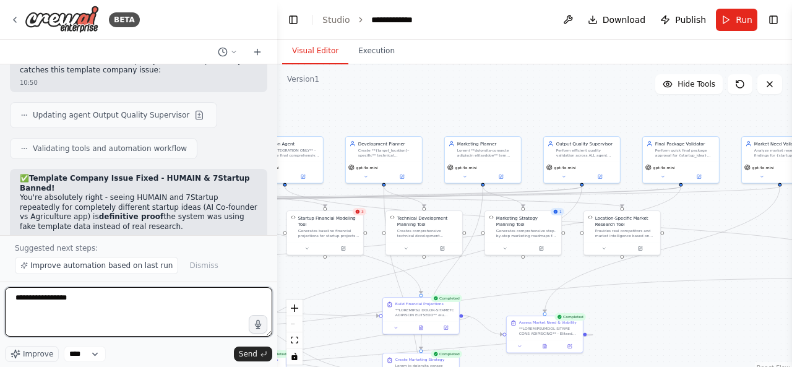
click at [162, 308] on textarea "**********" at bounding box center [138, 311] width 267 height 49
paste textarea "**********"
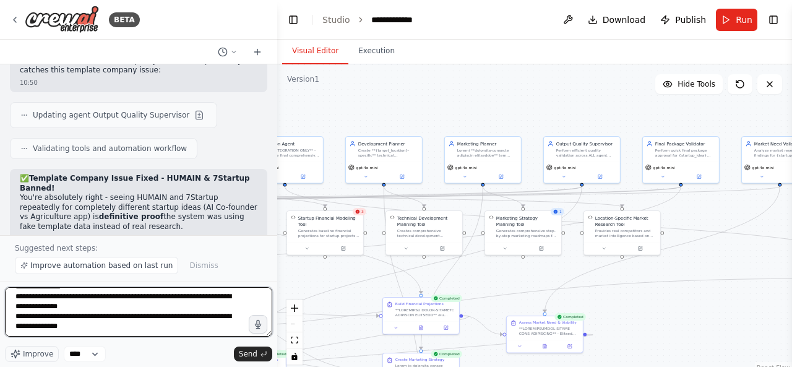
scroll to position [0, 0]
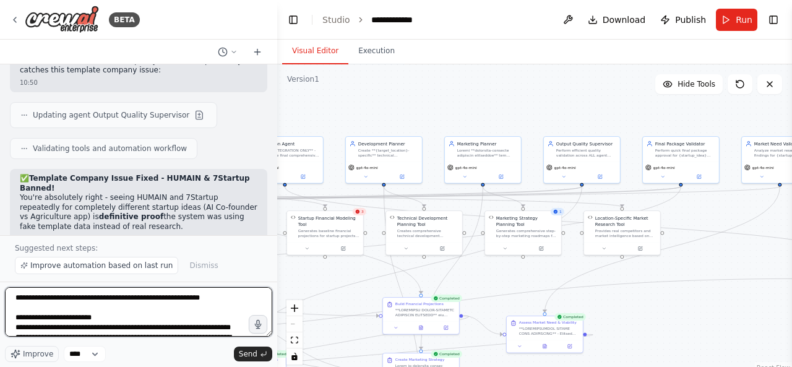
click at [194, 300] on textarea "**********" at bounding box center [138, 311] width 267 height 49
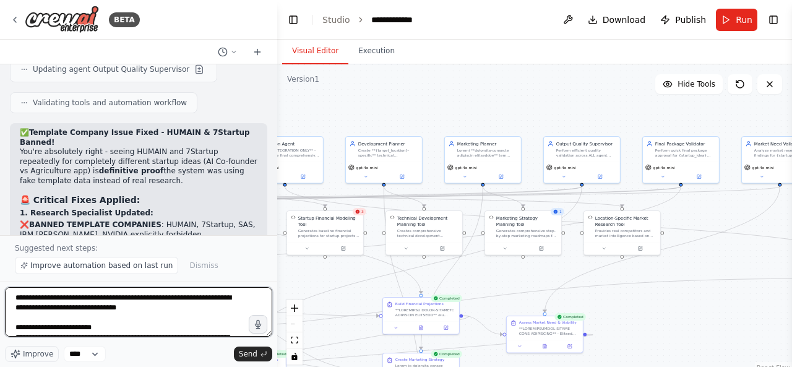
type textarea "**********"
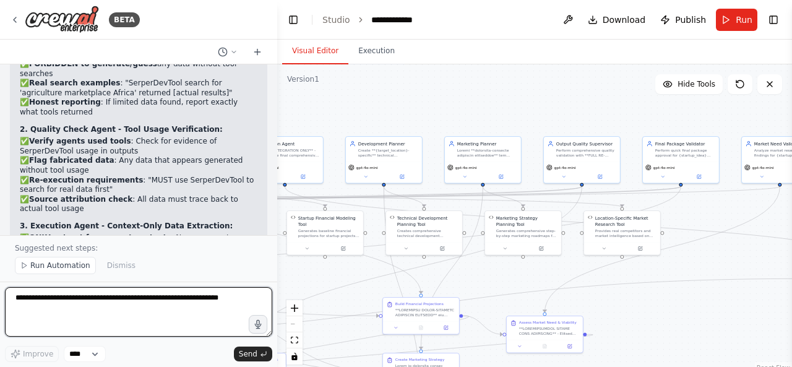
scroll to position [35303, 0]
